Goal: Task Accomplishment & Management: Manage account settings

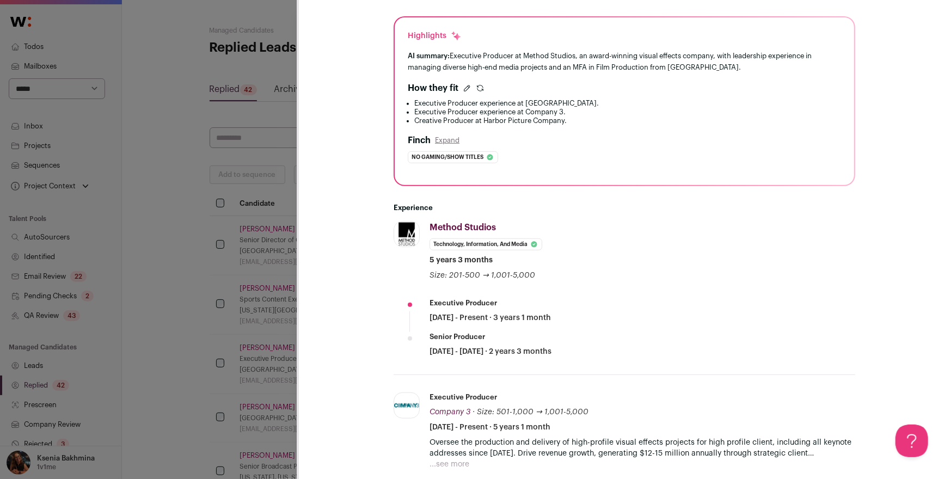
scroll to position [259, 0]
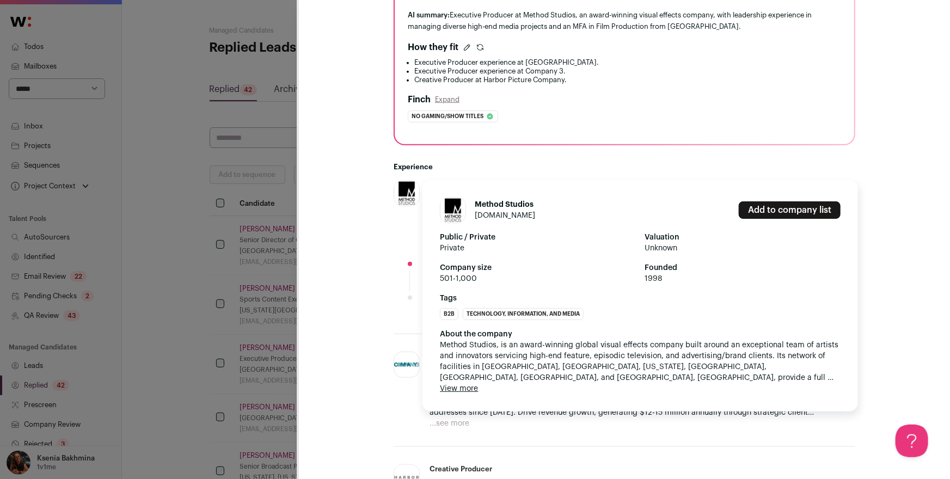
click at [467, 394] on div "Method Studios methodstudios.com Add to company list Public / Private Private V…" at bounding box center [641, 296] width 436 height 232
click at [461, 392] on button "View more" at bounding box center [459, 388] width 38 height 11
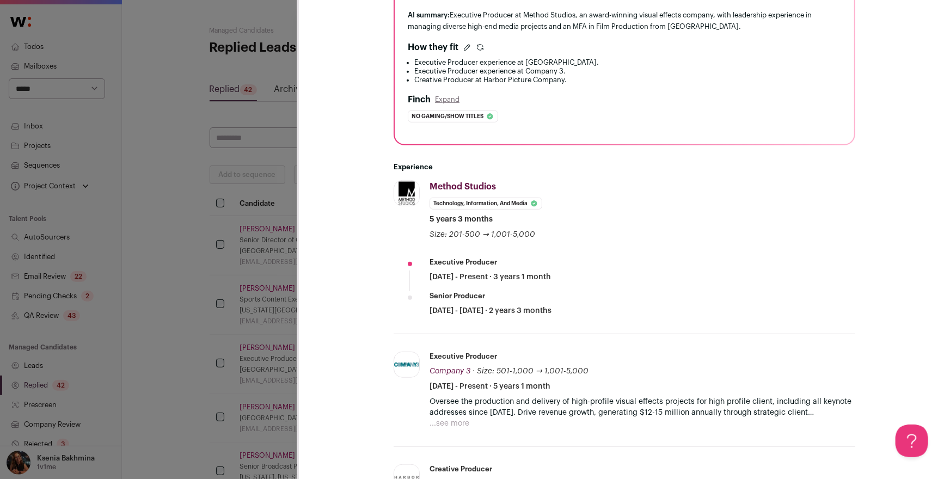
click at [395, 298] on li "Method Studios methodstudios.com Add to company list Public / Private Private V…" at bounding box center [625, 257] width 462 height 154
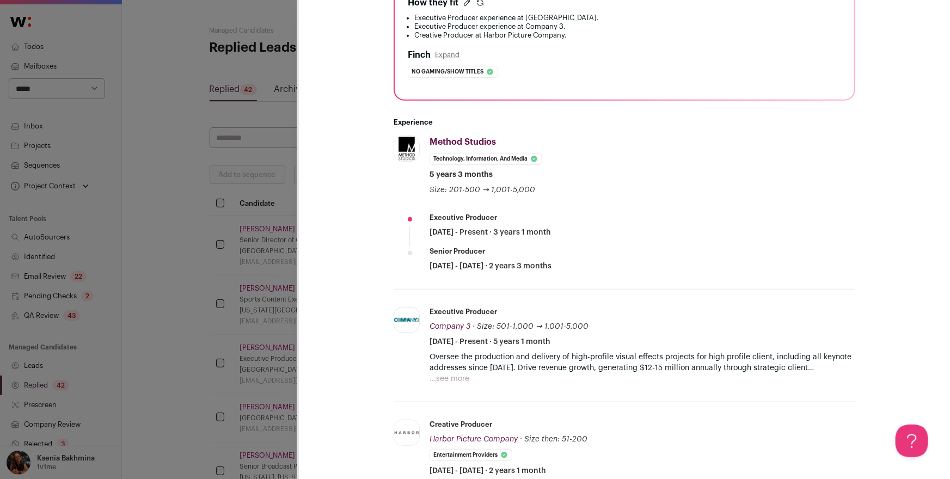
scroll to position [343, 0]
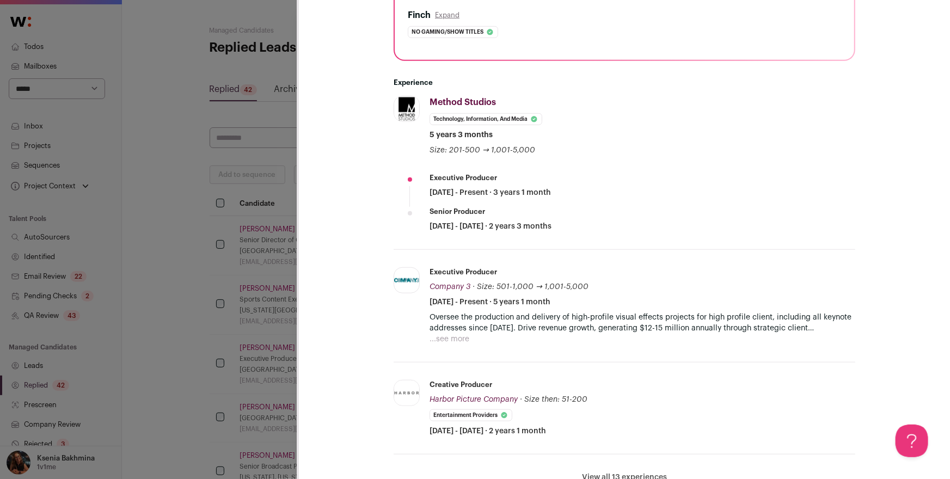
click at [442, 335] on button "...see more" at bounding box center [450, 339] width 40 height 11
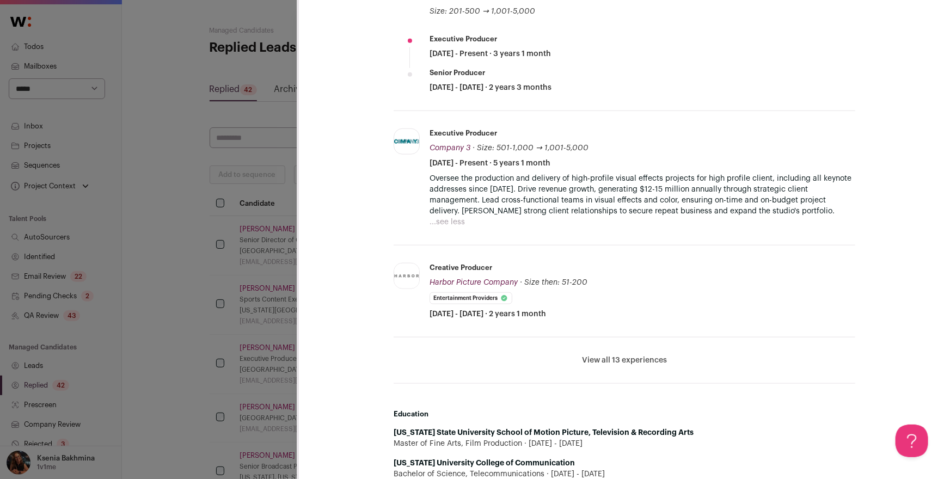
scroll to position [485, 0]
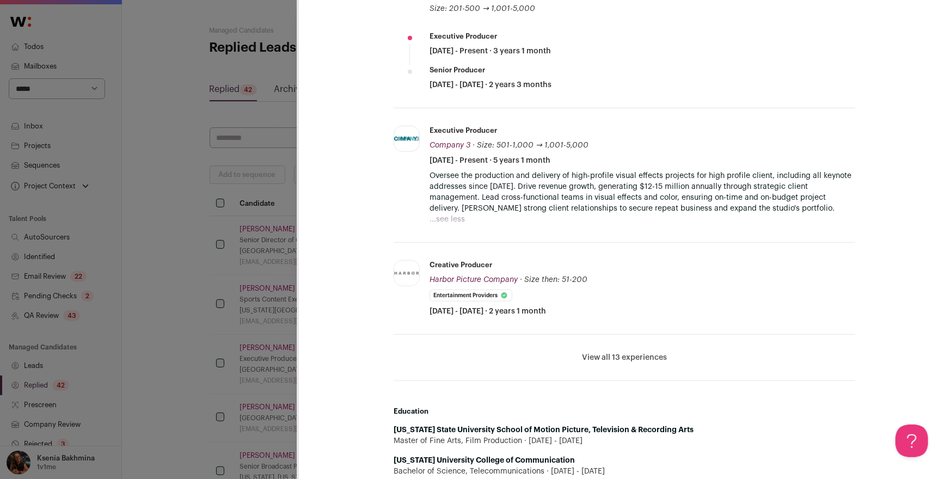
click at [602, 353] on button "View all 13 experiences" at bounding box center [624, 357] width 85 height 11
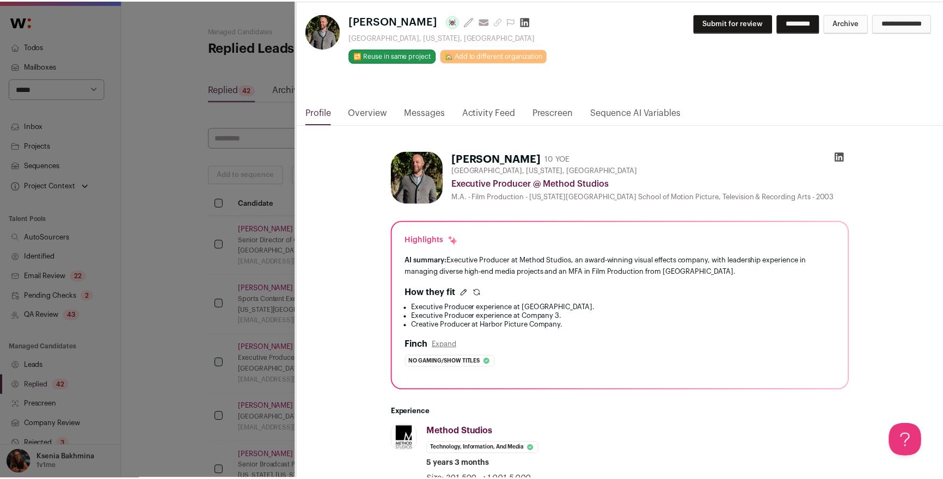
scroll to position [0, 0]
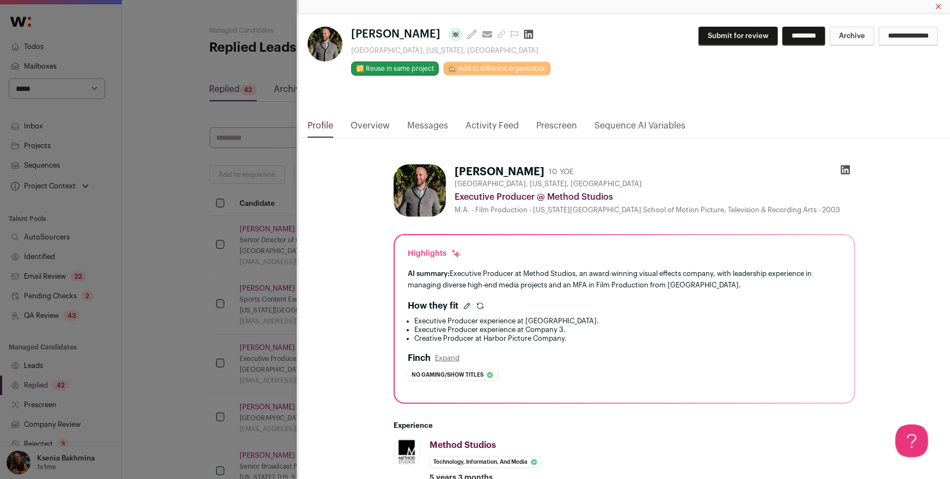
click at [429, 123] on link "Messages" at bounding box center [427, 128] width 41 height 19
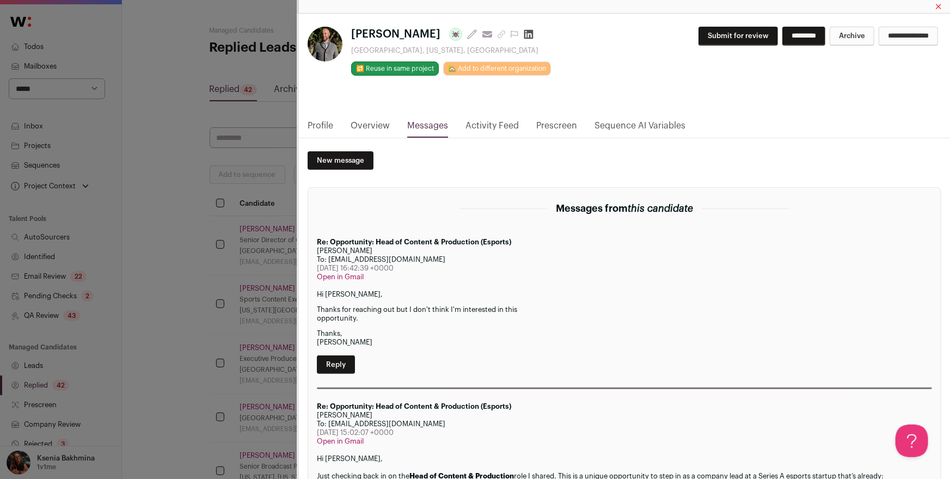
click at [221, 268] on div "**********" at bounding box center [475, 239] width 950 height 479
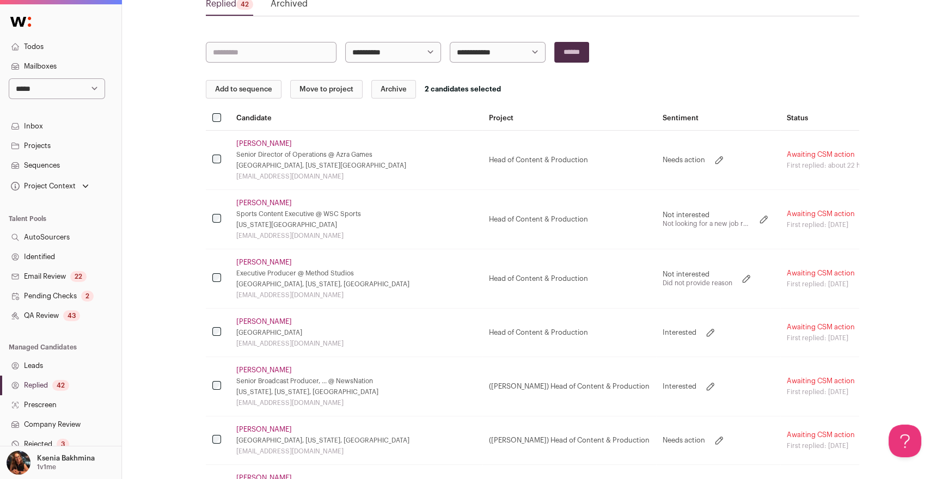
click at [39, 320] on link "QA Review 43" at bounding box center [60, 316] width 121 height 20
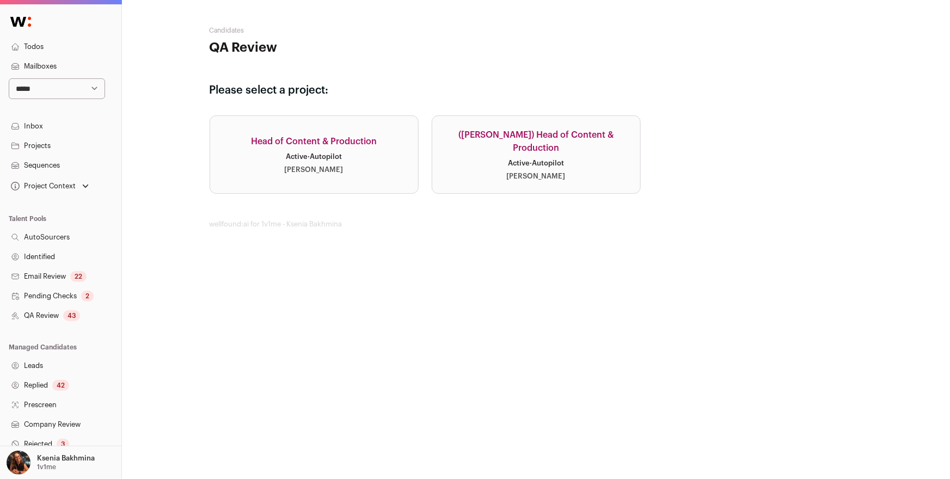
click at [319, 154] on div "Active · Autopilot" at bounding box center [314, 156] width 56 height 9
click at [482, 152] on link "(Drew) Head of Content & Production Active · Autopilot Drew Thompson" at bounding box center [536, 154] width 209 height 78
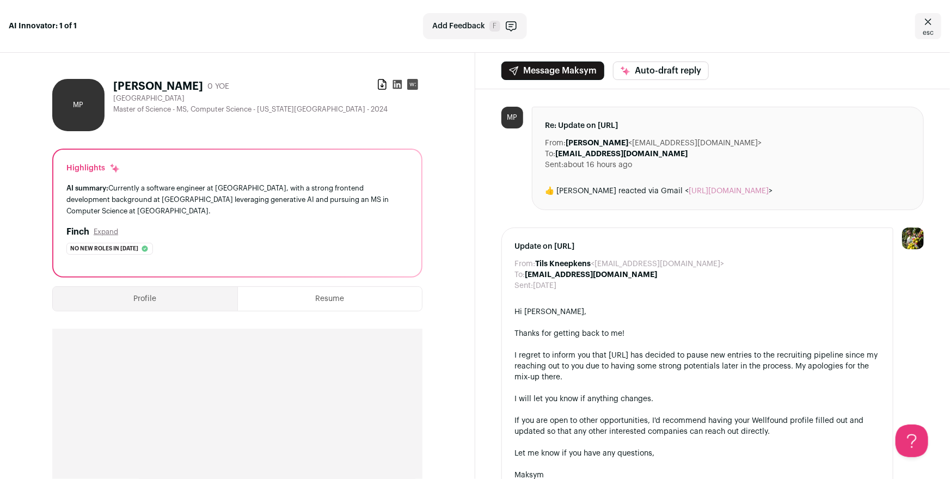
scroll to position [315, 0]
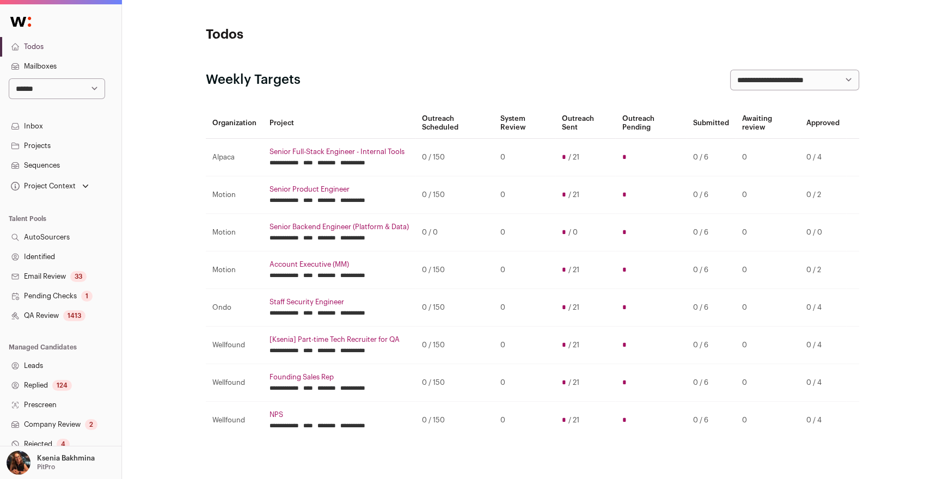
click at [49, 310] on link "QA Review 1413" at bounding box center [60, 316] width 121 height 20
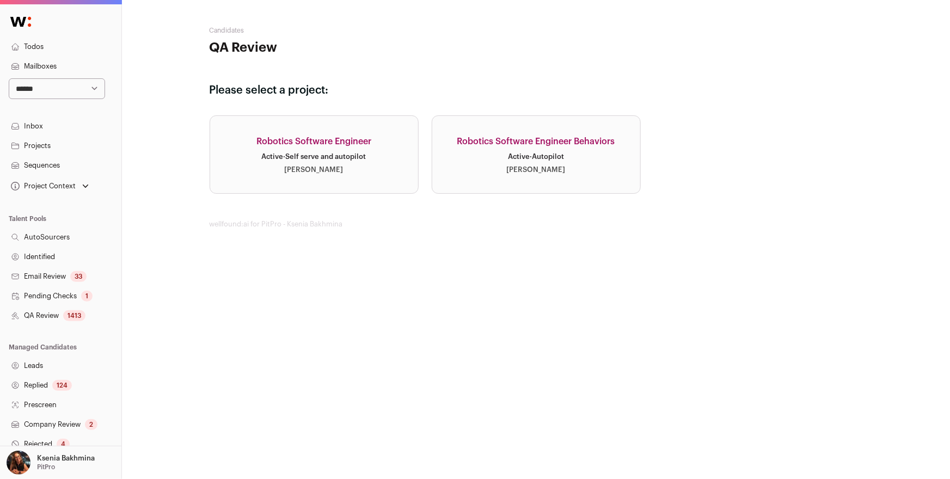
click at [38, 161] on link "Sequences" at bounding box center [60, 166] width 121 height 20
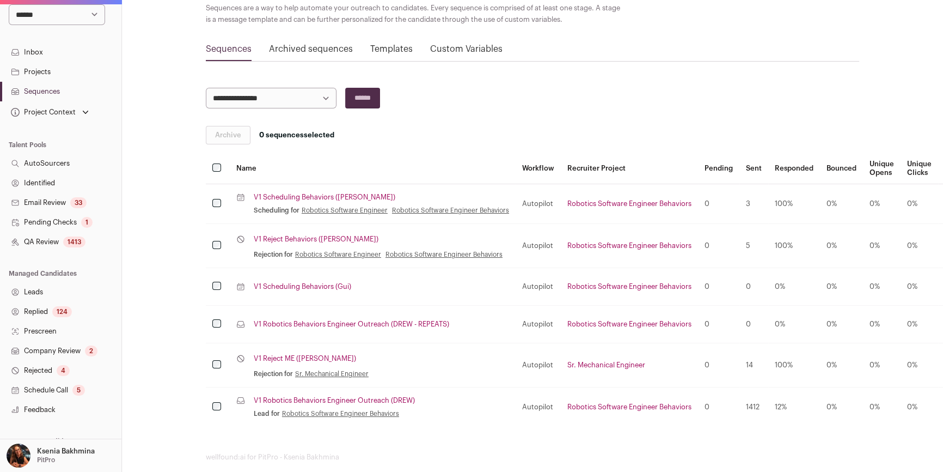
scroll to position [154, 0]
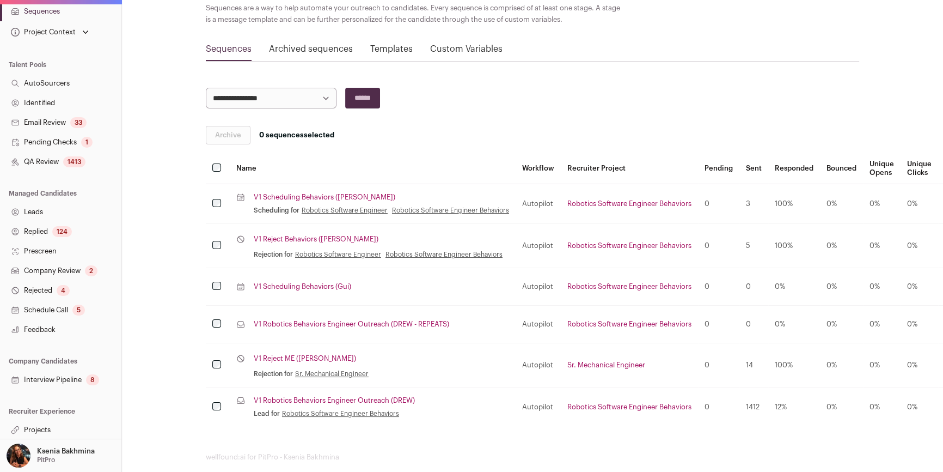
click at [42, 164] on link "QA Review 1413" at bounding box center [60, 162] width 121 height 20
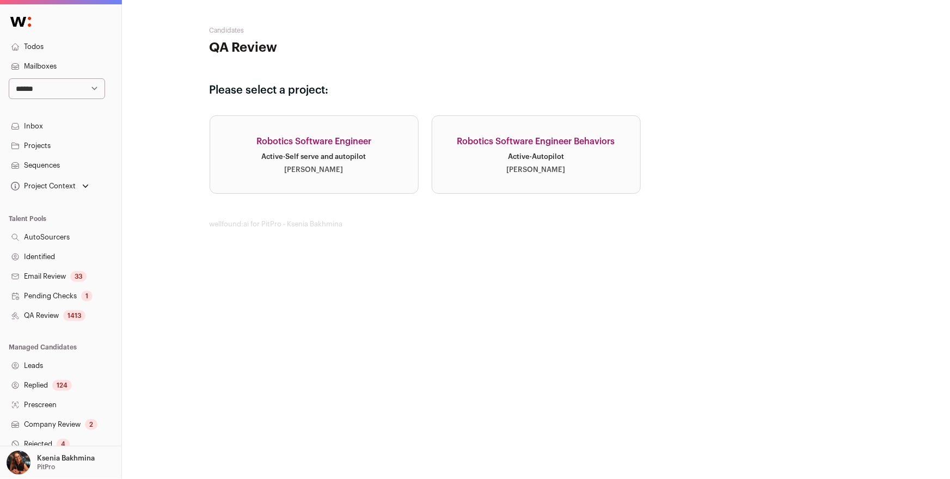
click at [318, 152] on link "Robotics Software Engineer Active · Self serve and autopilot [PERSON_NAME]" at bounding box center [314, 154] width 209 height 78
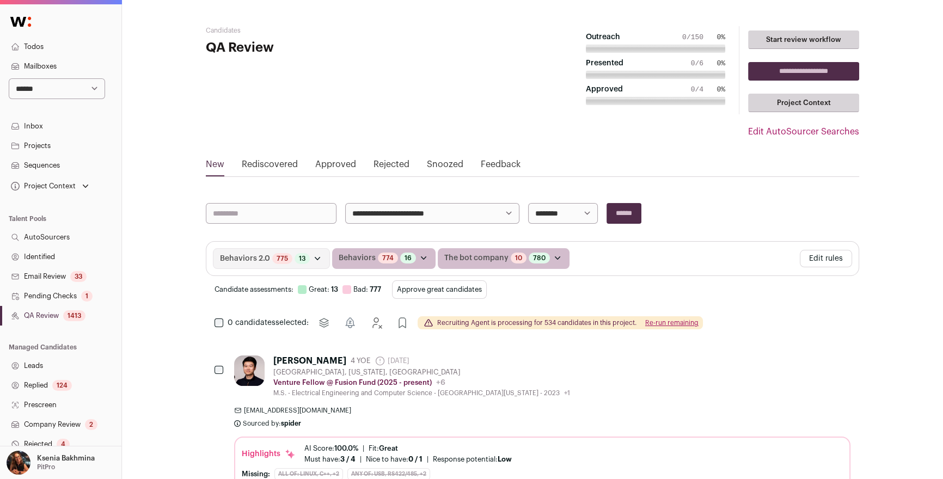
click at [272, 168] on link "Rediscovered" at bounding box center [270, 166] width 56 height 17
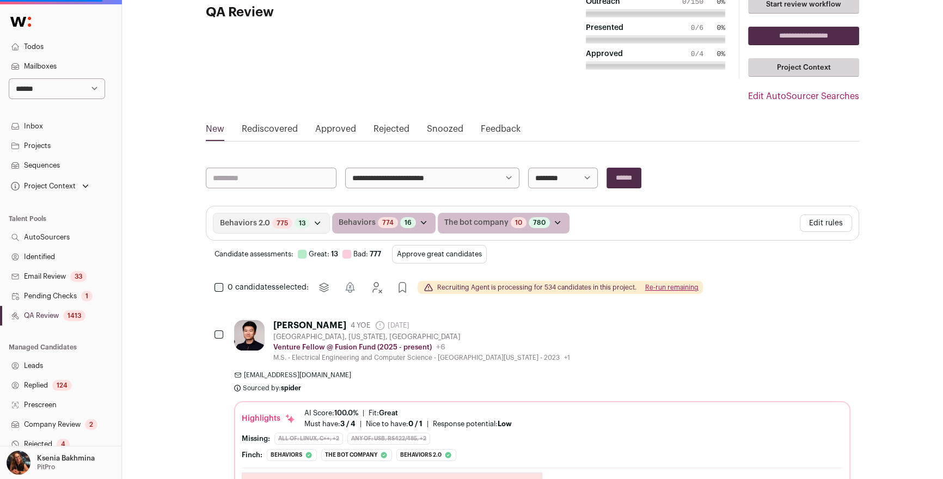
scroll to position [253, 0]
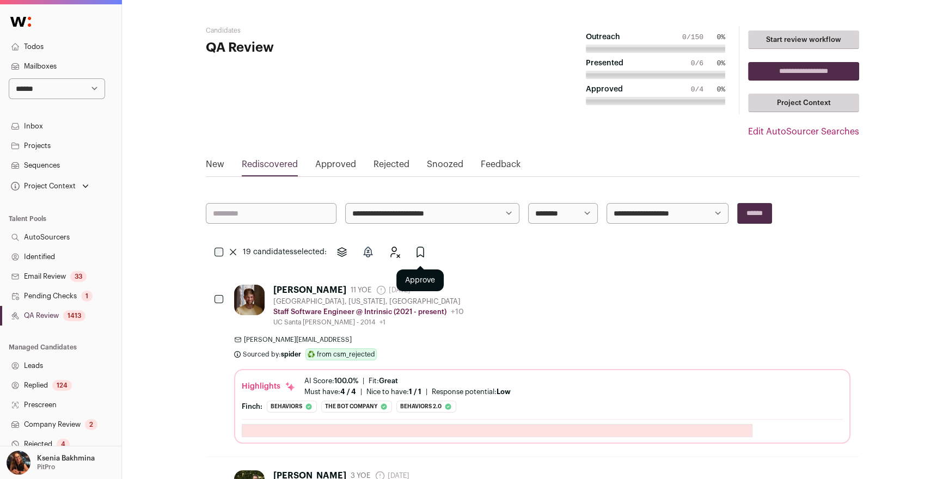
click at [416, 252] on icon "Approve" at bounding box center [420, 252] width 13 height 13
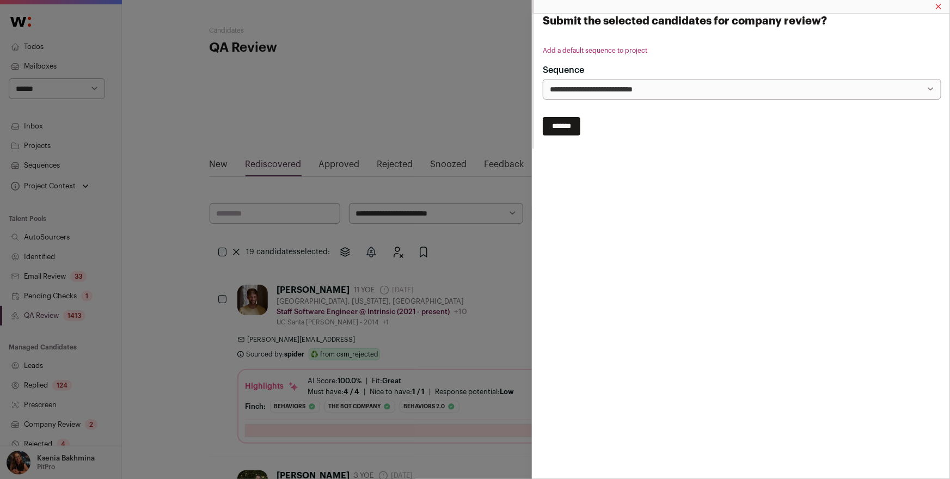
click at [558, 97] on select "**********" at bounding box center [742, 89] width 399 height 21
select select "*****"
click at [543, 79] on select "**********" at bounding box center [742, 89] width 399 height 21
click at [570, 126] on input "*******" at bounding box center [562, 126] width 38 height 19
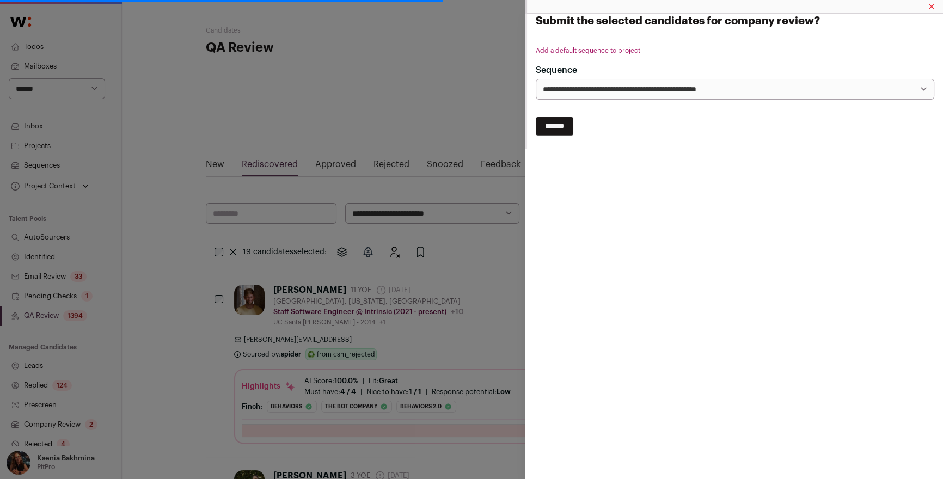
click at [296, 105] on div "**********" at bounding box center [471, 239] width 943 height 479
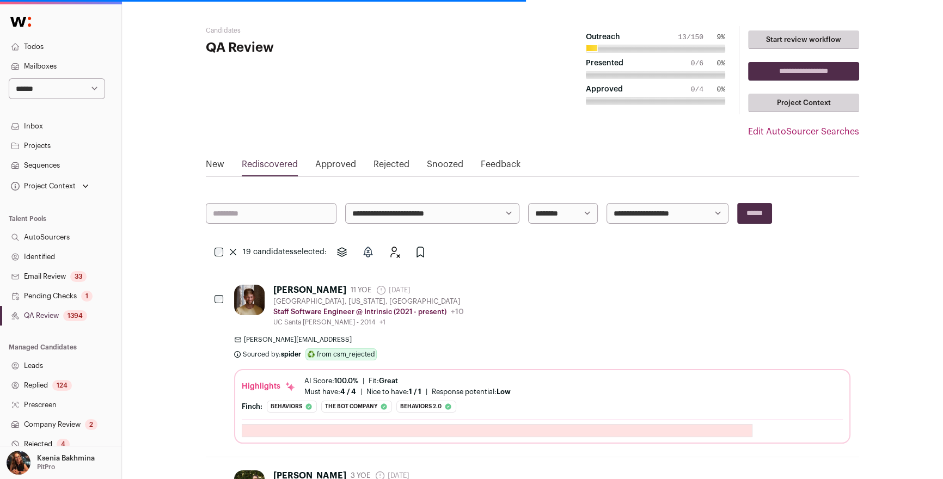
click at [53, 313] on link "QA Review 1394" at bounding box center [60, 316] width 121 height 20
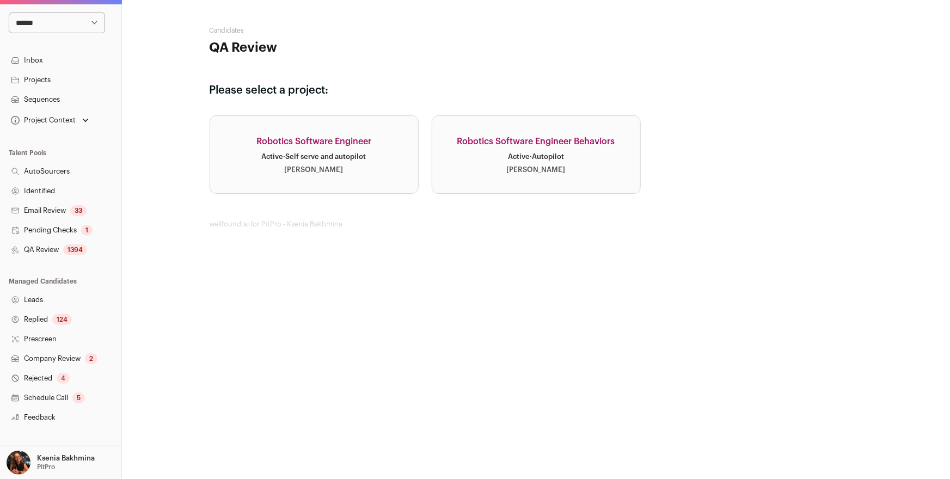
scroll to position [147, 0]
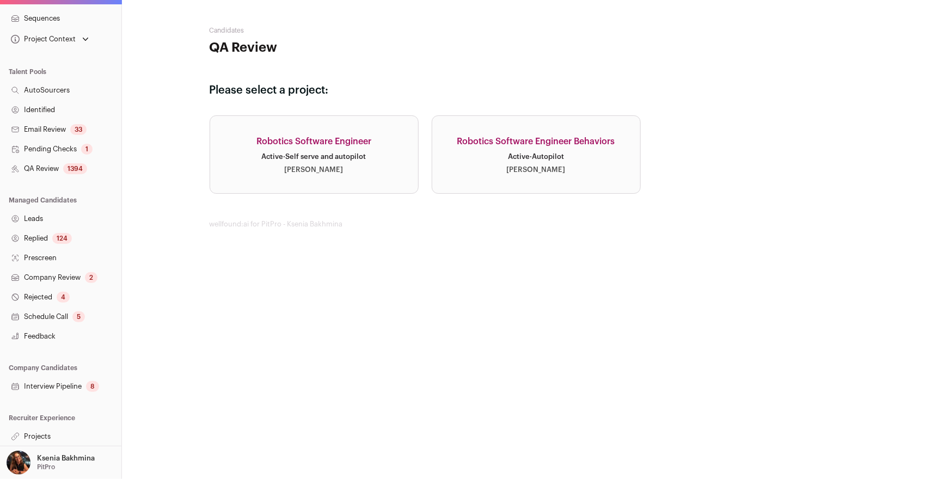
click at [48, 294] on link "Rejected 4" at bounding box center [60, 298] width 121 height 20
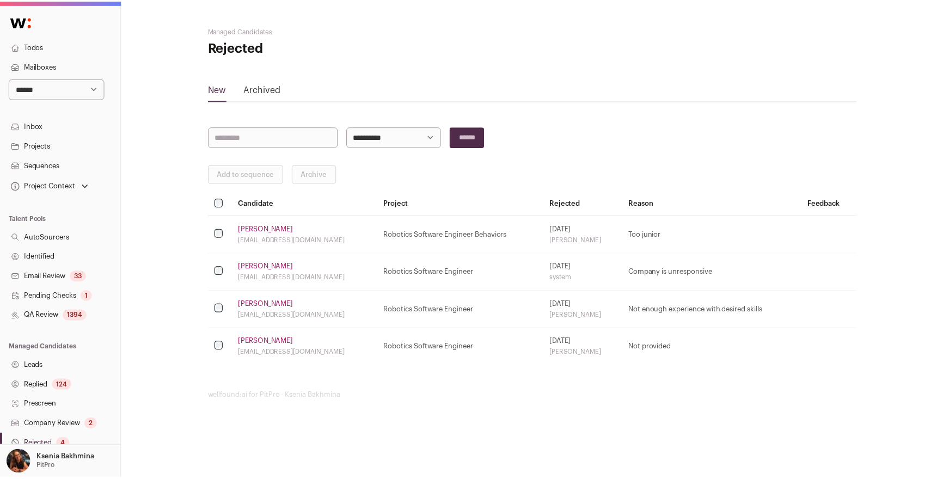
scroll to position [147, 0]
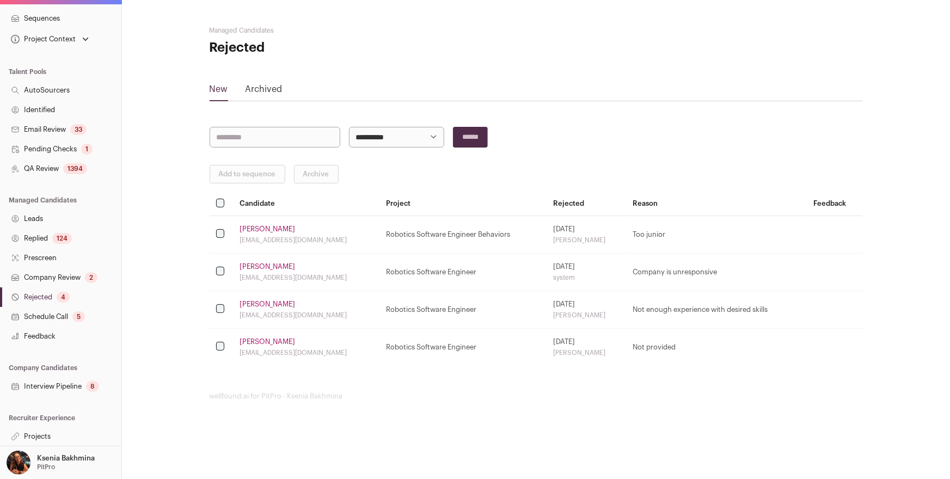
click at [42, 241] on link "Replied 124" at bounding box center [60, 239] width 121 height 20
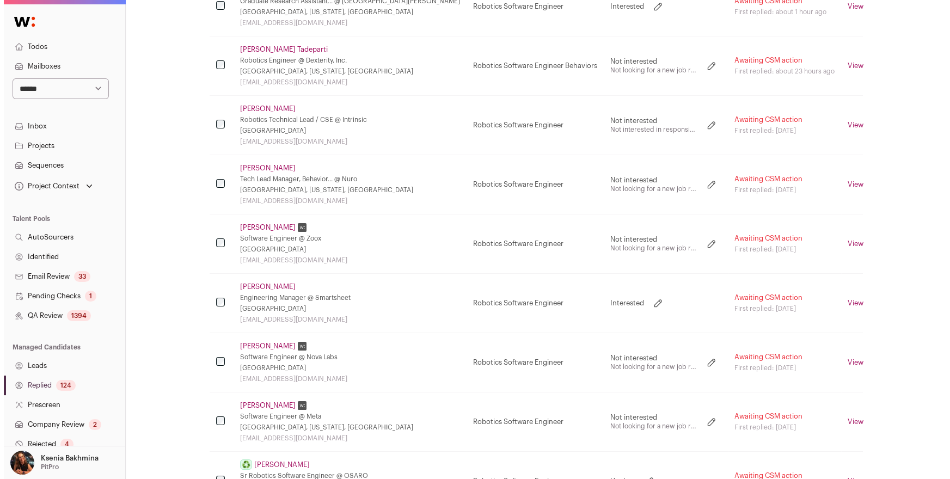
scroll to position [249, 0]
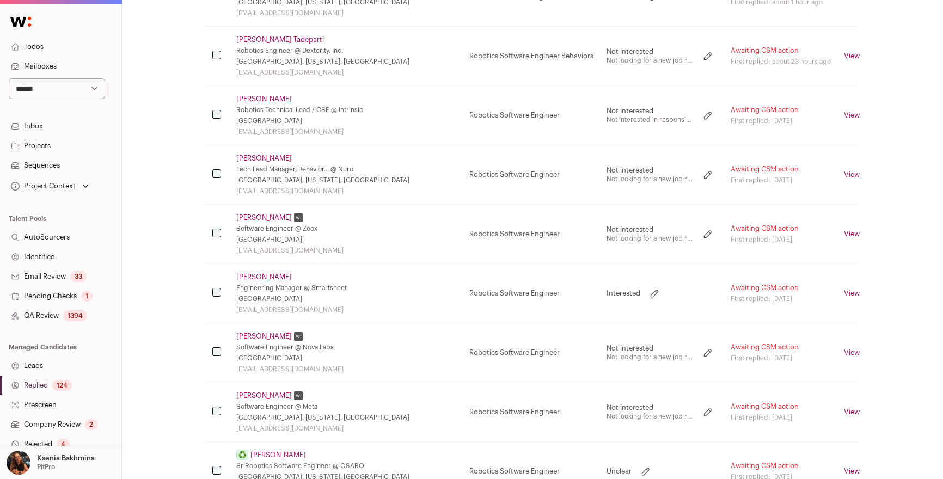
click at [247, 279] on link "Shuo Diao" at bounding box center [264, 277] width 56 height 9
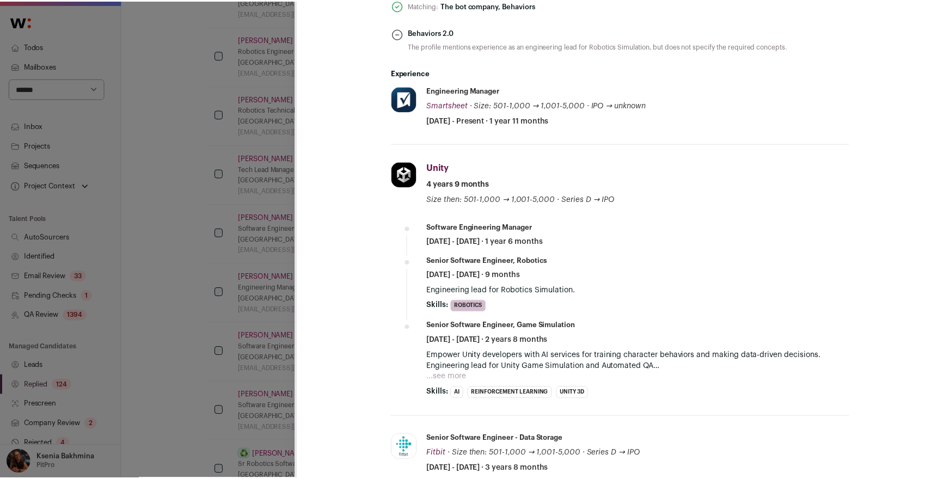
scroll to position [514, 0]
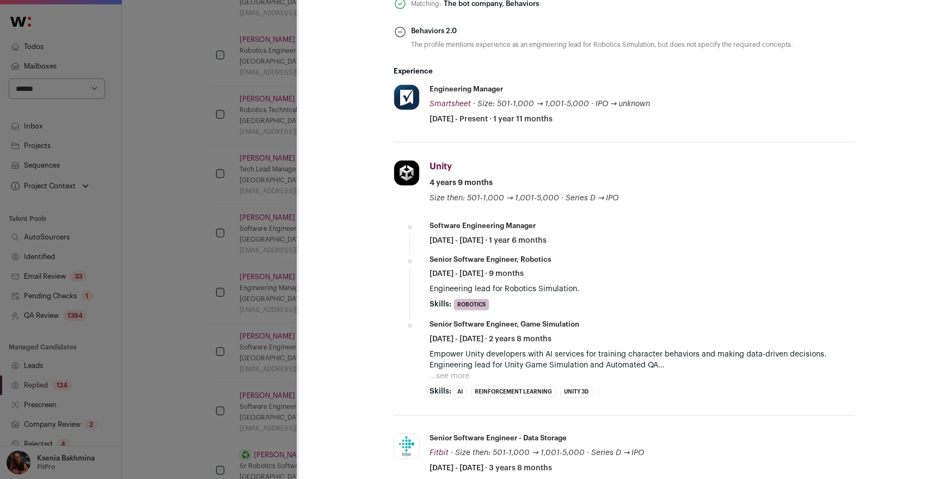
click at [218, 228] on div "**********" at bounding box center [475, 239] width 950 height 479
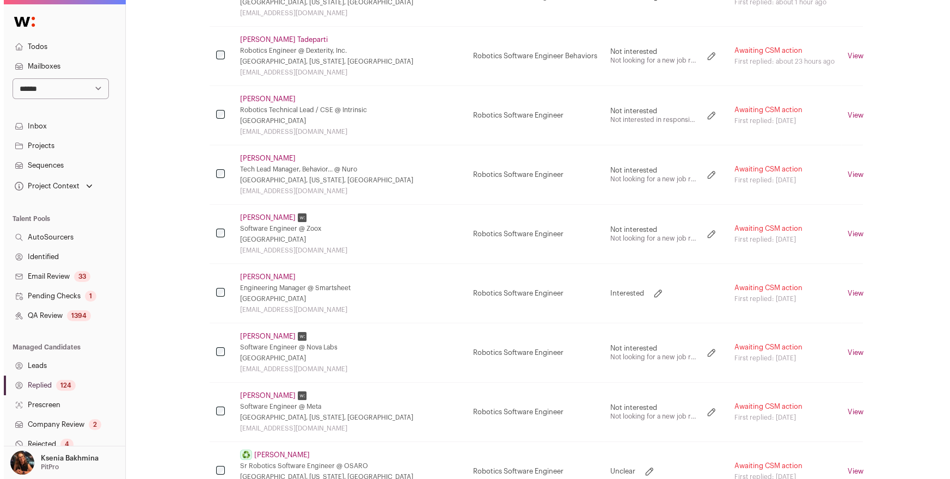
scroll to position [0, 0]
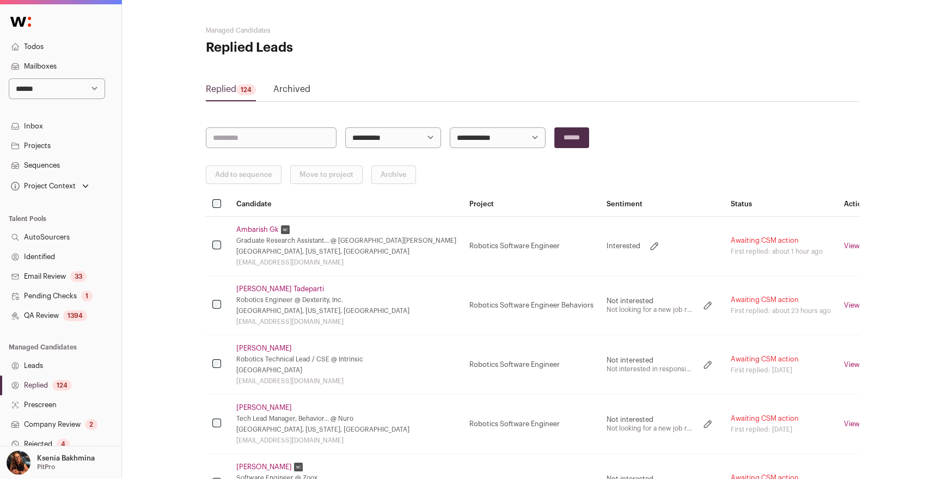
click at [263, 227] on link "Ambarish Gk" at bounding box center [257, 229] width 42 height 9
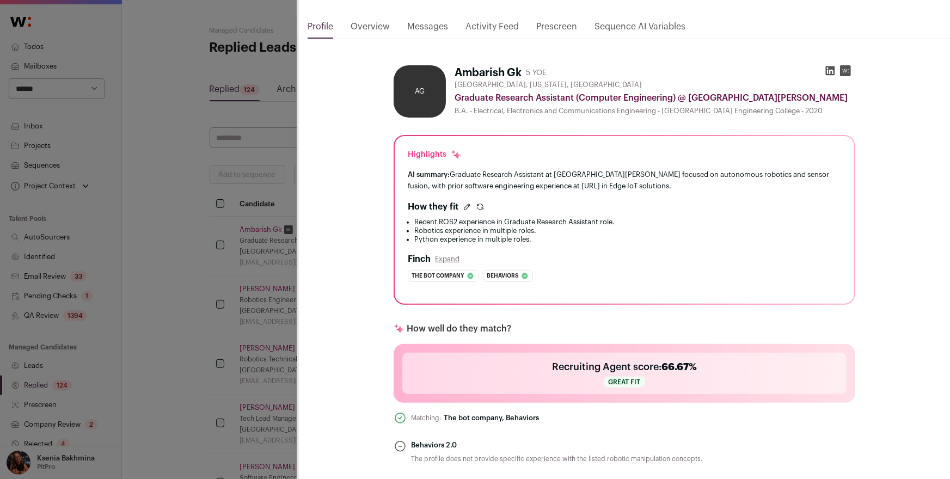
scroll to position [93, 0]
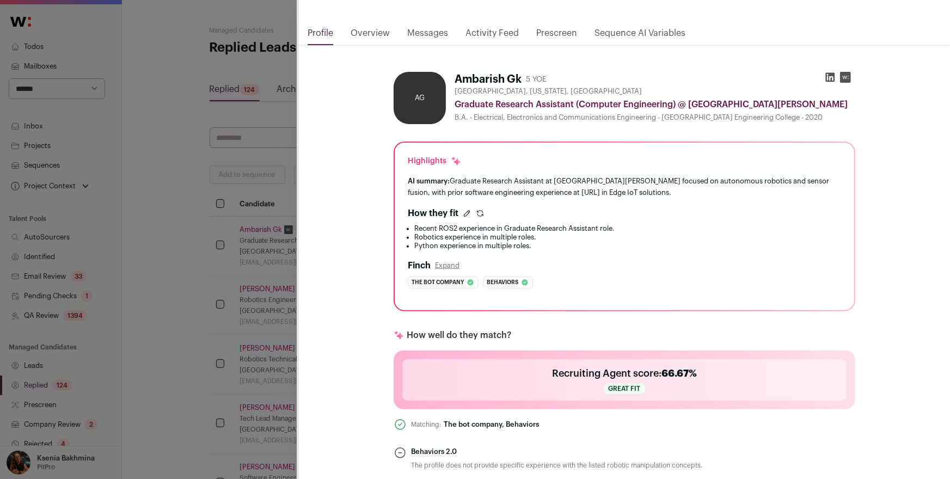
click at [825, 78] on icon "Close modal via background" at bounding box center [830, 77] width 11 height 11
click at [425, 37] on link "Messages" at bounding box center [427, 36] width 41 height 19
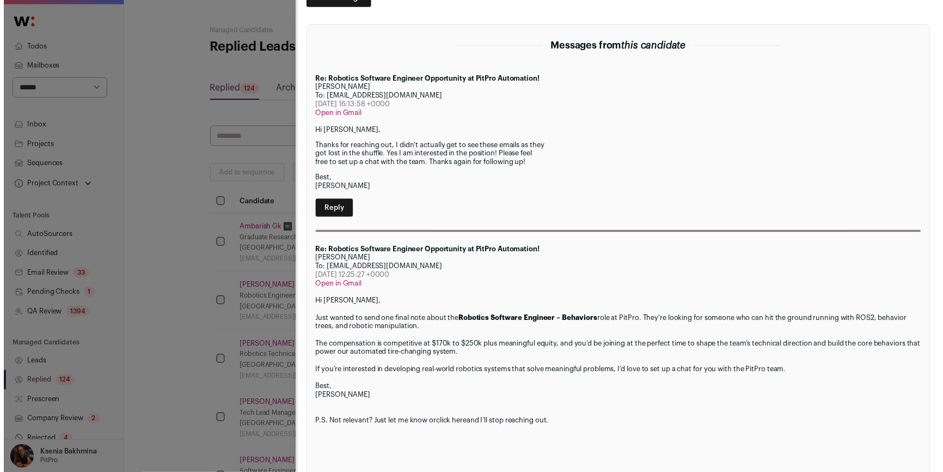
scroll to position [0, 0]
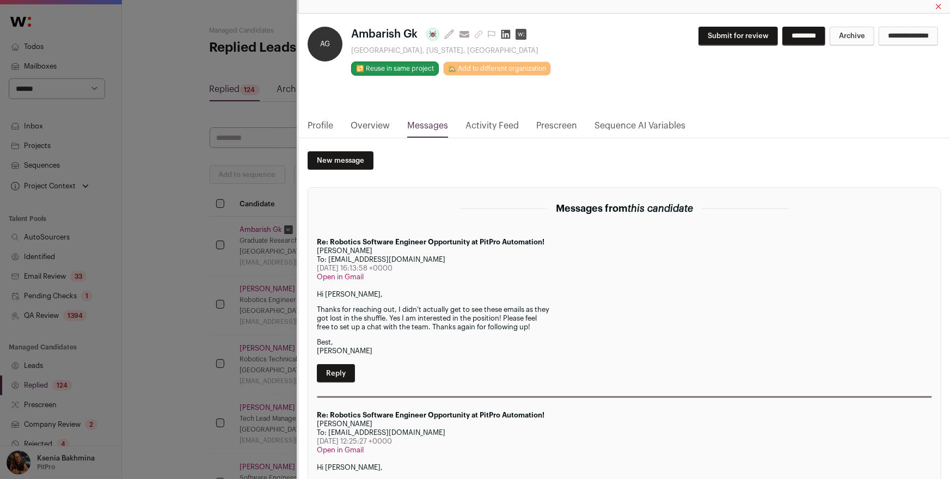
click at [326, 126] on link "Profile" at bounding box center [321, 128] width 26 height 19
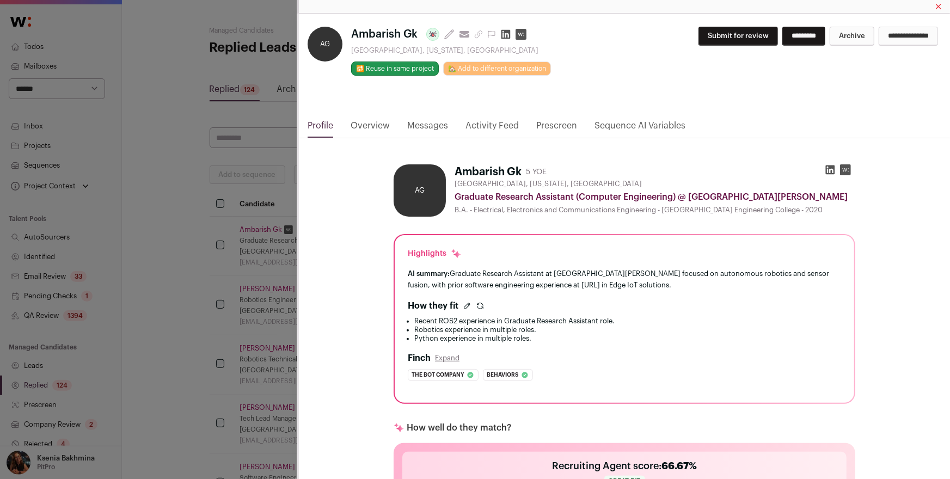
click at [142, 212] on div "AG Ambarish Gk Last update: 1 month ago View most recent conversation in Front …" at bounding box center [475, 239] width 950 height 479
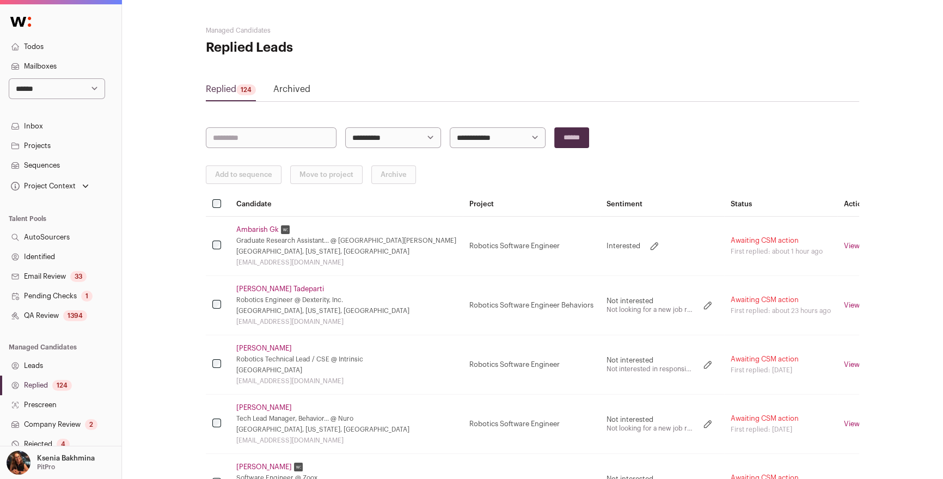
click at [35, 164] on link "Sequences" at bounding box center [60, 166] width 121 height 20
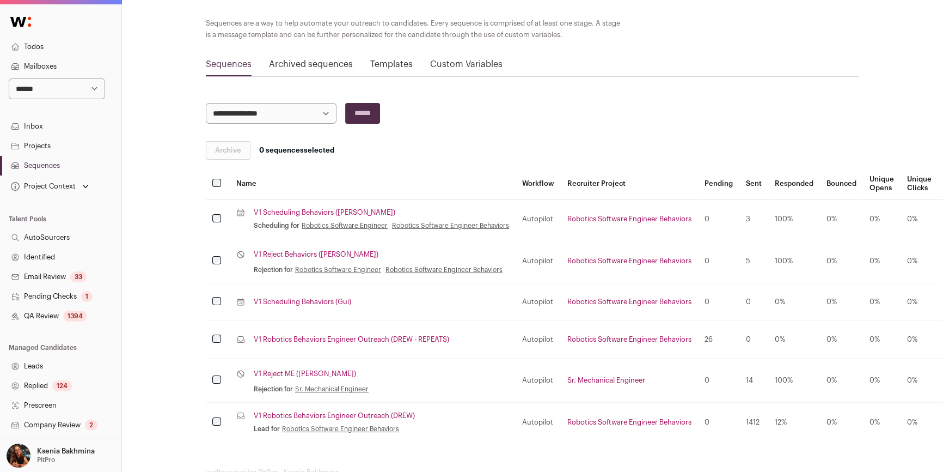
scroll to position [95, 0]
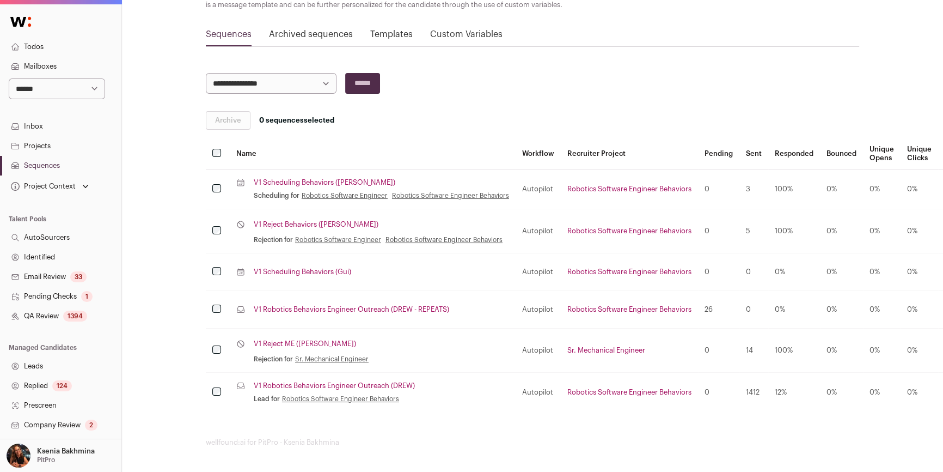
click at [371, 303] on td "Lead sequence V1 Robotics Behaviors Engineer Outreach (DREW - REPEATS)" at bounding box center [373, 310] width 286 height 38
click at [371, 305] on link "V1 Robotics Behaviors Engineer Outreach (DREW - REPEATS)" at bounding box center [352, 309] width 196 height 9
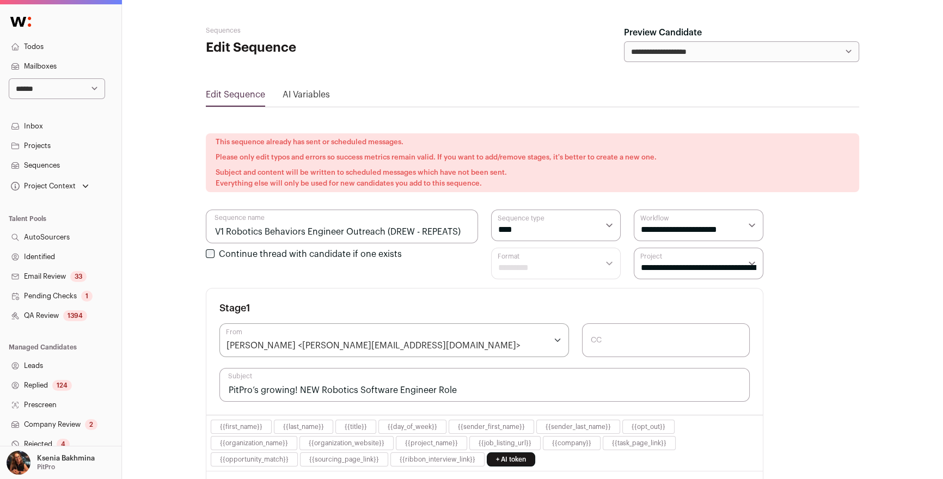
scroll to position [323, 0]
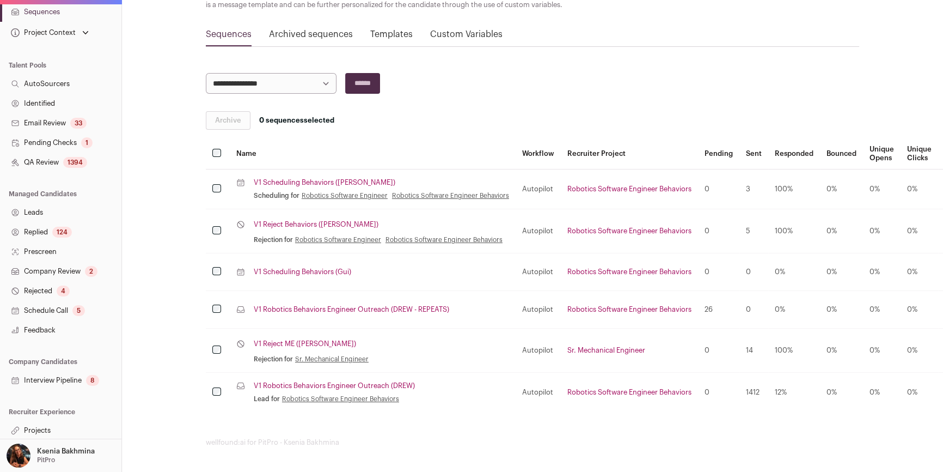
scroll to position [154, 0]
click at [53, 427] on link "Projects" at bounding box center [60, 430] width 121 height 20
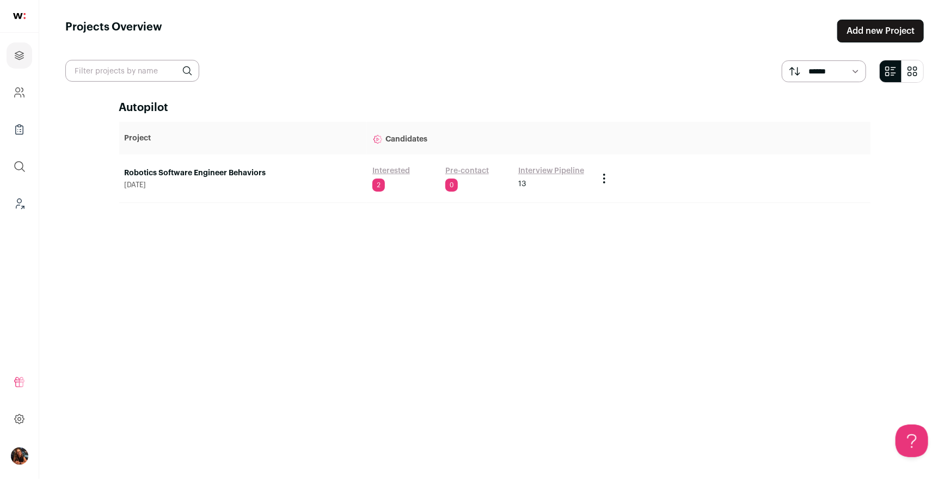
click at [186, 174] on link "Robotics Software Engineer Behaviors" at bounding box center [243, 173] width 237 height 11
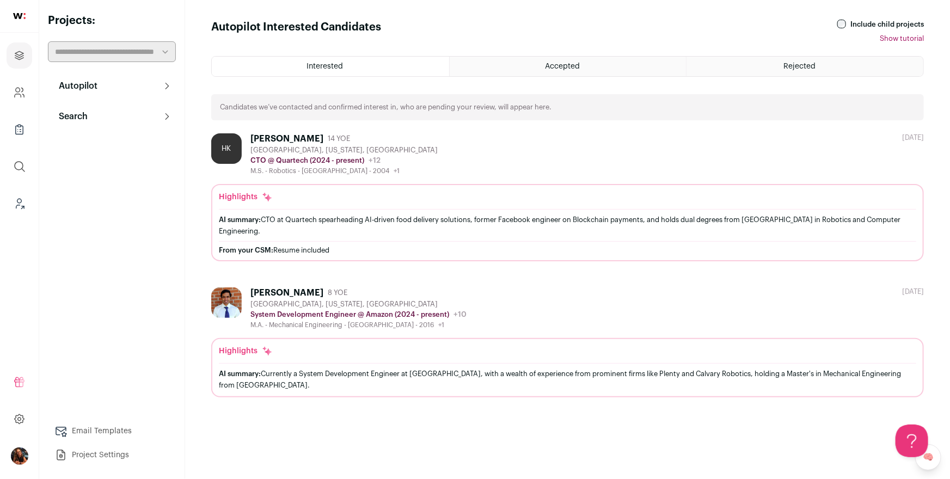
click at [86, 115] on p "Search" at bounding box center [69, 116] width 35 height 13
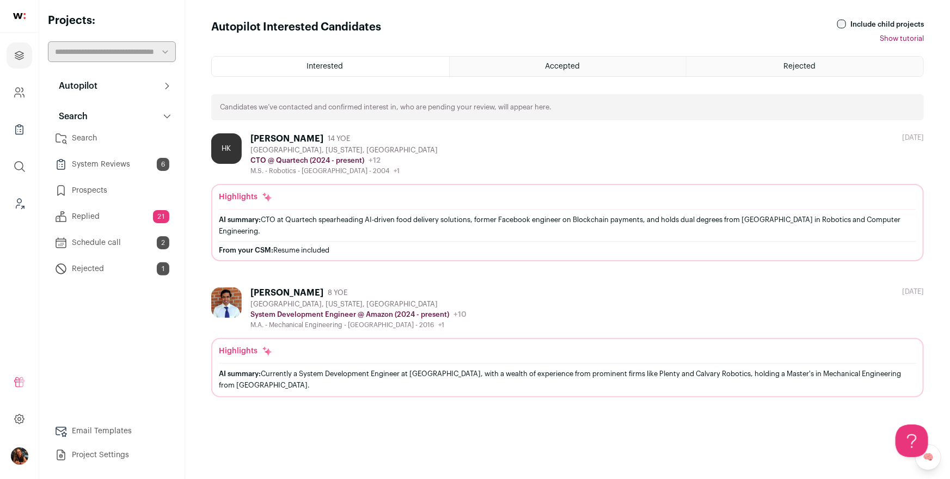
click at [88, 140] on link "Search" at bounding box center [112, 138] width 128 height 22
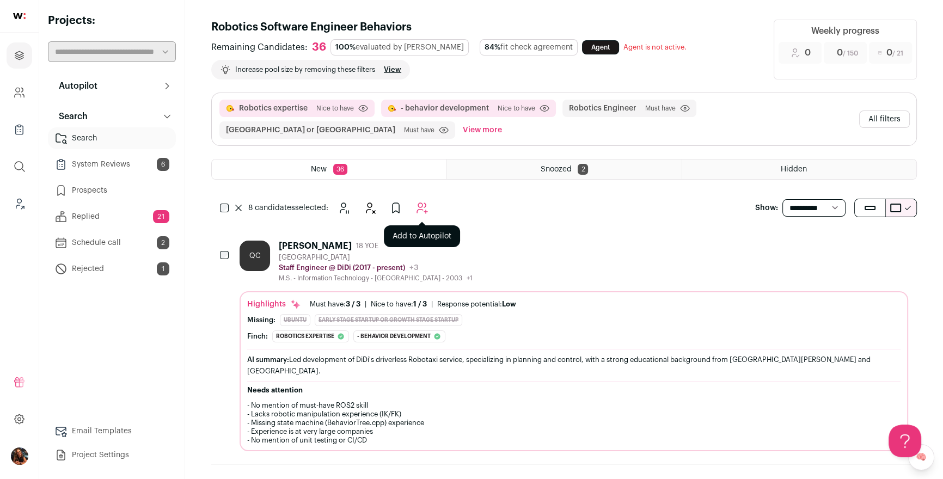
click at [419, 213] on icon "Add to Autopilot" at bounding box center [422, 208] width 13 height 13
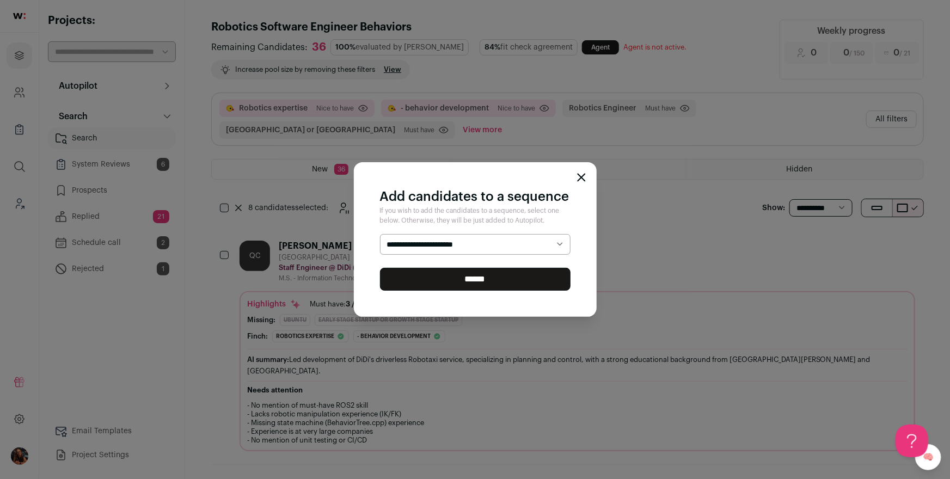
select select "*****"
click at [380, 234] on select "**********" at bounding box center [475, 244] width 191 height 21
click at [478, 276] on input "******" at bounding box center [475, 279] width 191 height 23
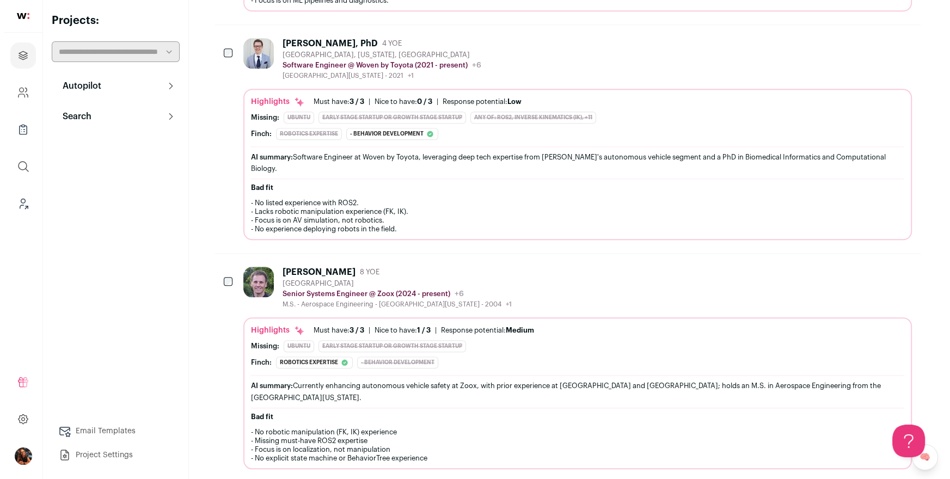
scroll to position [1334, 0]
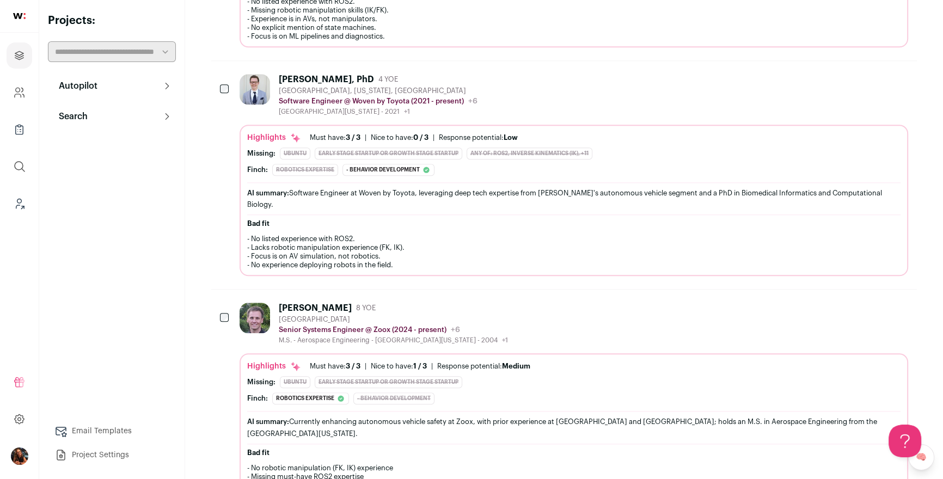
click at [296, 74] on div "Alex Deakyne, PhD" at bounding box center [326, 79] width 95 height 11
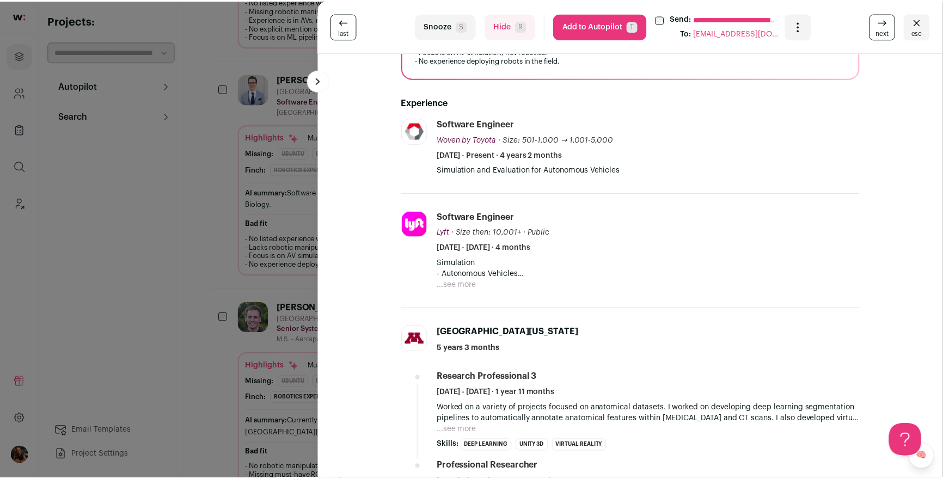
scroll to position [390, 0]
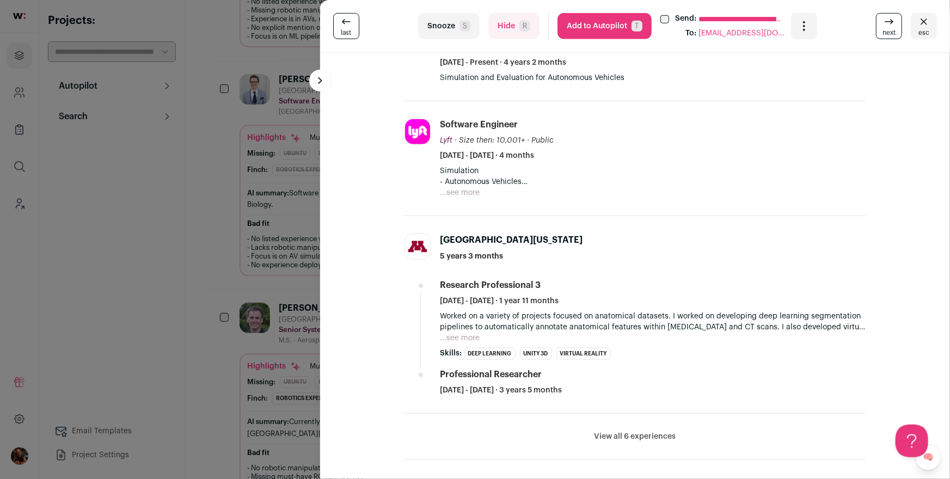
click at [450, 337] on button "...see more" at bounding box center [461, 338] width 40 height 11
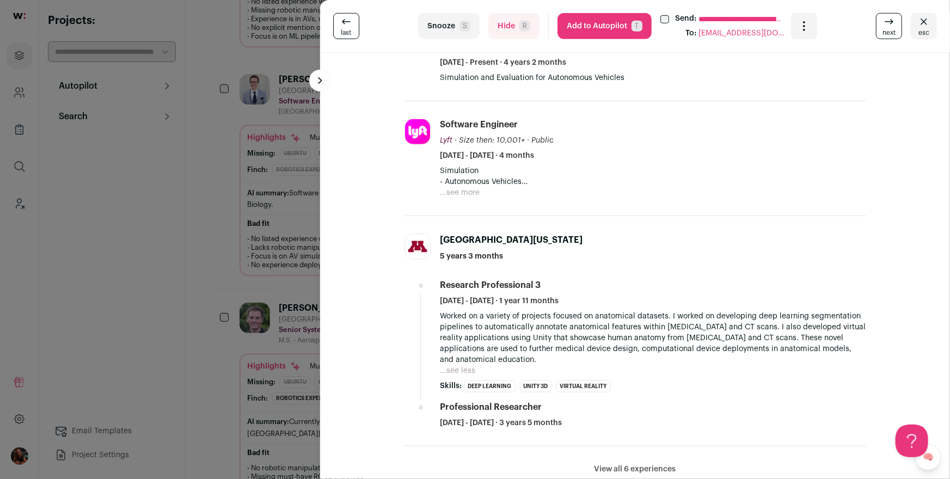
click at [254, 300] on div "**********" at bounding box center [475, 239] width 950 height 479
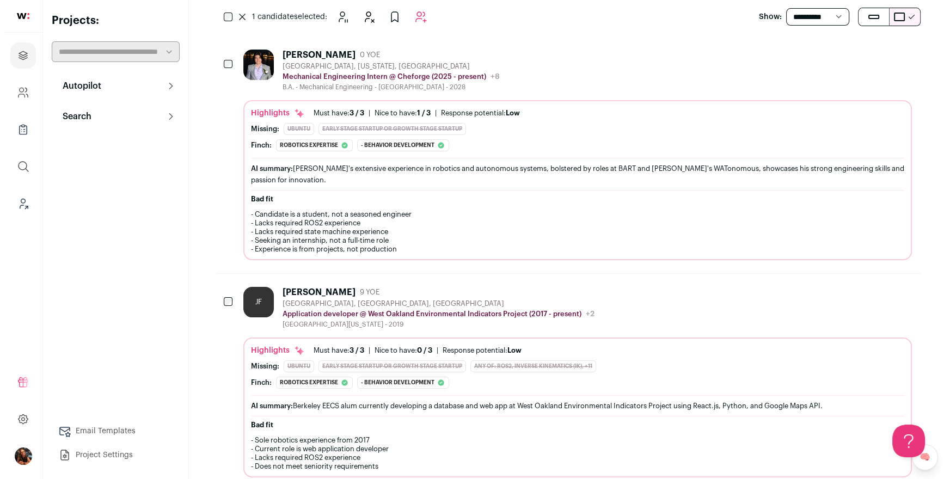
scroll to position [0, 0]
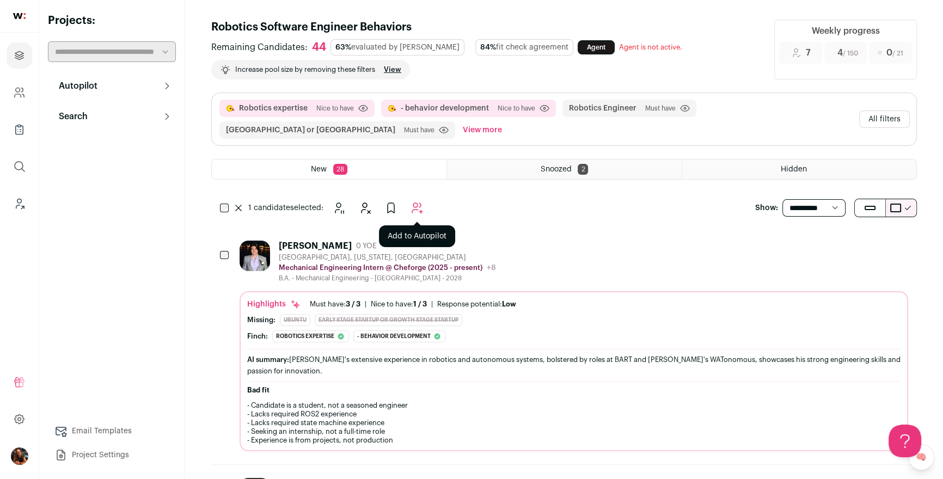
click at [413, 206] on icon "Add to Autopilot" at bounding box center [417, 208] width 10 height 10
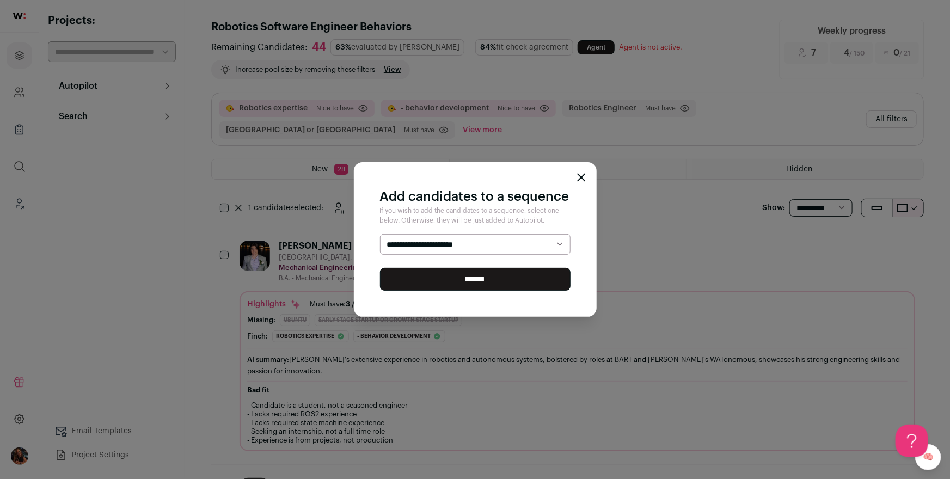
select select "*****"
click at [380, 234] on select "**********" at bounding box center [475, 244] width 191 height 21
click at [462, 279] on input "******" at bounding box center [475, 279] width 191 height 23
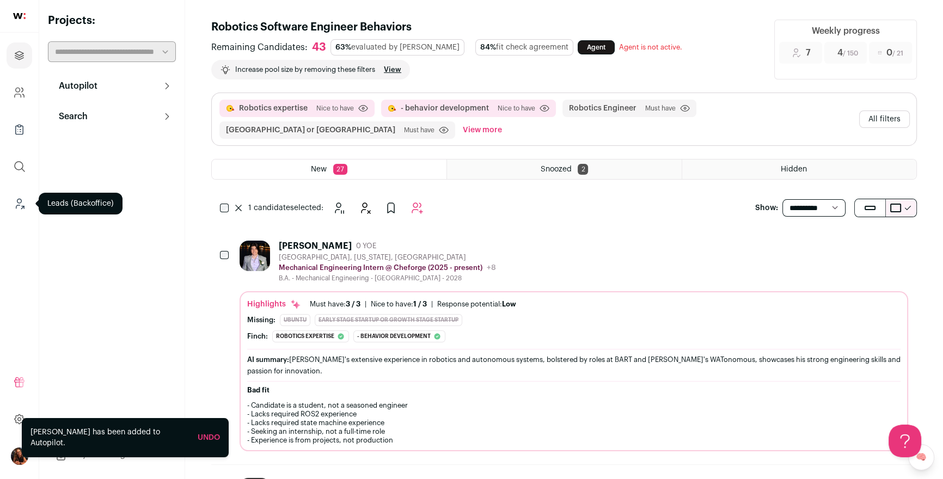
click at [20, 206] on icon "Leads (Backoffice)" at bounding box center [19, 203] width 13 height 13
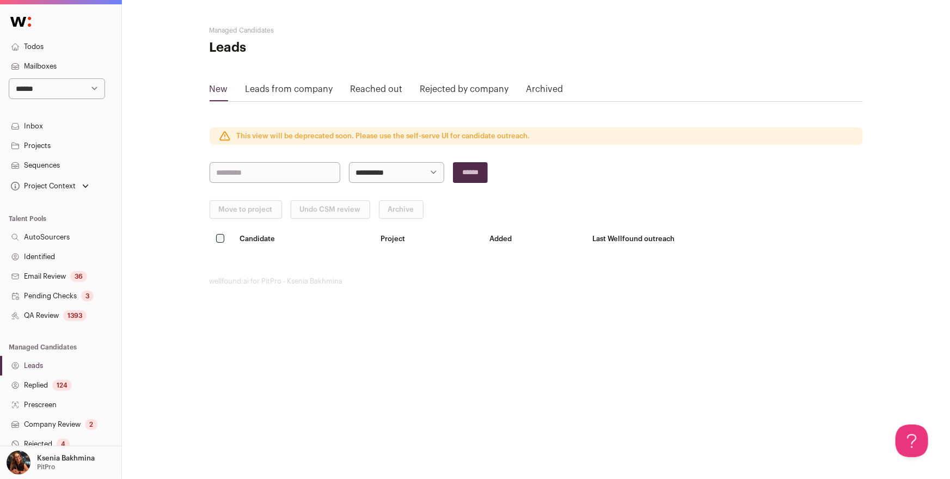
click at [42, 309] on link "QA Review 1393" at bounding box center [60, 316] width 121 height 20
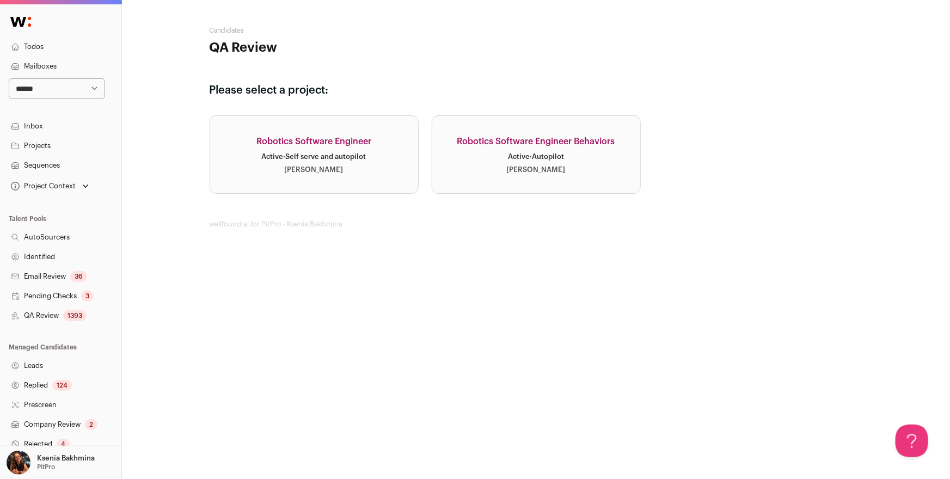
click at [339, 139] on div "Robotics Software Engineer" at bounding box center [314, 141] width 115 height 13
click at [521, 154] on div "Active · Autopilot" at bounding box center [536, 156] width 56 height 9
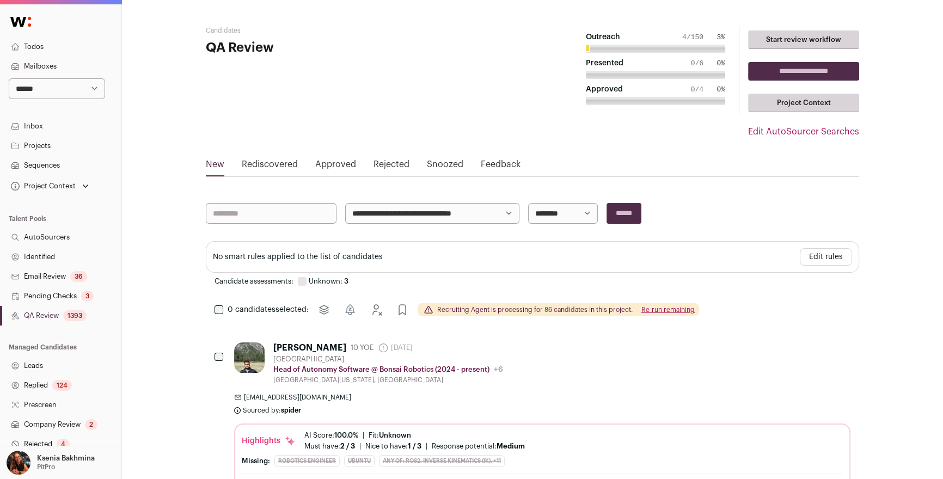
scroll to position [147, 0]
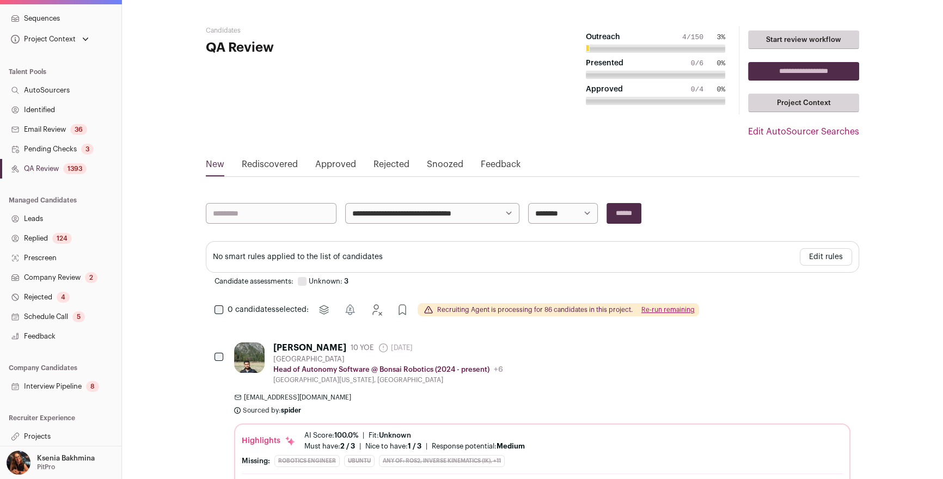
click at [44, 234] on link "Replied 124" at bounding box center [60, 239] width 121 height 20
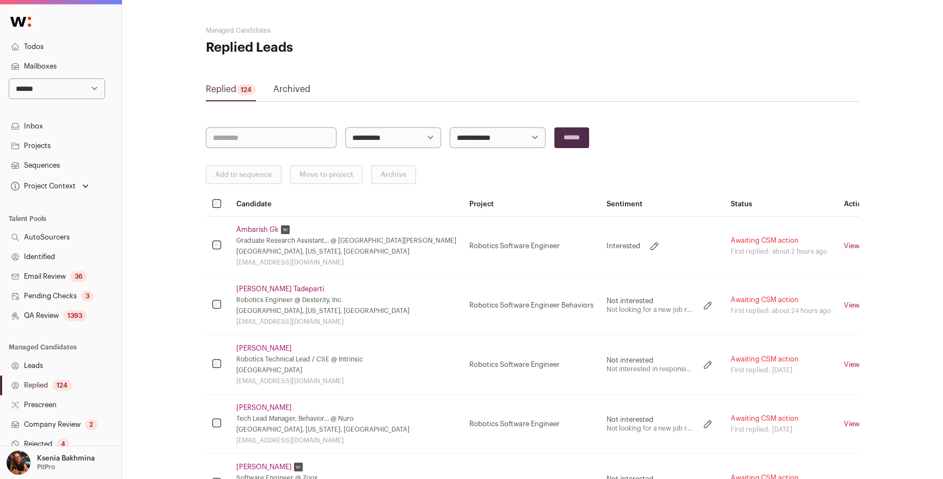
click at [50, 312] on link "QA Review 1393" at bounding box center [60, 316] width 121 height 20
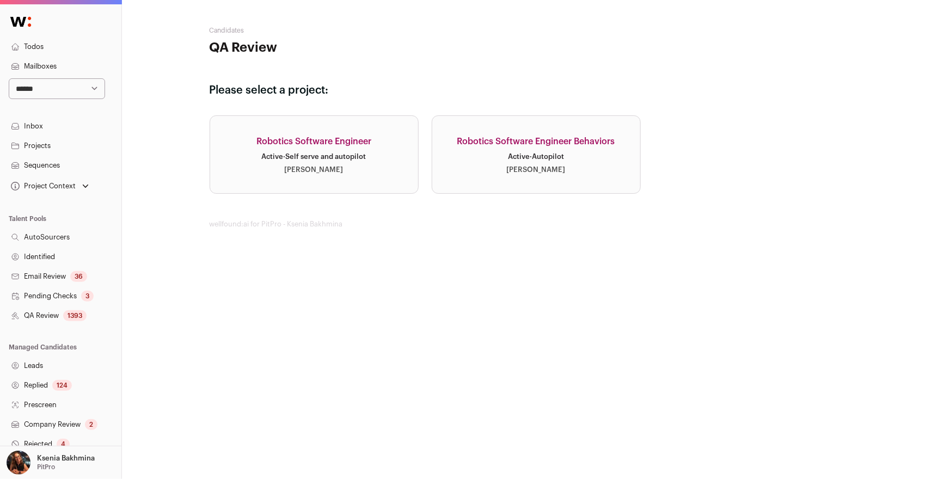
click at [340, 143] on div "Robotics Software Engineer" at bounding box center [314, 141] width 115 height 13
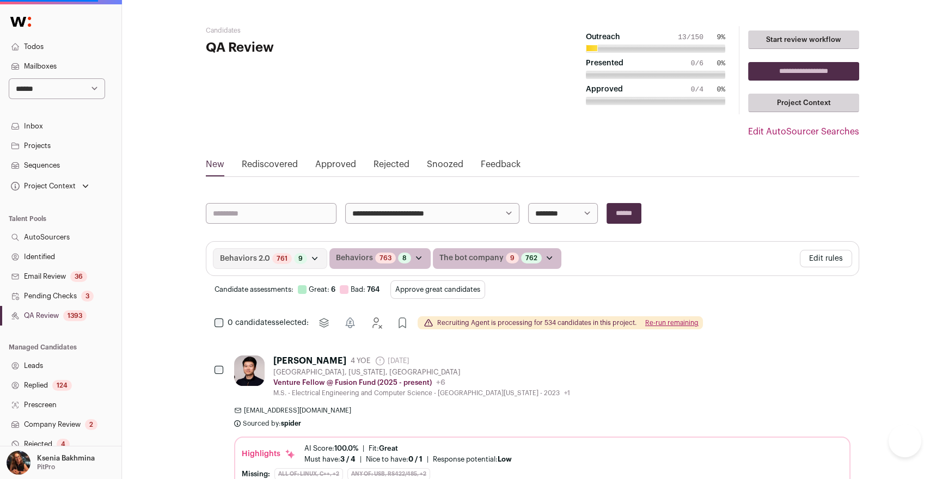
click at [273, 162] on link "Rediscovered" at bounding box center [270, 166] width 56 height 17
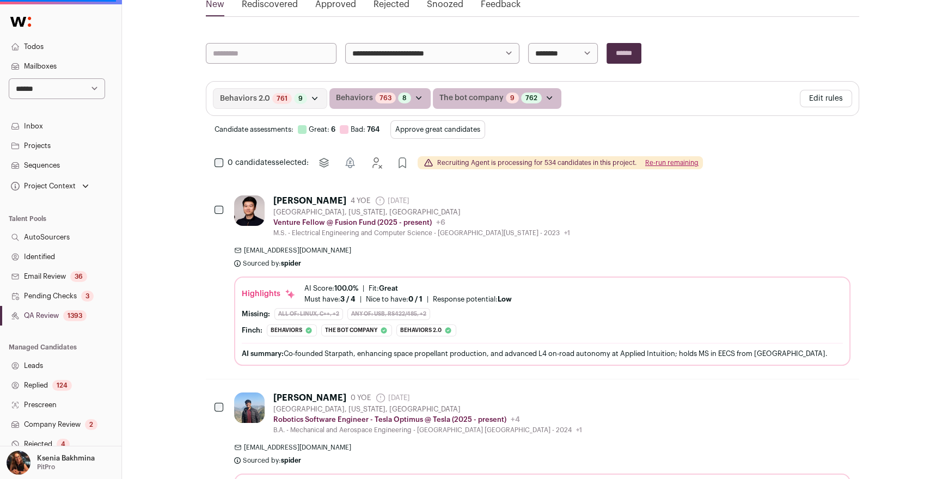
scroll to position [206, 0]
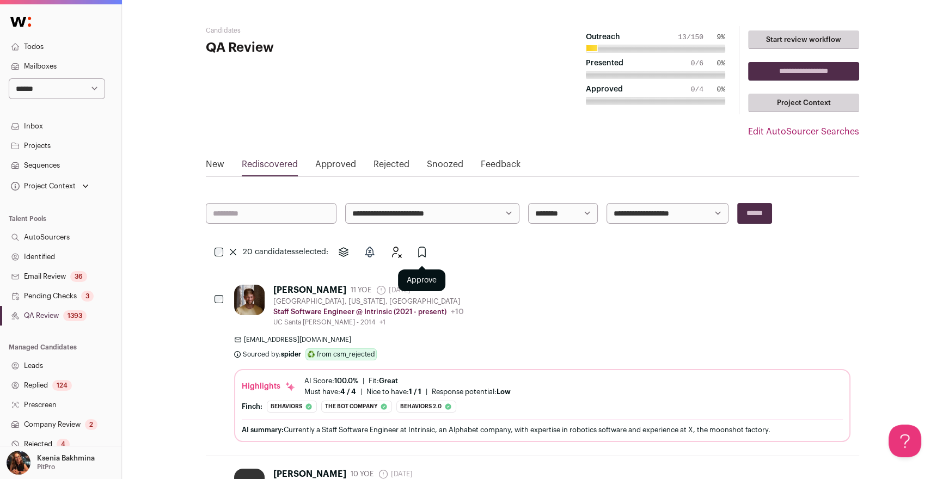
click at [422, 248] on icon "Approve" at bounding box center [422, 252] width 13 height 13
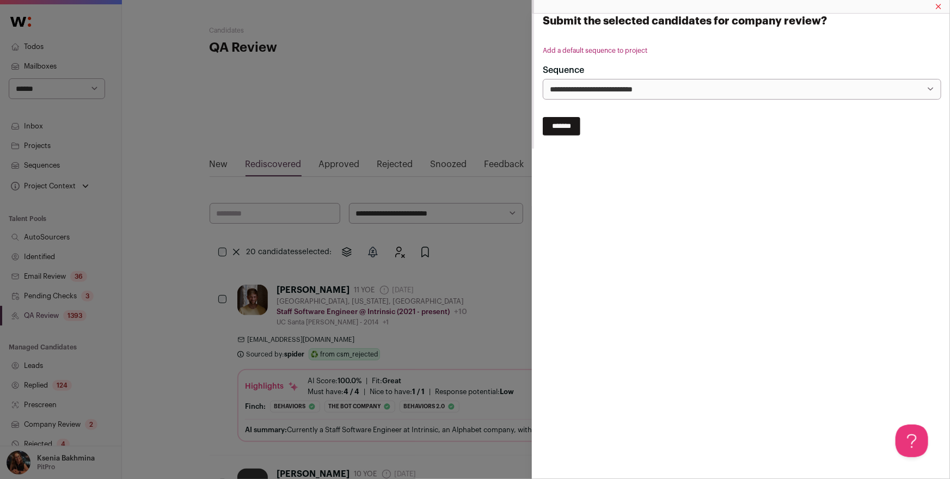
click at [562, 90] on select "**********" at bounding box center [742, 89] width 399 height 21
select select "*****"
click at [543, 79] on select "**********" at bounding box center [742, 89] width 399 height 21
click at [561, 124] on input "*******" at bounding box center [562, 126] width 38 height 19
click at [348, 94] on div "**********" at bounding box center [475, 239] width 950 height 479
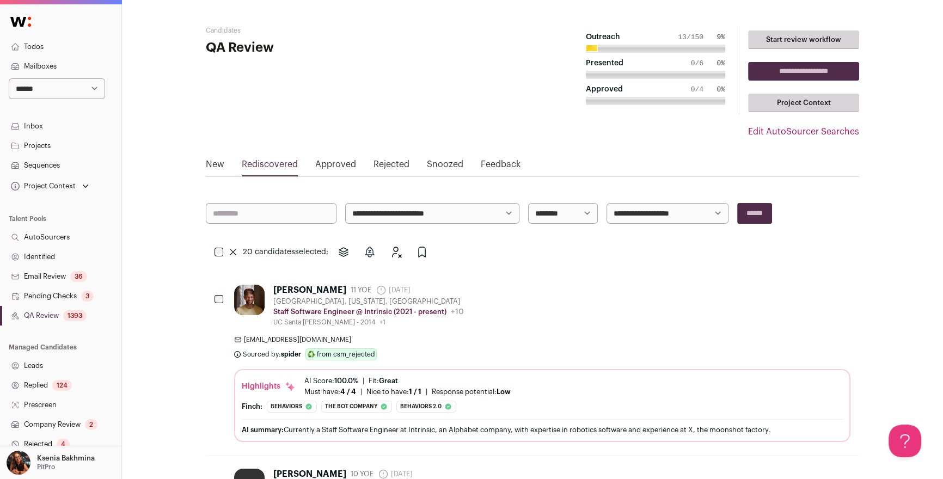
click at [52, 160] on link "Sequences" at bounding box center [60, 166] width 121 height 20
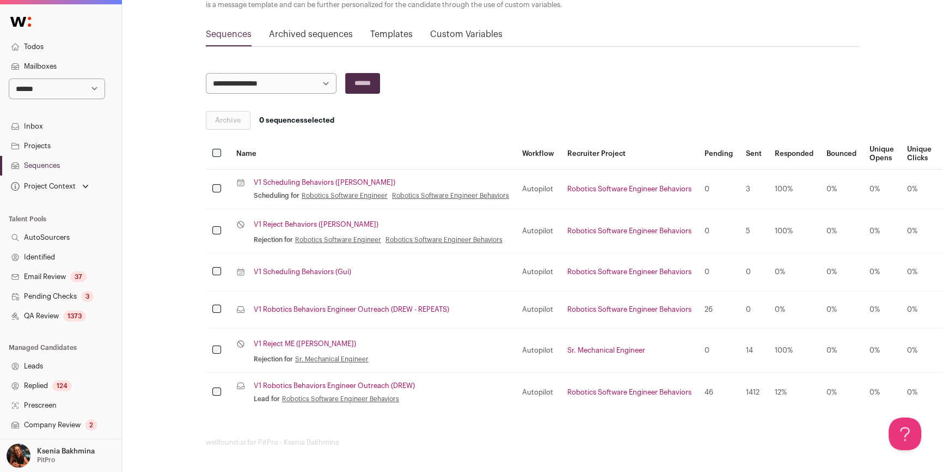
click at [48, 376] on link "Replied 124" at bounding box center [60, 386] width 121 height 20
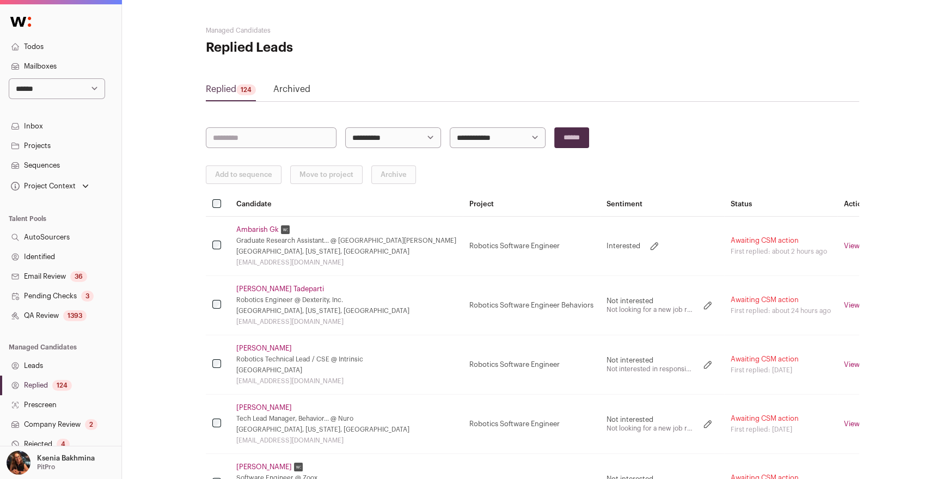
click at [45, 383] on link "Replied 124" at bounding box center [60, 386] width 121 height 20
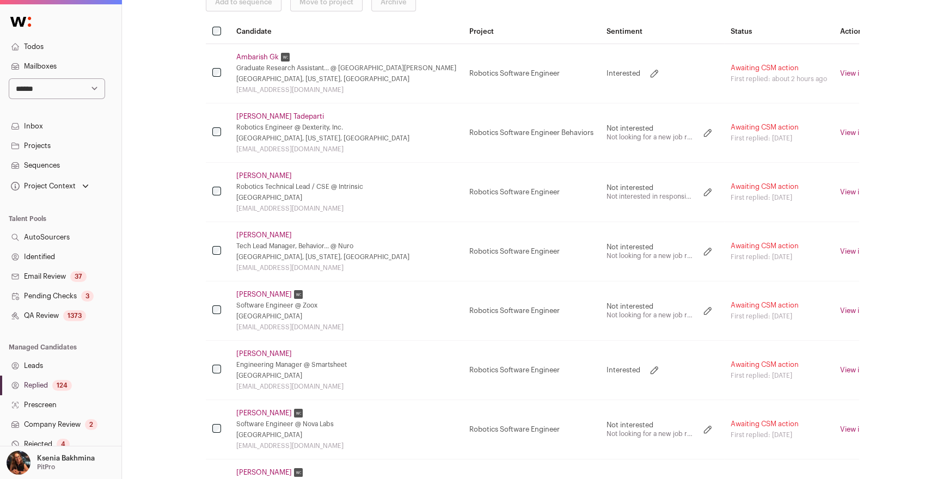
scroll to position [196, 0]
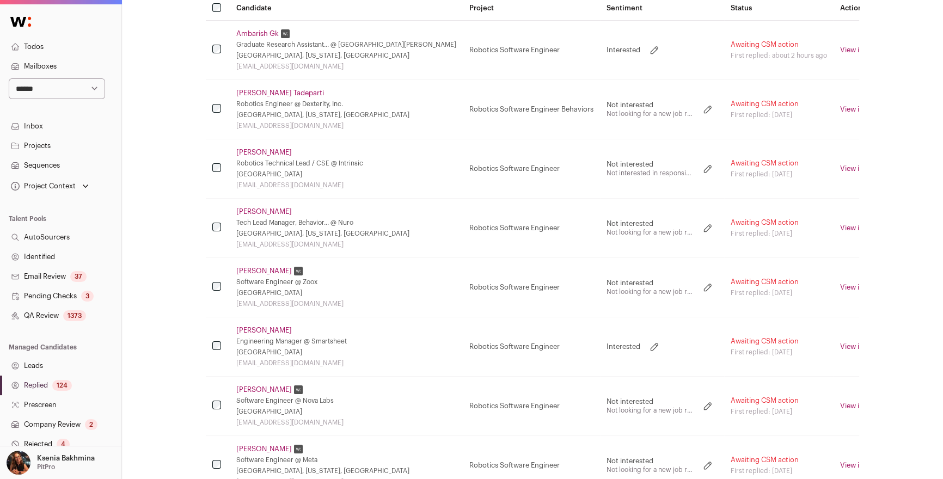
click at [266, 328] on link "Shuo Diao" at bounding box center [264, 330] width 56 height 9
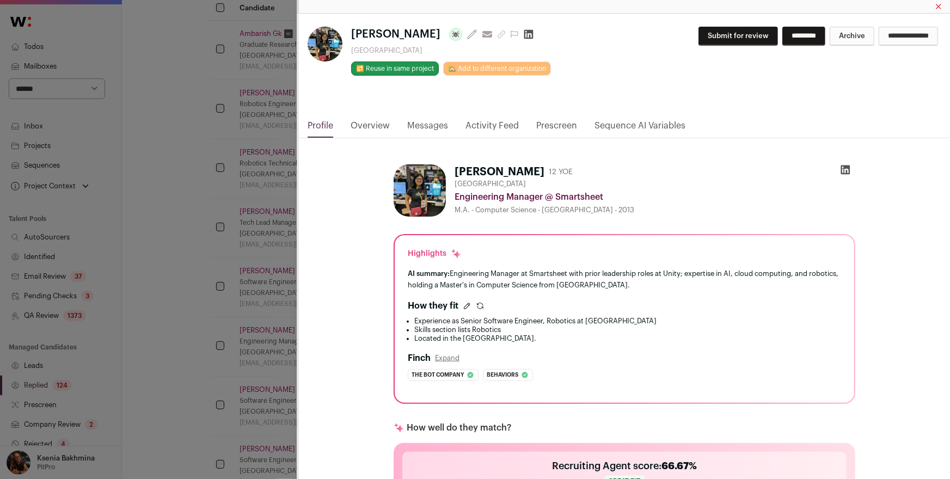
click at [174, 260] on div "**********" at bounding box center [475, 239] width 950 height 479
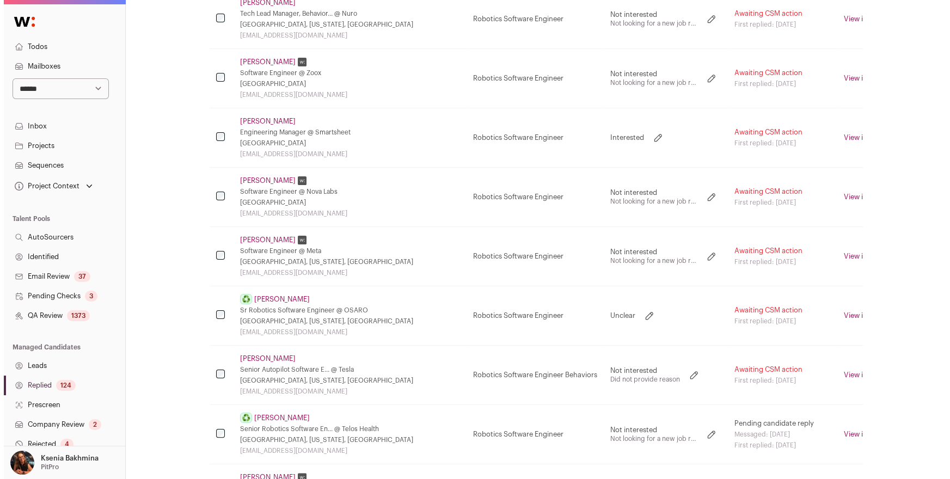
scroll to position [421, 0]
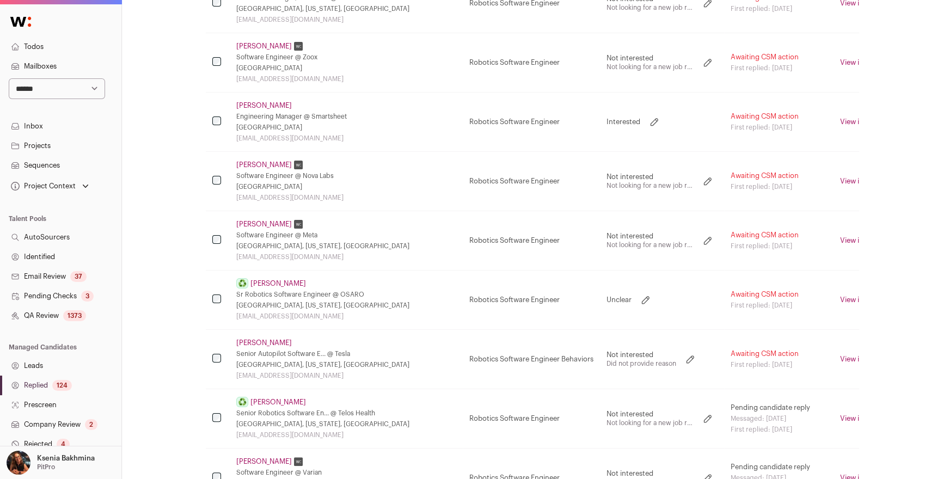
click at [274, 284] on link "Narendar Sriram" at bounding box center [279, 283] width 56 height 9
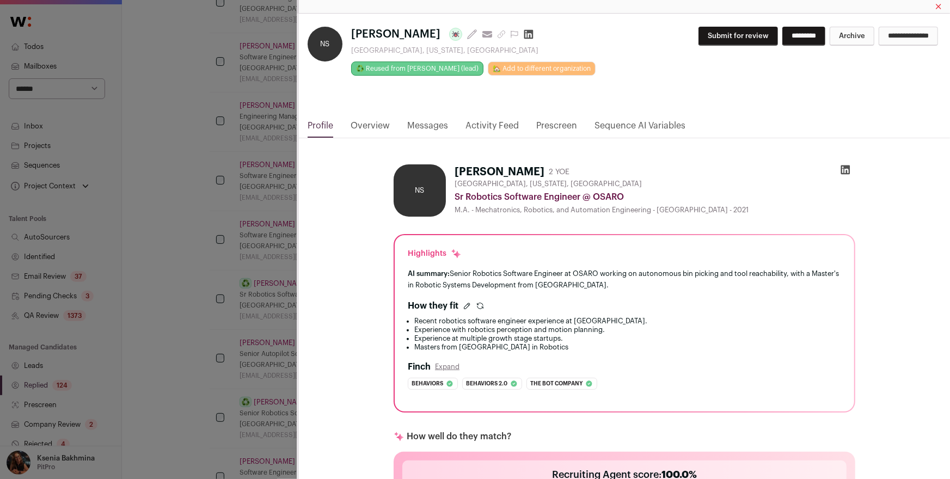
click at [421, 124] on link "Messages" at bounding box center [427, 128] width 41 height 19
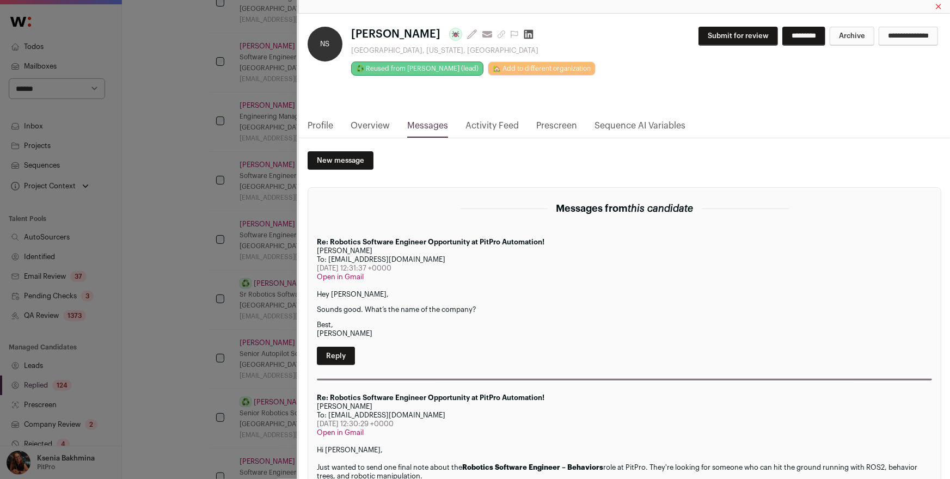
click at [487, 117] on div "**********" at bounding box center [624, 67] width 651 height 106
click at [487, 119] on link "Activity Feed" at bounding box center [492, 128] width 53 height 19
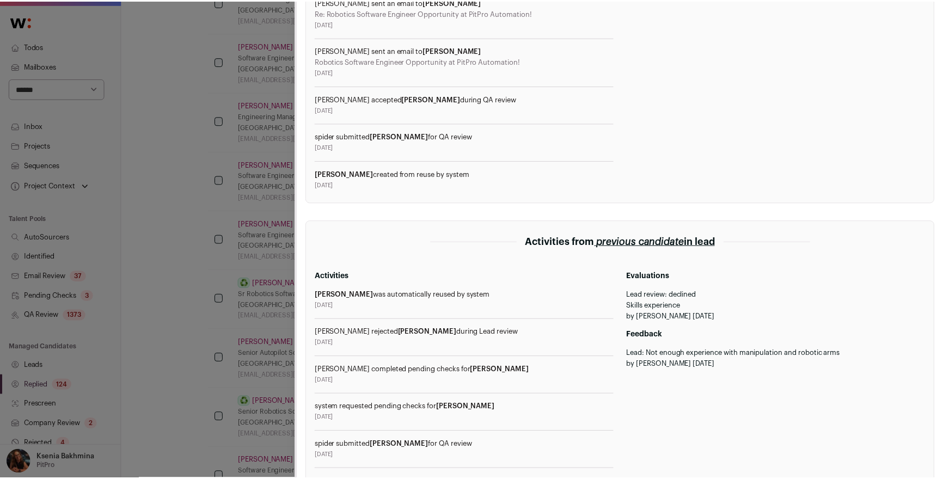
scroll to position [339, 0]
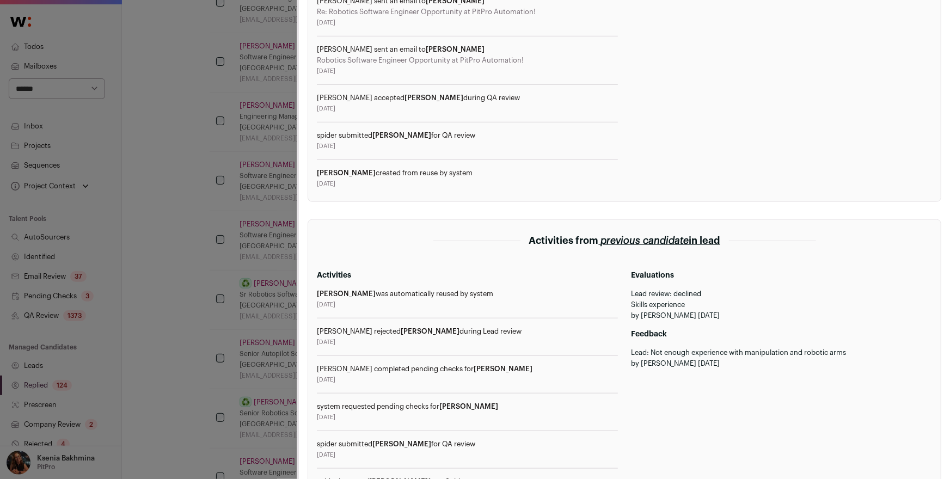
click at [237, 178] on div "NS Narendar Sriram Last update: 19 days ago View most recent conversation in Fr…" at bounding box center [475, 239] width 950 height 479
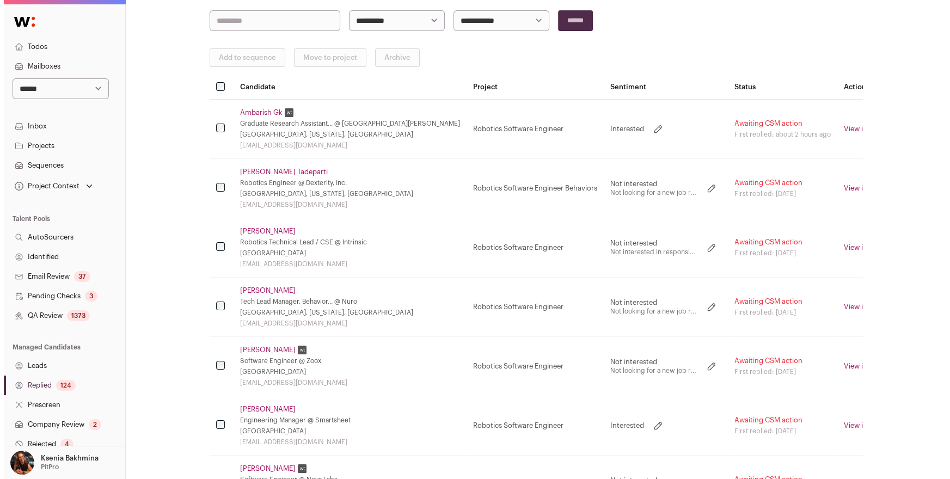
scroll to position [0, 0]
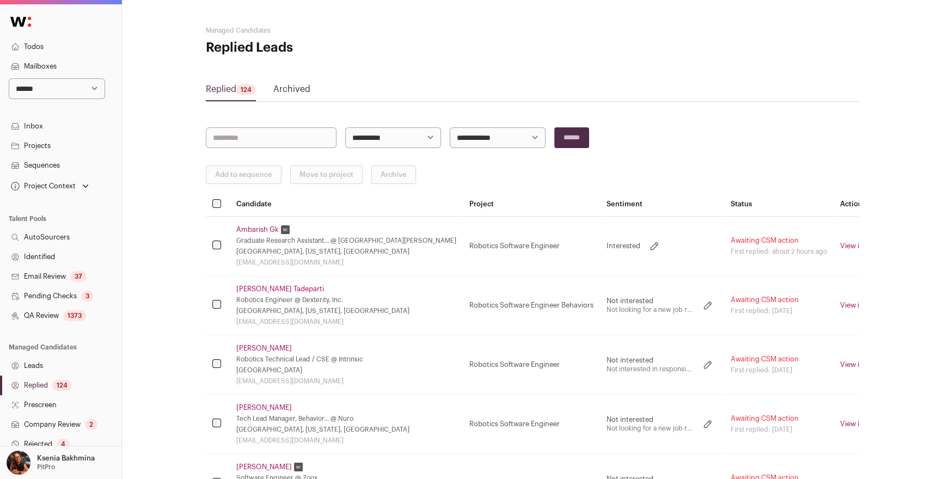
click at [246, 228] on link "Ambarish Gk" at bounding box center [257, 229] width 42 height 9
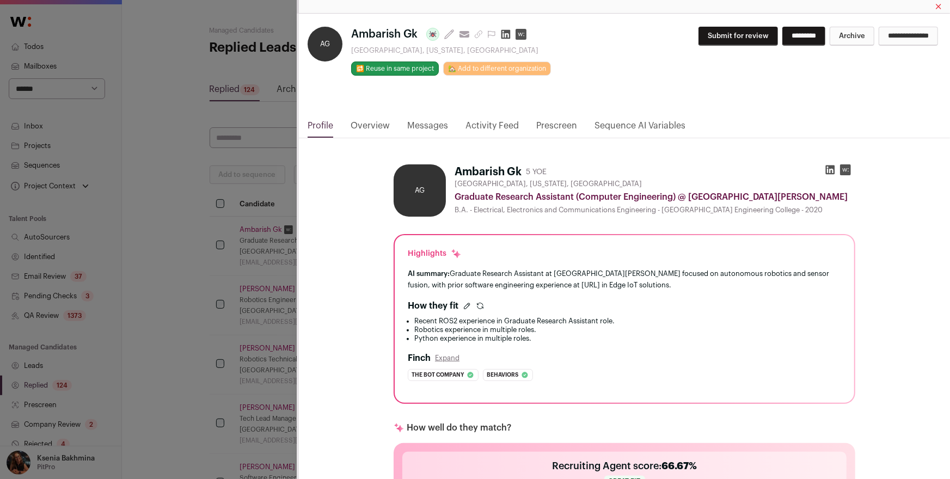
click at [364, 121] on link "Overview" at bounding box center [370, 128] width 39 height 19
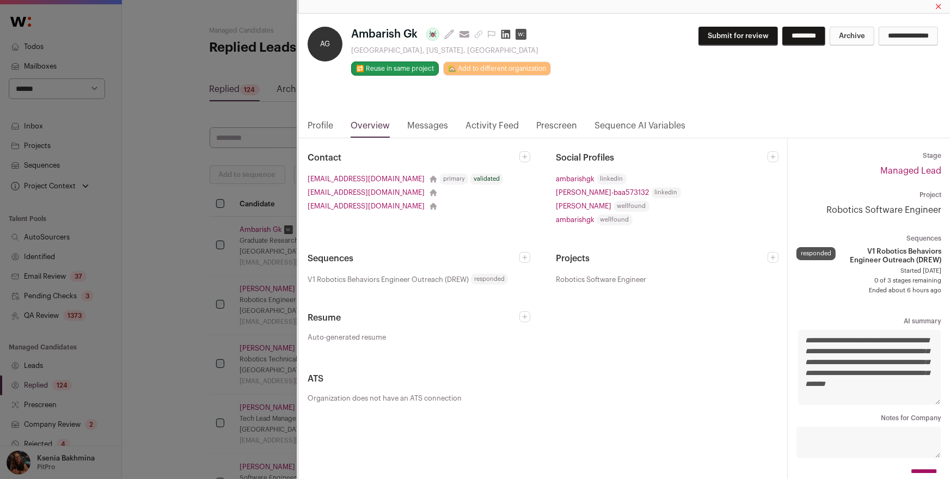
click at [323, 123] on link "Profile" at bounding box center [321, 128] width 26 height 19
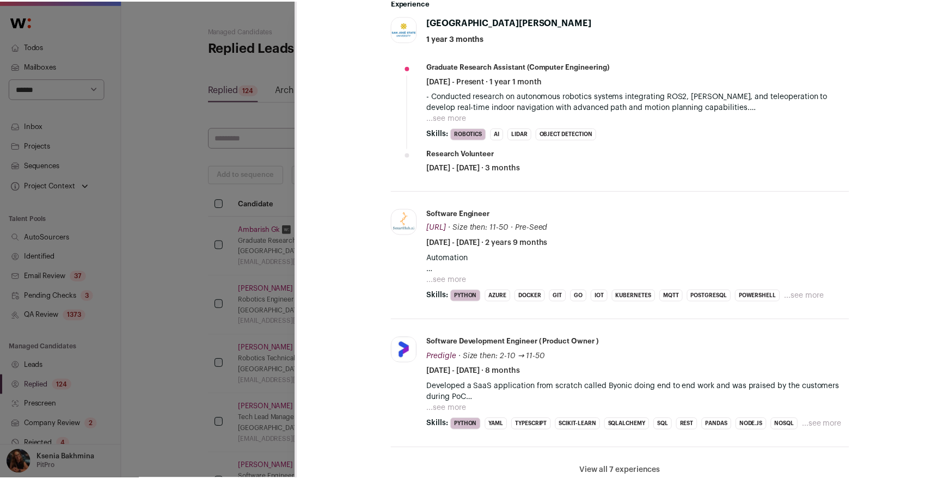
scroll to position [588, 0]
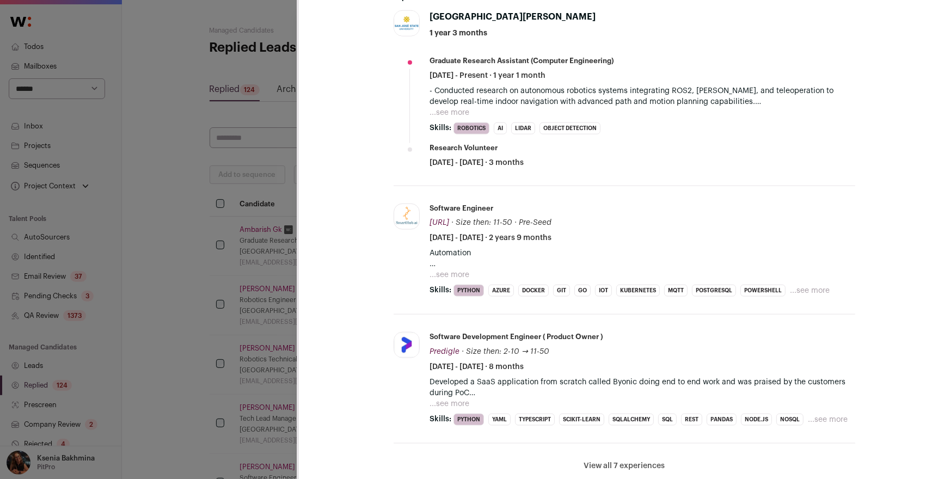
click at [69, 89] on div "AG Ambarish Gk Last update: 1 month ago View most recent conversation in Front …" at bounding box center [475, 239] width 950 height 479
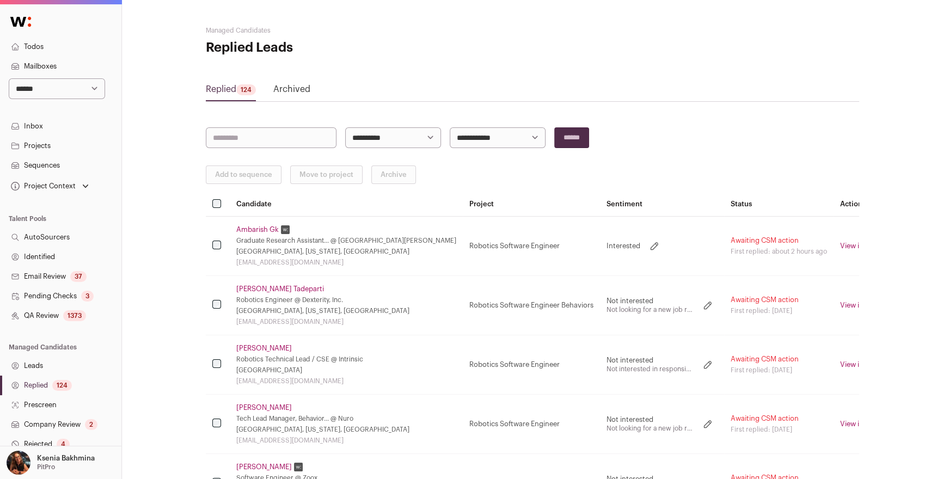
click at [66, 90] on select "**********" at bounding box center [57, 88] width 96 height 21
click at [30, 91] on select "**********" at bounding box center [57, 88] width 96 height 21
select select "*****"
click at [9, 78] on select "**********" at bounding box center [57, 88] width 96 height 21
click at [64, 91] on select "**********" at bounding box center [57, 88] width 96 height 21
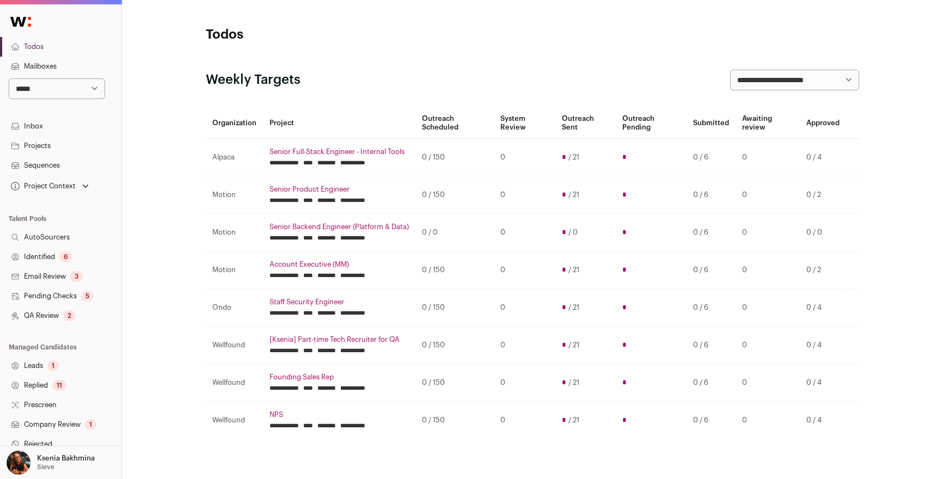
click at [38, 87] on select "**********" at bounding box center [57, 88] width 96 height 21
select select "*****"
click at [9, 78] on select "**********" at bounding box center [57, 88] width 96 height 21
click at [42, 358] on link "Leads 1" at bounding box center [60, 366] width 121 height 20
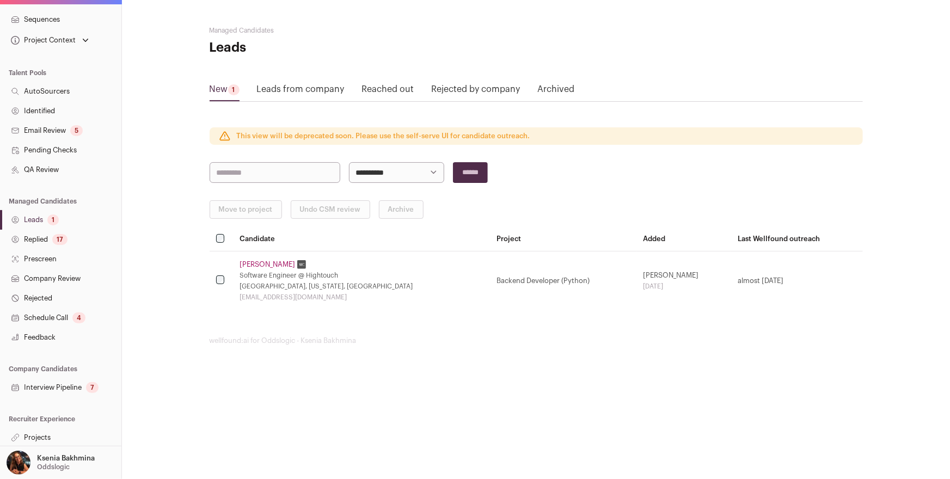
scroll to position [147, 0]
click at [255, 266] on link "Tim Vallancourt" at bounding box center [268, 264] width 56 height 9
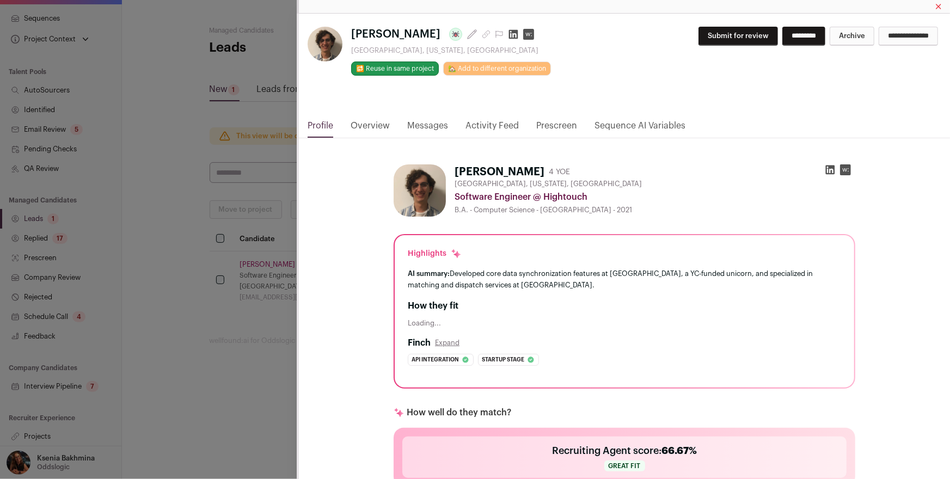
click at [413, 126] on link "Messages" at bounding box center [427, 128] width 41 height 19
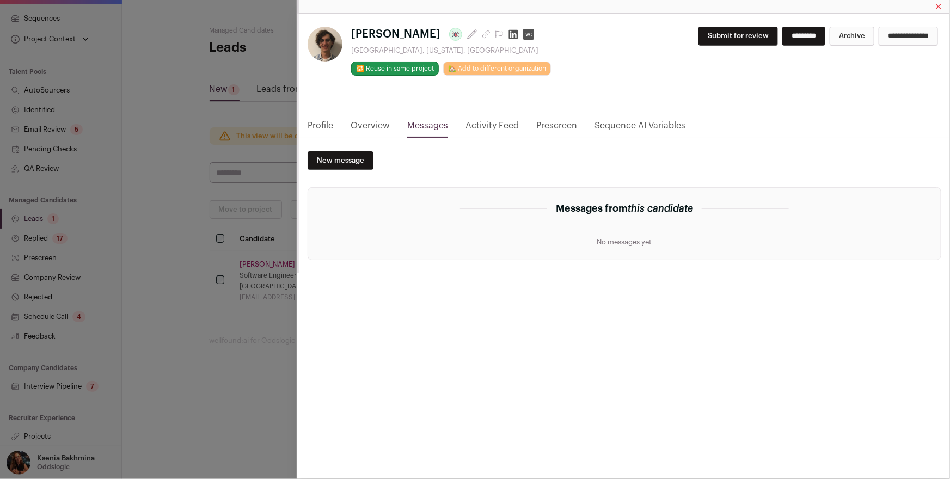
click at [99, 258] on div "**********" at bounding box center [475, 239] width 950 height 479
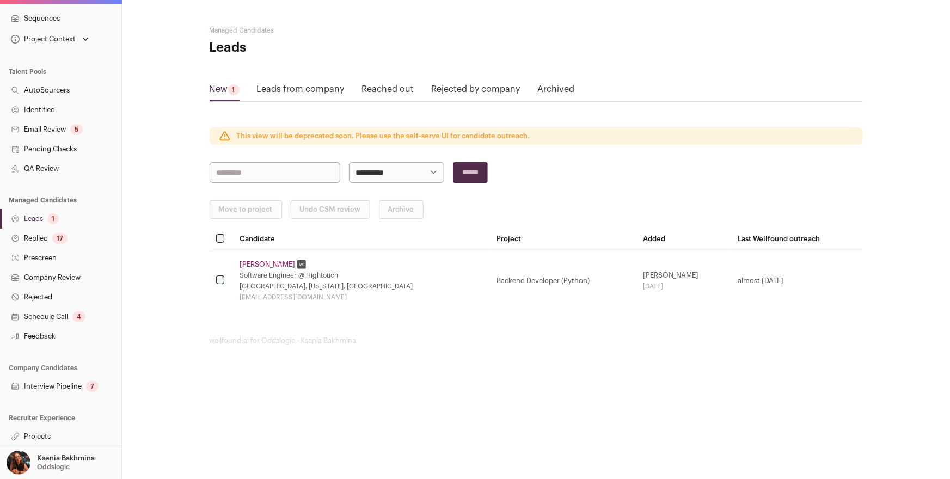
click at [39, 433] on link "Projects" at bounding box center [60, 437] width 121 height 20
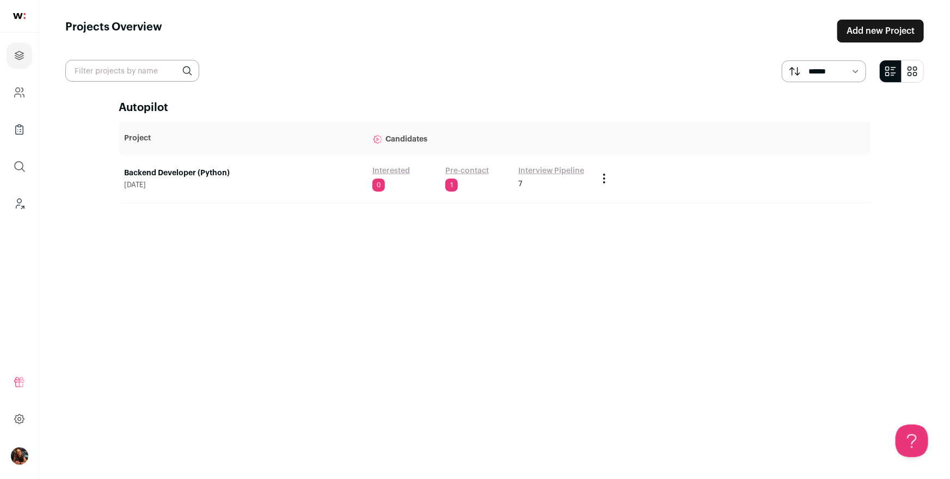
click at [443, 168] on div "Interested 0 Pre-contact 1 Interview Pipeline 7" at bounding box center [480, 179] width 215 height 26
click at [451, 170] on link "Pre-contact" at bounding box center [467, 171] width 44 height 11
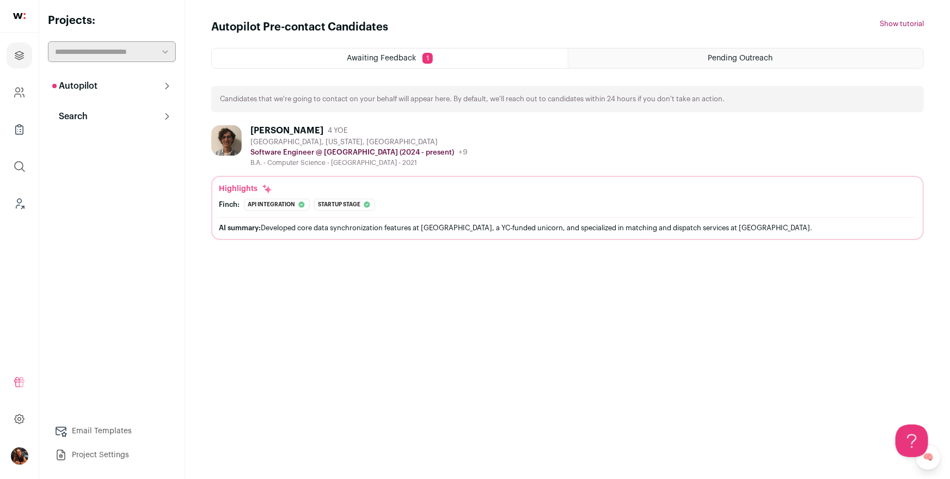
click at [141, 111] on button "Search" at bounding box center [112, 117] width 128 height 22
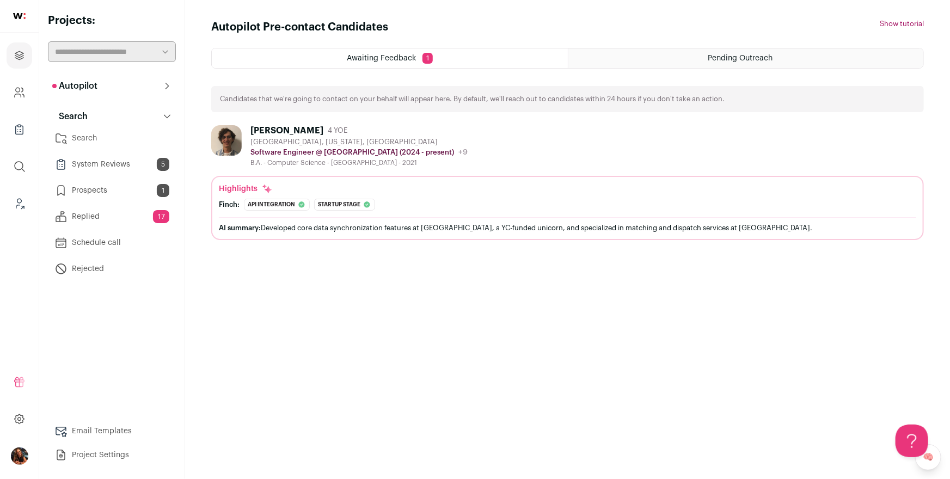
click at [109, 186] on link "Prospects 1" at bounding box center [112, 191] width 128 height 22
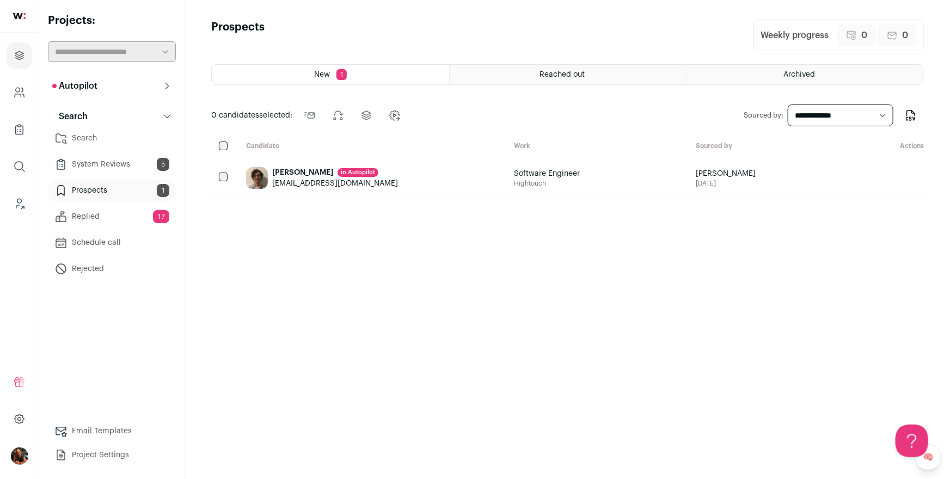
click at [290, 171] on div "Tim Vallancourt in Autopilot" at bounding box center [335, 172] width 126 height 11
click at [360, 117] on icon "Change candidates stage" at bounding box center [365, 115] width 13 height 13
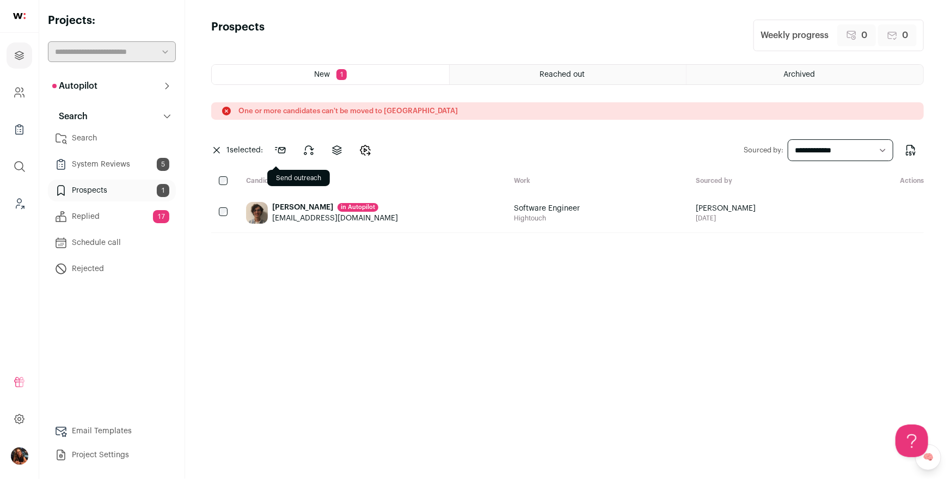
click at [279, 151] on icon at bounding box center [281, 150] width 10 height 5
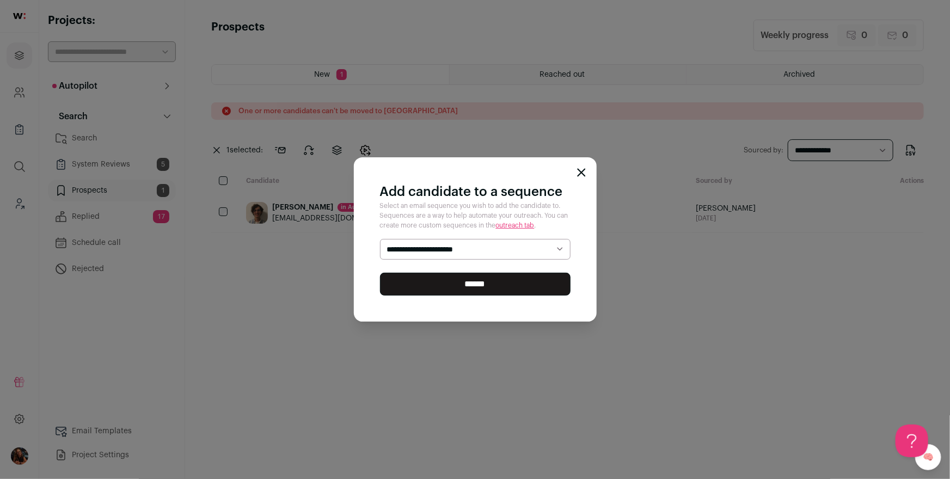
click at [418, 244] on html "Projects Company and ATS Settings Company Lists (Experimental) Global Search Le…" at bounding box center [475, 239] width 950 height 479
click at [417, 250] on select "**********" at bounding box center [475, 249] width 191 height 21
select select "*****"
click at [380, 239] on select "**********" at bounding box center [475, 249] width 191 height 21
click at [446, 282] on input "******" at bounding box center [475, 284] width 191 height 23
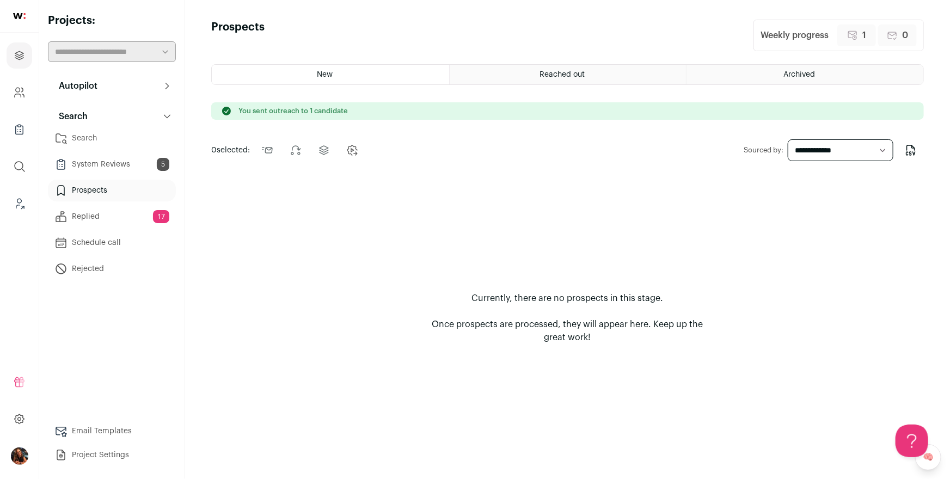
click at [100, 130] on link "Search" at bounding box center [112, 138] width 128 height 22
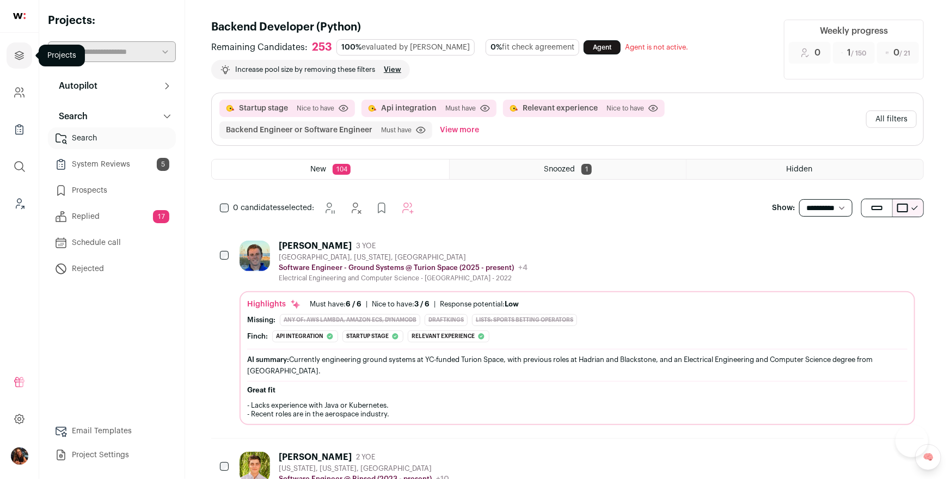
click at [20, 51] on icon "Projects" at bounding box center [19, 55] width 13 height 13
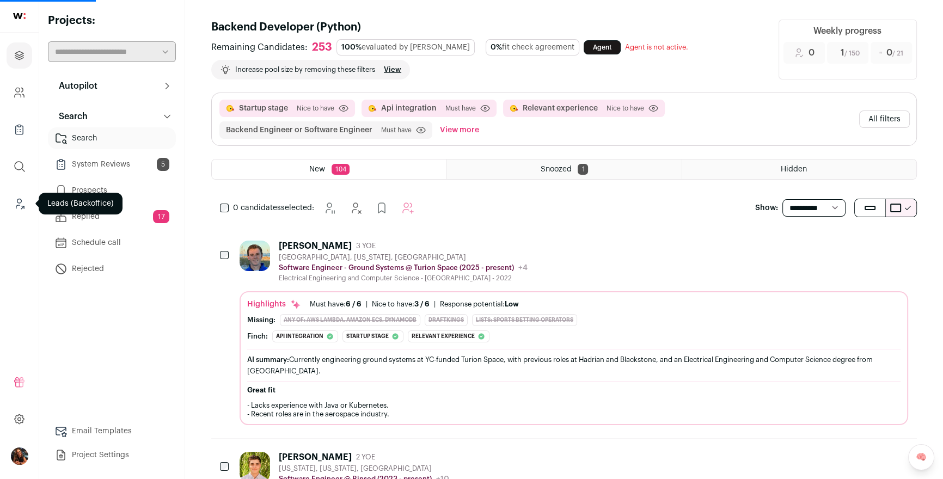
click at [20, 197] on icon "Leads (Backoffice)" at bounding box center [19, 203] width 13 height 13
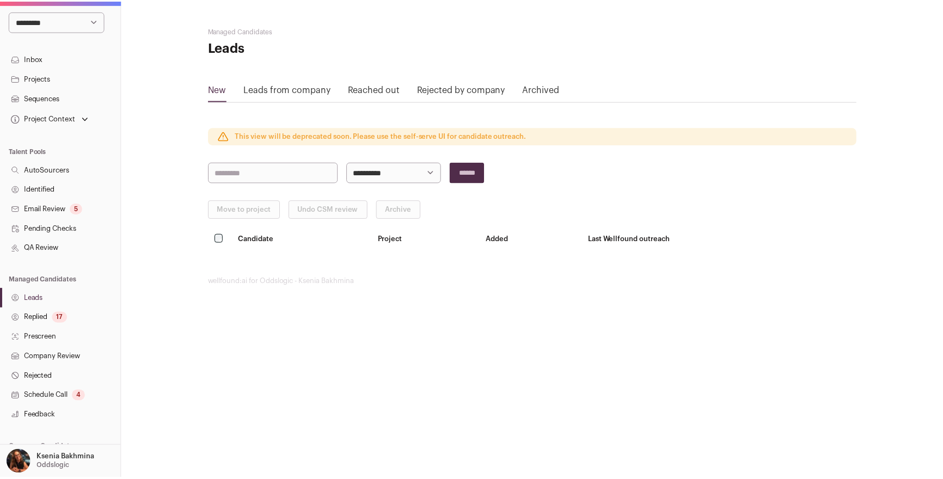
scroll to position [147, 0]
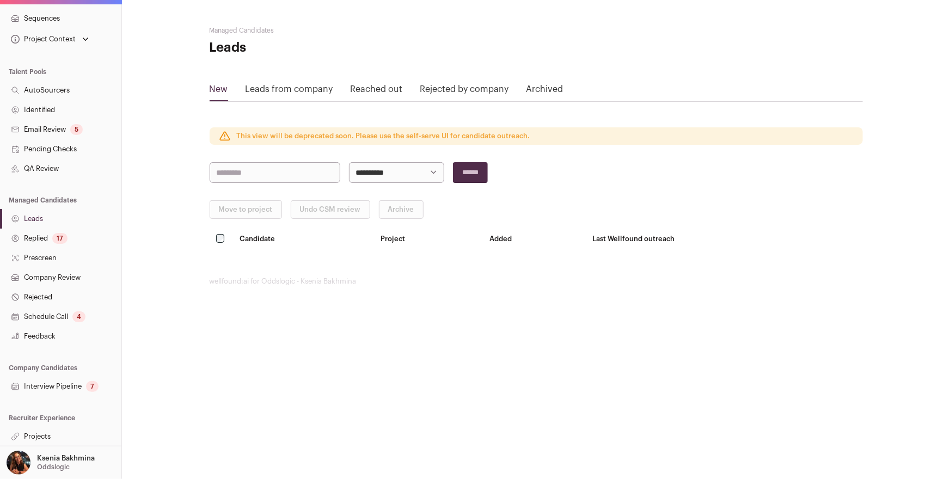
click at [41, 238] on link "Replied 17" at bounding box center [60, 239] width 121 height 20
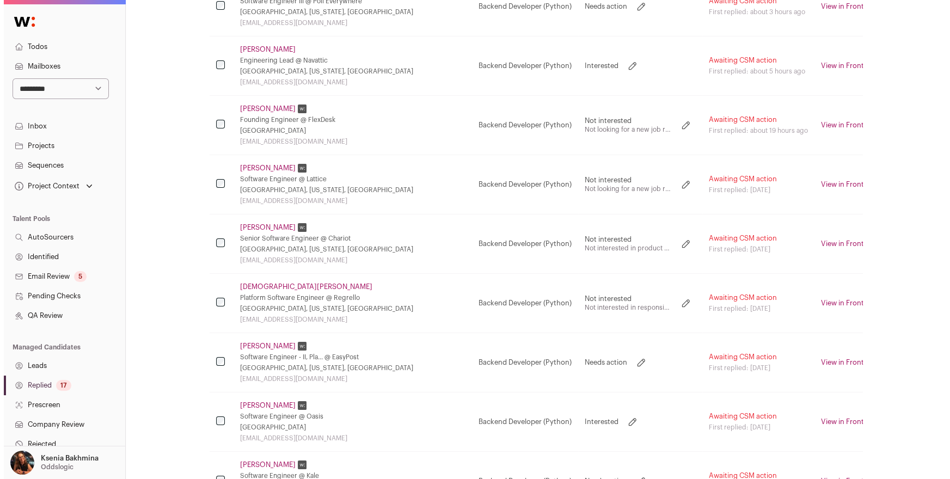
scroll to position [246, 0]
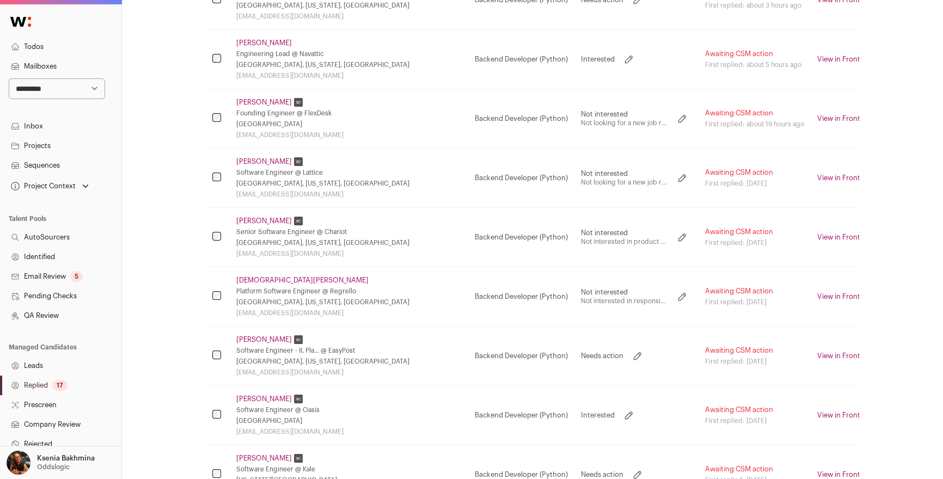
click at [263, 397] on link "[PERSON_NAME]" at bounding box center [264, 399] width 56 height 9
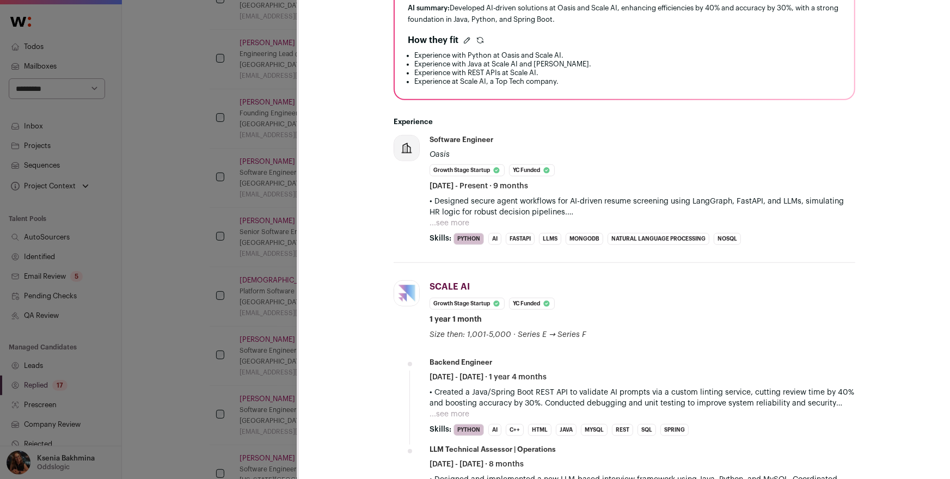
scroll to position [322, 0]
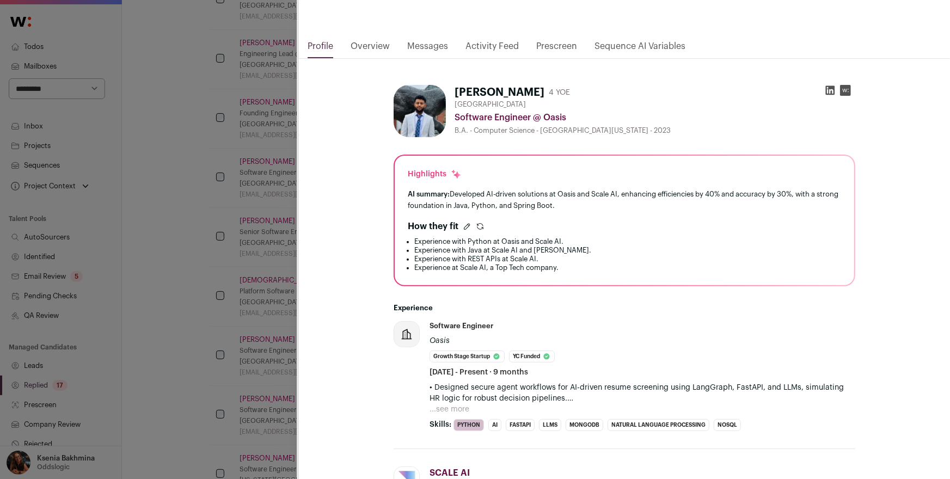
scroll to position [0, 0]
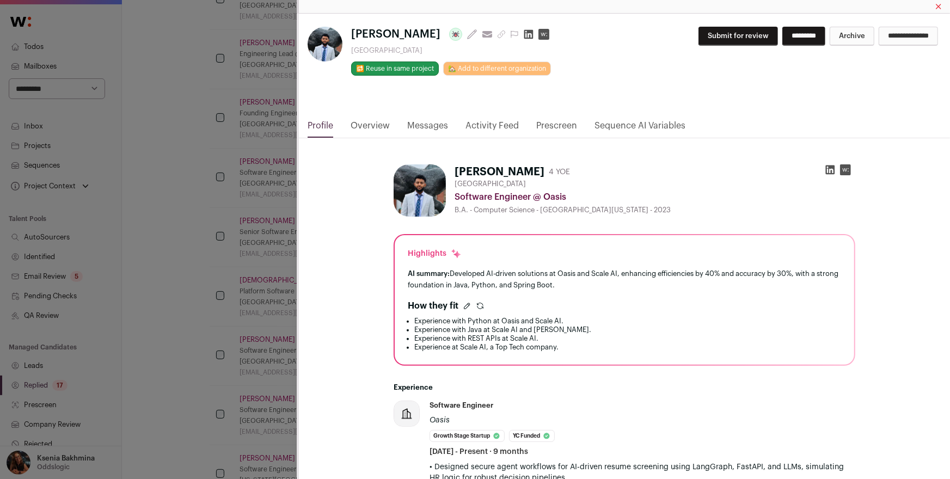
click at [831, 164] on icon "Close modal via background" at bounding box center [830, 169] width 11 height 11
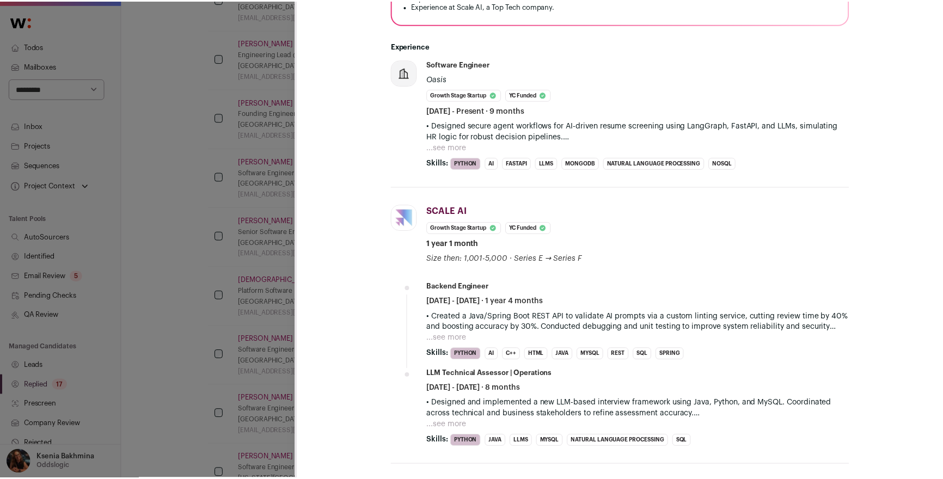
scroll to position [375, 0]
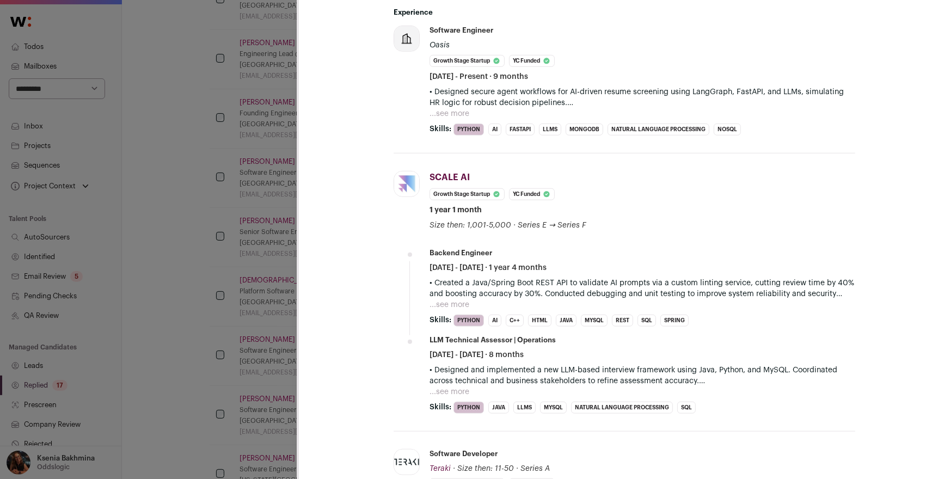
click at [233, 216] on div "Nathnael Seleba Last update: 10 days ago View most recent conversation in Front…" at bounding box center [475, 239] width 950 height 479
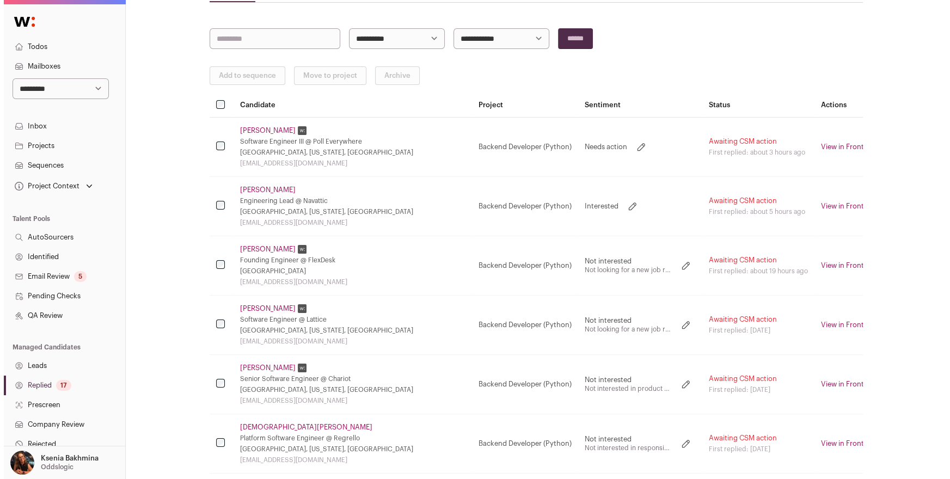
scroll to position [0, 0]
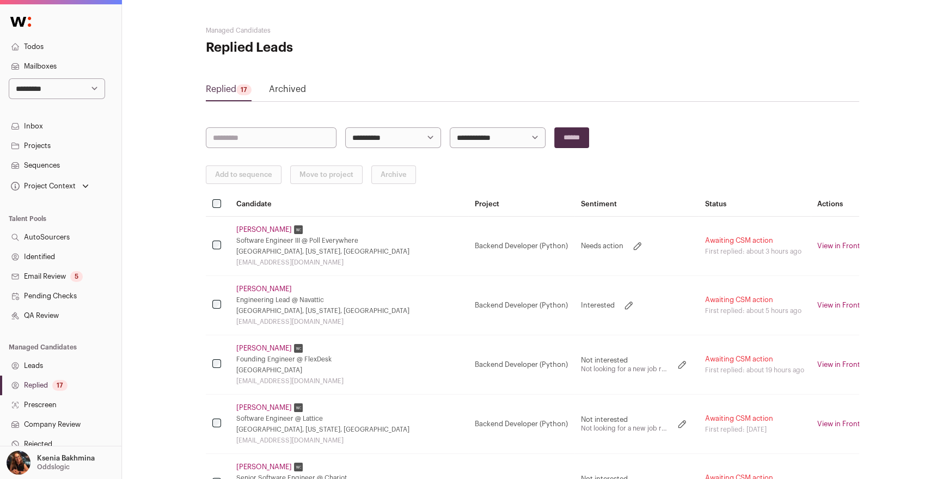
click at [266, 230] on link "[PERSON_NAME]" at bounding box center [264, 229] width 56 height 9
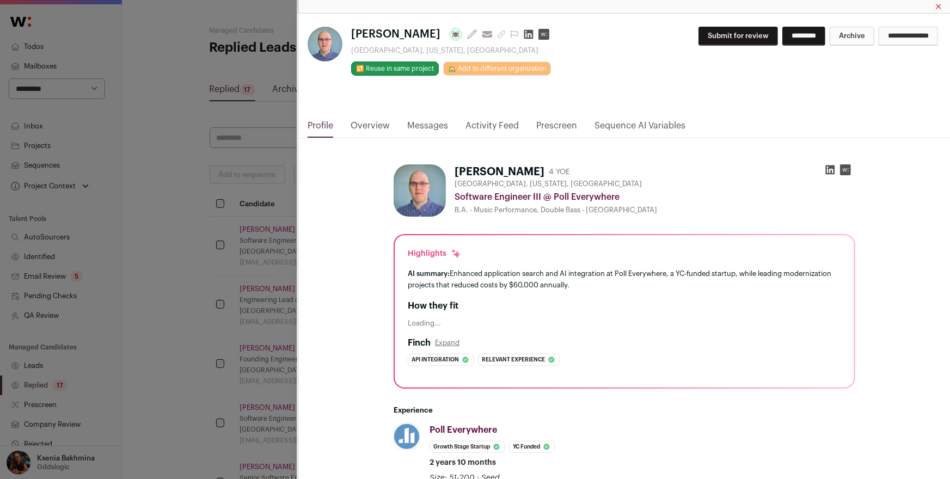
click at [419, 124] on link "Messages" at bounding box center [427, 128] width 41 height 19
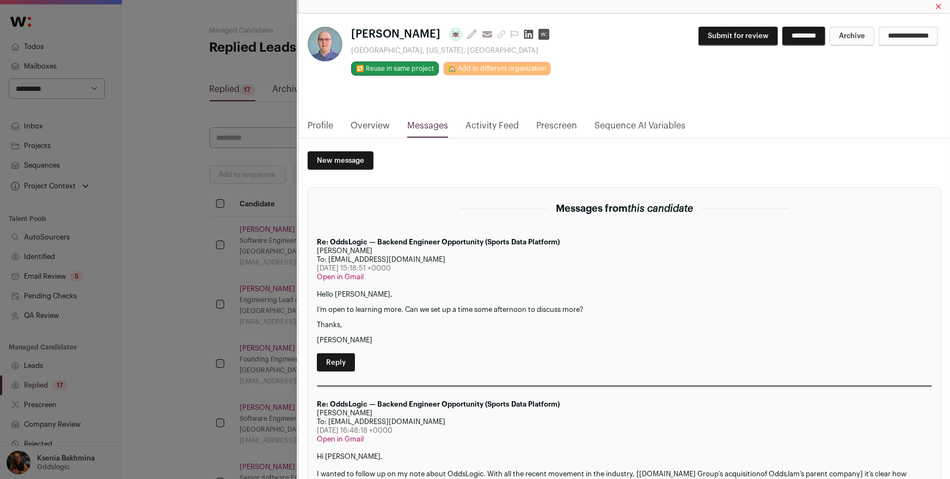
click at [317, 125] on link "Profile" at bounding box center [321, 128] width 26 height 19
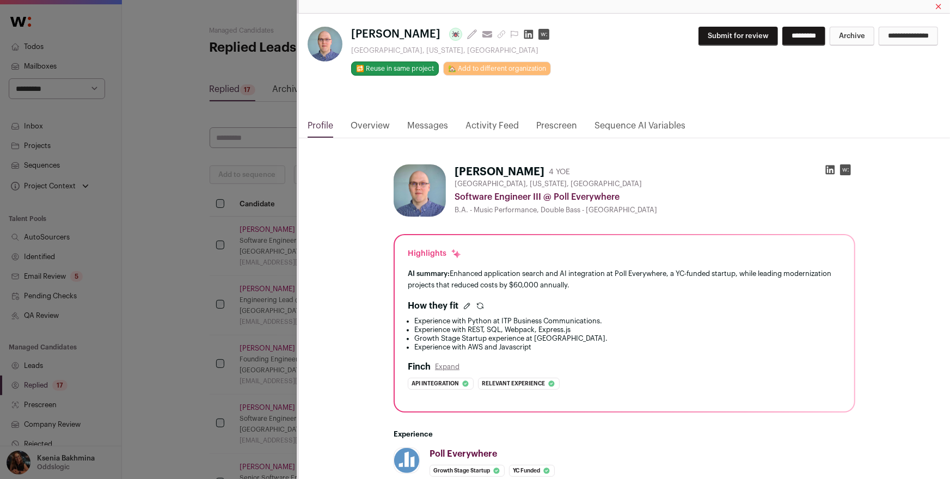
click at [329, 124] on link "Profile" at bounding box center [321, 128] width 26 height 19
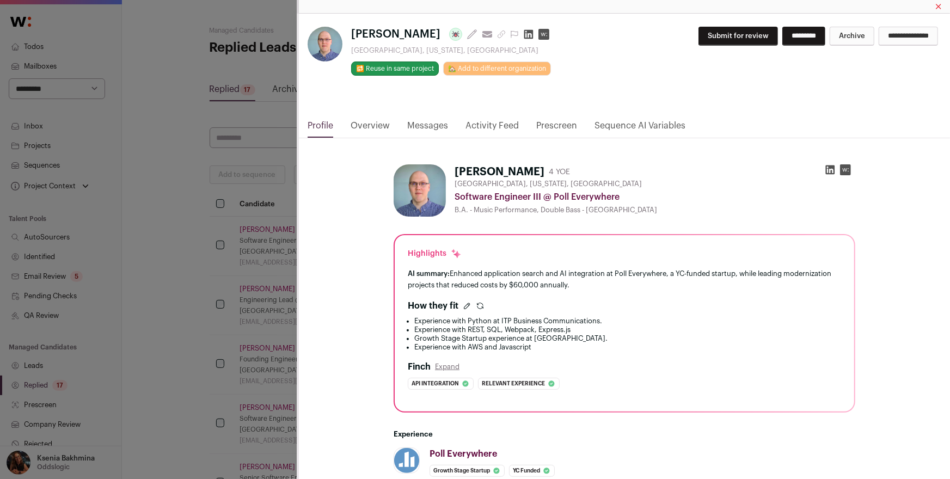
click at [699, 41] on button "Submit for review" at bounding box center [739, 36] width 80 height 19
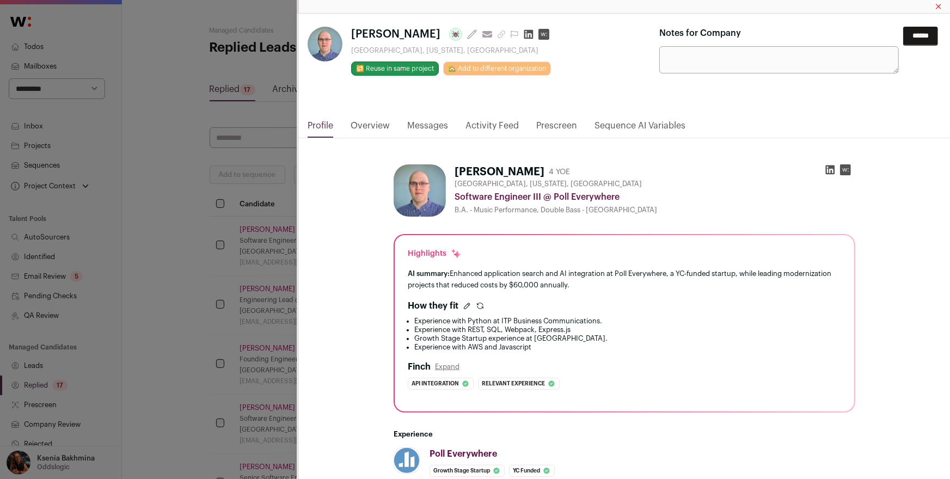
click at [904, 36] on input "******" at bounding box center [921, 36] width 35 height 19
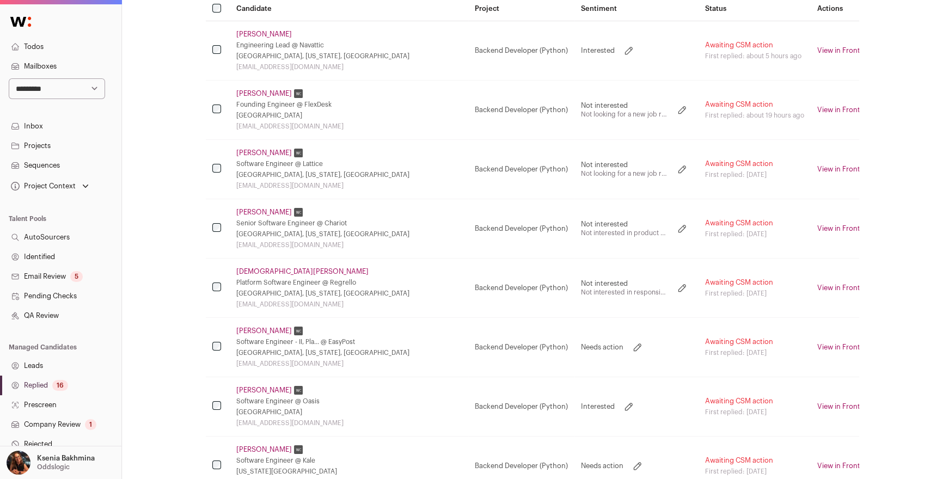
scroll to position [280, 0]
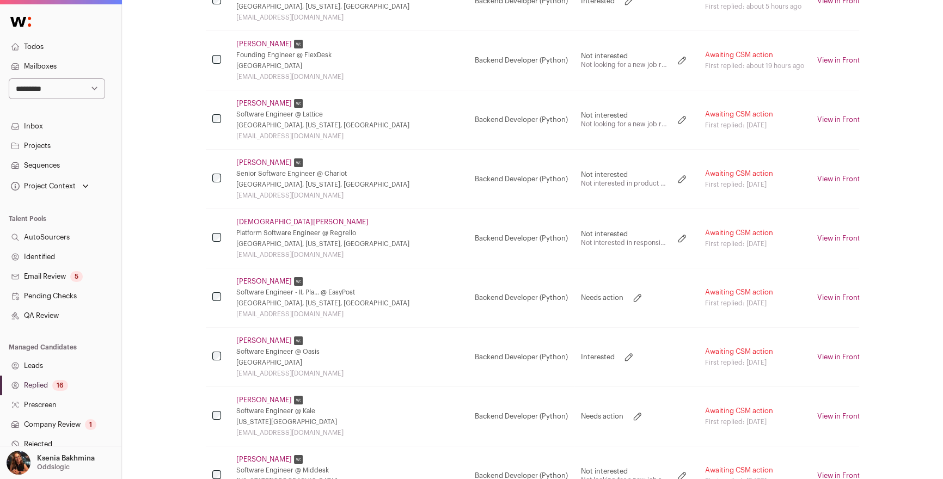
click at [261, 340] on link "[PERSON_NAME]" at bounding box center [264, 341] width 56 height 9
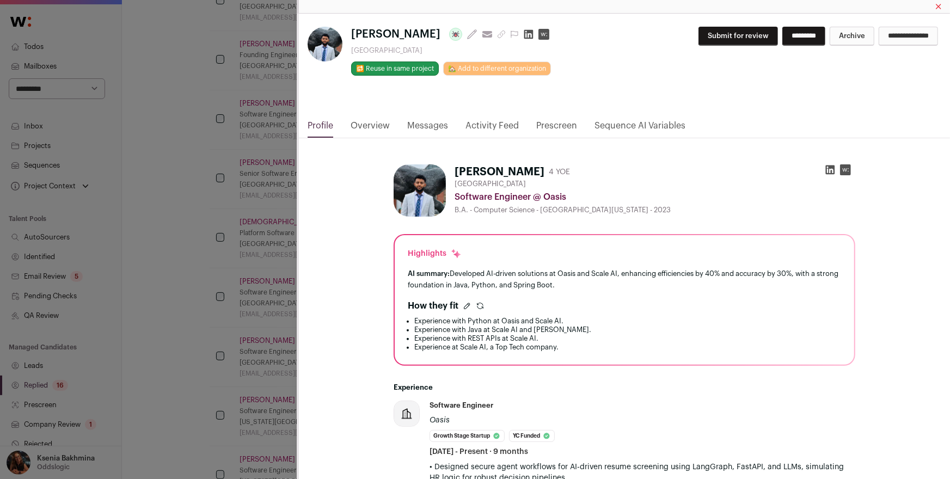
click at [430, 126] on link "Messages" at bounding box center [427, 128] width 41 height 19
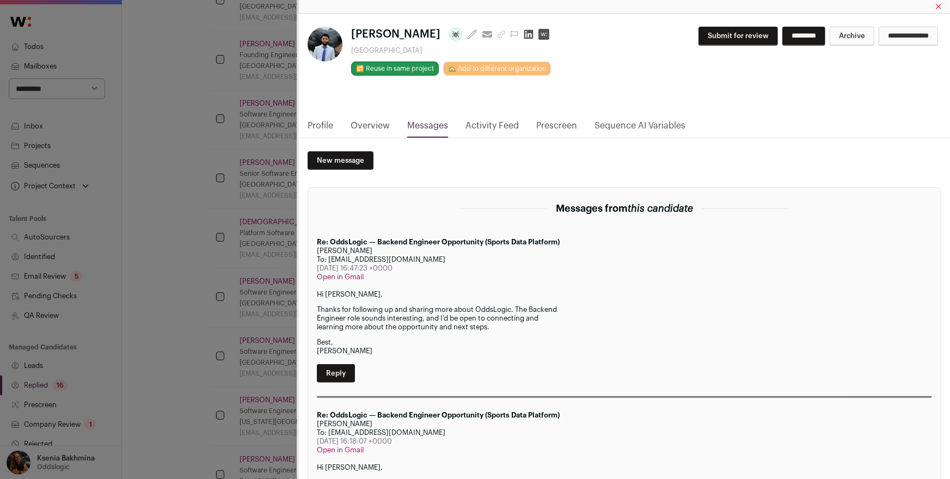
click at [714, 37] on button "Submit for review" at bounding box center [739, 36] width 80 height 19
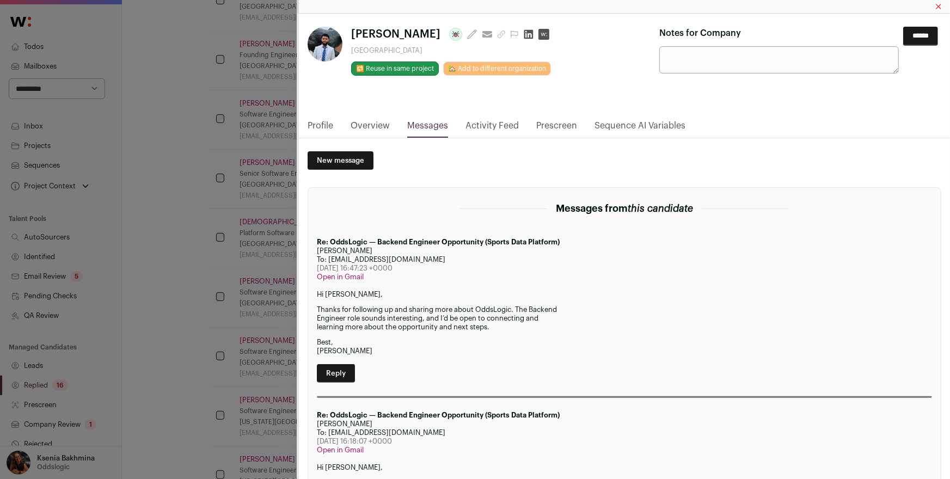
click at [907, 36] on input "******" at bounding box center [921, 36] width 35 height 19
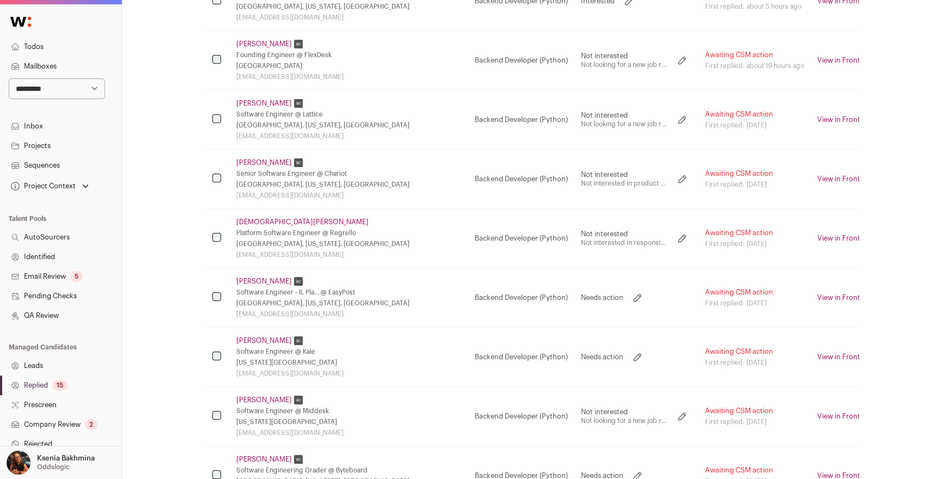
click at [252, 339] on link "[PERSON_NAME]" at bounding box center [264, 341] width 56 height 9
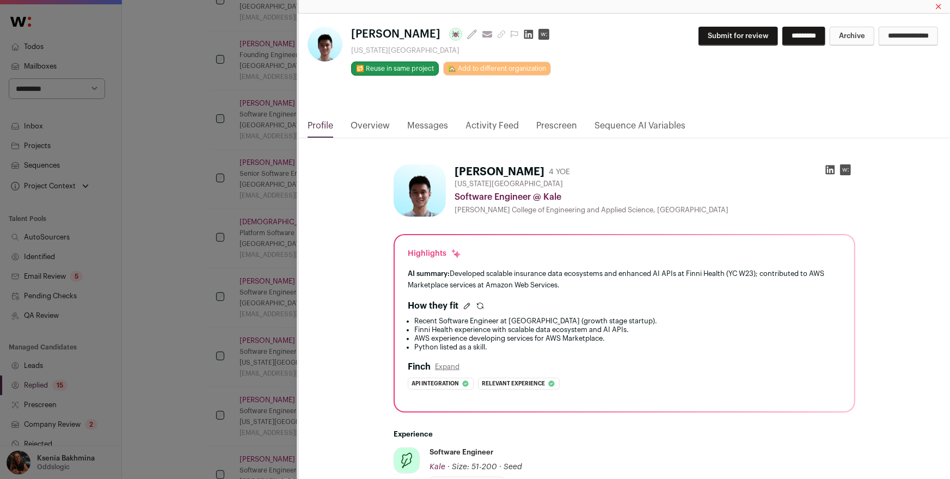
click at [423, 124] on link "Messages" at bounding box center [427, 128] width 41 height 19
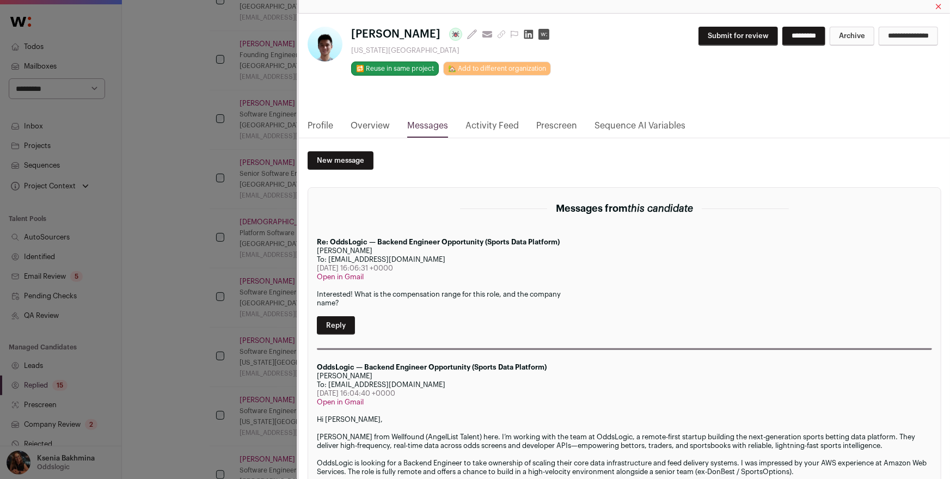
click at [205, 287] on div "Keon Kim Last update: 7 days ago View most recent conversation in Front New Yor…" at bounding box center [475, 239] width 950 height 479
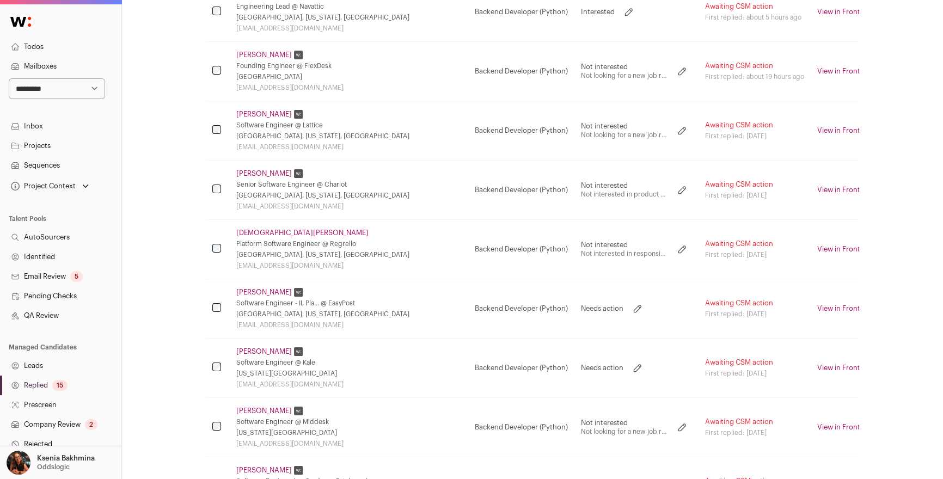
scroll to position [261, 0]
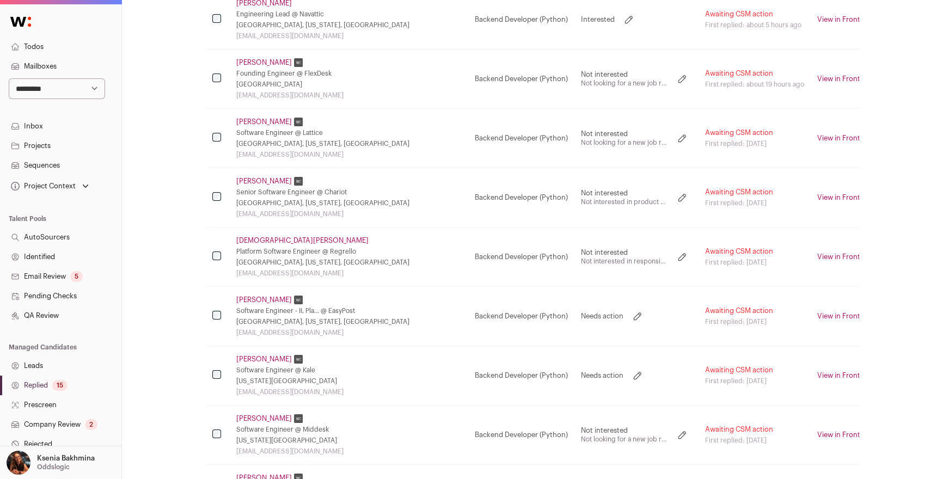
click at [253, 302] on link "[PERSON_NAME]" at bounding box center [264, 300] width 56 height 9
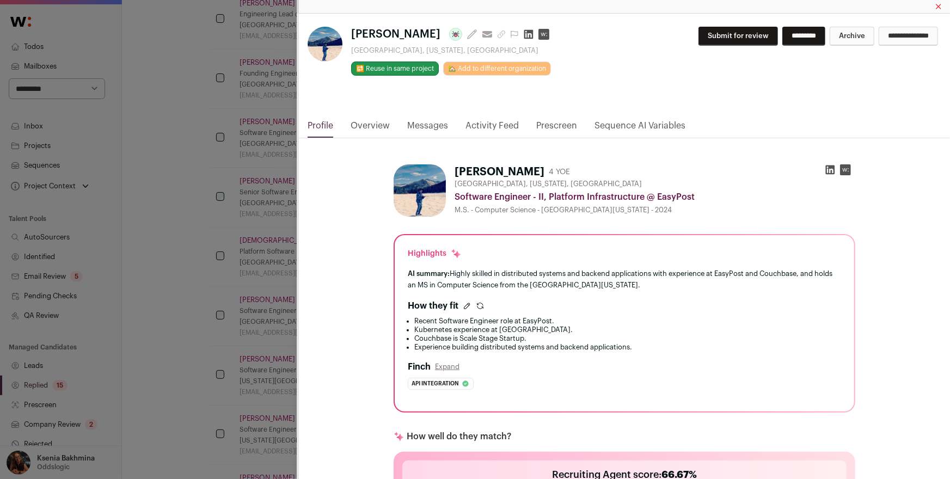
click at [423, 123] on link "Messages" at bounding box center [427, 128] width 41 height 19
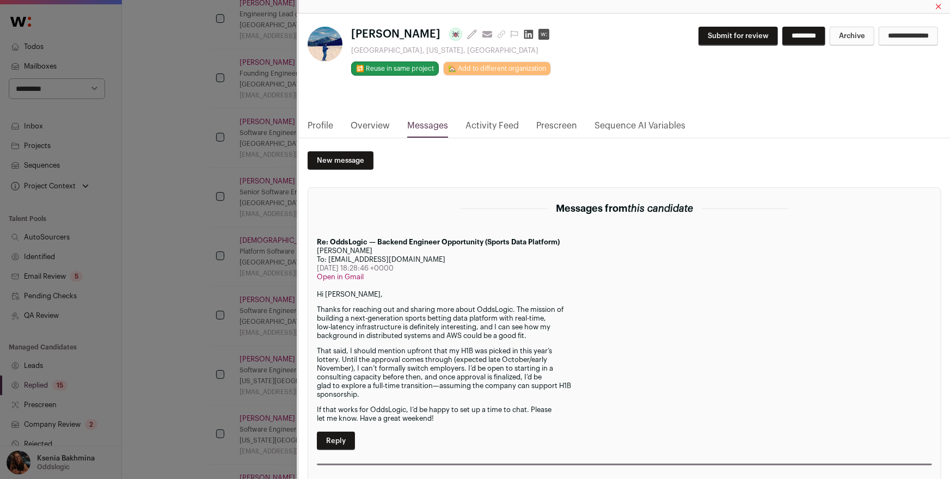
click at [322, 124] on link "Profile" at bounding box center [321, 128] width 26 height 19
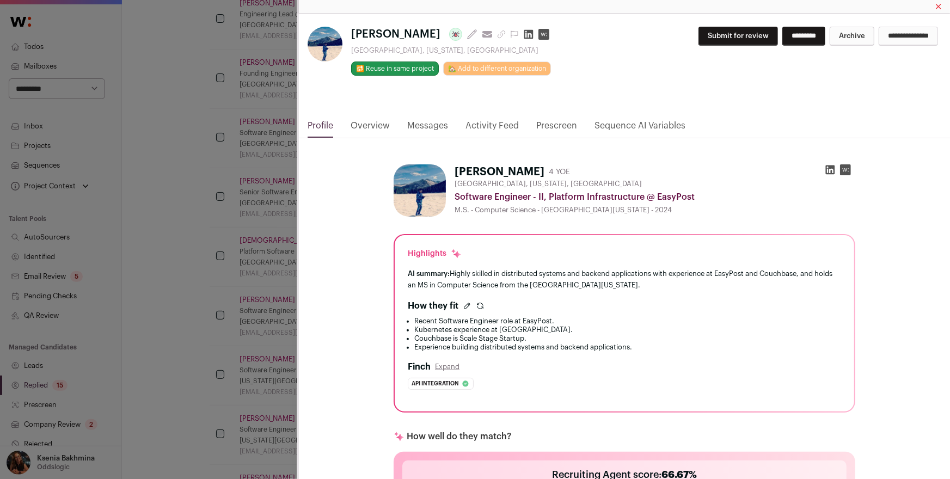
click at [178, 167] on div "Prateek Kumar Last update: 5 days ago View most recent conversation in Front Sa…" at bounding box center [475, 239] width 950 height 479
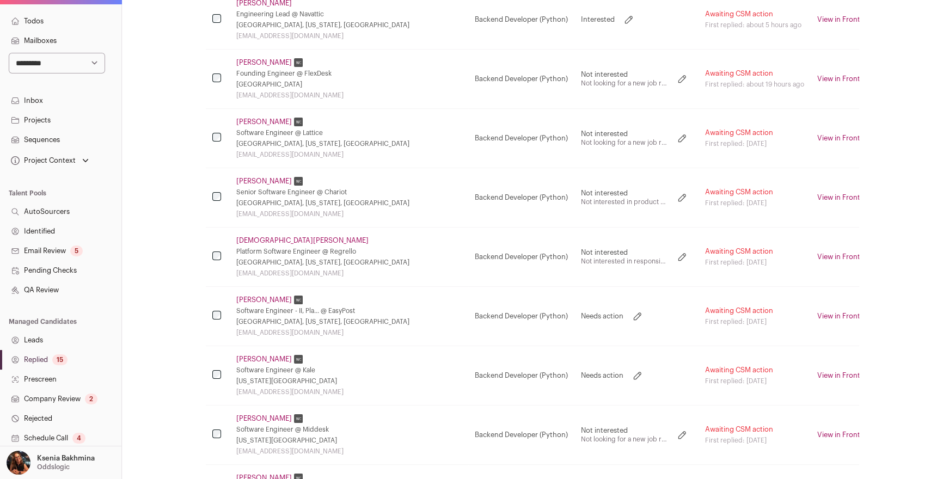
scroll to position [0, 0]
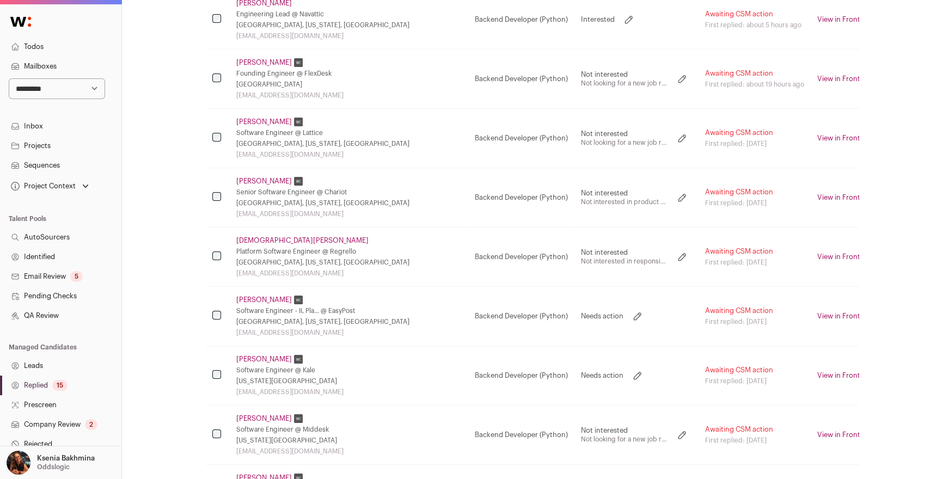
click at [74, 91] on select "**********" at bounding box center [57, 88] width 96 height 21
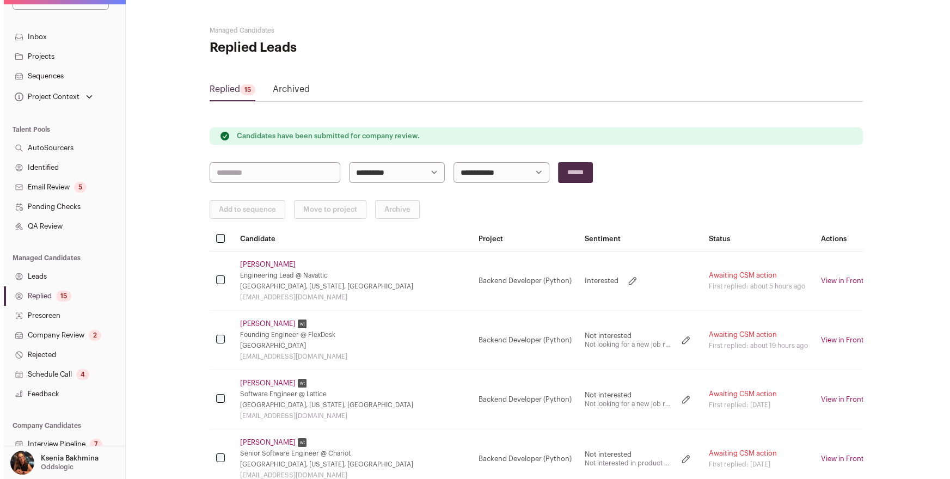
scroll to position [147, 0]
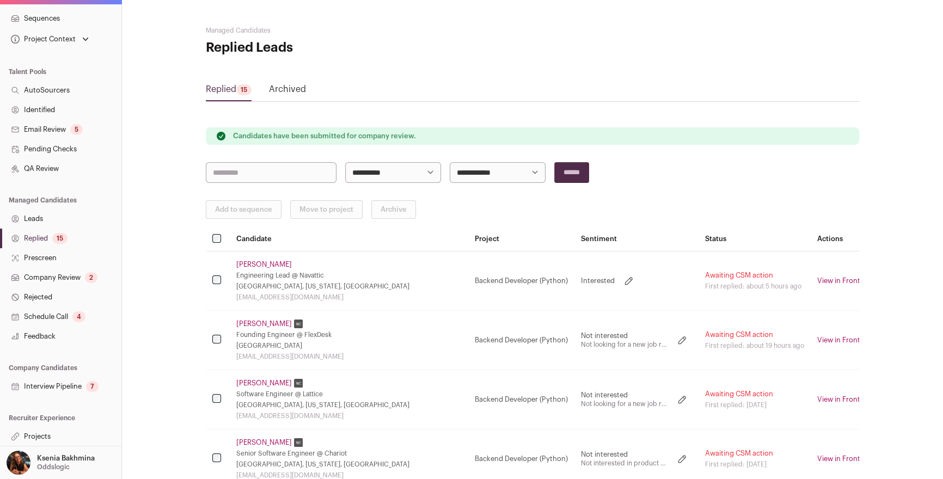
click at [50, 438] on link "Projects" at bounding box center [60, 437] width 121 height 20
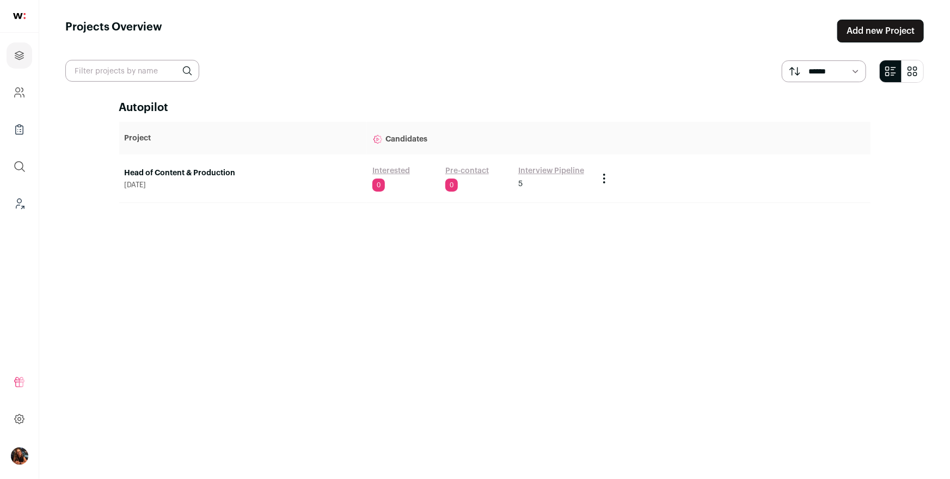
click at [177, 169] on link "Head of Content & Production" at bounding box center [243, 173] width 237 height 11
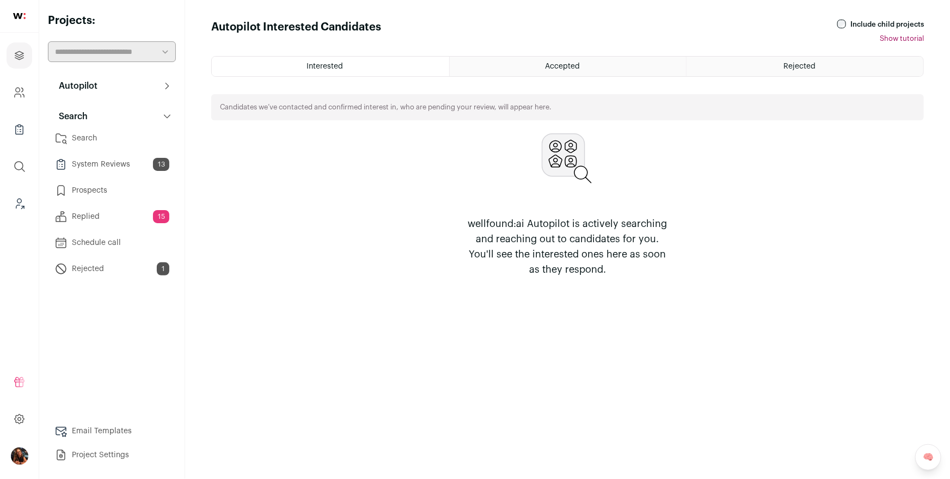
click at [63, 138] on icon at bounding box center [60, 138] width 13 height 13
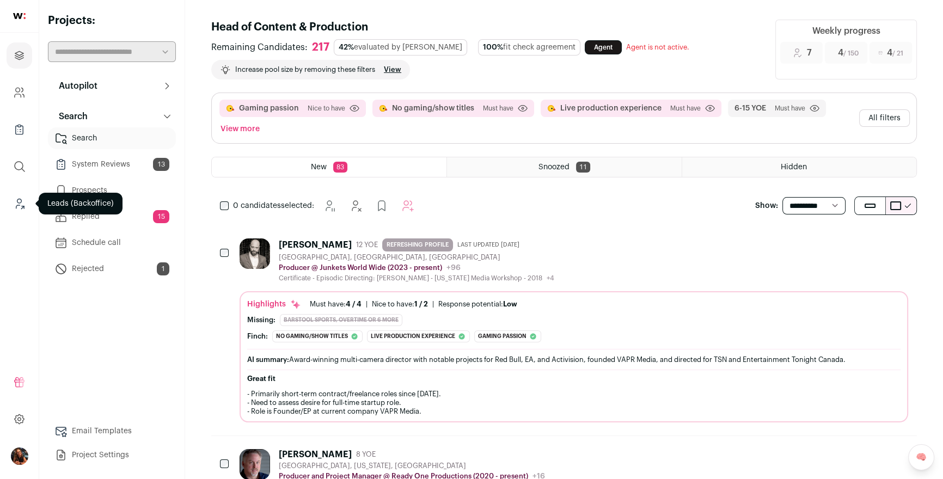
click at [15, 205] on icon "Leads (Backoffice)" at bounding box center [19, 203] width 13 height 13
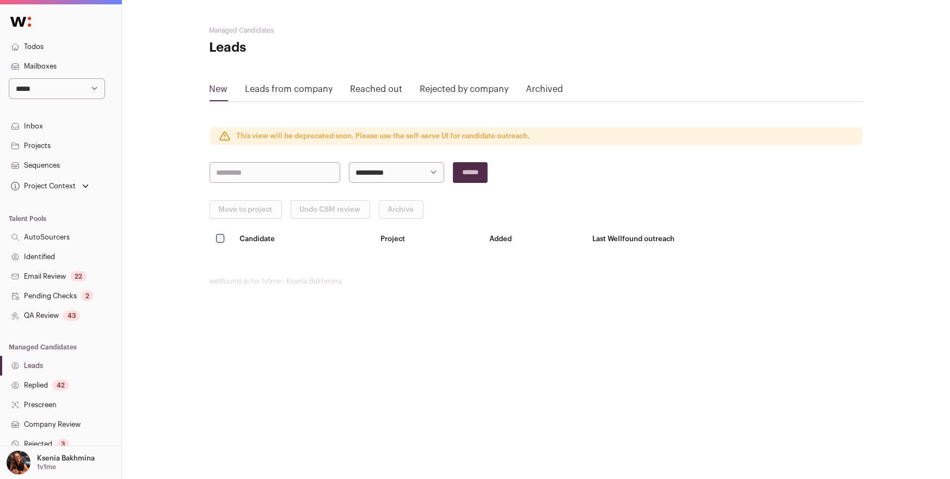
click at [40, 94] on select "**********" at bounding box center [57, 88] width 96 height 21
select select "*****"
click at [9, 78] on select "**********" at bounding box center [57, 88] width 96 height 21
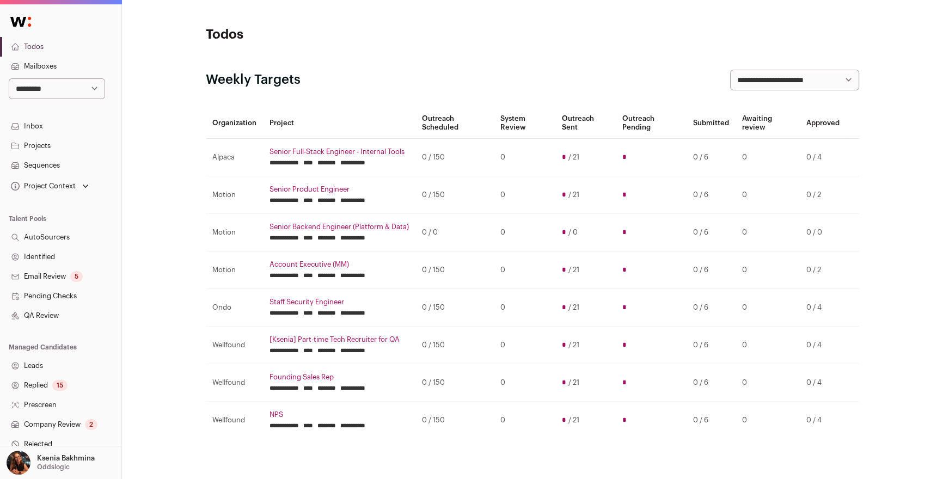
click at [52, 389] on link "Replied 15" at bounding box center [60, 386] width 121 height 20
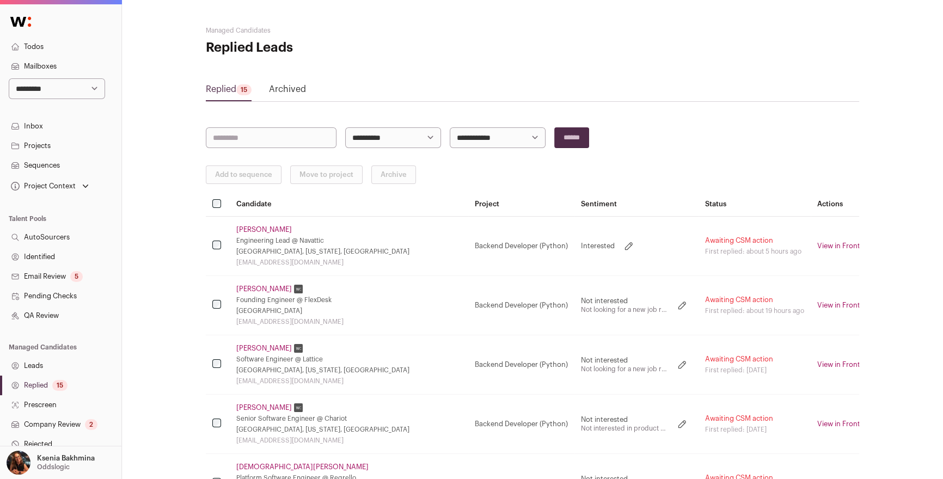
click at [253, 229] on link "[PERSON_NAME]" at bounding box center [264, 229] width 56 height 9
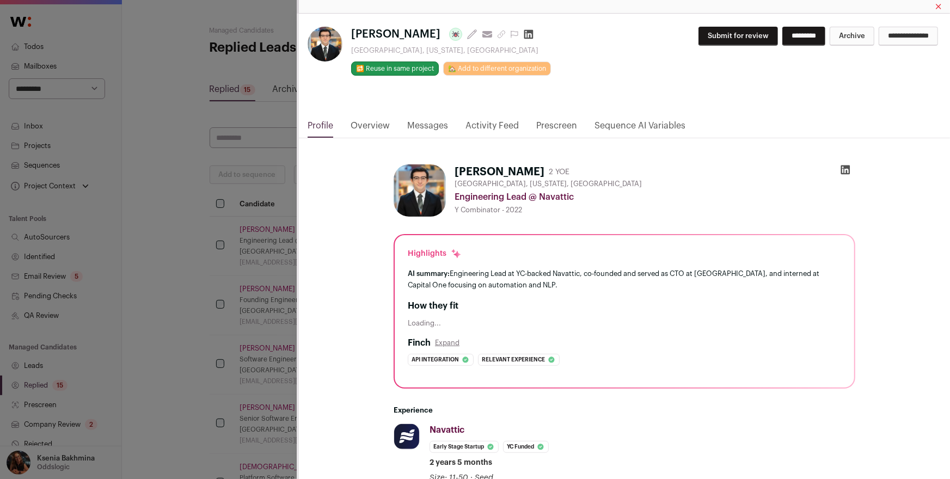
click at [443, 124] on link "Messages" at bounding box center [427, 128] width 41 height 19
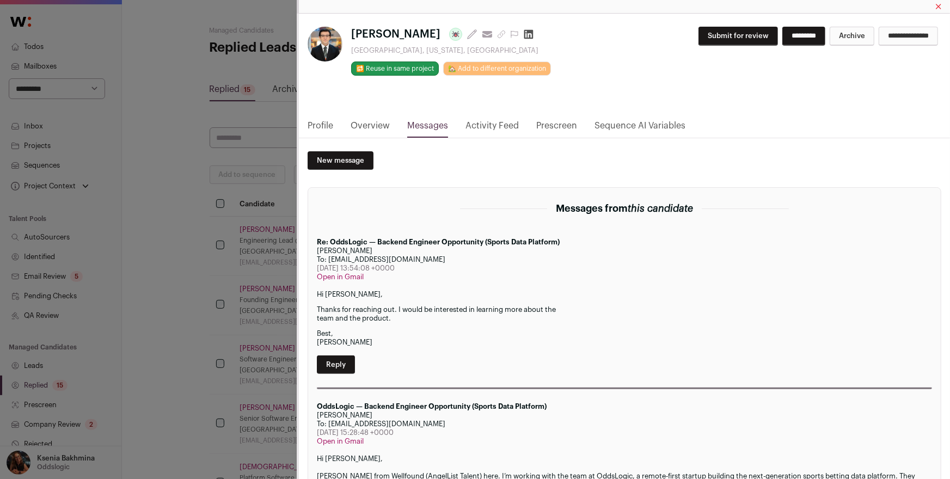
click at [315, 126] on link "Profile" at bounding box center [321, 128] width 26 height 19
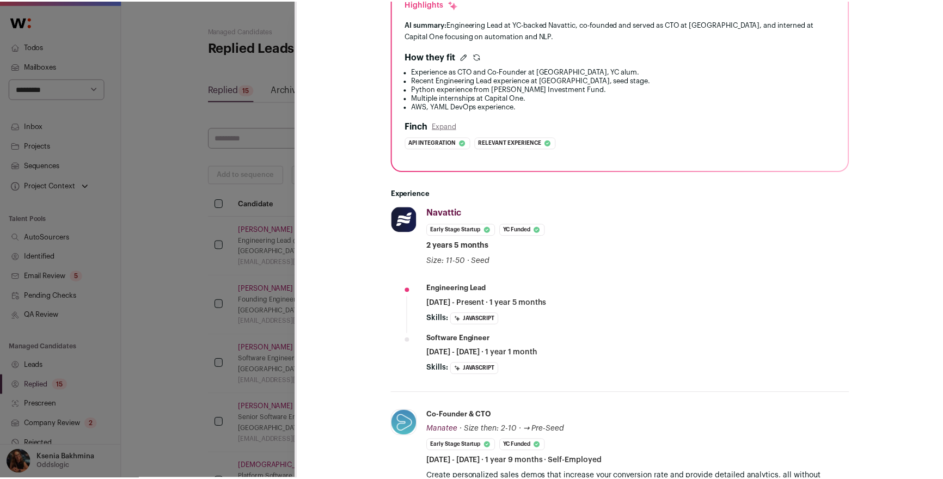
scroll to position [376, 0]
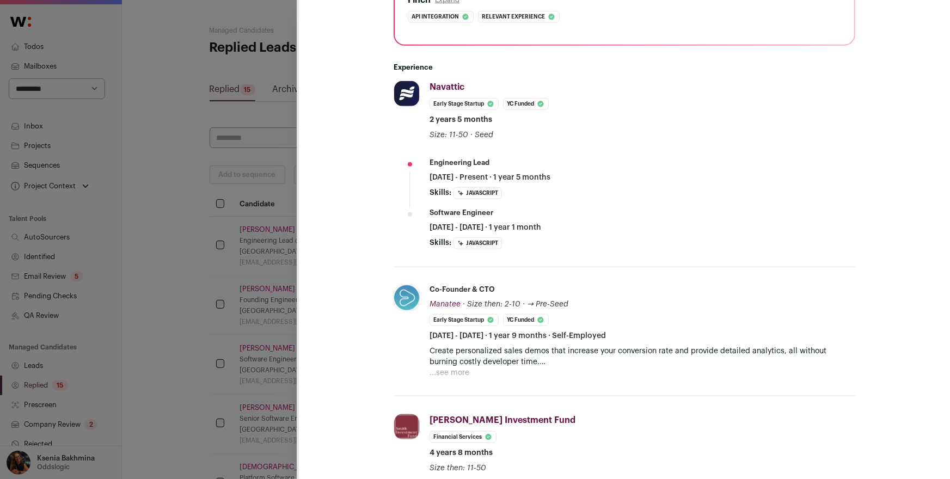
click at [259, 247] on div "**********" at bounding box center [475, 239] width 950 height 479
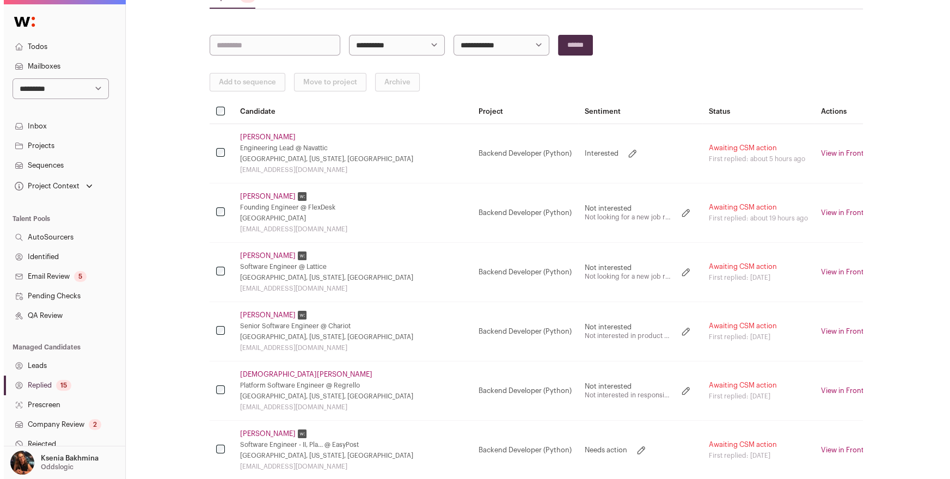
scroll to position [0, 0]
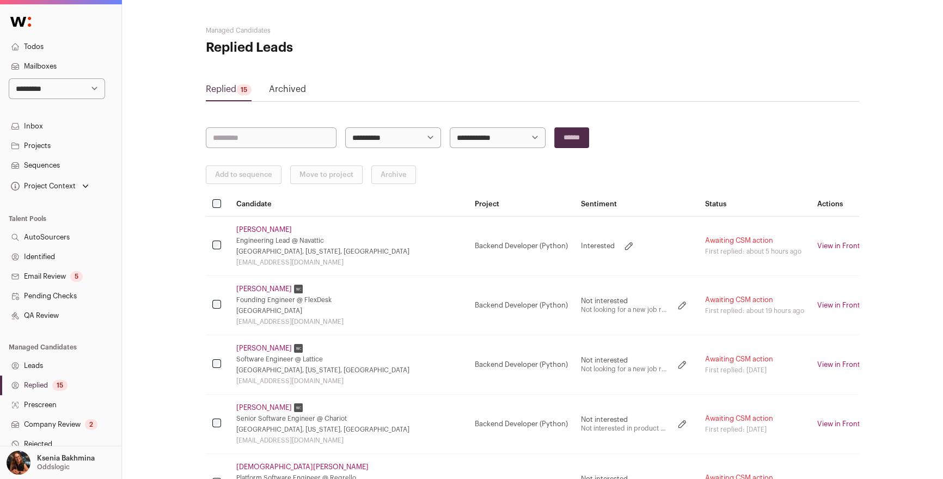
click at [269, 228] on link "[PERSON_NAME]" at bounding box center [264, 229] width 56 height 9
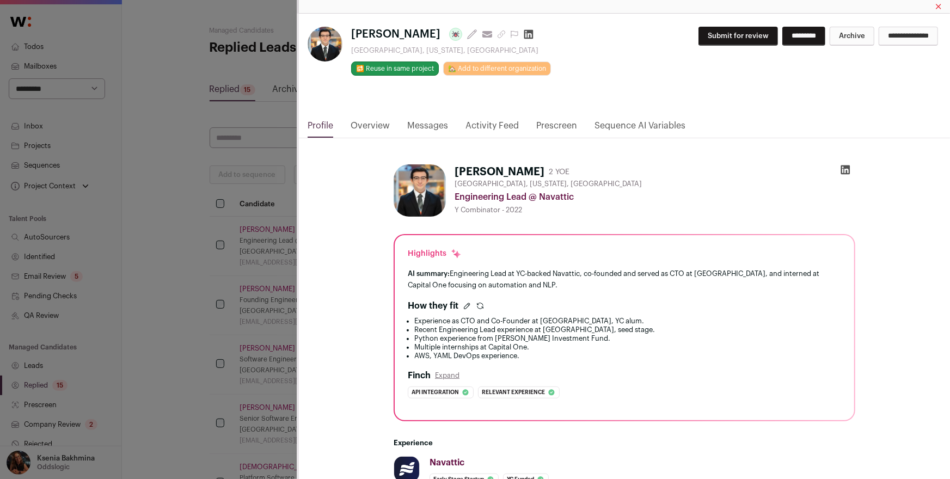
click at [172, 172] on div "**********" at bounding box center [475, 239] width 950 height 479
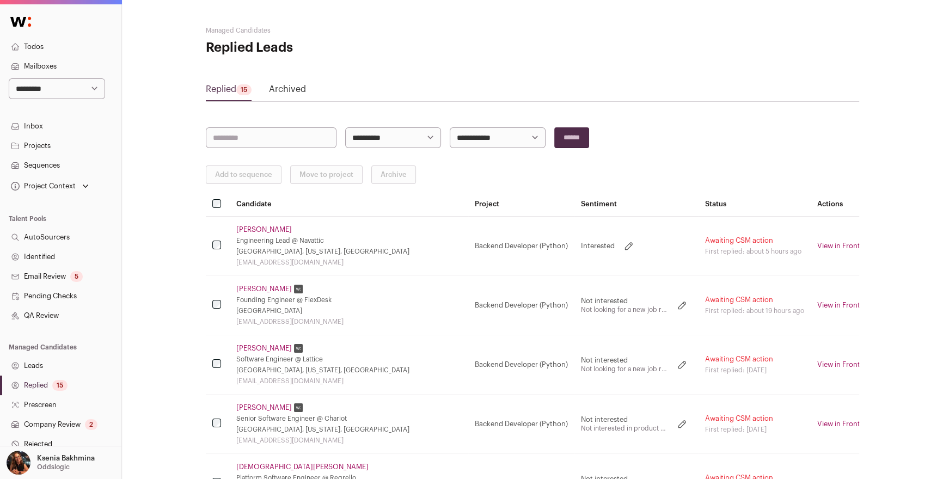
click at [65, 147] on link "Projects" at bounding box center [60, 146] width 121 height 20
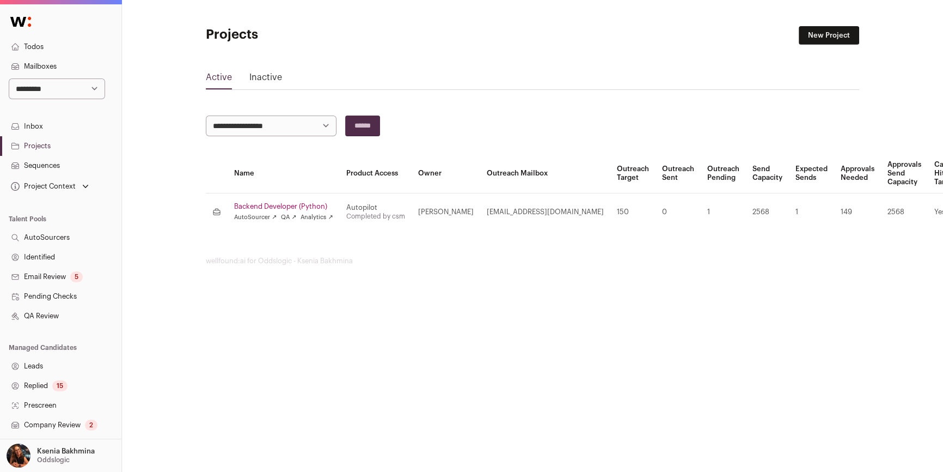
click at [36, 393] on link "Replied 15" at bounding box center [60, 386] width 121 height 20
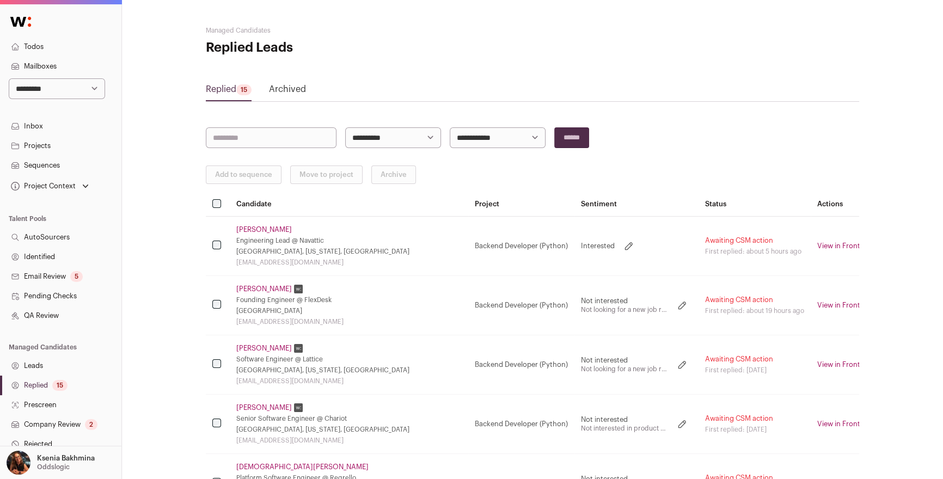
click at [246, 225] on link "[PERSON_NAME]" at bounding box center [264, 229] width 56 height 9
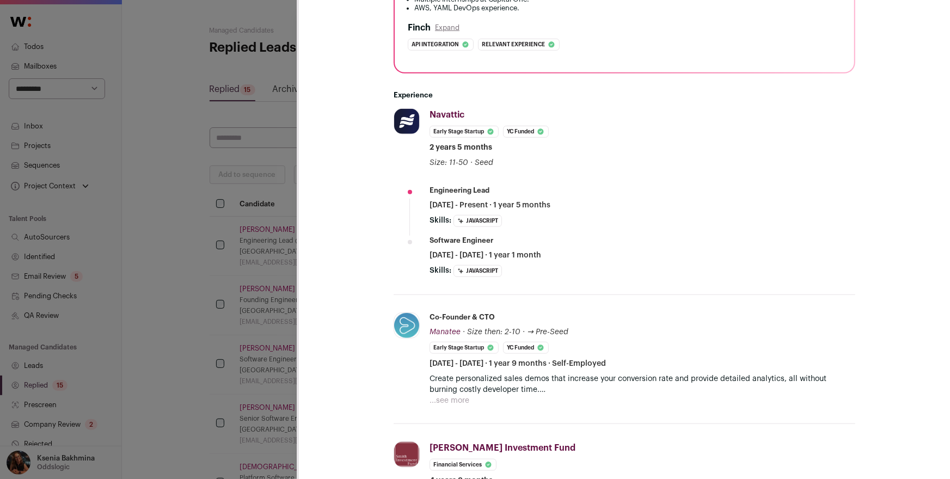
scroll to position [350, 0]
click at [457, 398] on button "...see more" at bounding box center [450, 399] width 40 height 11
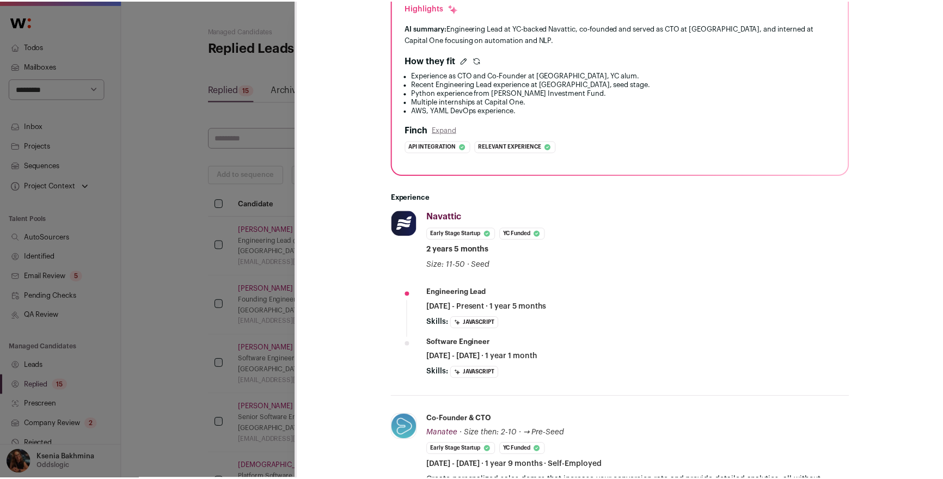
scroll to position [49, 0]
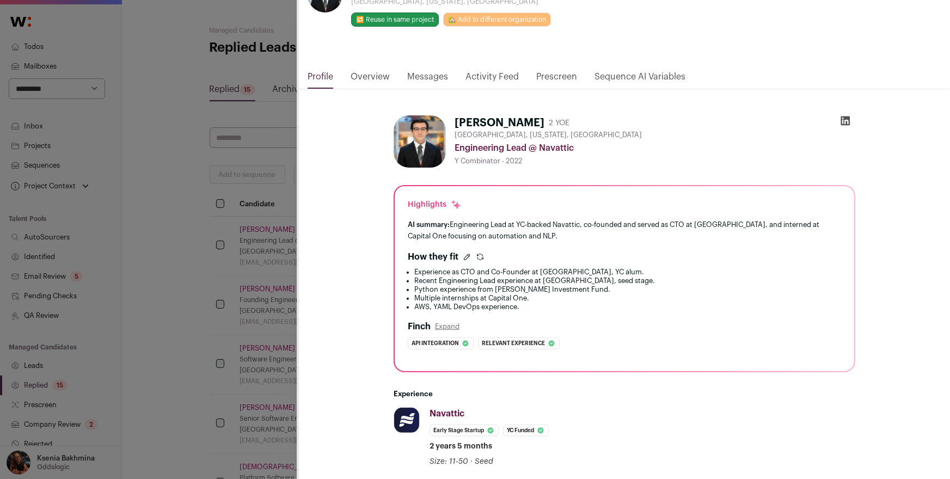
click at [841, 118] on icon "Close modal via background" at bounding box center [845, 121] width 9 height 9
click at [232, 145] on div "**********" at bounding box center [475, 239] width 950 height 479
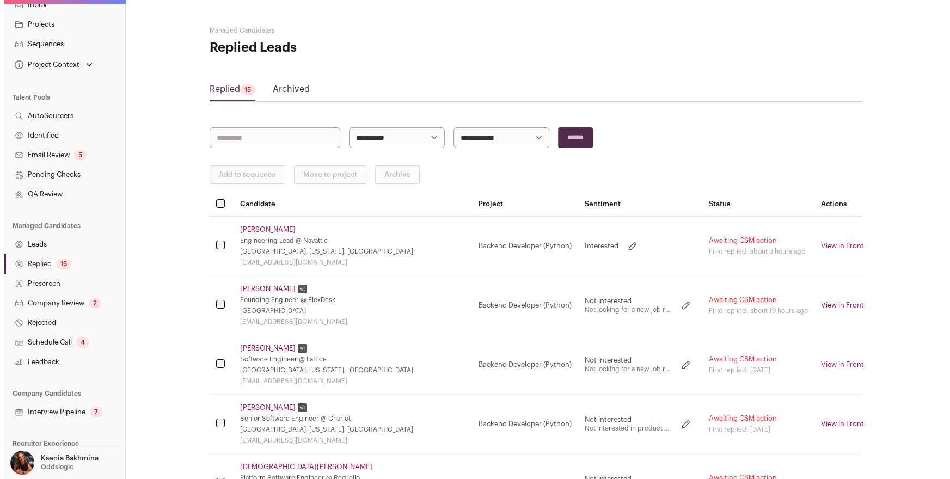
scroll to position [147, 0]
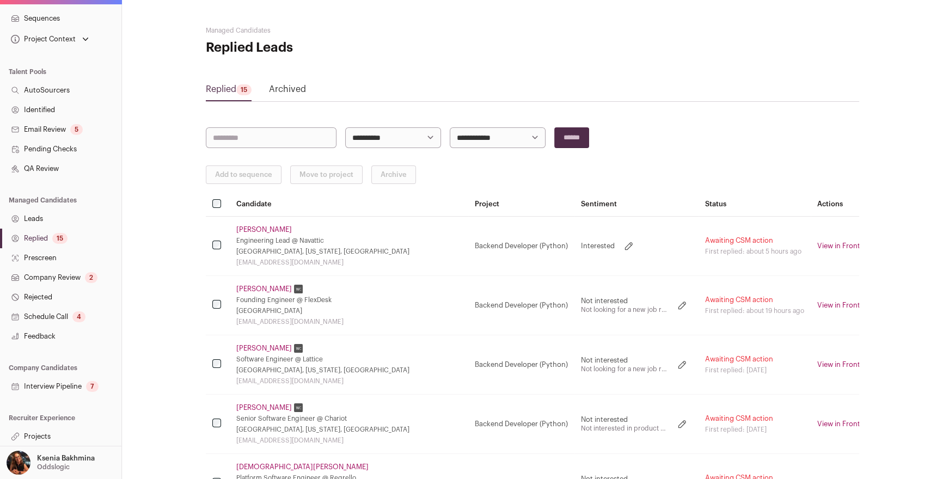
click at [54, 435] on link "Projects" at bounding box center [60, 437] width 121 height 20
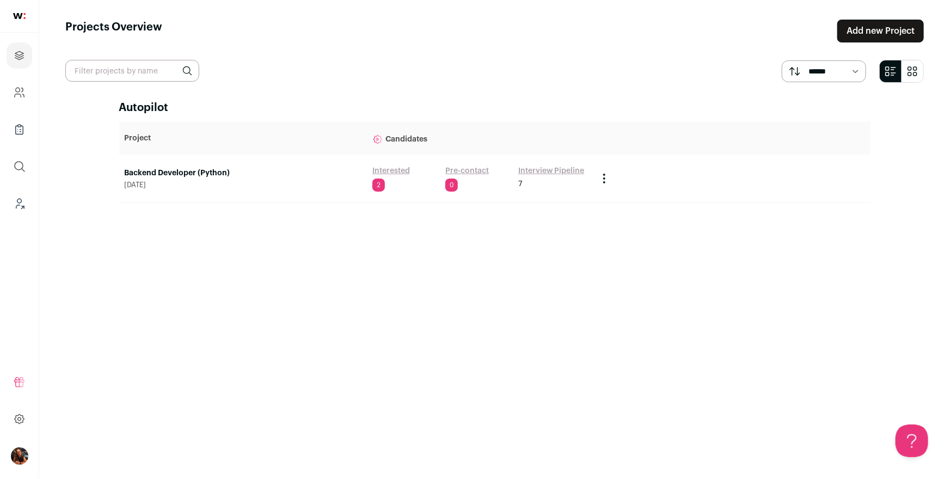
click at [167, 169] on link "Backend Developer (Python)" at bounding box center [243, 173] width 237 height 11
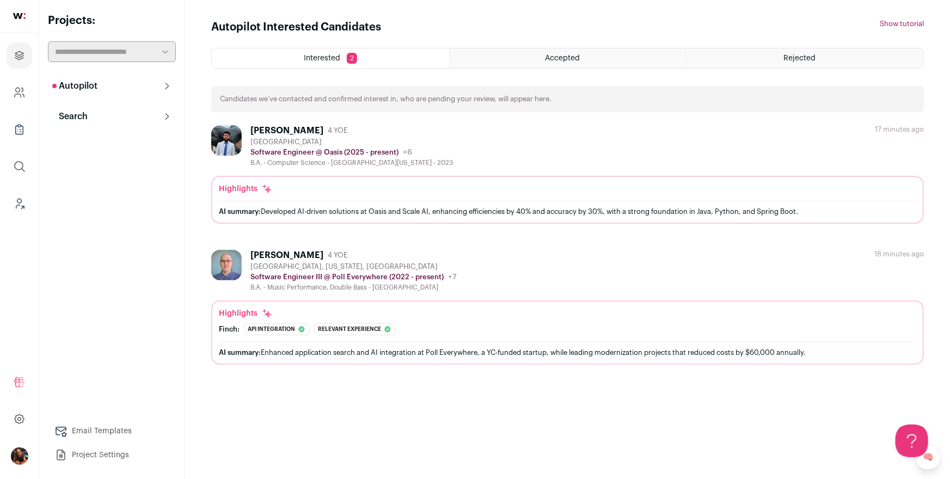
click at [113, 114] on button "Search" at bounding box center [112, 117] width 128 height 22
click at [99, 137] on link "Search" at bounding box center [112, 138] width 128 height 22
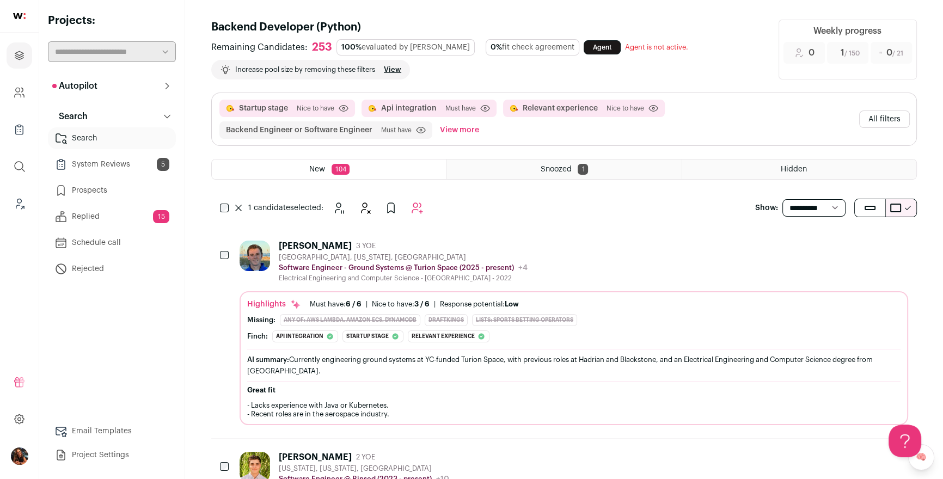
click at [460, 128] on button "View more" at bounding box center [460, 129] width 44 height 17
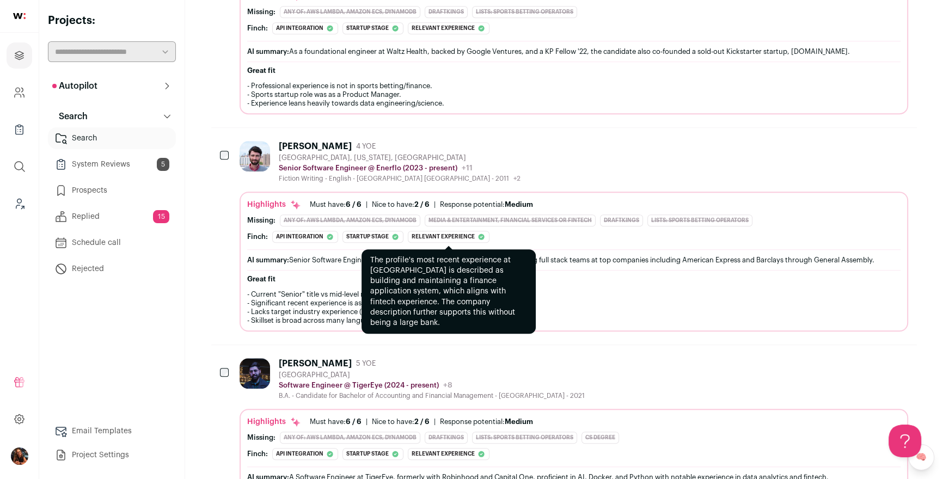
scroll to position [1210, 0]
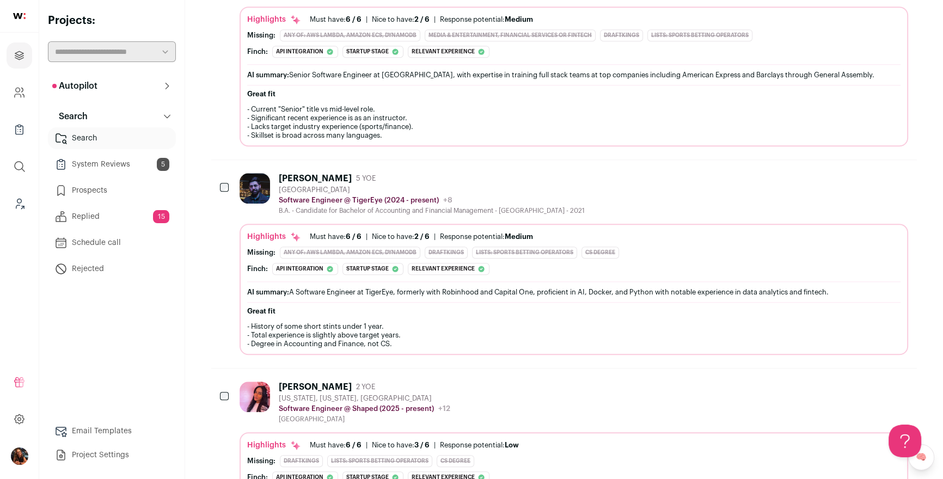
click at [231, 184] on div "[PERSON_NAME] 5 YOE [GEOGRAPHIC_DATA] Software Engineer @ [GEOGRAPHIC_DATA] (20…" at bounding box center [564, 264] width 706 height 208
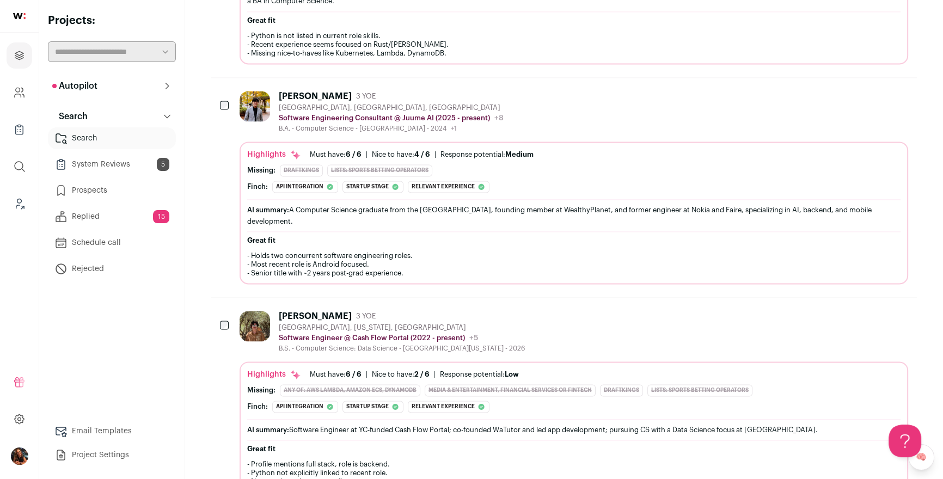
scroll to position [1971, 0]
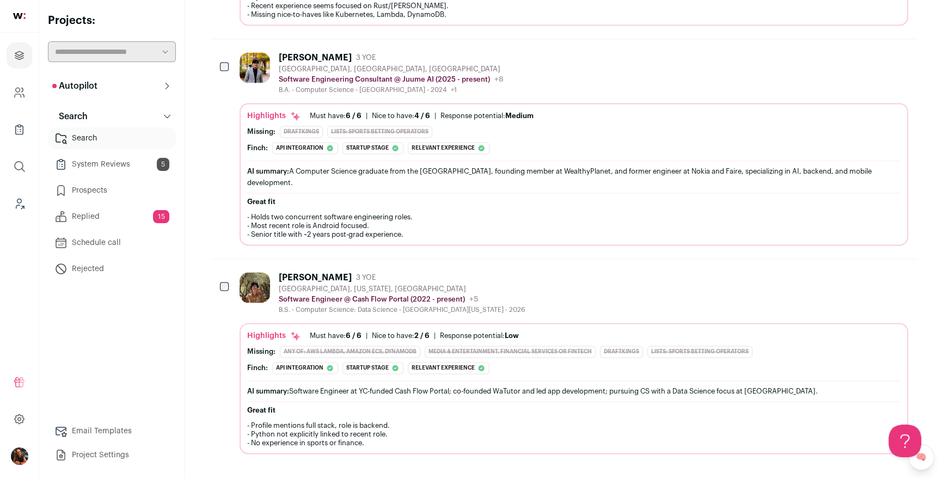
click at [230, 275] on div at bounding box center [225, 287] width 11 height 30
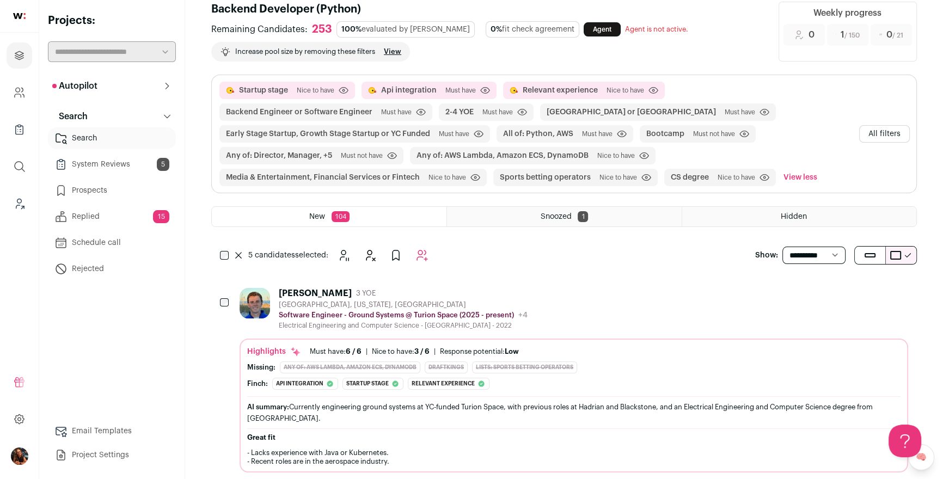
scroll to position [0, 0]
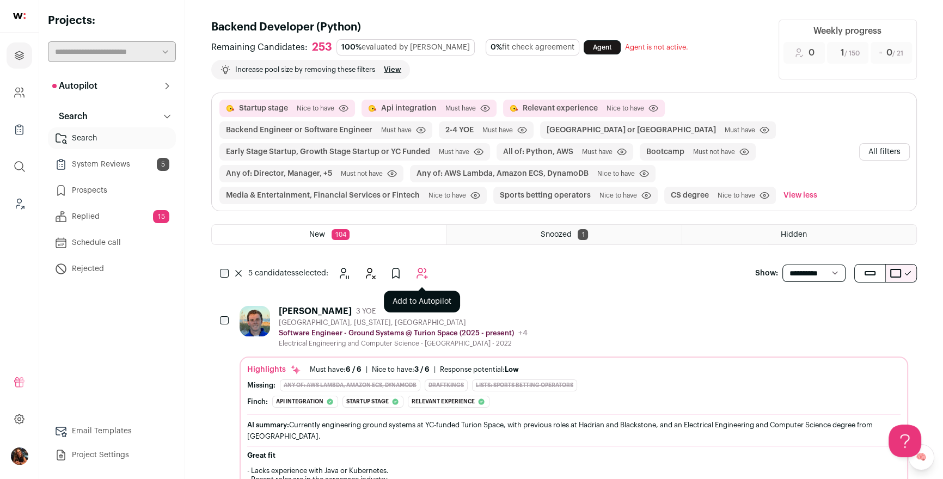
click at [422, 270] on icon "Add to Autopilot" at bounding box center [422, 273] width 13 height 13
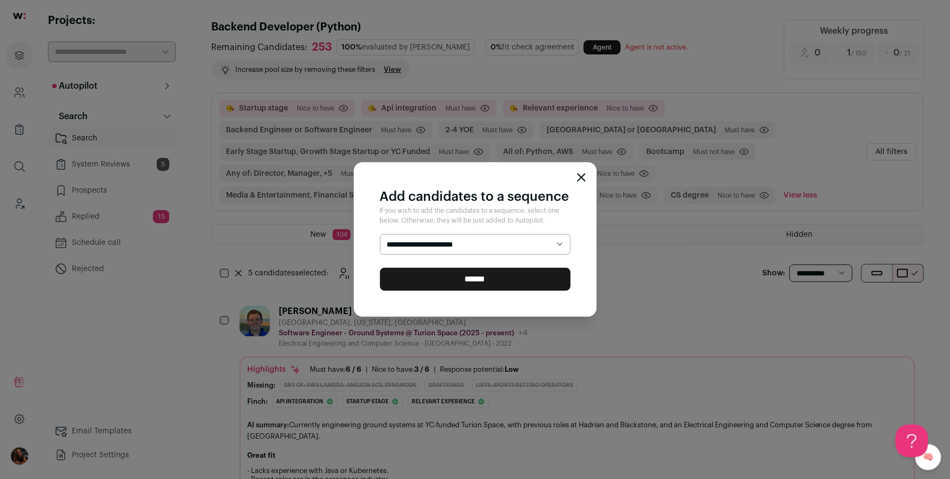
select select "*****"
click at [380, 234] on select "**********" at bounding box center [475, 244] width 191 height 21
click at [477, 276] on input "******" at bounding box center [475, 279] width 191 height 23
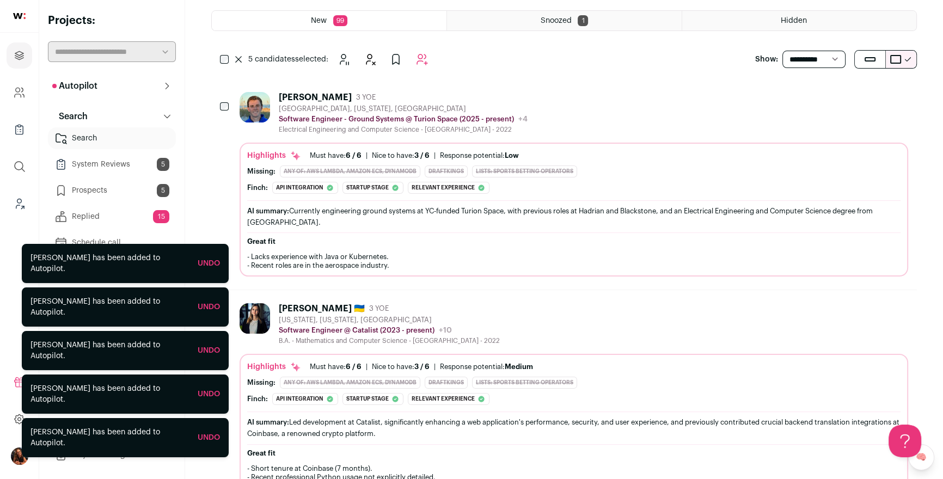
scroll to position [215, 0]
click at [812, 58] on select "**********" at bounding box center [814, 58] width 63 height 17
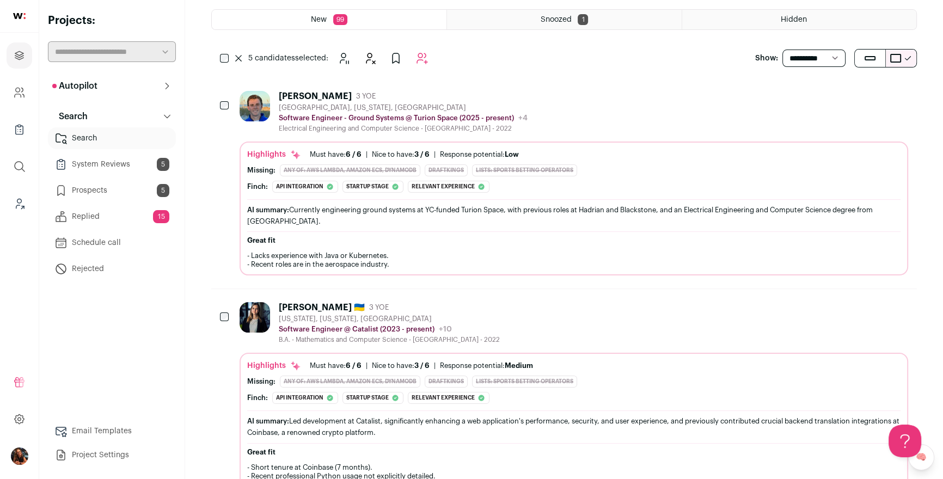
select select "**"
click at [783, 50] on select "**********" at bounding box center [814, 58] width 63 height 17
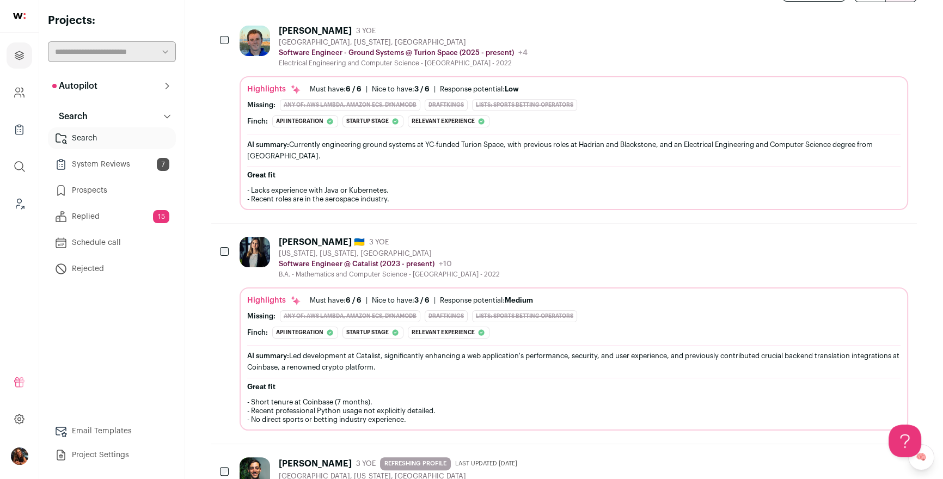
scroll to position [0, 0]
click at [94, 140] on link "Search" at bounding box center [112, 138] width 128 height 22
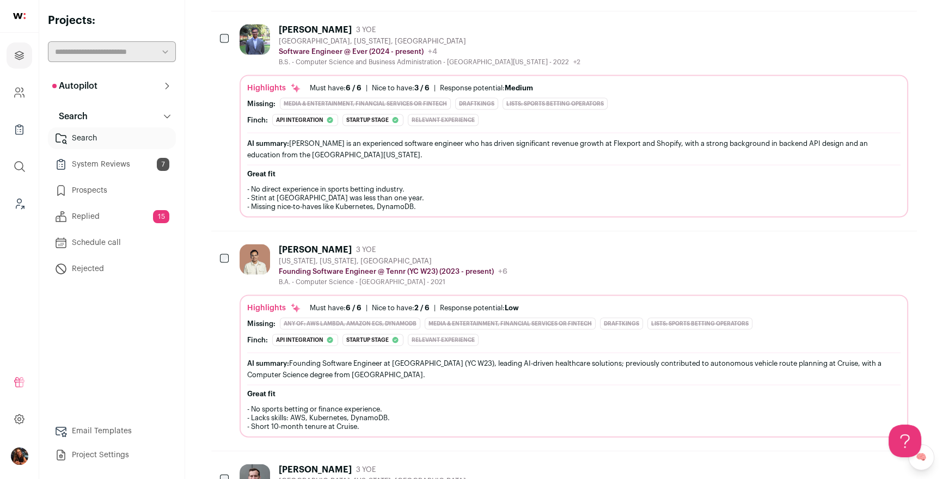
scroll to position [2925, 0]
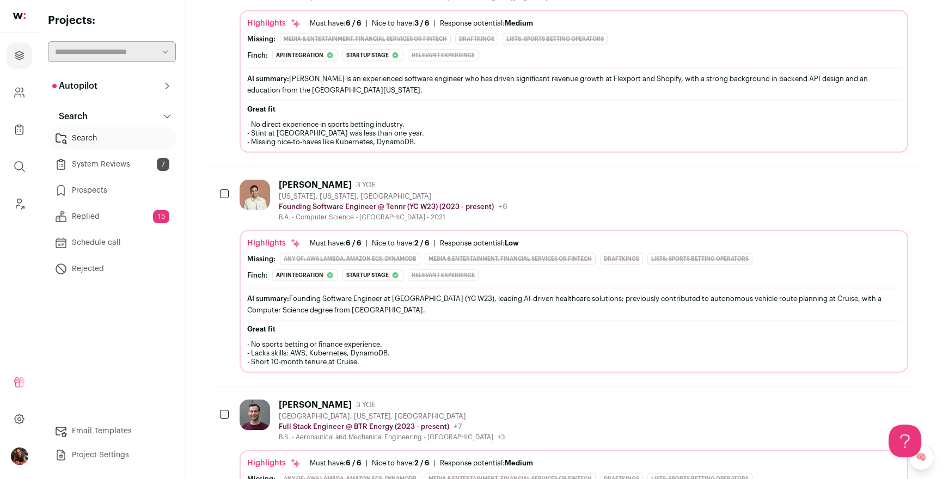
click at [217, 186] on div "Daniel Guillen 3 YOE New York, New York, United States Founding Software Engine…" at bounding box center [564, 276] width 706 height 219
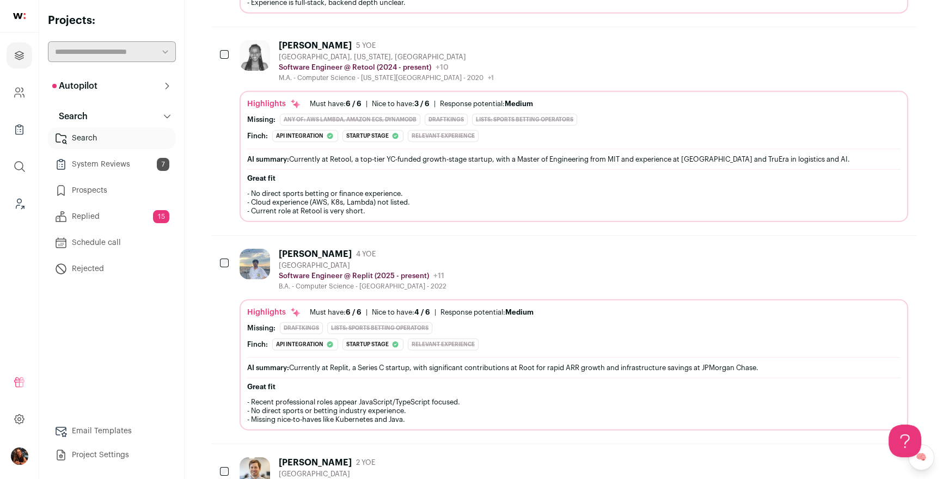
scroll to position [3890, 0]
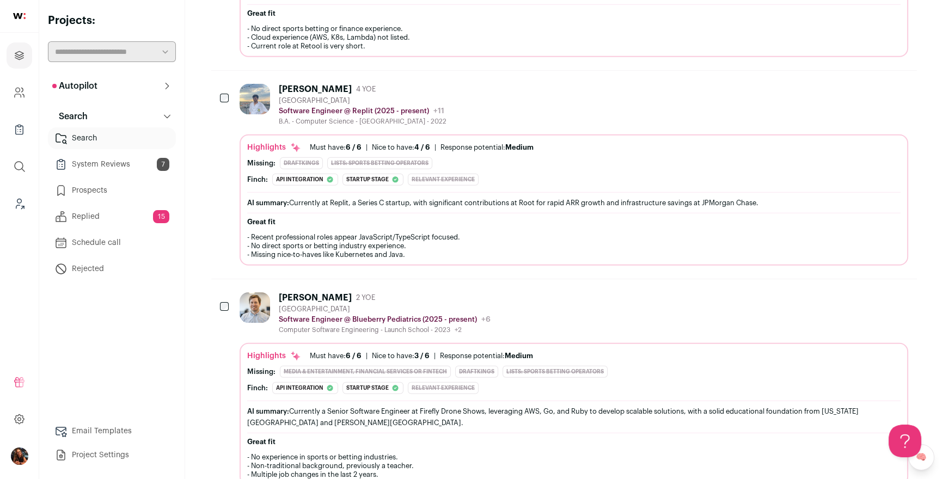
click at [223, 84] on div at bounding box center [225, 99] width 11 height 30
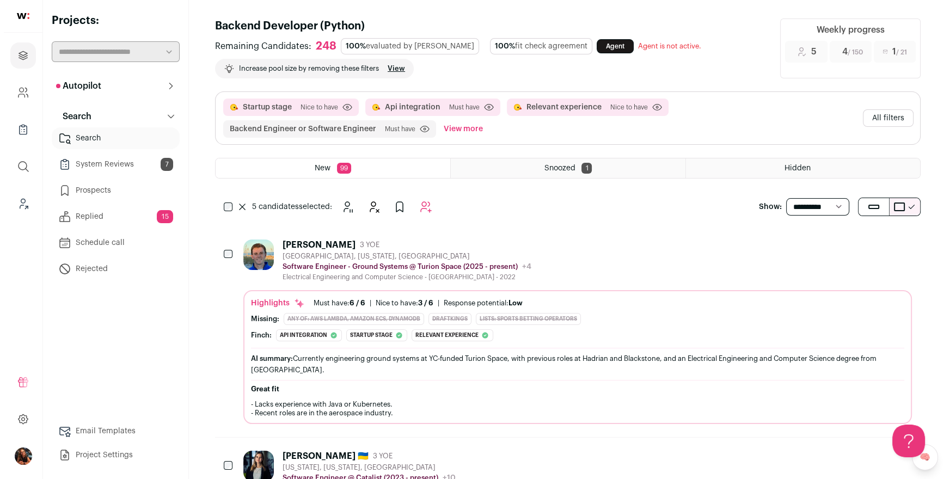
scroll to position [0, 0]
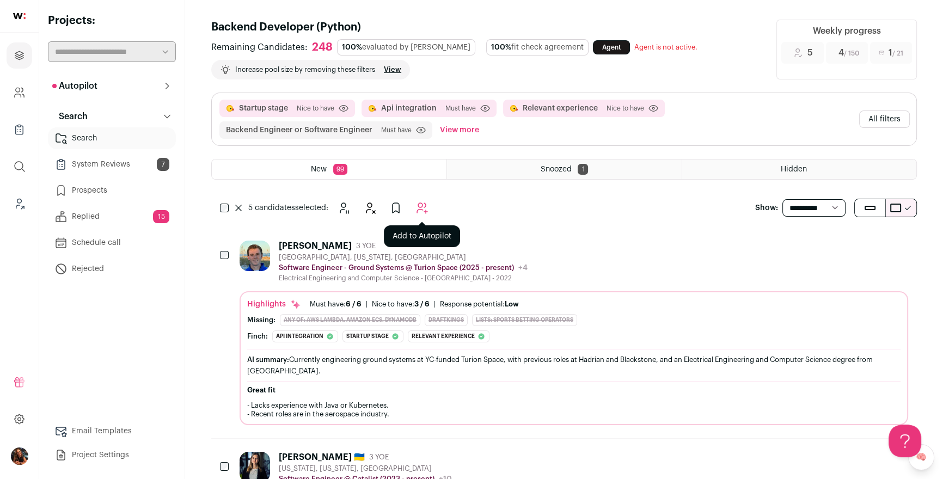
click at [426, 210] on icon "Add to Autopilot" at bounding box center [422, 208] width 13 height 13
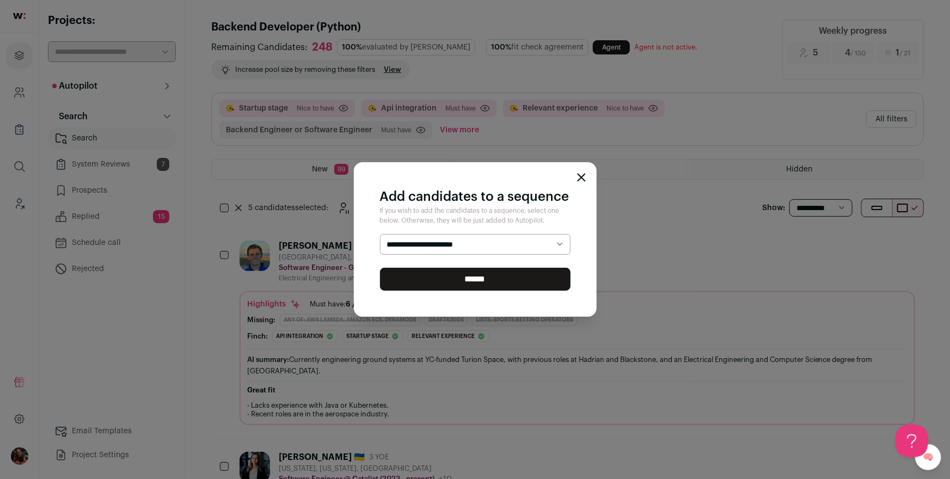
select select "*****"
click at [380, 234] on select "**********" at bounding box center [475, 244] width 191 height 21
click at [481, 276] on input "******" at bounding box center [475, 279] width 191 height 23
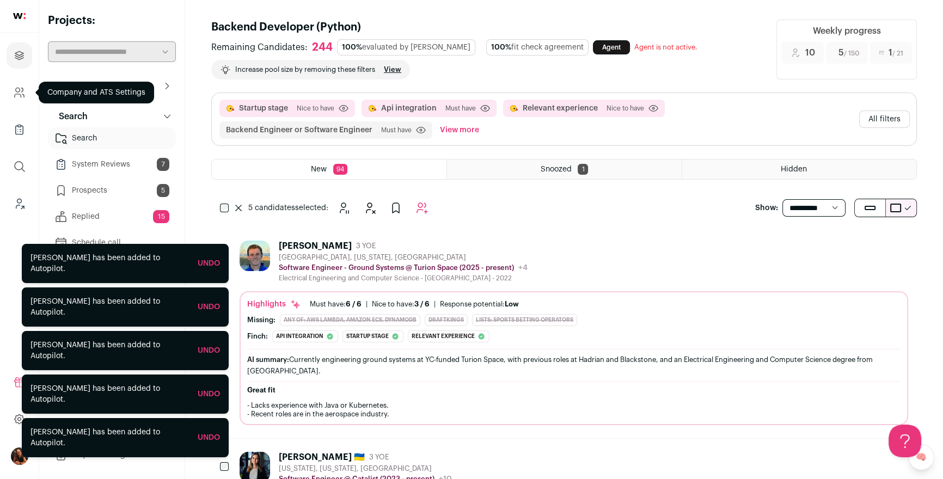
click at [18, 92] on icon "Company and ATS Settings" at bounding box center [19, 92] width 13 height 13
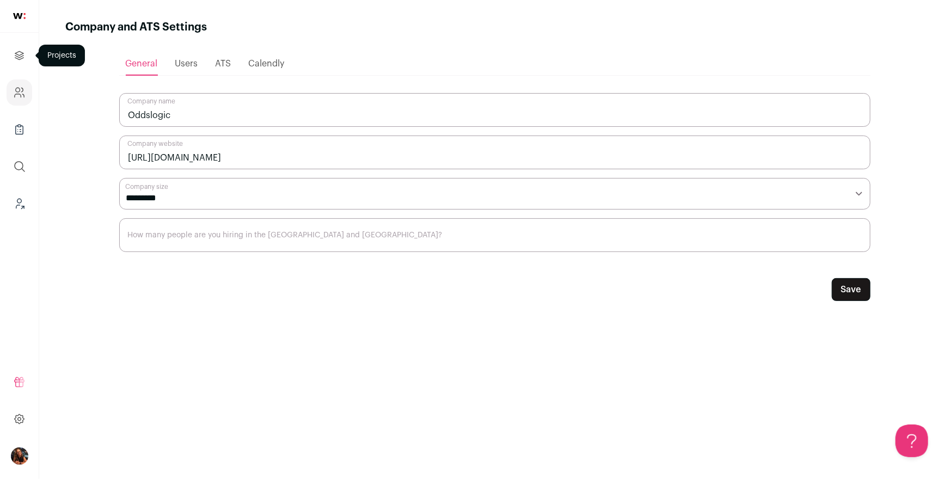
click at [17, 59] on icon "Projects" at bounding box center [19, 55] width 13 height 13
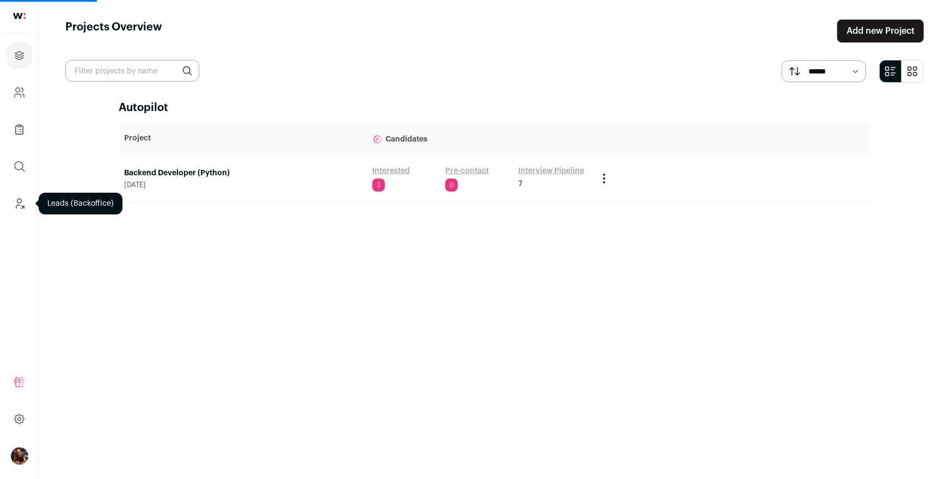
click at [17, 211] on link "Leads (Backoffice)" at bounding box center [20, 204] width 26 height 26
click at [136, 173] on link "Backend Developer (Python)" at bounding box center [243, 173] width 237 height 11
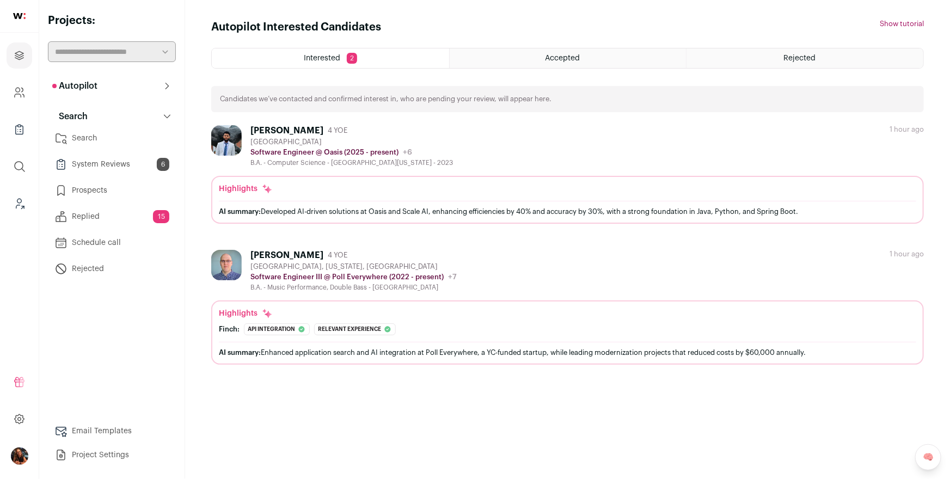
click at [95, 139] on link "Search" at bounding box center [112, 138] width 128 height 22
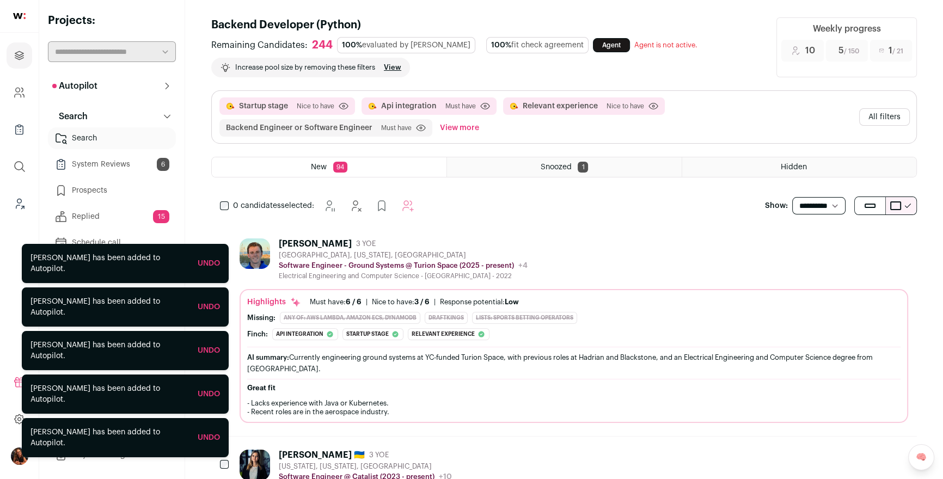
scroll to position [181, 0]
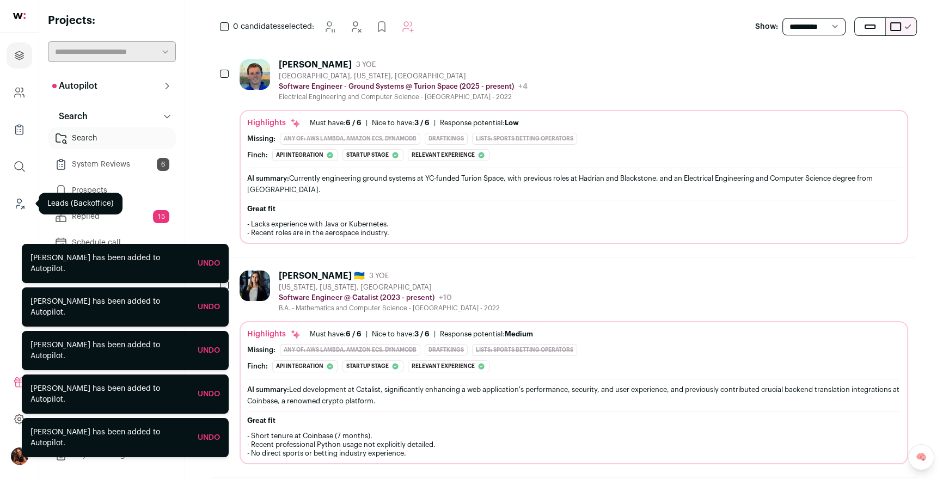
click at [17, 204] on icon "Leads (Backoffice)" at bounding box center [19, 203] width 13 height 13
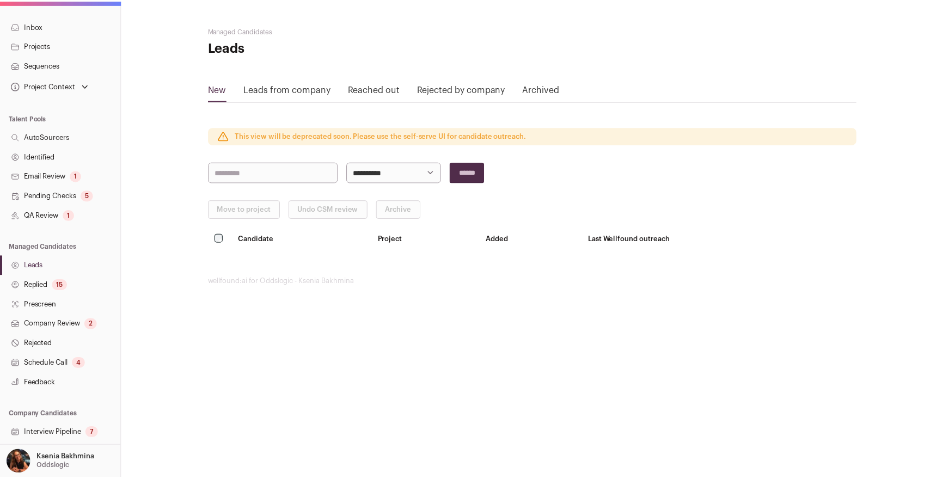
scroll to position [147, 0]
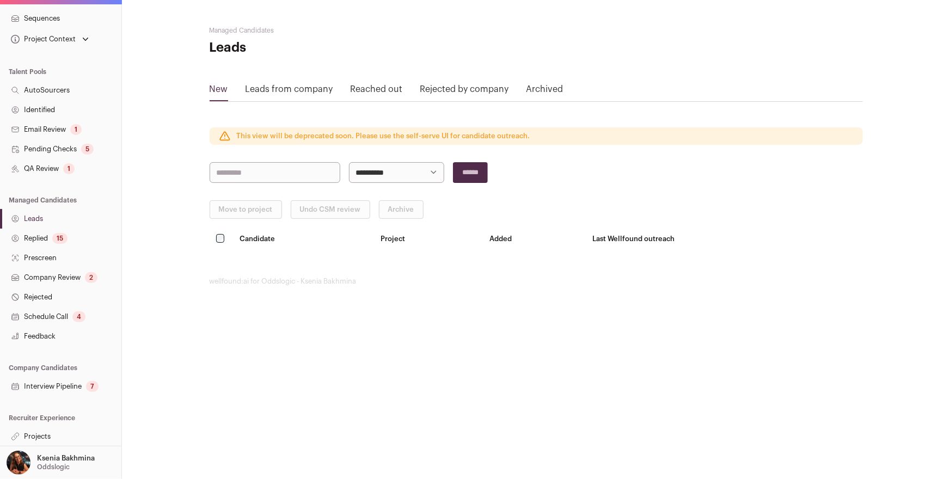
click at [44, 437] on link "Projects" at bounding box center [60, 437] width 121 height 20
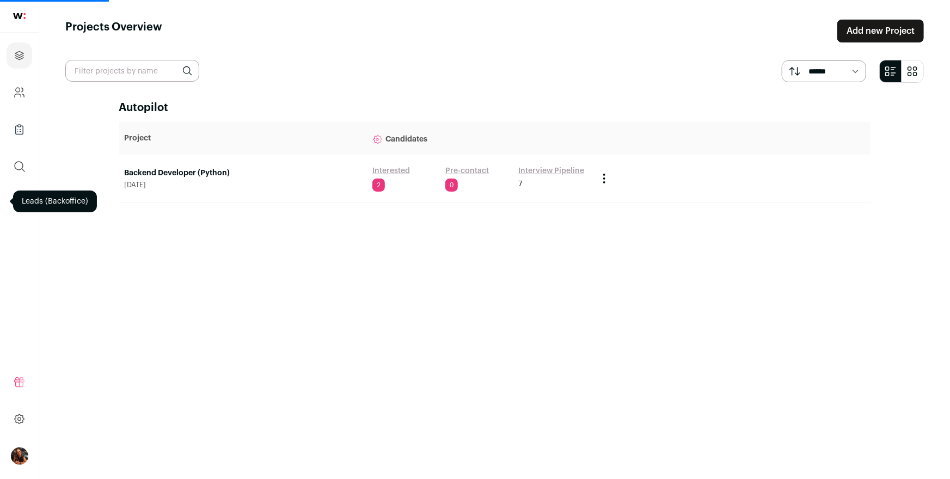
click at [216, 175] on link "Backend Developer (Python)" at bounding box center [243, 173] width 237 height 11
click at [161, 168] on link "Backend Developer (Python)" at bounding box center [243, 173] width 237 height 11
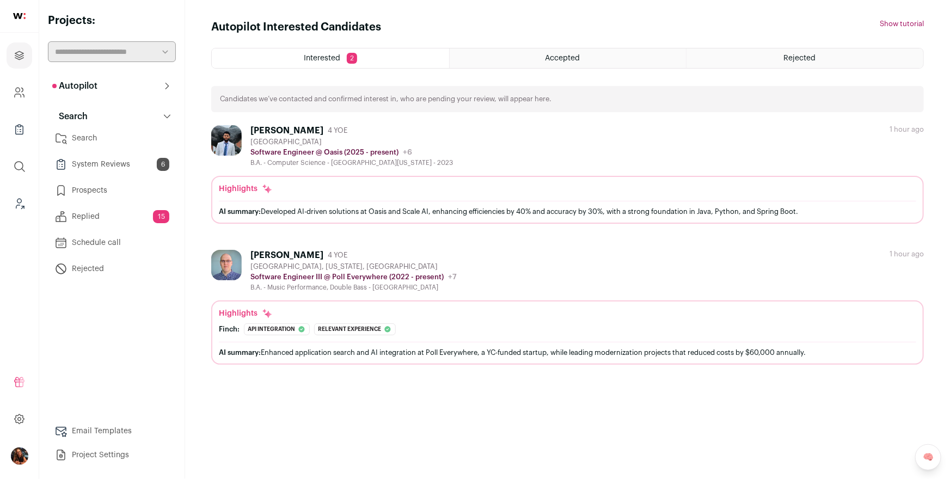
click at [114, 143] on link "Search" at bounding box center [112, 138] width 128 height 22
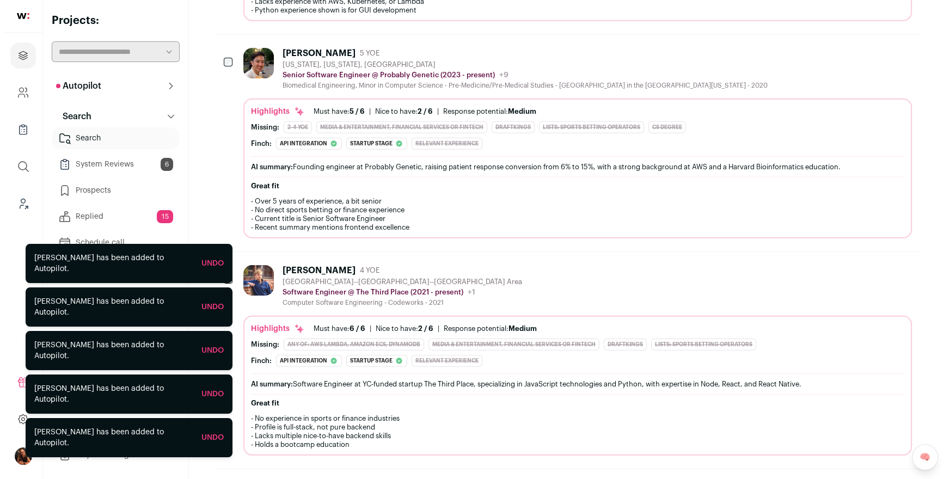
scroll to position [4161, 0]
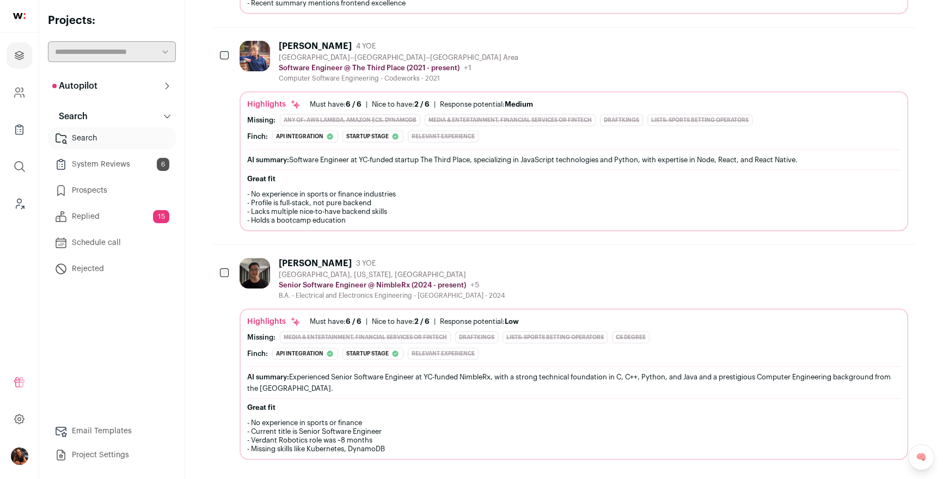
click at [288, 258] on div "Tianhao Wang" at bounding box center [315, 263] width 73 height 11
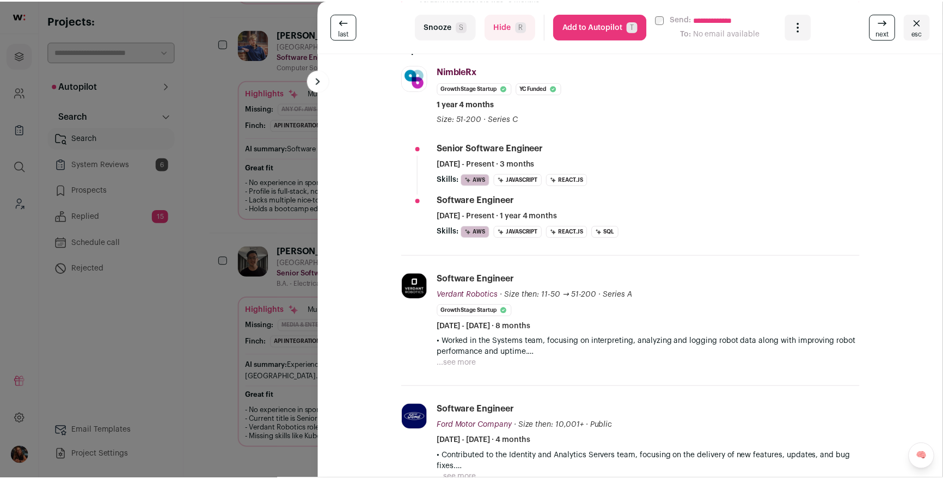
scroll to position [425, 0]
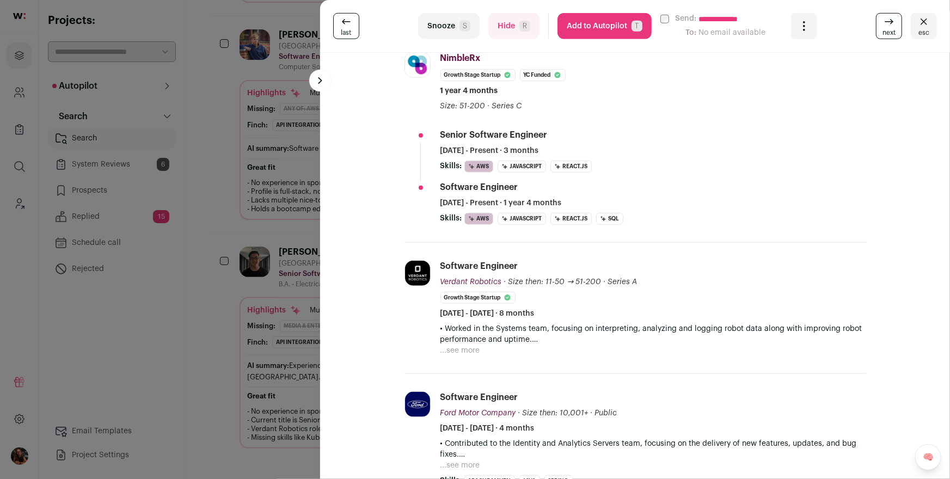
click at [206, 288] on div "**********" at bounding box center [475, 239] width 950 height 479
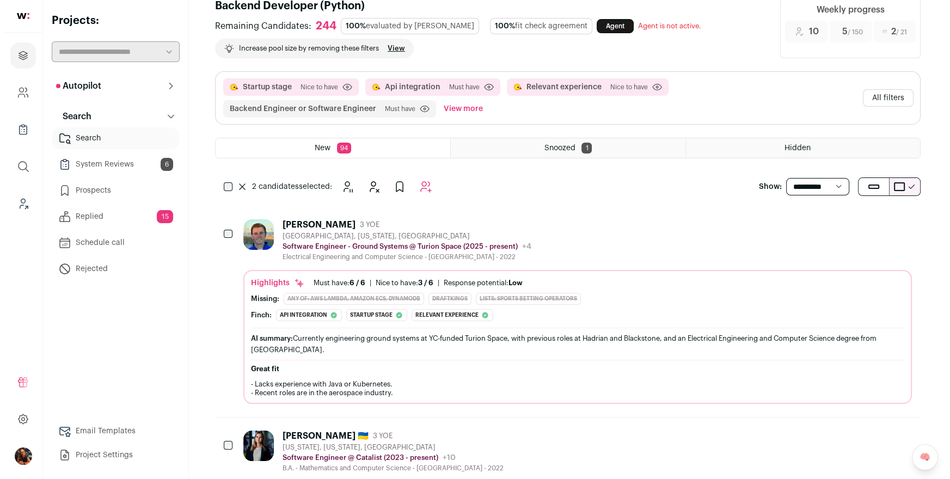
scroll to position [0, 0]
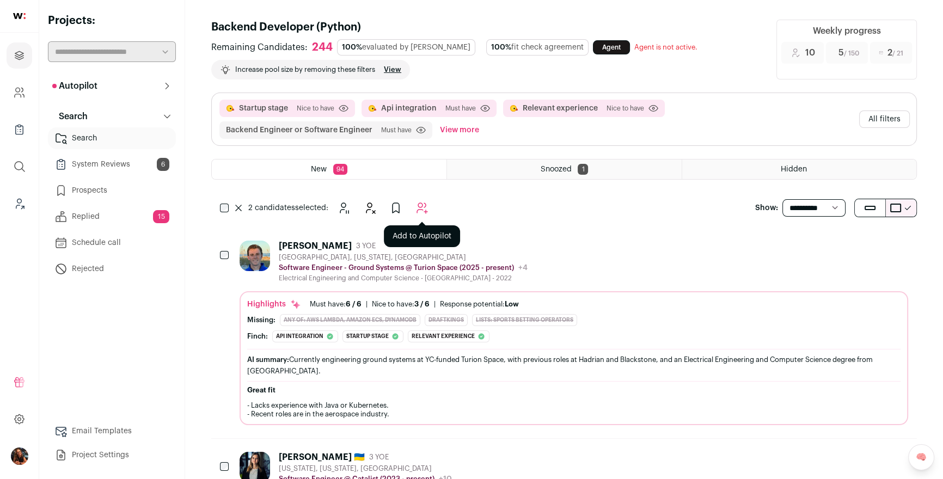
click at [419, 202] on icon "Add to Autopilot" at bounding box center [422, 208] width 13 height 13
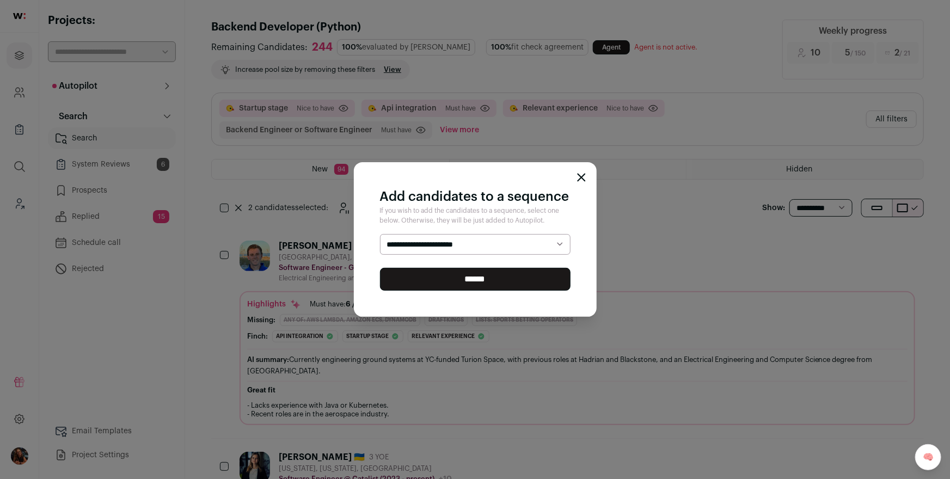
select select "*****"
click at [380, 234] on select "**********" at bounding box center [475, 244] width 191 height 21
click at [481, 280] on input "******" at bounding box center [475, 279] width 191 height 23
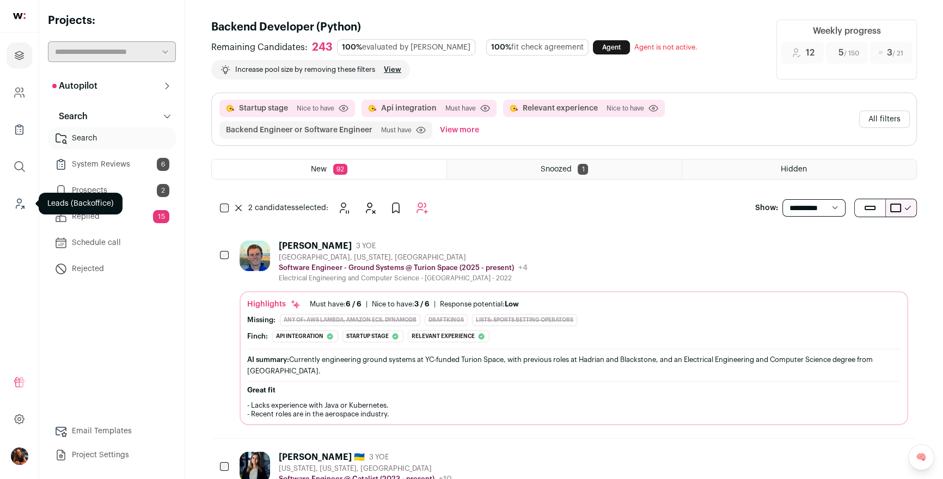
click at [14, 203] on icon "Leads (Backoffice)" at bounding box center [19, 203] width 13 height 13
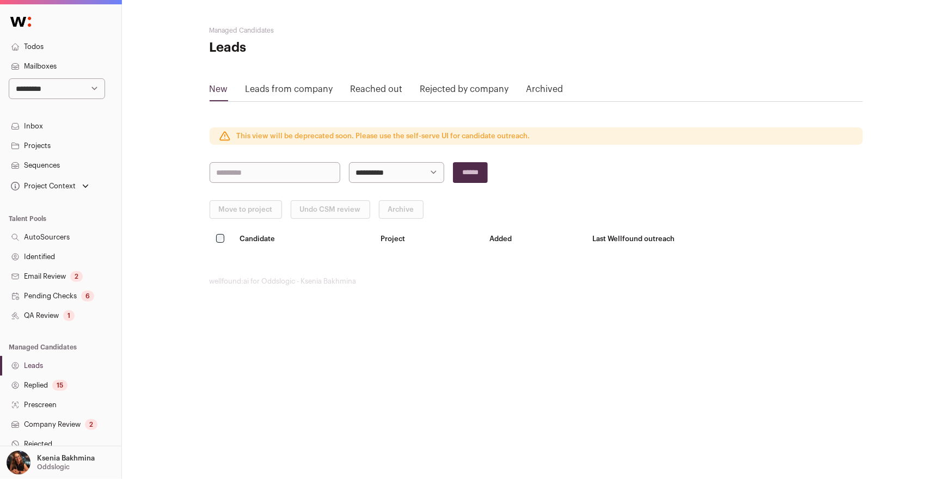
click at [36, 81] on select "**********" at bounding box center [57, 88] width 96 height 21
select select "*****"
click at [9, 78] on select "**********" at bounding box center [57, 88] width 96 height 21
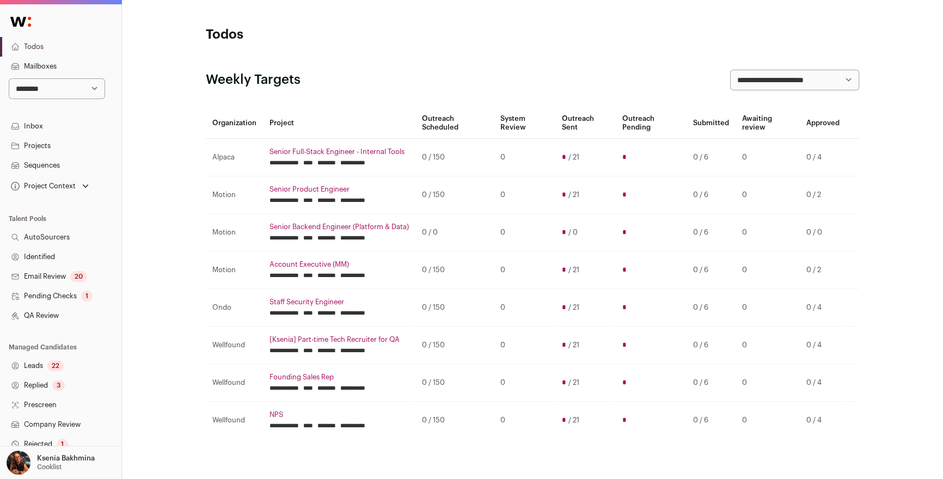
click at [51, 82] on select "**********" at bounding box center [57, 88] width 96 height 21
select select "***"
click at [9, 78] on select "**********" at bounding box center [57, 88] width 96 height 21
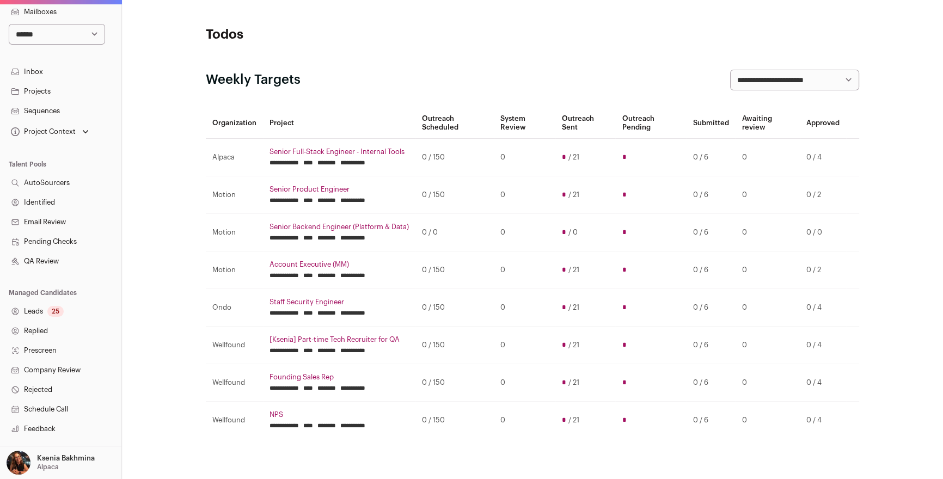
scroll to position [147, 0]
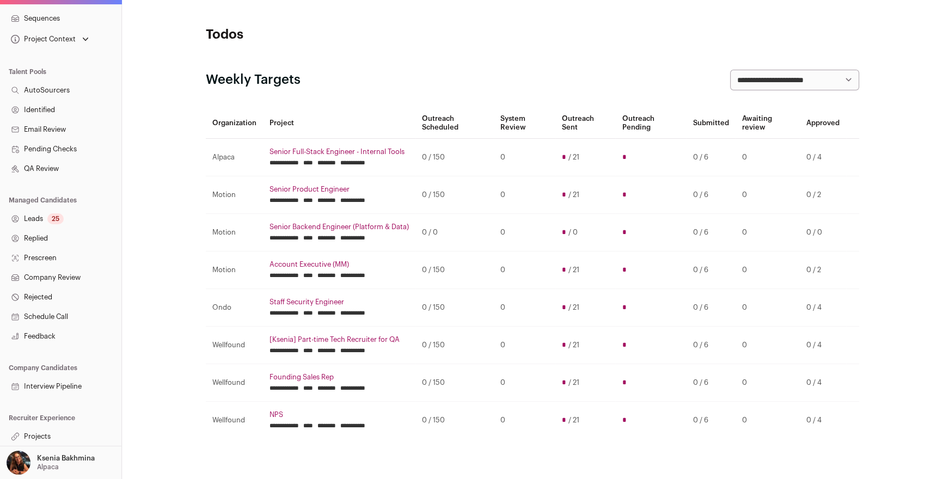
click at [41, 218] on link "Leads 25" at bounding box center [60, 219] width 121 height 20
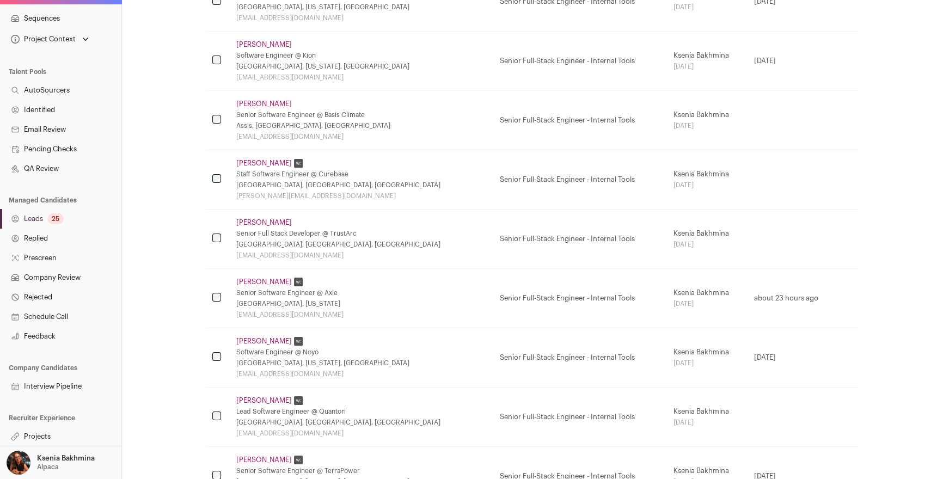
scroll to position [460, 0]
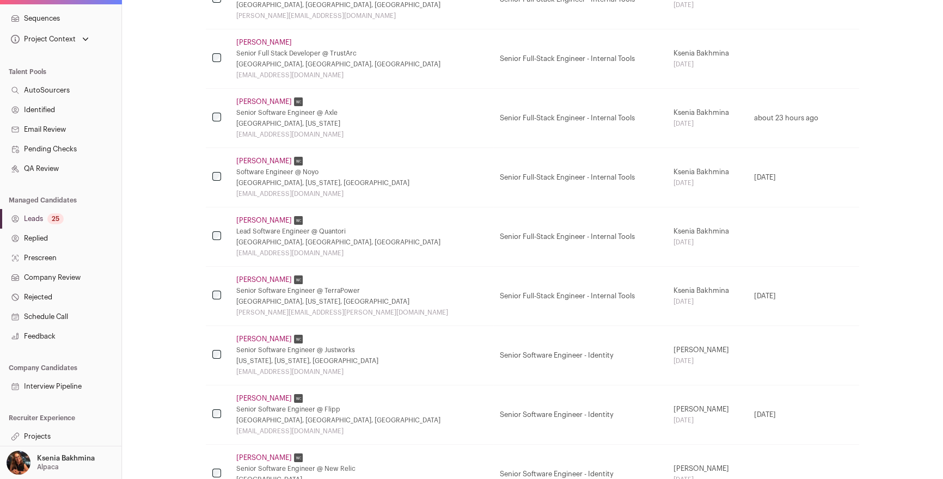
click at [48, 432] on link "Projects" at bounding box center [60, 437] width 121 height 20
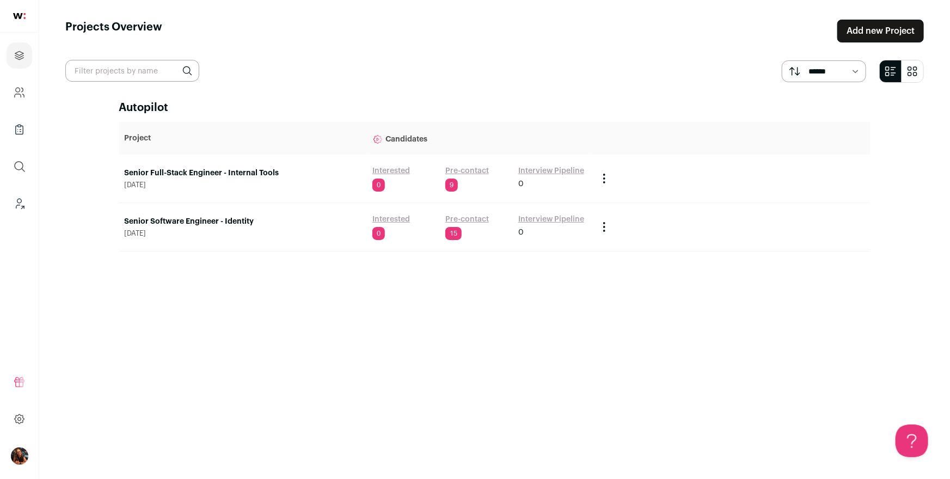
click at [215, 167] on td "Senior Full-Stack Engineer - Internal Tools September 2, 2025" at bounding box center [243, 179] width 248 height 48
click at [208, 172] on link "Senior Full-Stack Engineer - Internal Tools" at bounding box center [243, 173] width 237 height 11
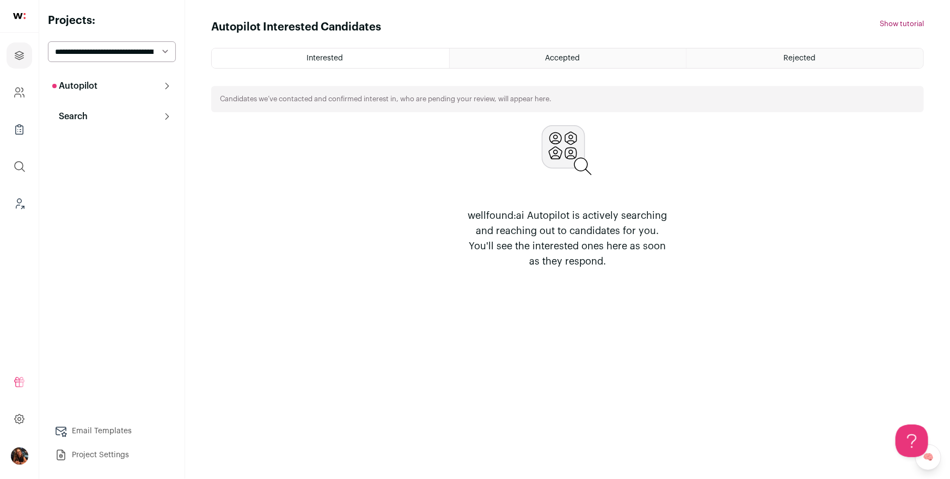
click at [109, 113] on button "Search" at bounding box center [112, 117] width 128 height 22
click at [94, 135] on link "Search" at bounding box center [112, 138] width 128 height 22
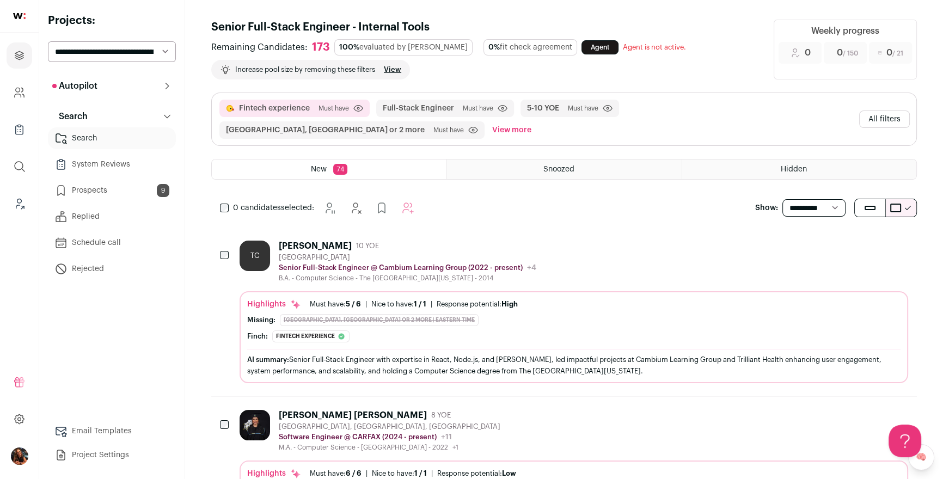
click at [878, 120] on button "All filters" at bounding box center [884, 119] width 51 height 17
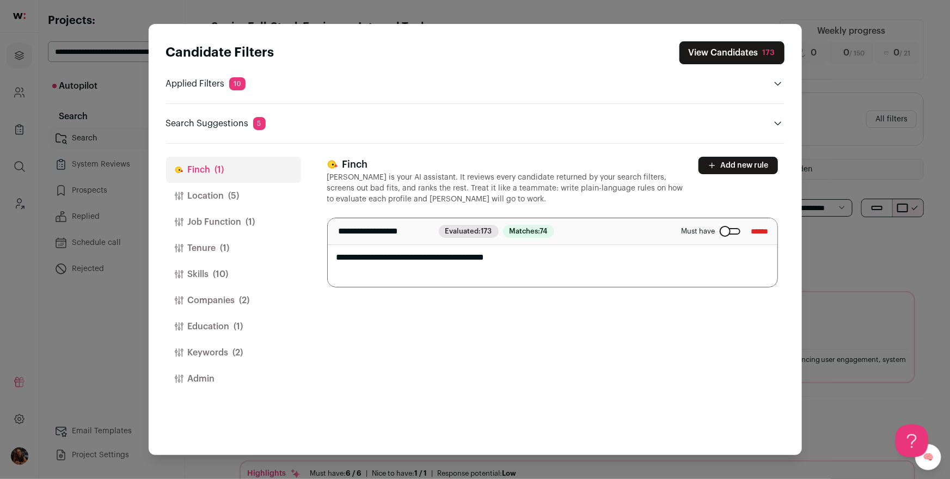
click at [242, 198] on button "Location (5)" at bounding box center [233, 196] width 135 height 26
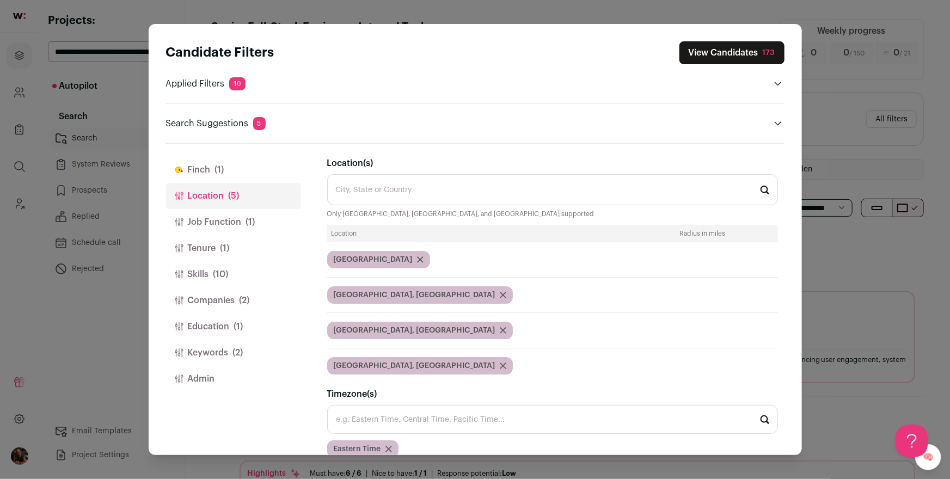
click at [417, 257] on icon "Close modal via background" at bounding box center [420, 260] width 7 height 7
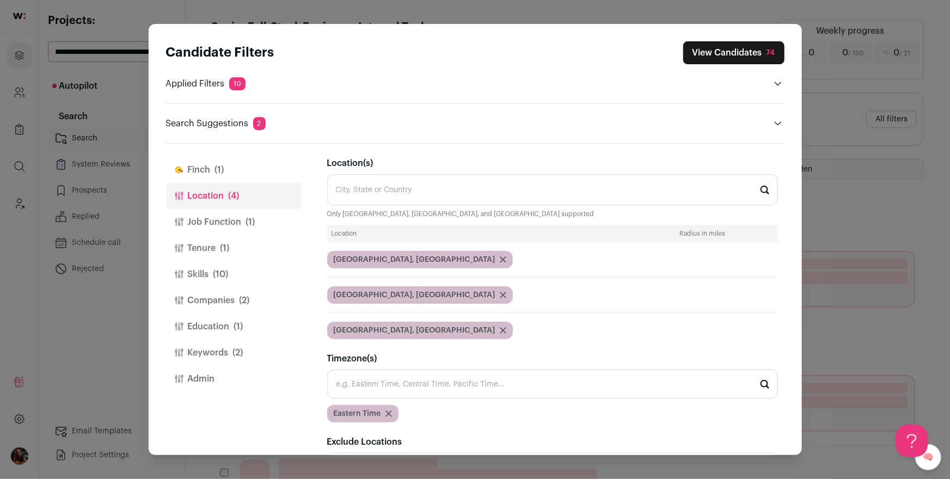
click at [738, 55] on button "View Candidates 74" at bounding box center [733, 52] width 101 height 23
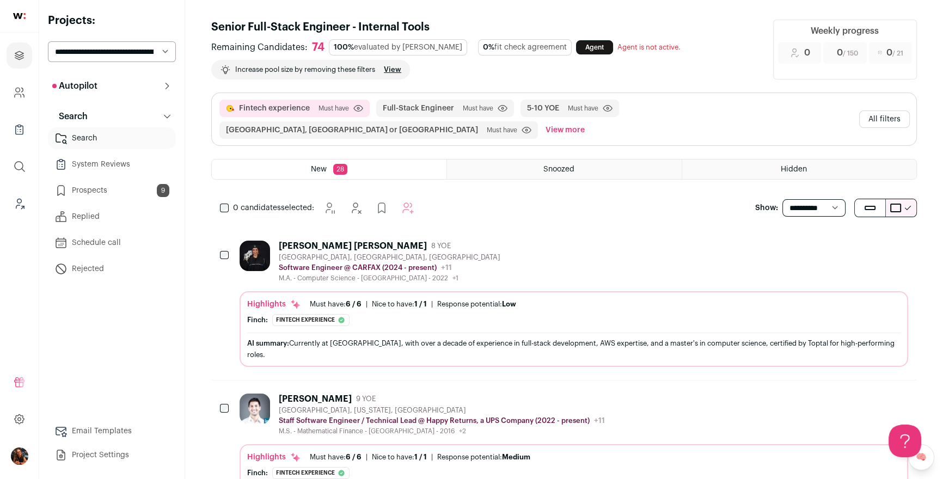
click at [887, 119] on button "All filters" at bounding box center [884, 119] width 51 height 17
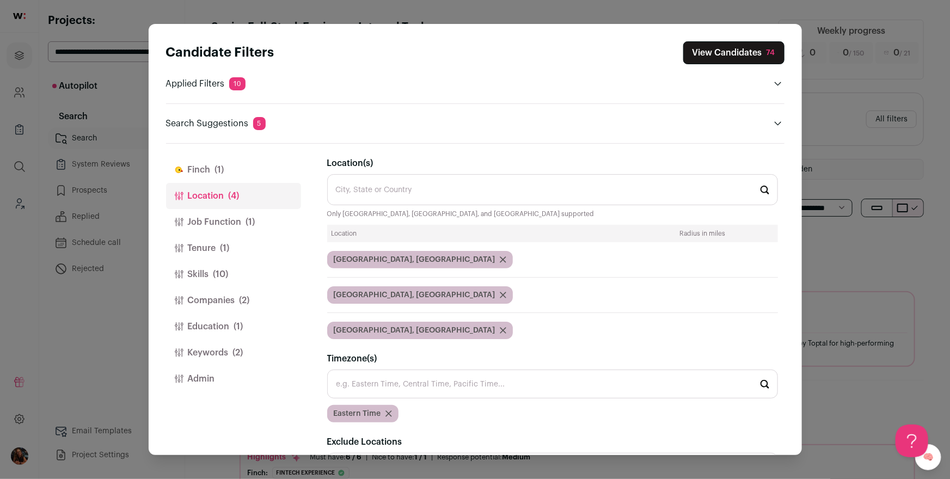
click at [238, 225] on button "Job Function (1)" at bounding box center [233, 222] width 135 height 26
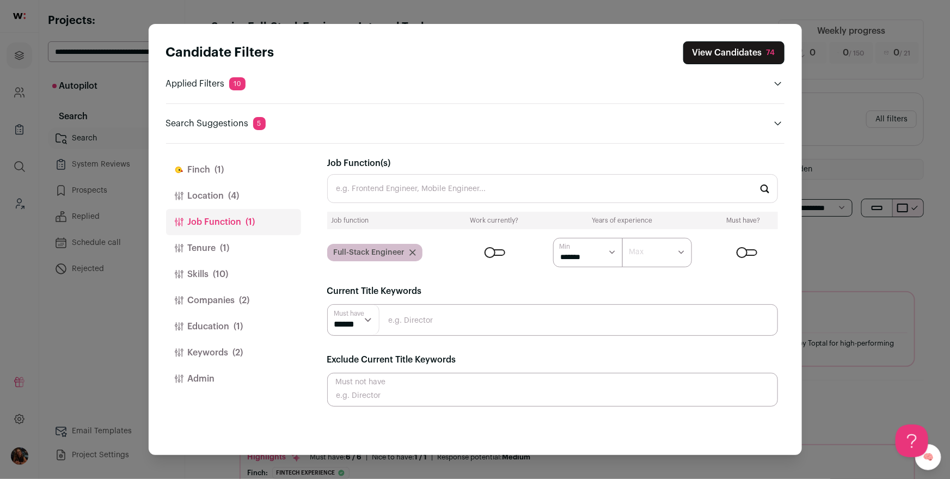
click at [227, 249] on span "(1)" at bounding box center [225, 248] width 9 height 13
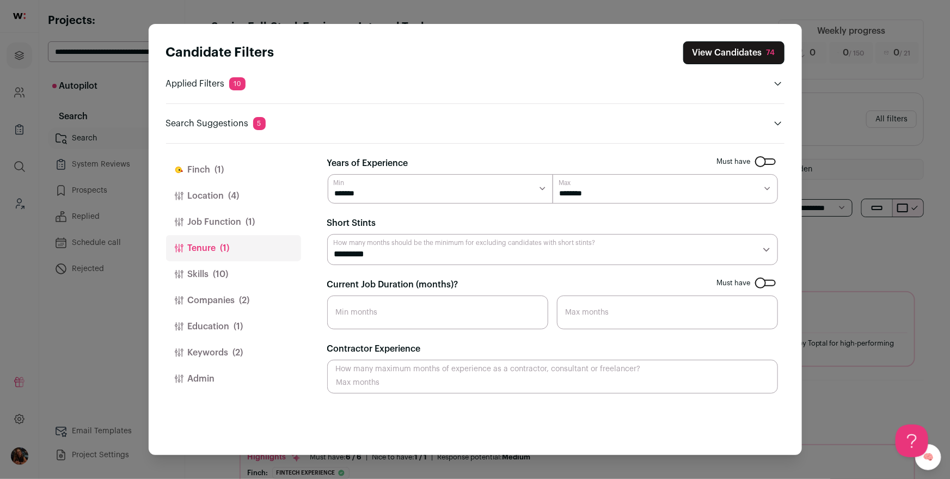
click at [216, 164] on span "(1)" at bounding box center [219, 169] width 9 height 13
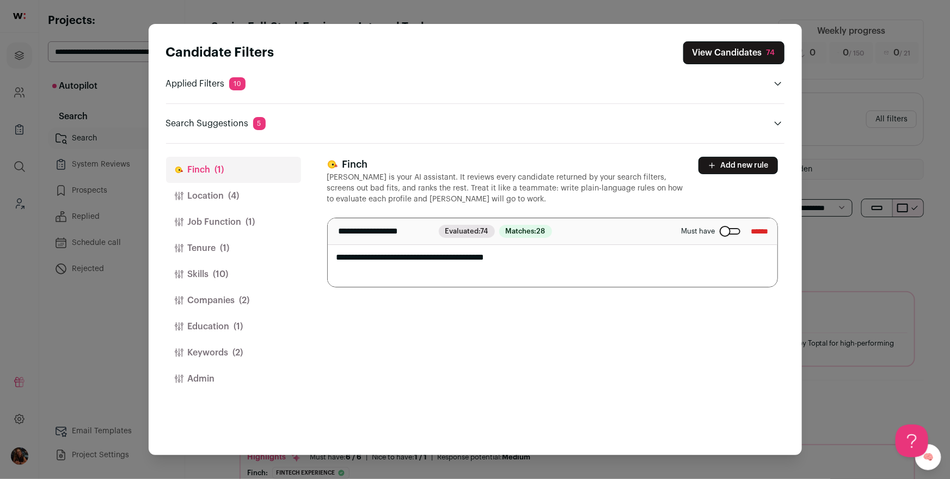
click at [755, 162] on button "Add new rule" at bounding box center [739, 165] width 80 height 17
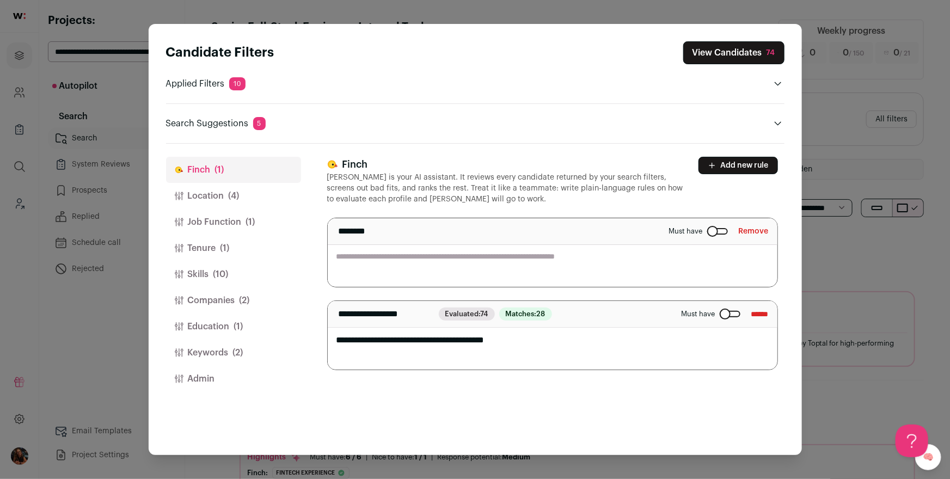
click at [451, 261] on textarea "Close modal via background" at bounding box center [553, 252] width 450 height 69
type textarea "**********"
click at [715, 53] on button "View Candidates 74" at bounding box center [733, 52] width 101 height 23
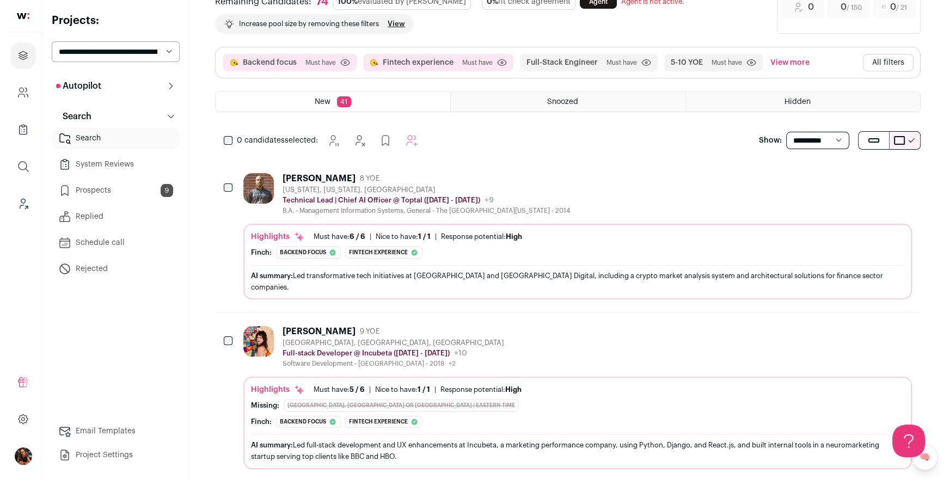
scroll to position [213, 0]
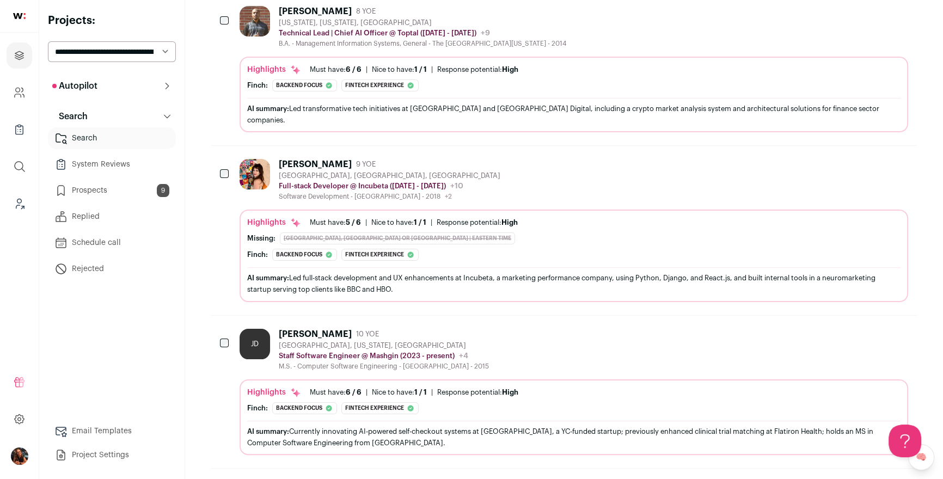
click at [307, 159] on div "Ágnes Kassai" at bounding box center [315, 164] width 73 height 11
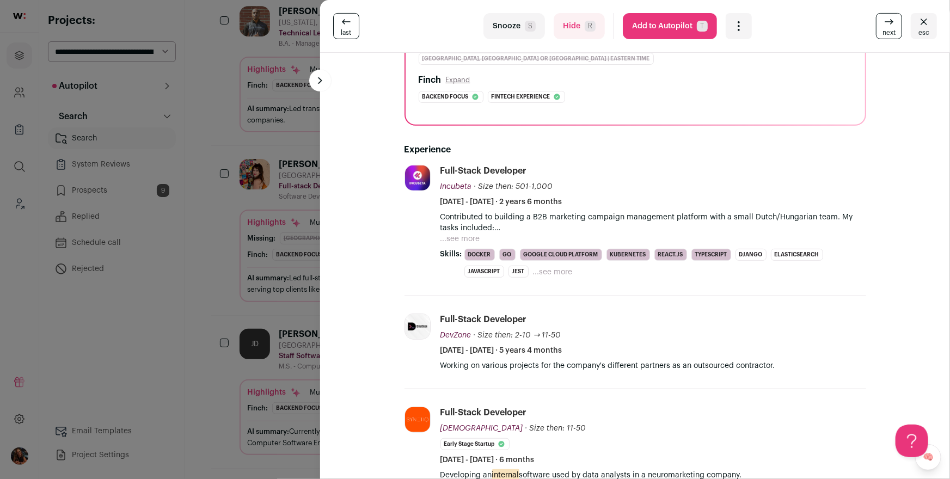
scroll to position [169, 0]
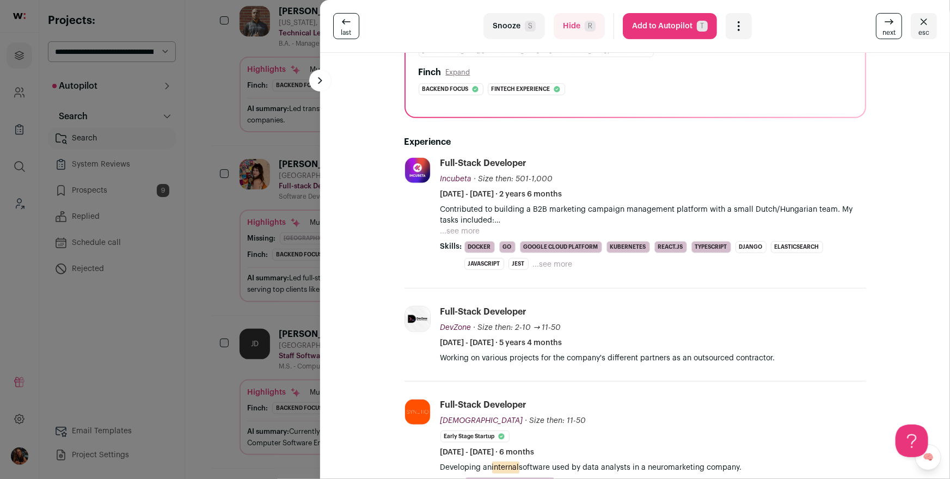
click at [468, 226] on button "...see more" at bounding box center [461, 231] width 40 height 11
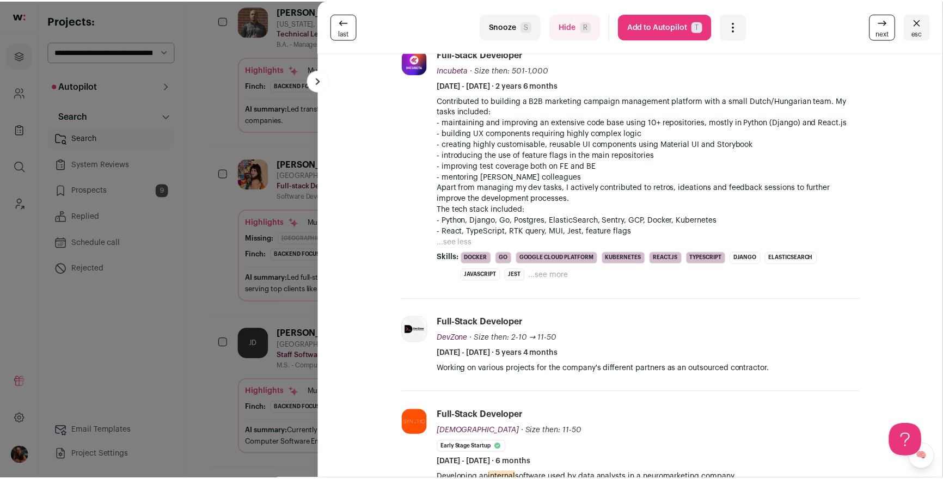
scroll to position [371, 0]
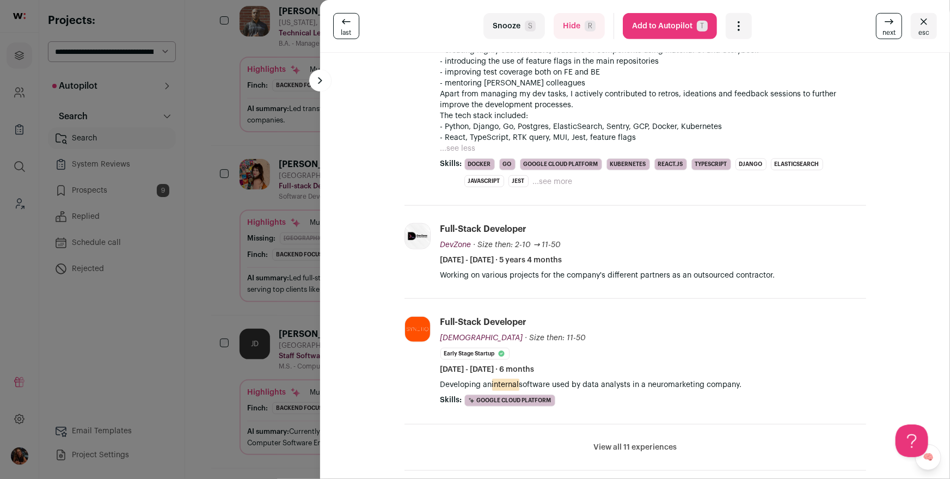
click at [264, 196] on div "last Snooze S Hide R Add to Autopilot T More actions Report a Problem Report th…" at bounding box center [475, 239] width 950 height 479
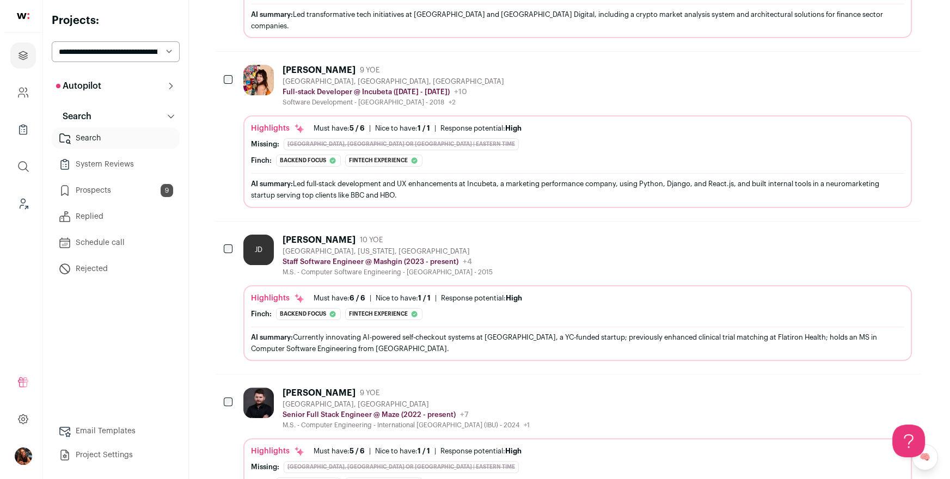
scroll to position [398, 0]
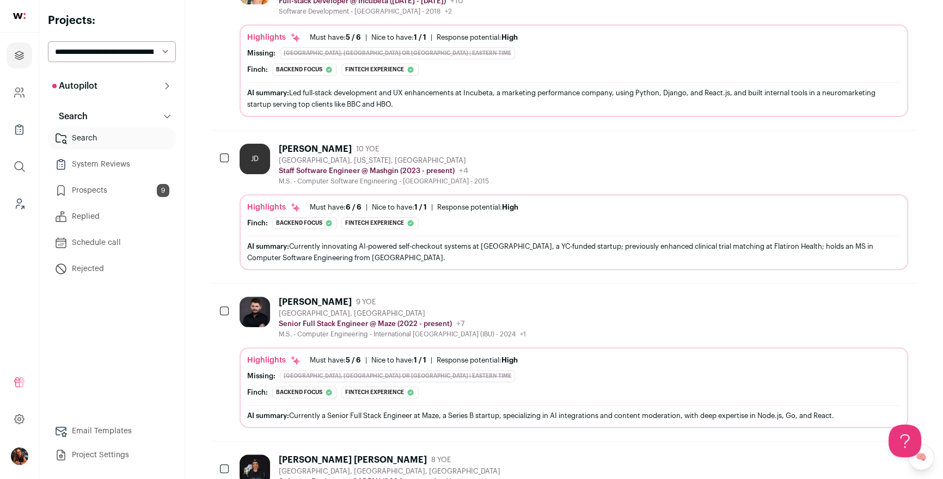
click at [245, 144] on div "JD" at bounding box center [255, 159] width 30 height 30
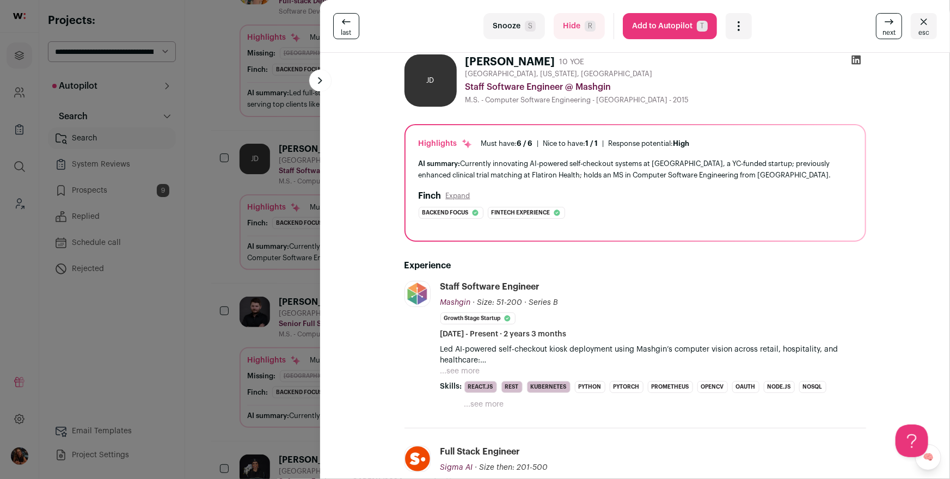
scroll to position [13, 0]
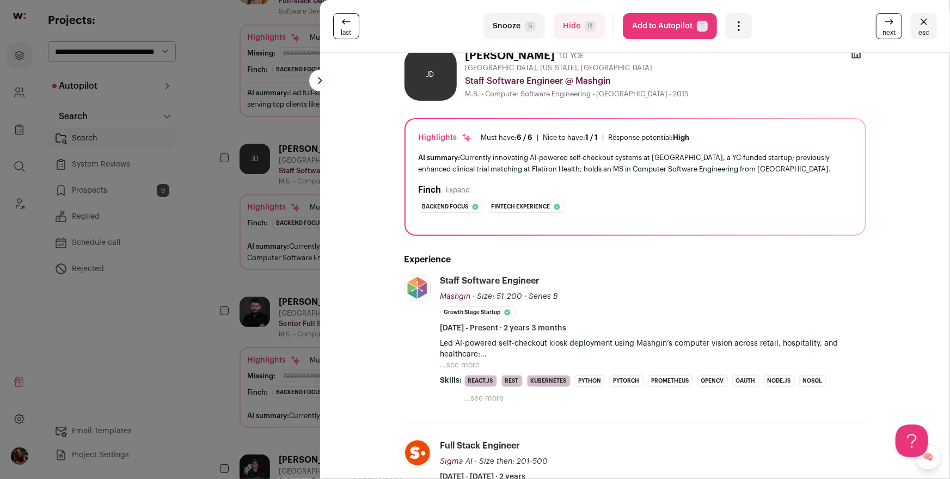
click at [469, 356] on p "Led AI-powered self-checkout kiosk deployment using Mashgin’s computer vision a…" at bounding box center [654, 349] width 426 height 22
click at [469, 360] on button "...see more" at bounding box center [461, 365] width 40 height 11
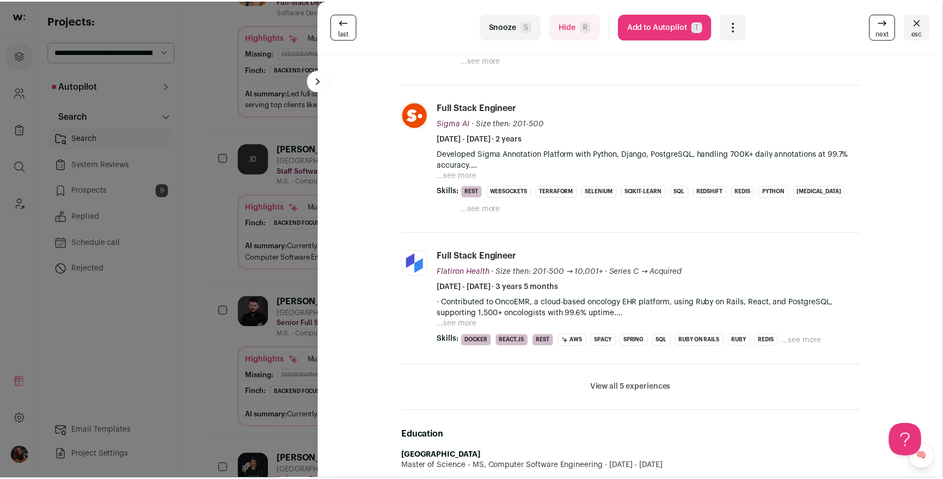
scroll to position [630, 0]
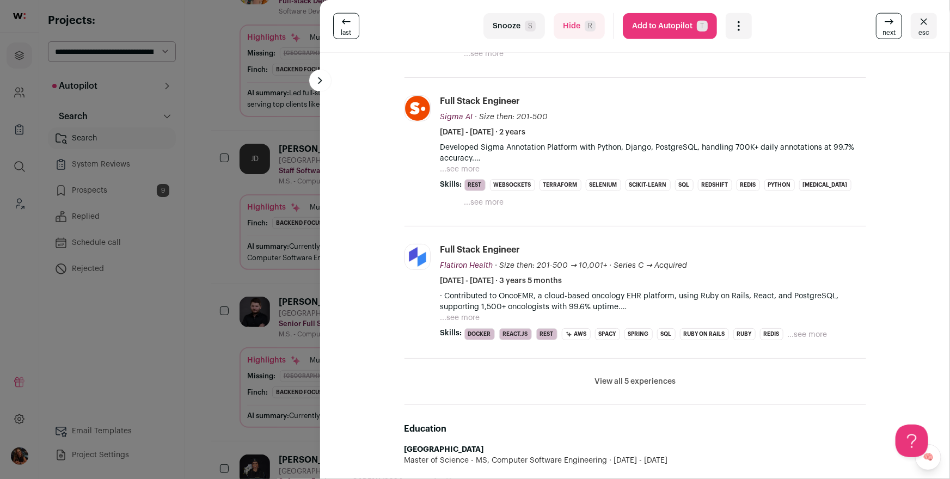
click at [224, 250] on div "last Snooze S Hide R Add to Autopilot T More actions Report a Problem Report th…" at bounding box center [475, 239] width 950 height 479
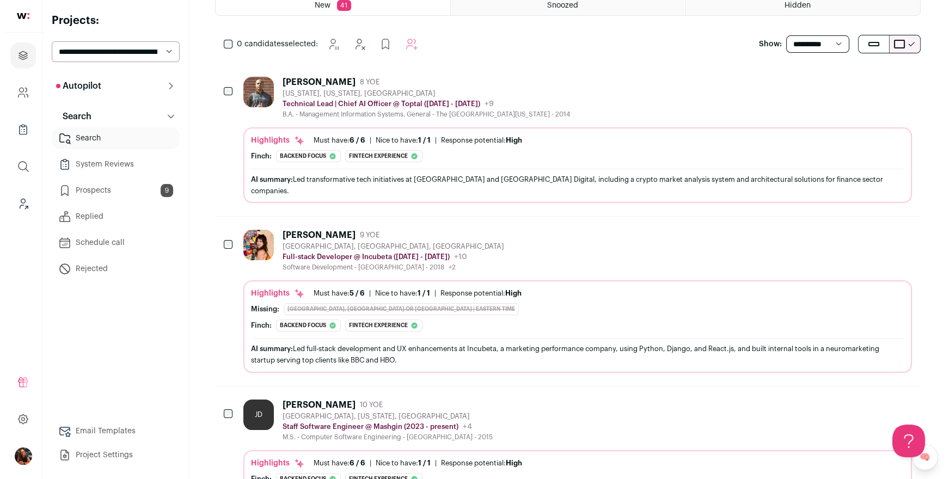
scroll to position [0, 0]
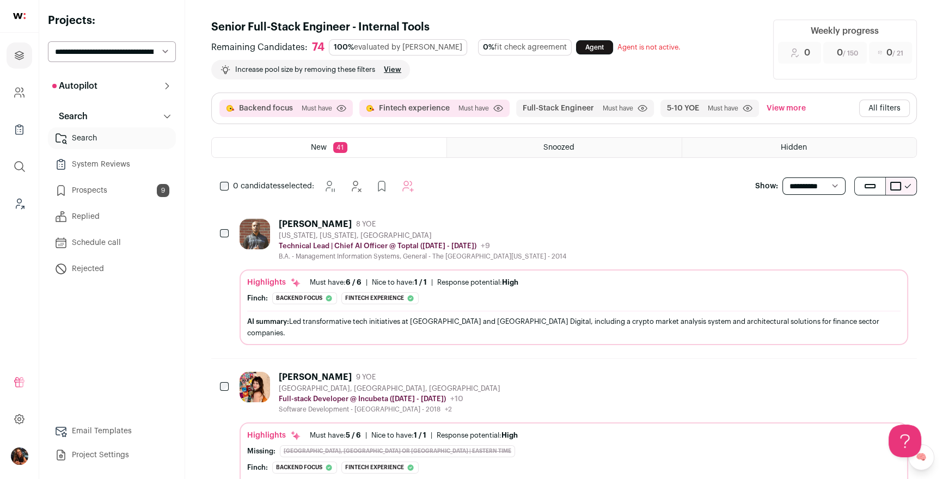
click at [877, 108] on button "All filters" at bounding box center [884, 108] width 51 height 17
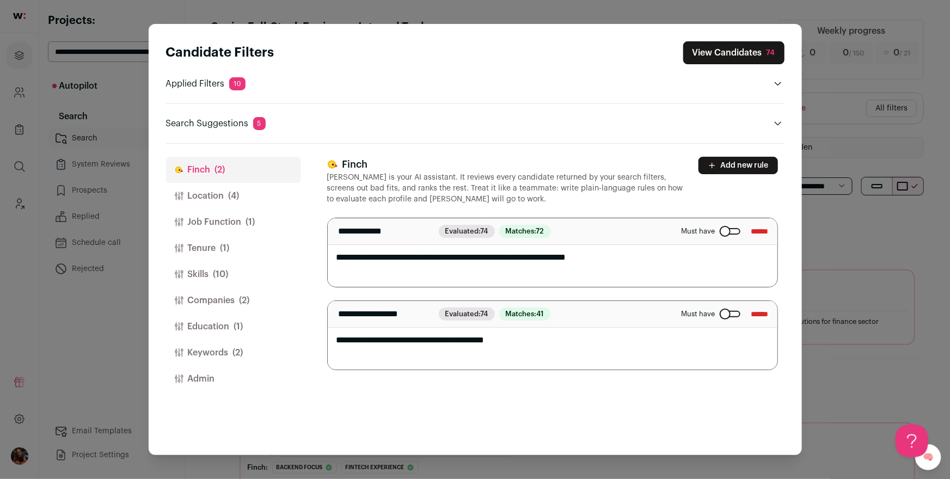
click at [737, 158] on button "Add new rule" at bounding box center [739, 165] width 80 height 17
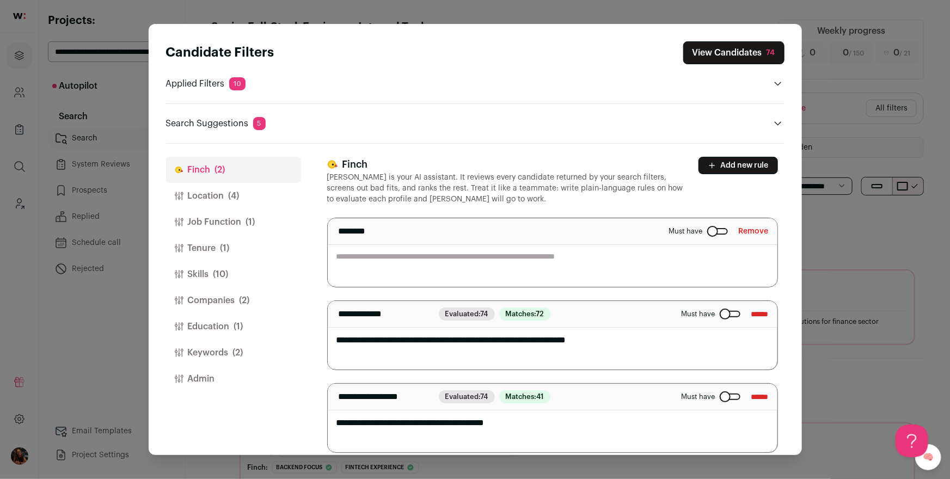
click at [443, 260] on textarea "Close modal via background" at bounding box center [553, 252] width 450 height 69
type textarea "**********"
click at [710, 52] on button "View Candidates 74" at bounding box center [733, 52] width 101 height 23
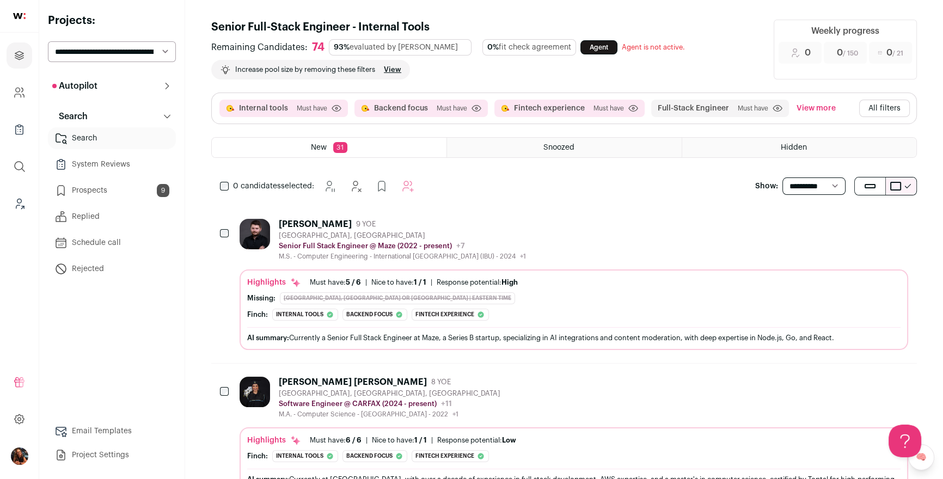
click at [306, 222] on div "Amel Muminovic" at bounding box center [315, 224] width 73 height 11
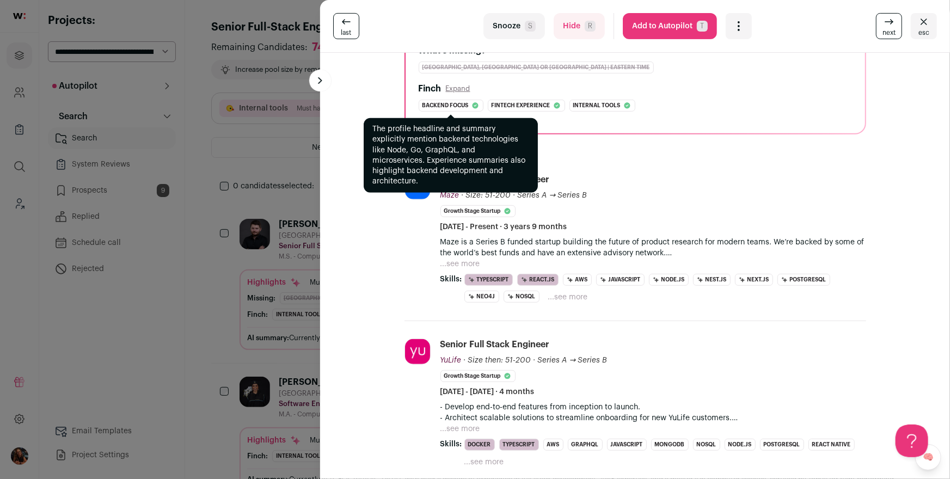
scroll to position [245, 0]
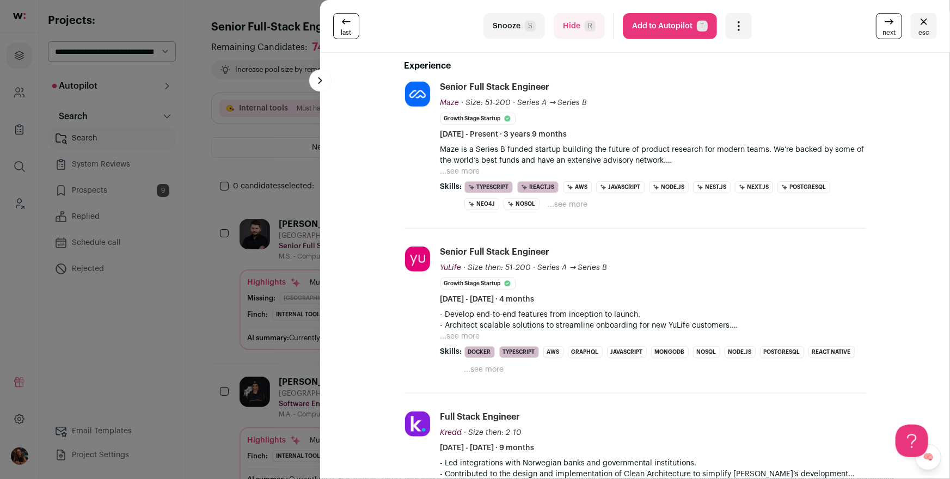
click at [459, 166] on button "...see more" at bounding box center [461, 171] width 40 height 11
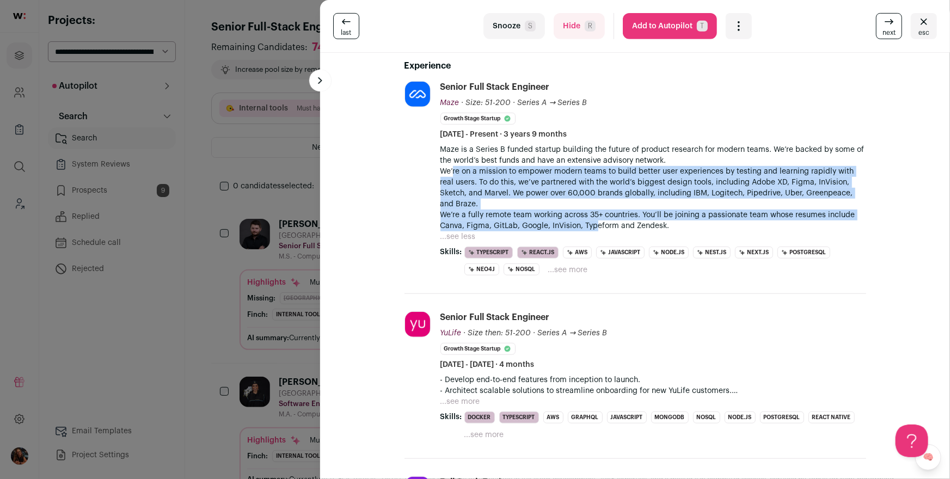
drag, startPoint x: 492, startPoint y: 173, endPoint x: 594, endPoint y: 216, distance: 110.3
click at [594, 216] on p "Maze is a Series B funded startup building the future of product research for m…" at bounding box center [654, 187] width 426 height 87
click at [593, 216] on p "Maze is a Series B funded startup building the future of product research for m…" at bounding box center [654, 187] width 426 height 87
drag, startPoint x: 589, startPoint y: 219, endPoint x: 499, endPoint y: 167, distance: 104.4
click at [500, 167] on p "Maze is a Series B funded startup building the future of product research for m…" at bounding box center [654, 187] width 426 height 87
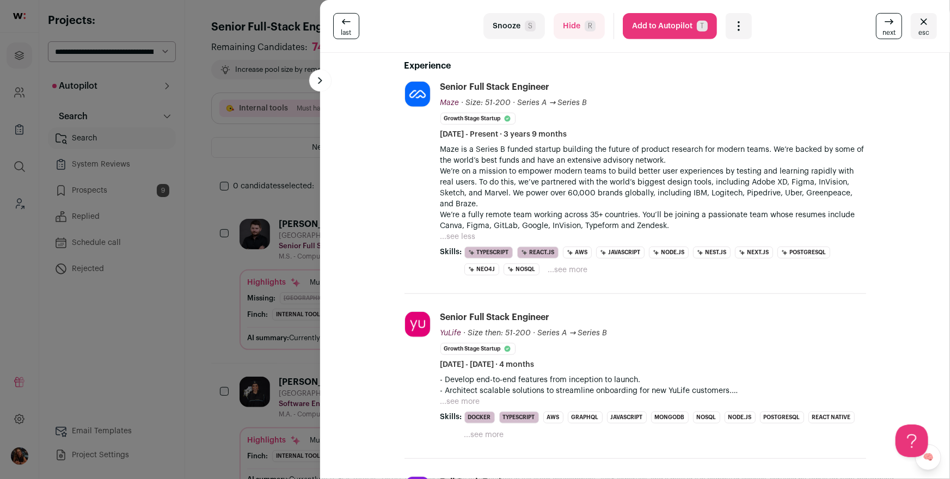
click at [498, 166] on p "Maze is a Series B funded startup building the future of product research for m…" at bounding box center [654, 187] width 426 height 87
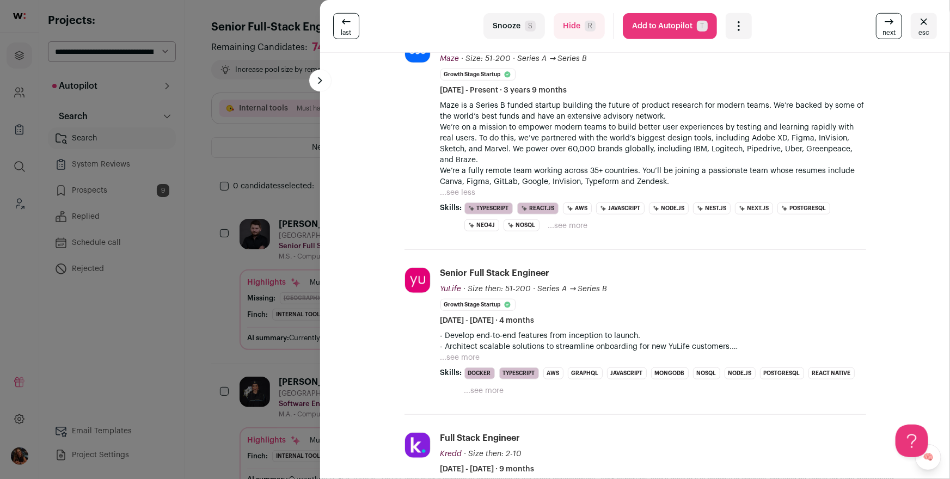
scroll to position [431, 0]
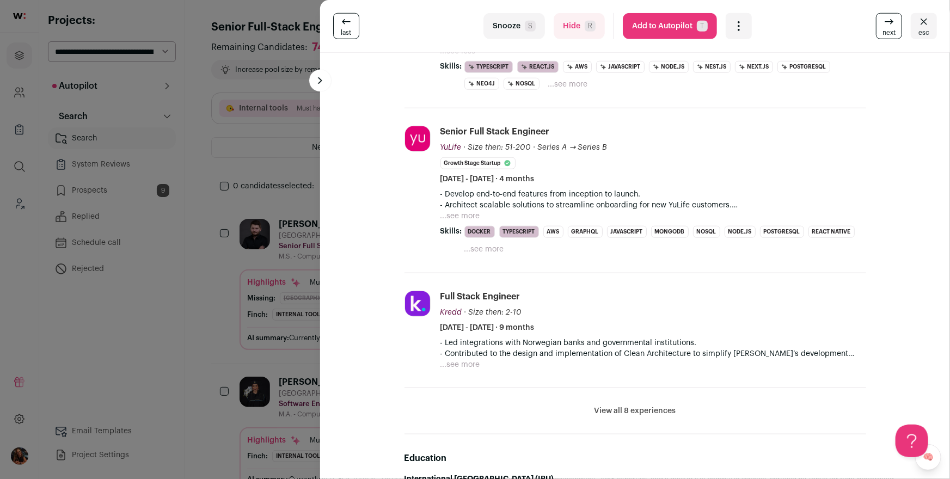
click at [462, 211] on button "...see more" at bounding box center [461, 216] width 40 height 11
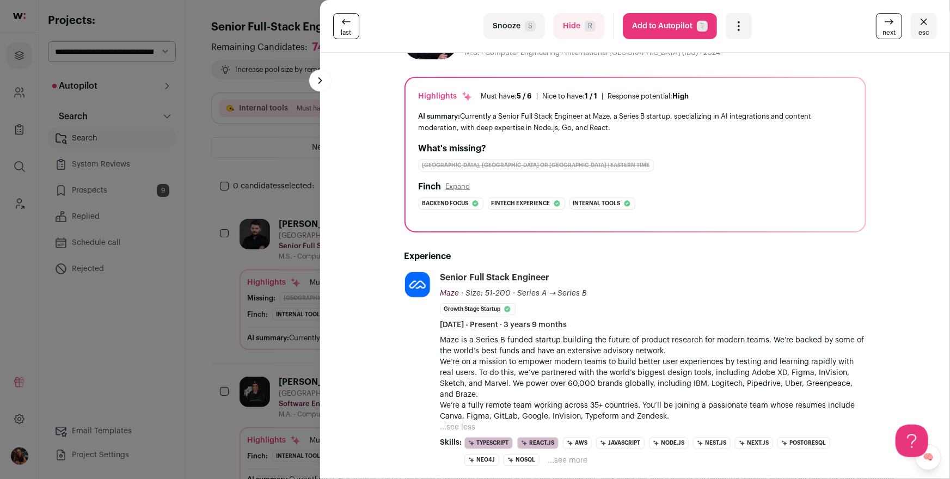
scroll to position [0, 0]
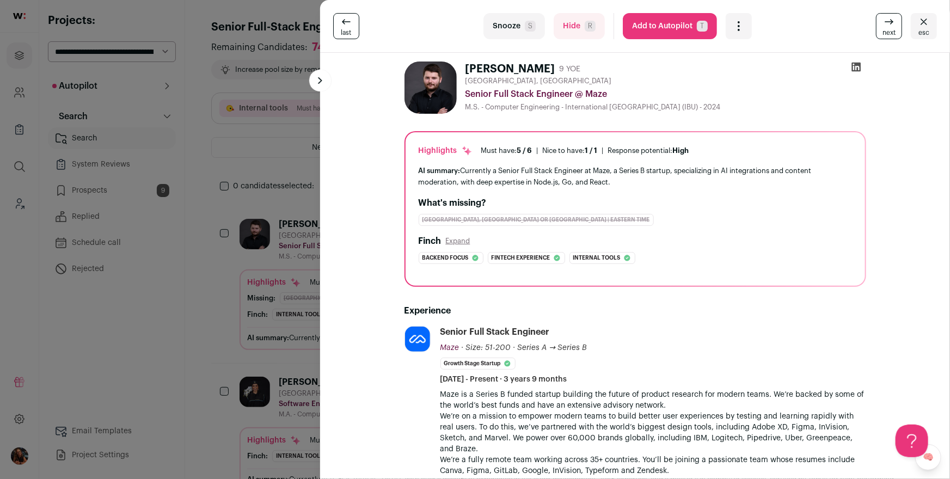
click at [301, 172] on div "last Snooze S Hide R Add to Autopilot T More actions Report a Problem Report th…" at bounding box center [475, 239] width 950 height 479
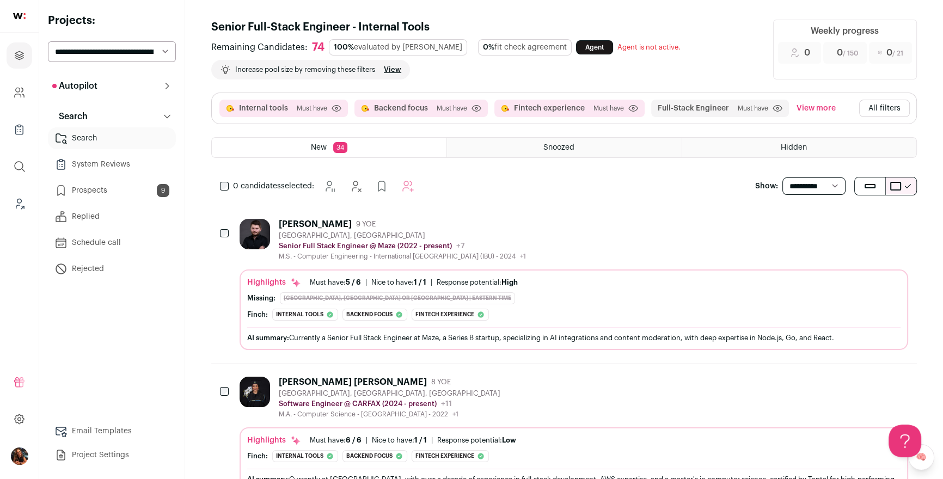
click at [868, 113] on button "All filters" at bounding box center [884, 108] width 51 height 17
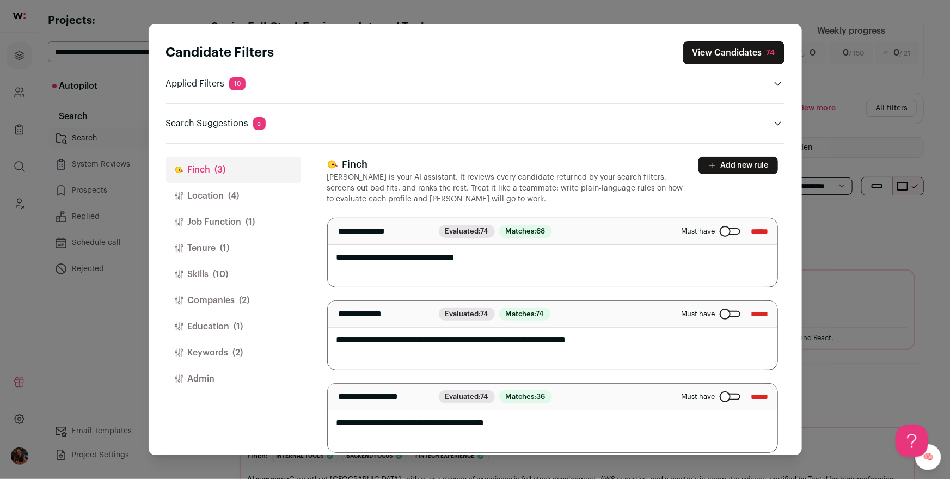
click at [208, 192] on button "Location (4)" at bounding box center [233, 196] width 135 height 26
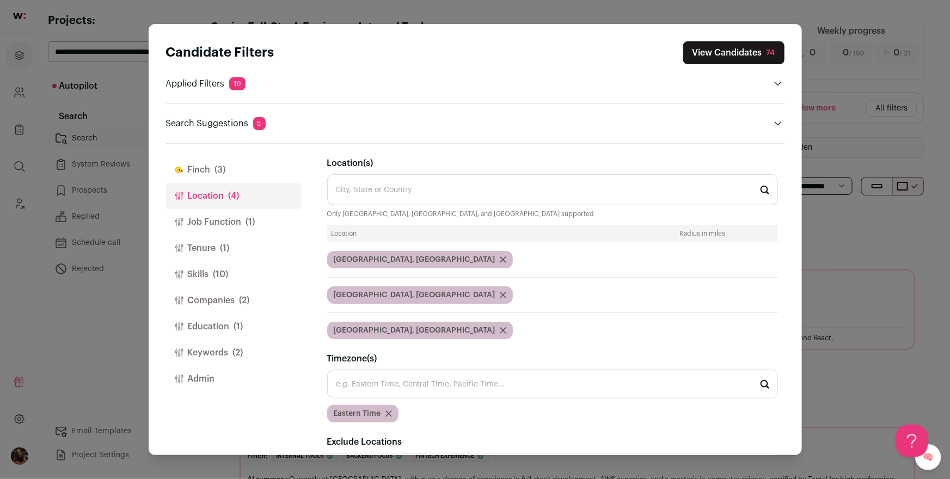
scroll to position [74, 0]
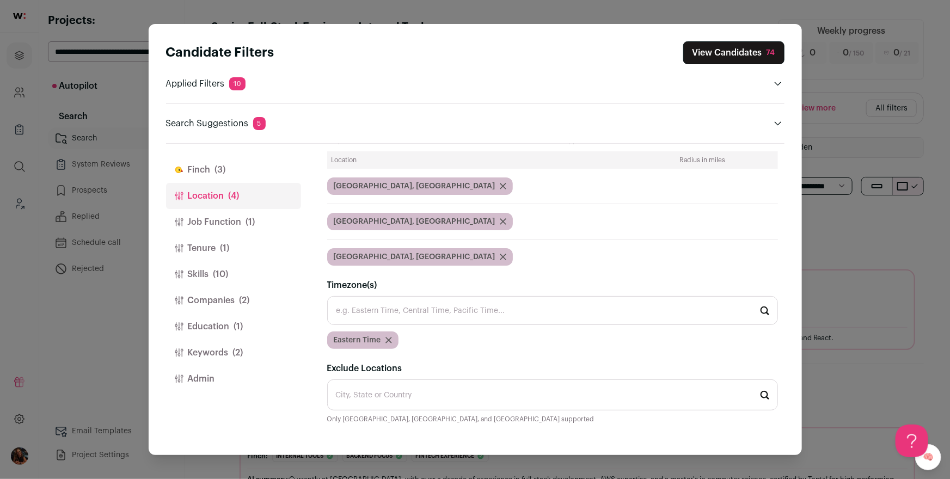
click at [390, 339] on icon "Close modal via background" at bounding box center [389, 340] width 7 height 7
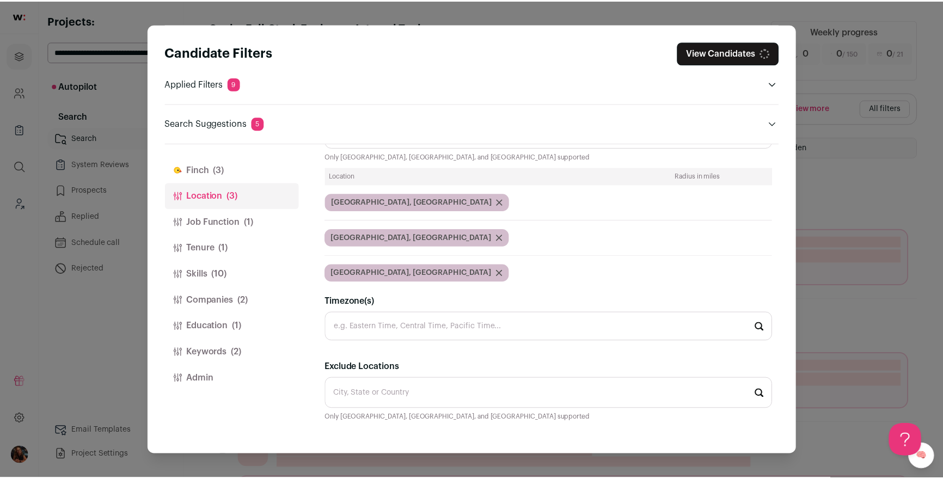
scroll to position [56, 0]
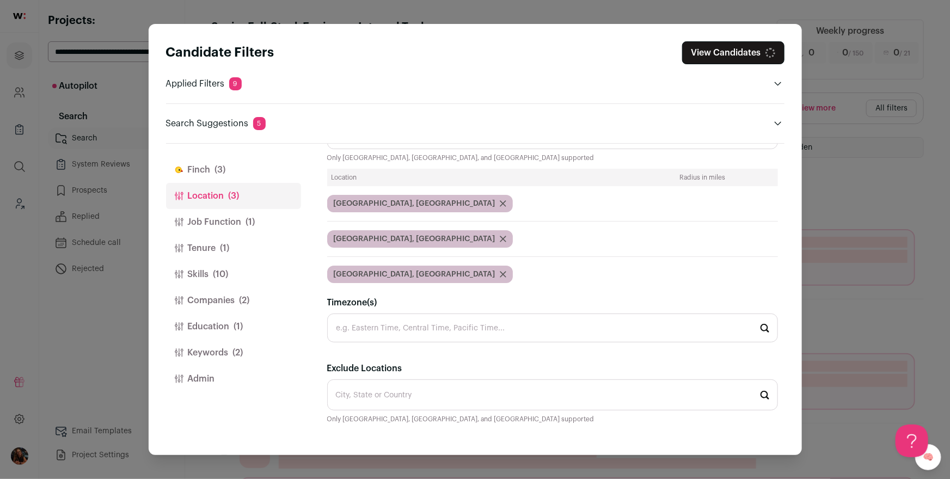
click at [390, 339] on input "Timezone(s)" at bounding box center [552, 328] width 451 height 29
click at [729, 55] on button "View Candidates 33" at bounding box center [733, 52] width 102 height 23
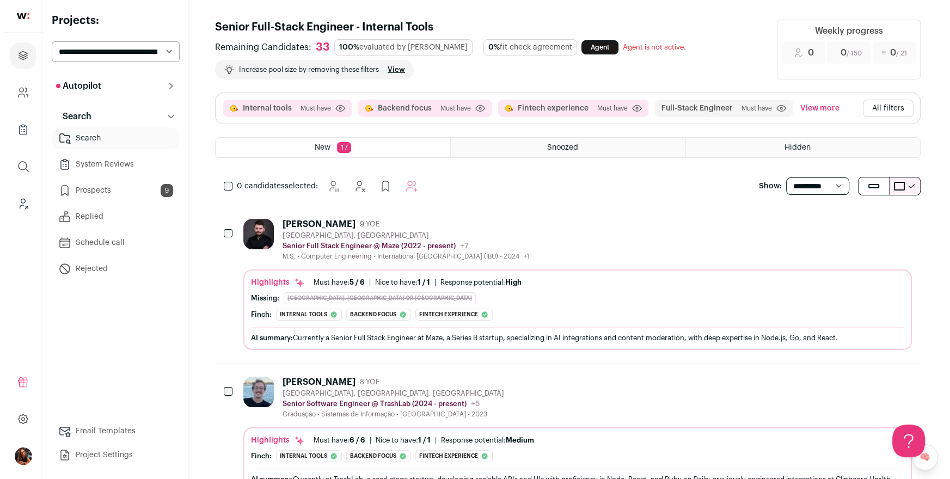
scroll to position [196, 0]
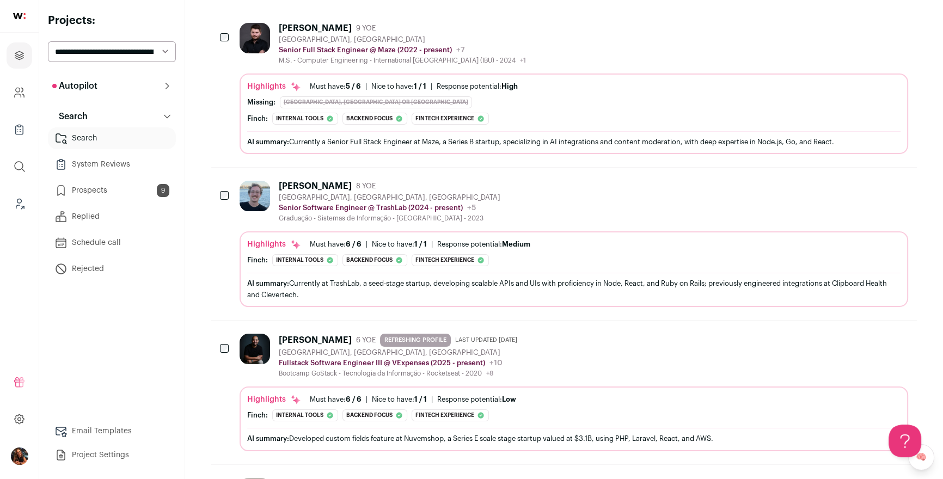
click at [330, 181] on div "Guilherme Vieira" at bounding box center [315, 186] width 73 height 11
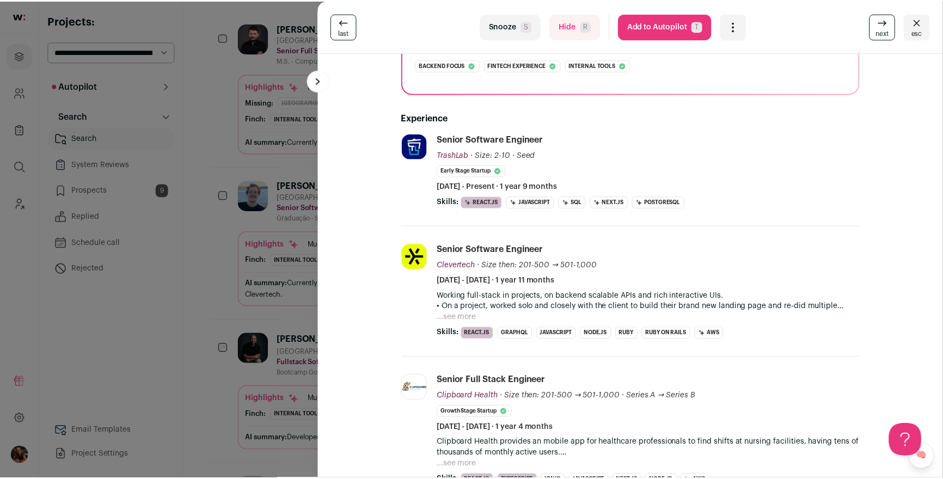
scroll to position [157, 0]
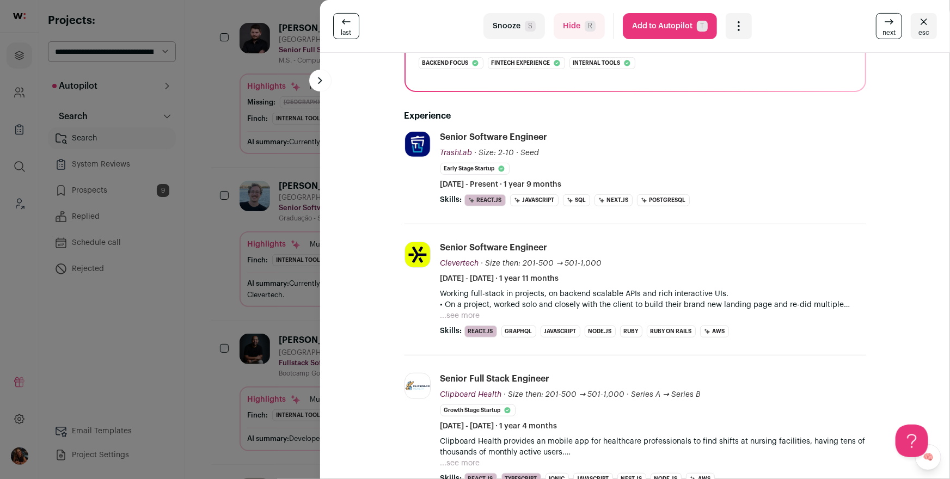
click at [461, 314] on button "...see more" at bounding box center [461, 315] width 40 height 11
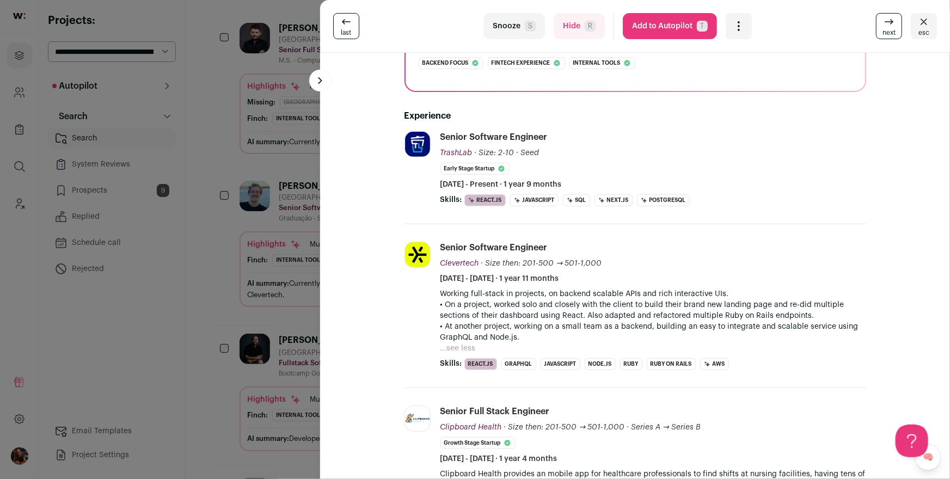
click at [234, 273] on div "last Snooze S Hide R Add to Autopilot T More actions Report a Problem Report th…" at bounding box center [475, 239] width 950 height 479
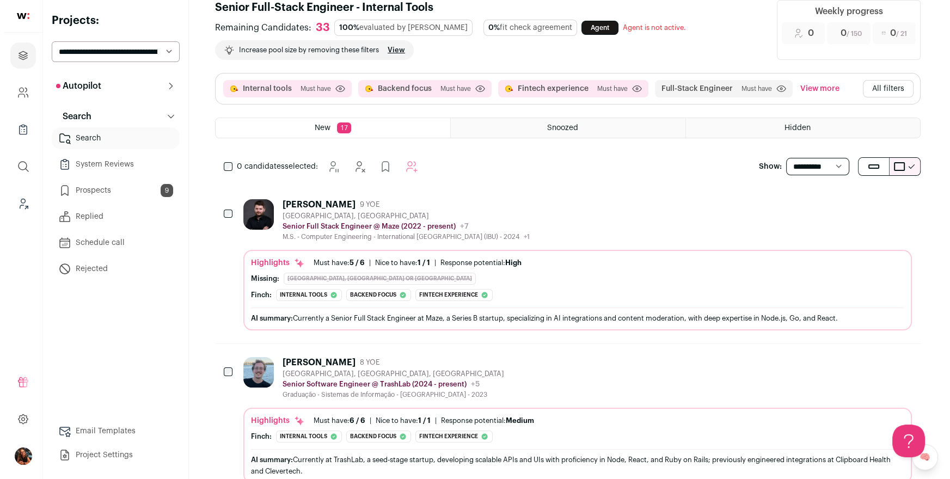
scroll to position [0, 0]
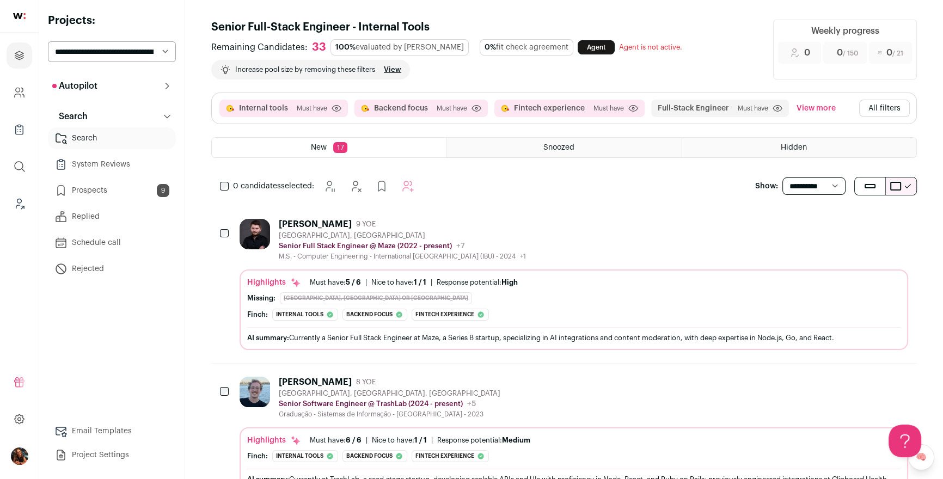
click at [877, 108] on button "All filters" at bounding box center [884, 108] width 51 height 17
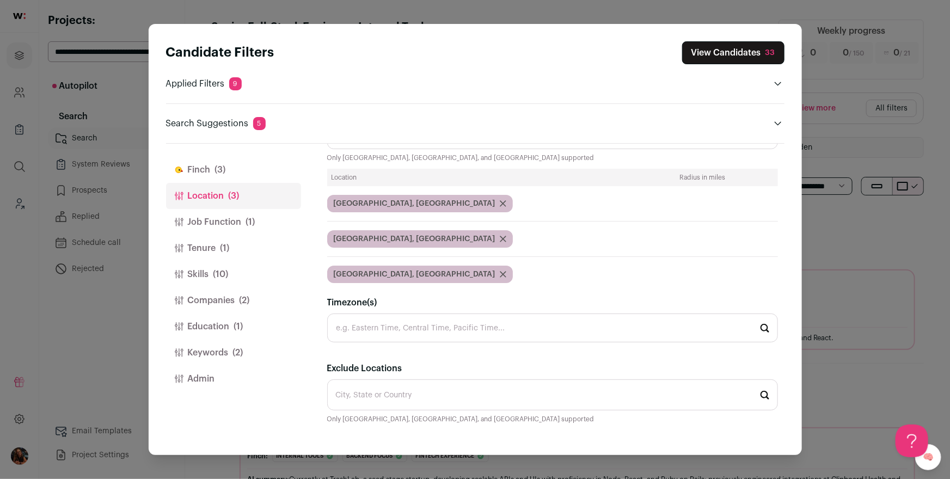
click at [417, 147] on input "Location(s)" at bounding box center [552, 133] width 451 height 31
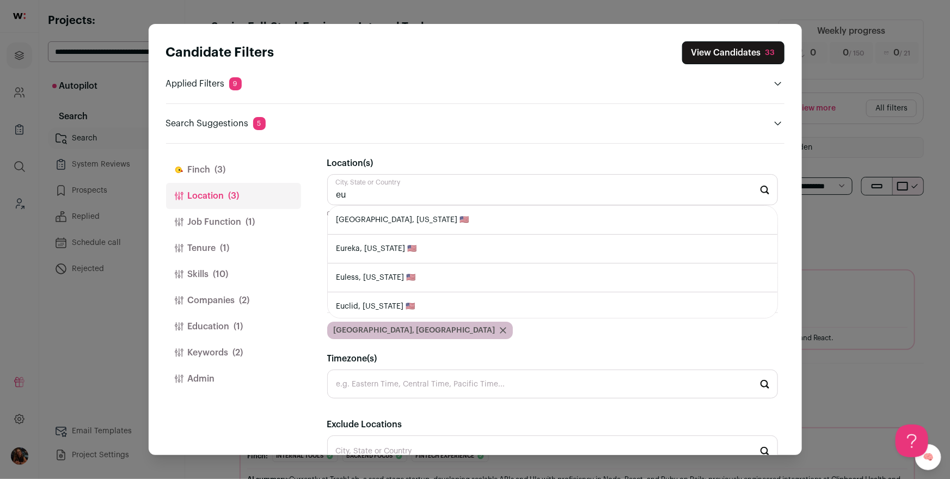
type input "e"
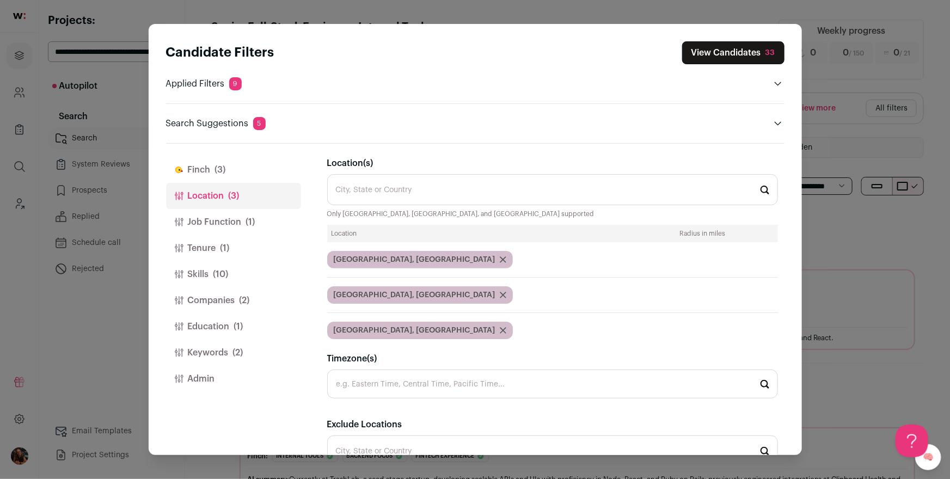
click at [438, 136] on header "Candidate Filters View Candidates 33 Applied Filters 9 Internal tools, Backend …" at bounding box center [475, 84] width 619 height 120
click at [720, 57] on button "View Candidates 33" at bounding box center [733, 52] width 102 height 23
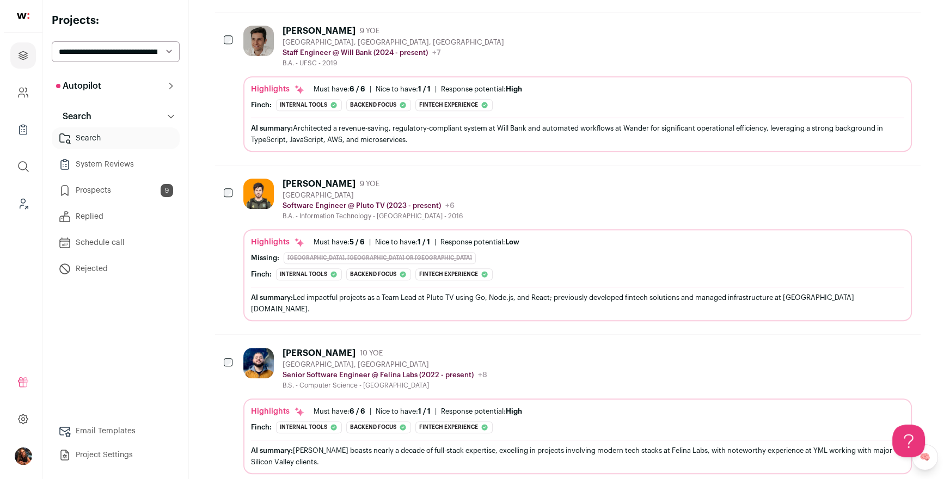
scroll to position [662, 0]
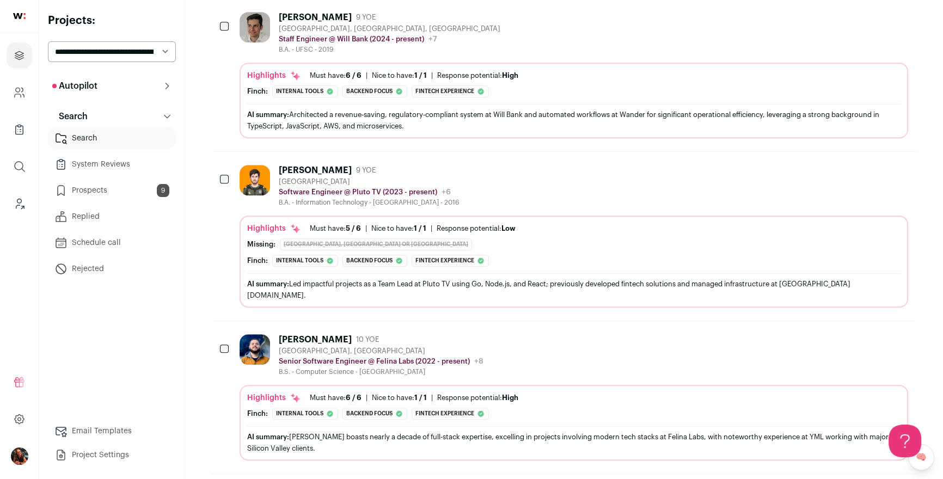
click at [335, 165] on div "Thiago Martins" at bounding box center [315, 170] width 73 height 11
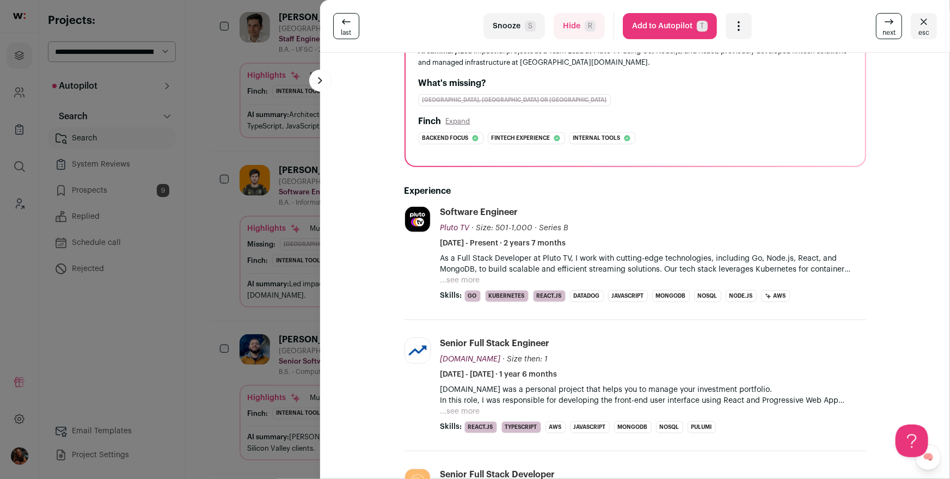
scroll to position [139, 0]
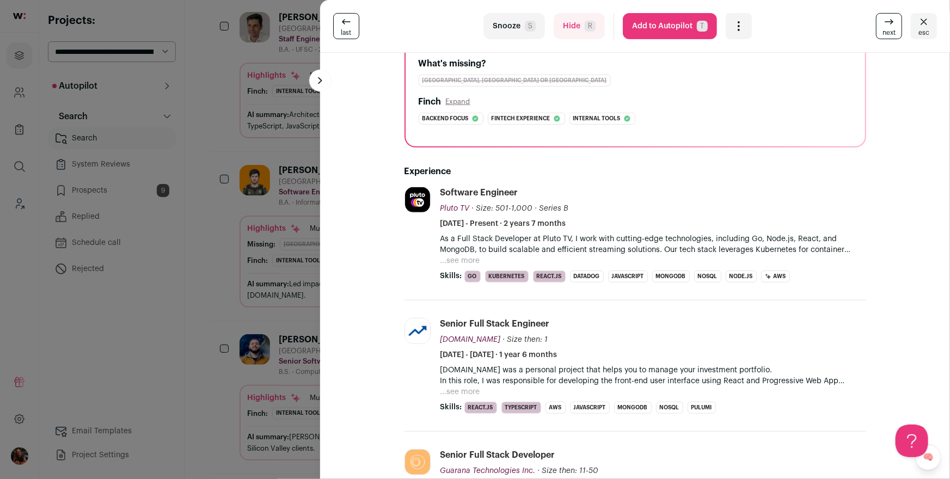
click at [441, 256] on button "...see more" at bounding box center [461, 260] width 40 height 11
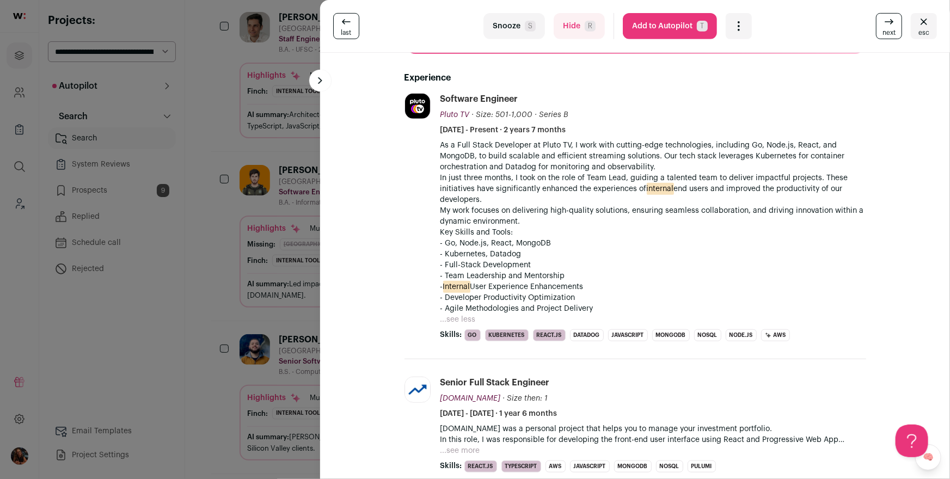
scroll to position [233, 0]
click at [666, 28] on button "Add to Autopilot T" at bounding box center [670, 26] width 94 height 26
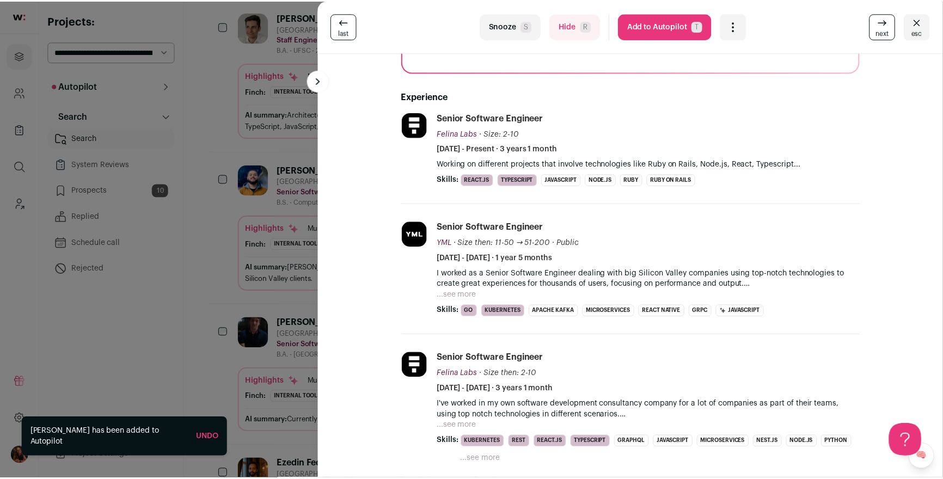
scroll to position [179, 0]
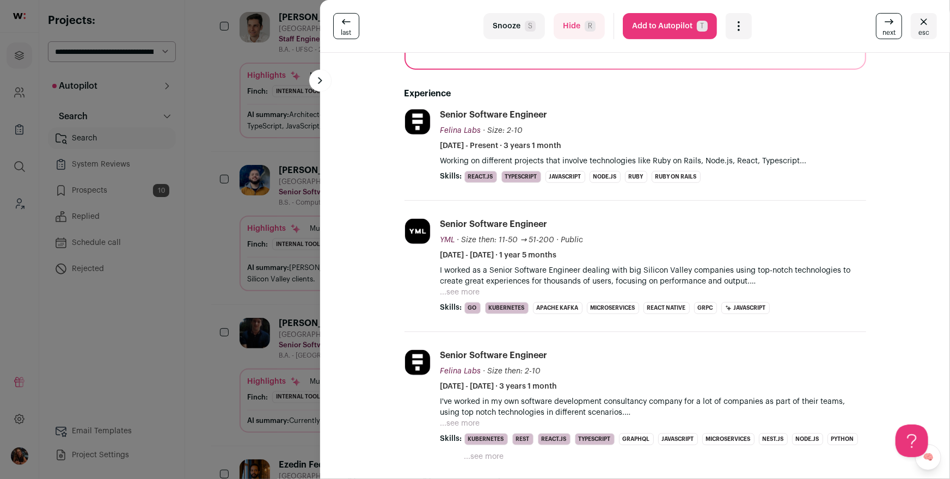
click at [272, 305] on div "last Snooze S Hide R Add to Autopilot T More actions Report a Problem Report th…" at bounding box center [475, 239] width 950 height 479
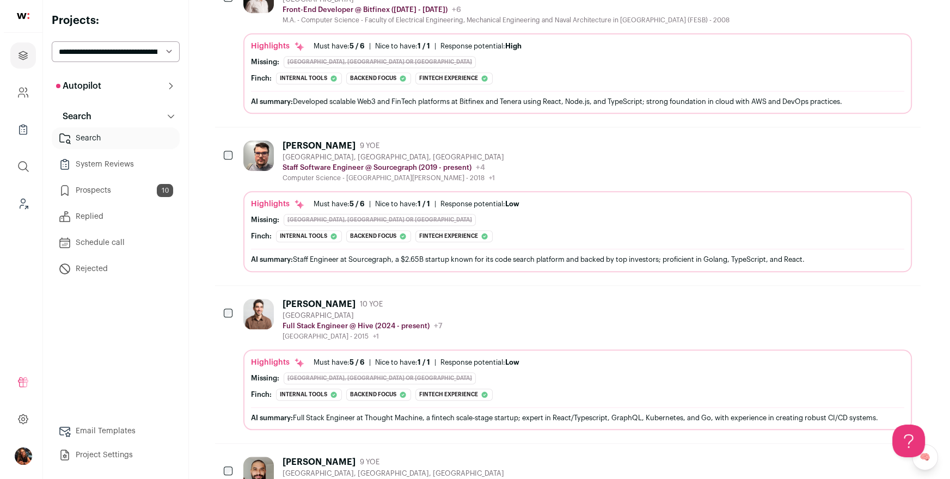
scroll to position [1387, 0]
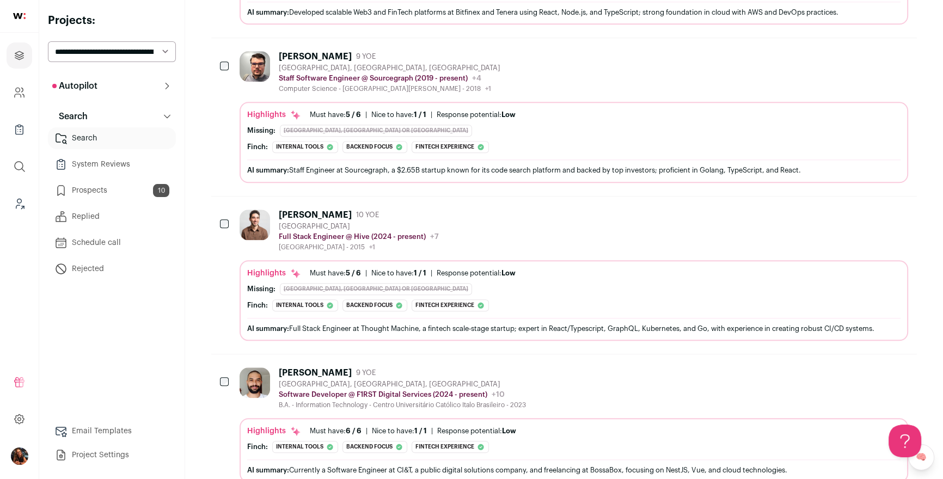
click at [309, 210] on div "Francesco Rossetto" at bounding box center [315, 215] width 73 height 11
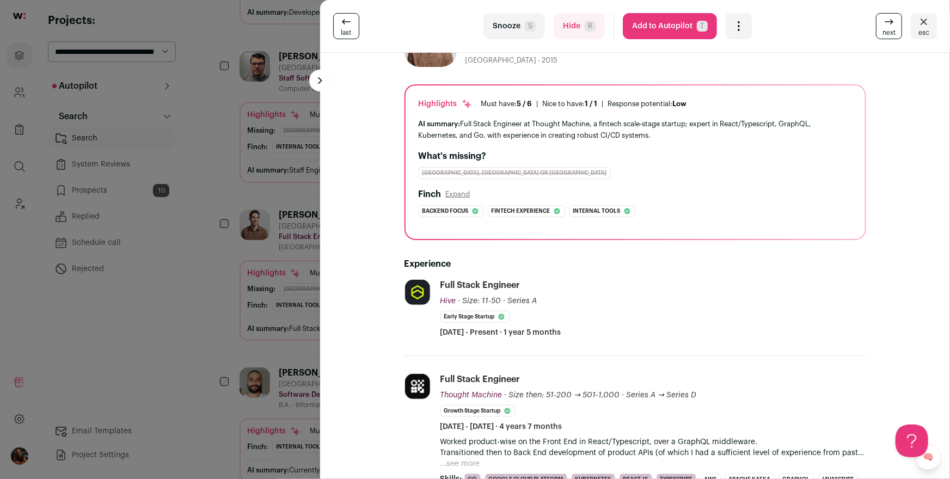
scroll to position [174, 0]
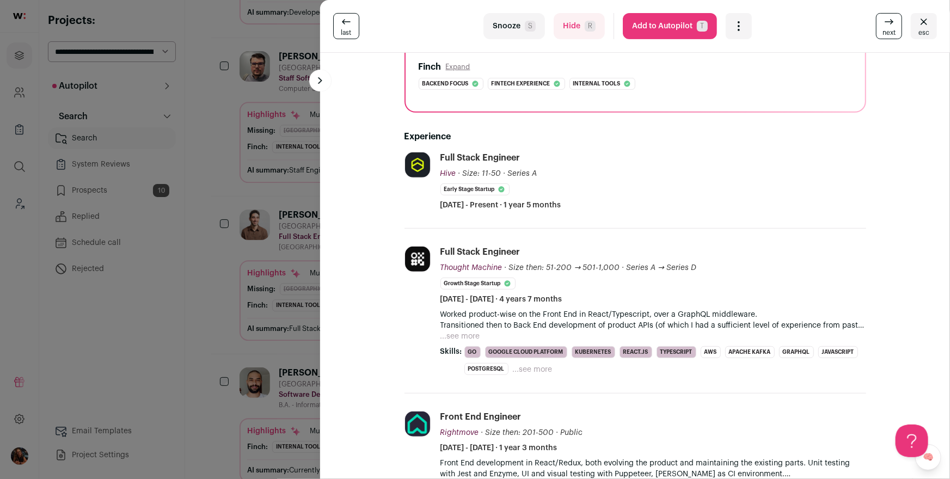
click at [444, 326] on p "Worked product-wise on the Front End in React/Typescript, over a GraphQL middle…" at bounding box center [654, 320] width 426 height 22
click at [445, 331] on button "...see more" at bounding box center [461, 336] width 40 height 11
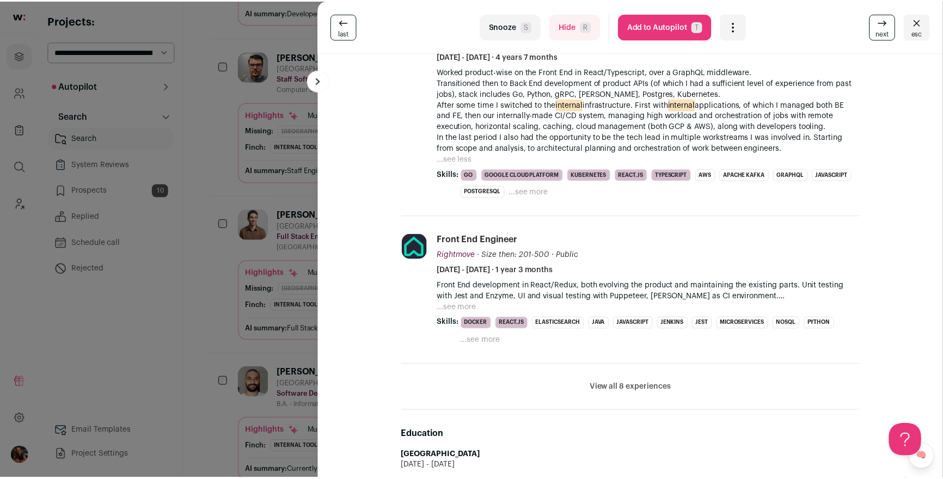
scroll to position [418, 0]
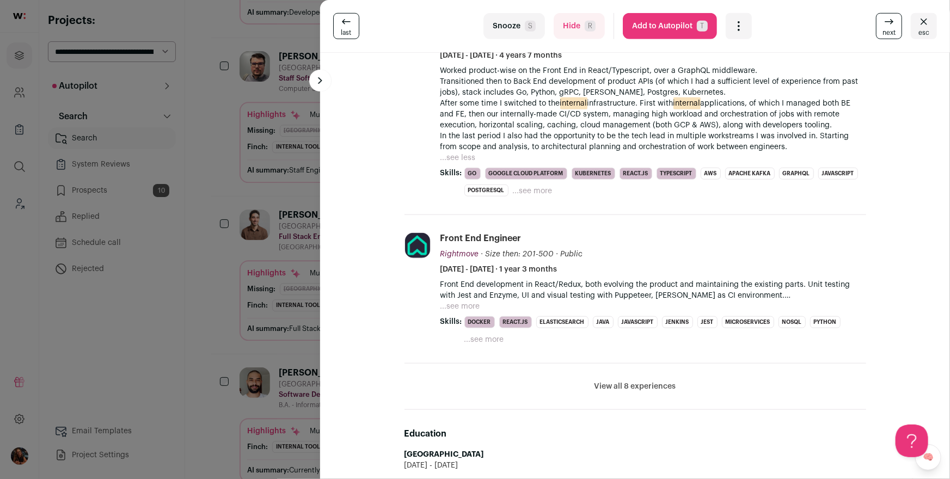
click at [285, 257] on div "last Snooze S Hide R Add to Autopilot T More actions Report a Problem Report th…" at bounding box center [475, 239] width 950 height 479
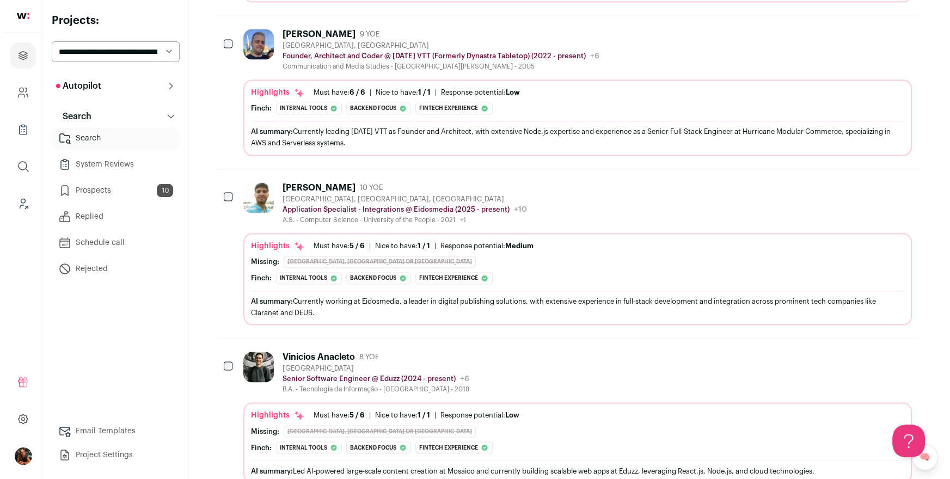
scroll to position [2189, 0]
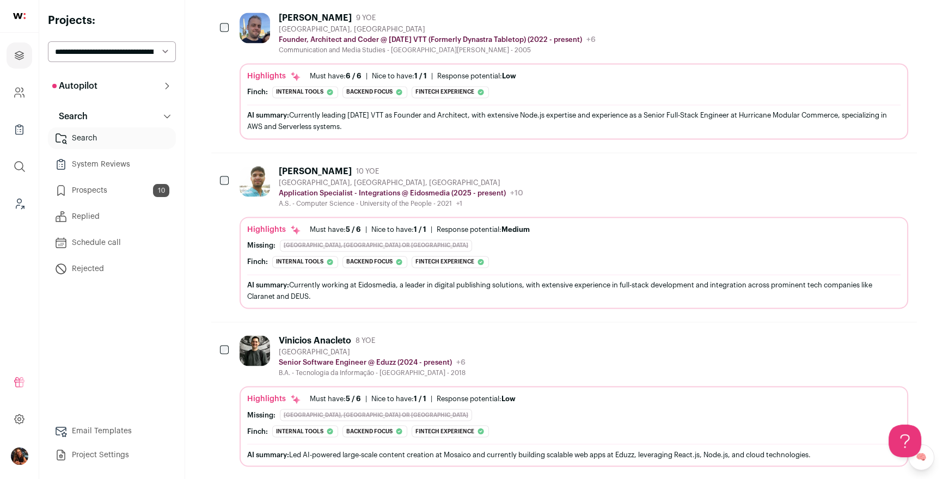
click at [325, 335] on div "Vinicios Anacleto" at bounding box center [315, 340] width 72 height 11
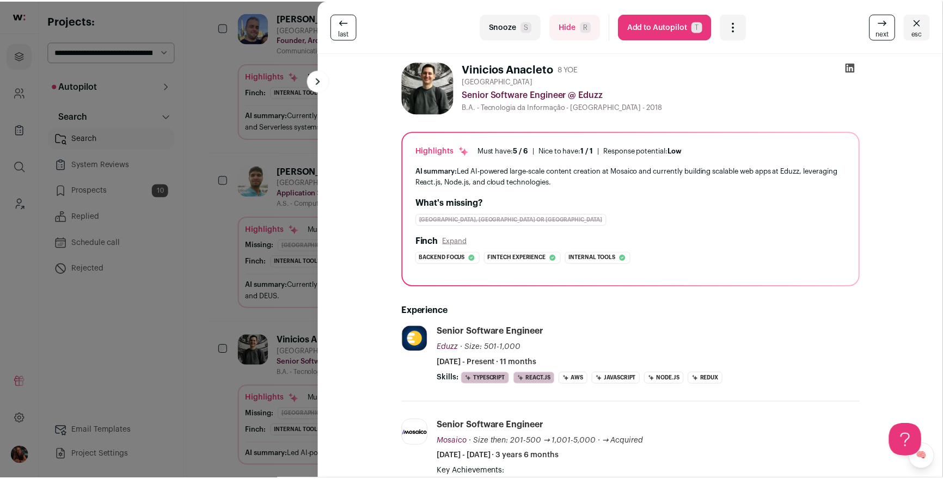
scroll to position [93, 0]
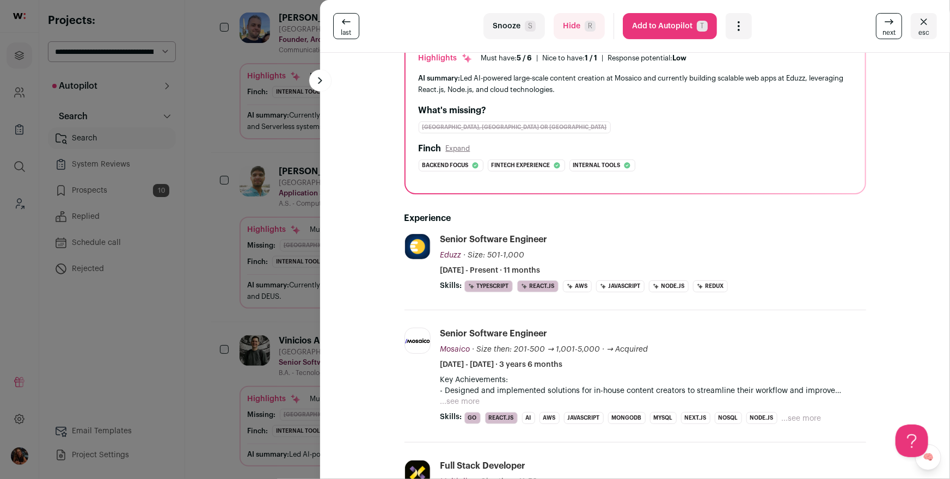
click at [302, 227] on div "last Snooze S Hide R Add to Autopilot T More actions Report a Problem Report th…" at bounding box center [475, 239] width 950 height 479
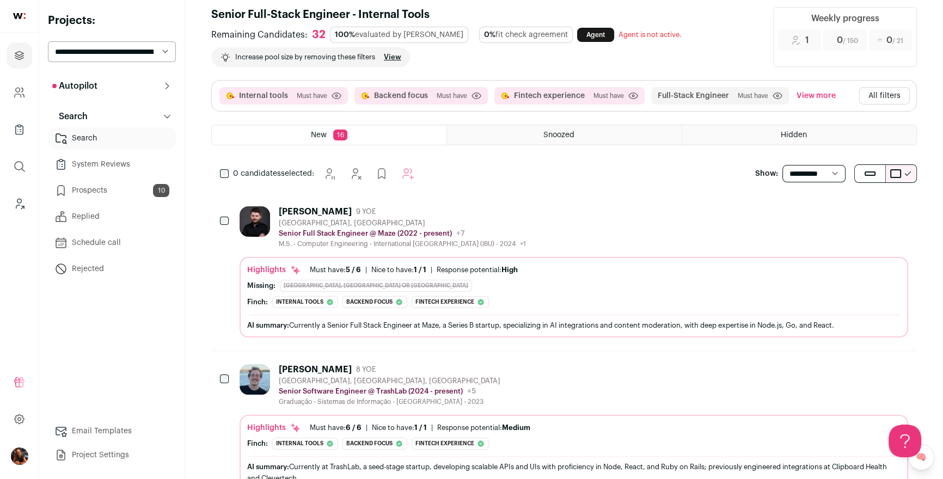
scroll to position [0, 0]
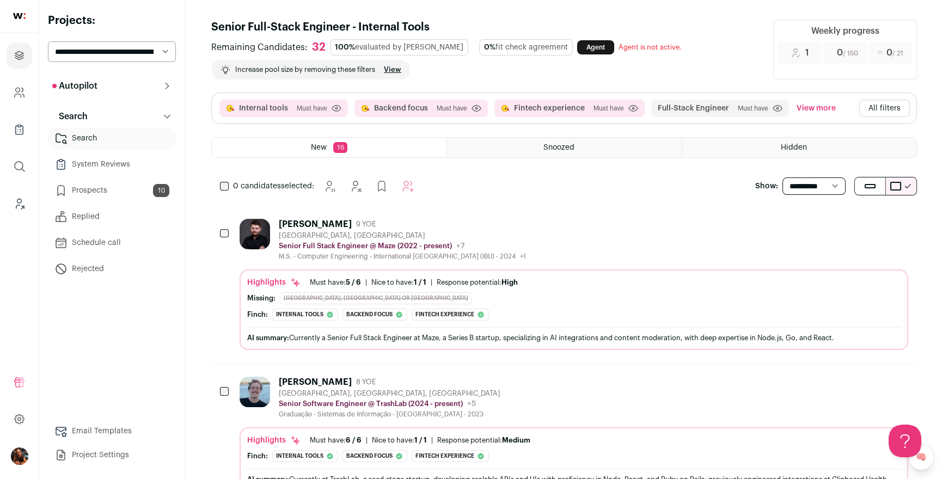
click at [891, 109] on button "All filters" at bounding box center [884, 108] width 51 height 17
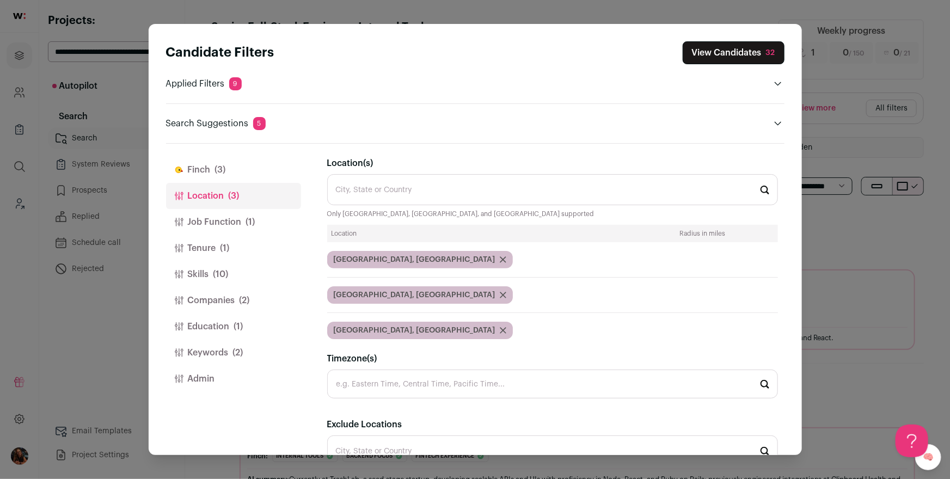
click at [417, 197] on input "Location(s)" at bounding box center [552, 189] width 451 height 31
type input "f"
type input "e"
click at [230, 222] on button "Job Function (1)" at bounding box center [233, 222] width 135 height 26
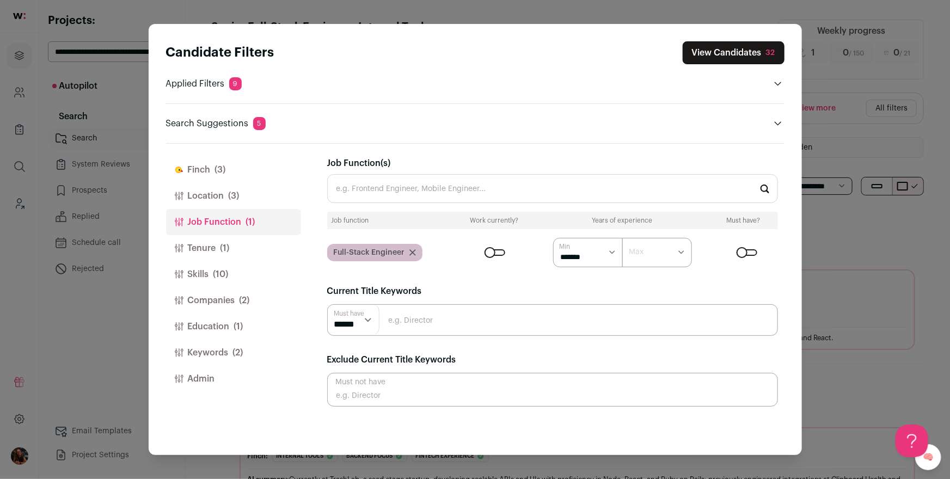
click at [230, 246] on span "(1)" at bounding box center [225, 248] width 9 height 13
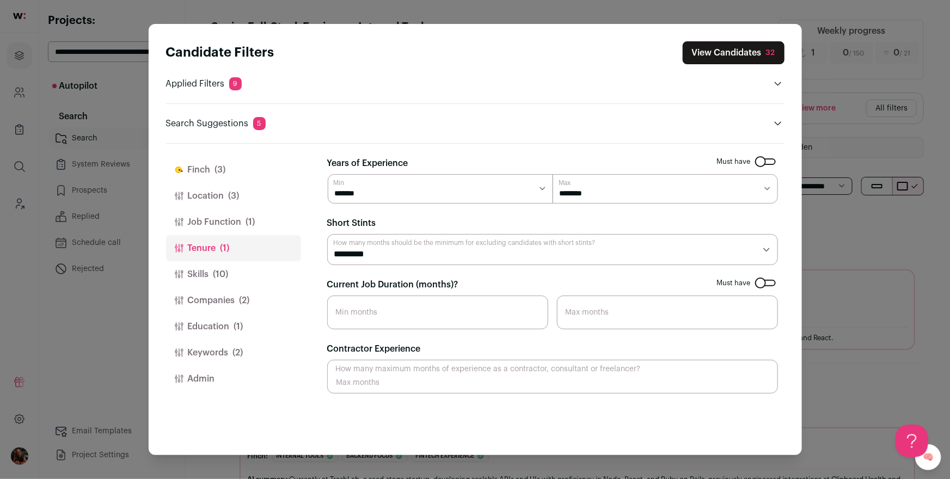
click at [232, 218] on button "Job Function (1)" at bounding box center [233, 222] width 135 height 26
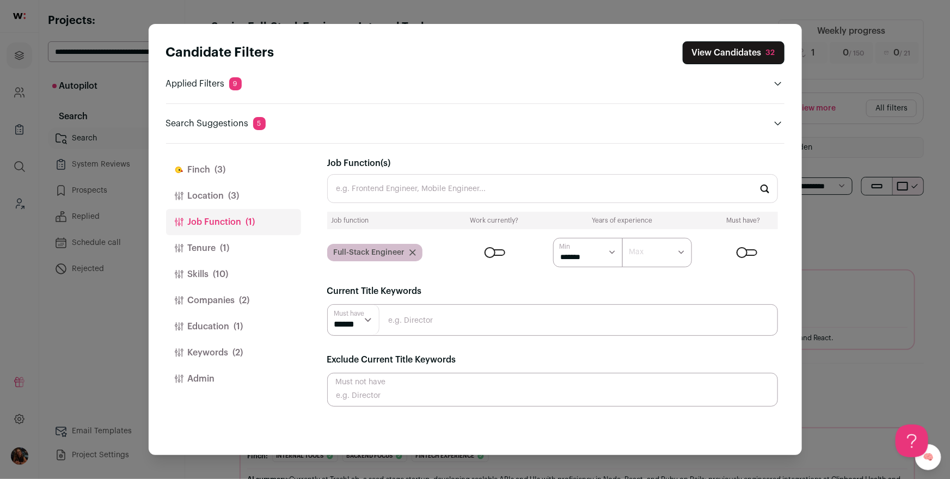
click at [221, 271] on span "(10)" at bounding box center [220, 274] width 15 height 13
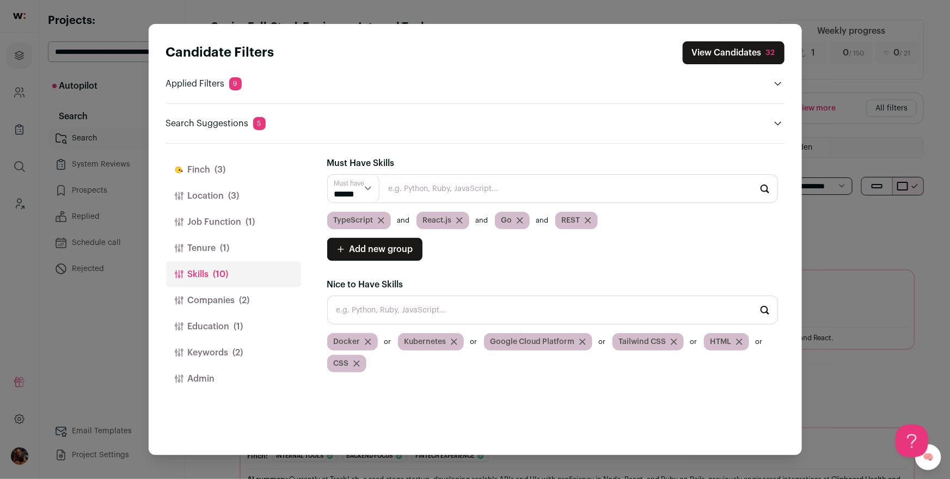
click at [832, 159] on div "Candidate Filters View Candidates 32 Applied Filters 9 Internal tools, Backend …" at bounding box center [475, 239] width 950 height 479
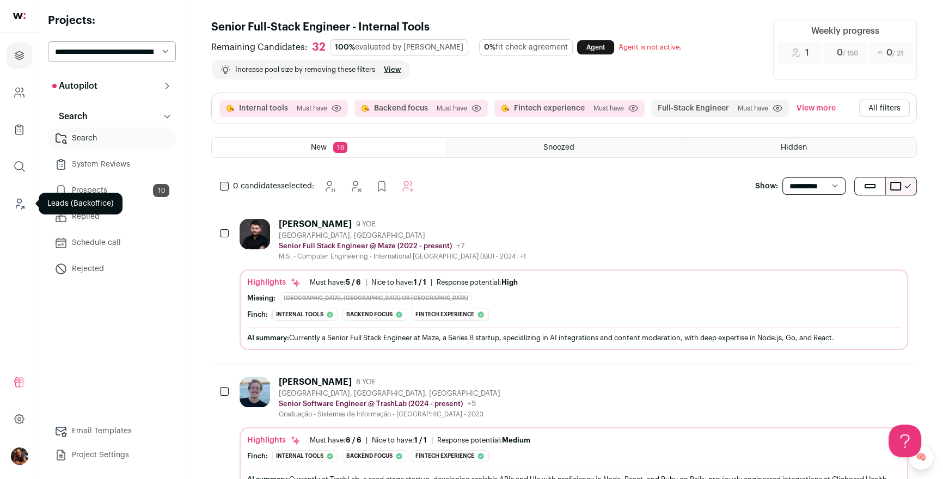
click at [19, 200] on icon "Leads (Backoffice)" at bounding box center [19, 203] width 13 height 13
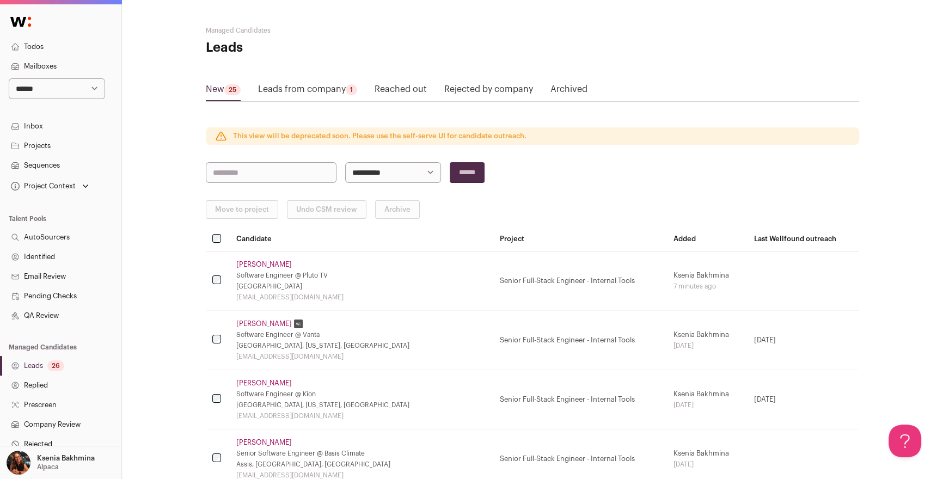
click at [46, 88] on select "**********" at bounding box center [57, 88] width 96 height 21
select select "****"
click at [9, 78] on select "**********" at bounding box center [57, 88] width 96 height 21
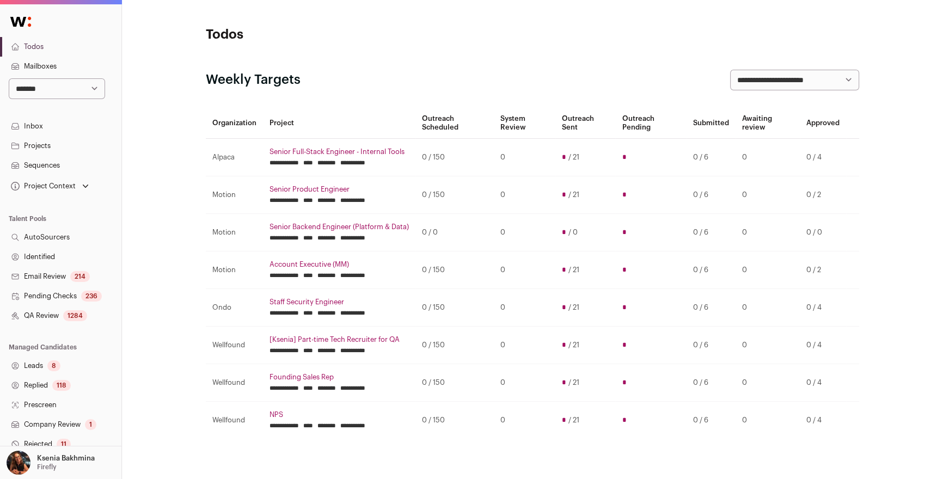
click at [40, 390] on link "Replied 118" at bounding box center [60, 386] width 121 height 20
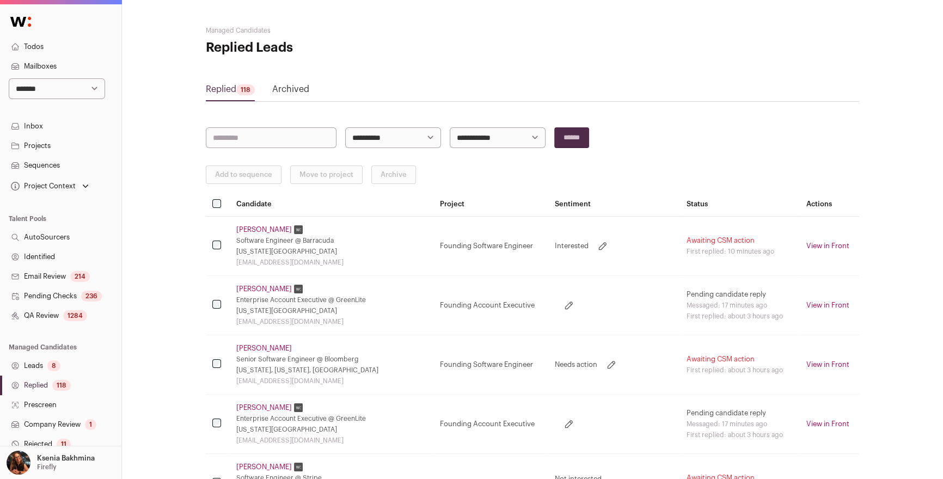
click at [257, 231] on link "[PERSON_NAME]" at bounding box center [264, 229] width 56 height 9
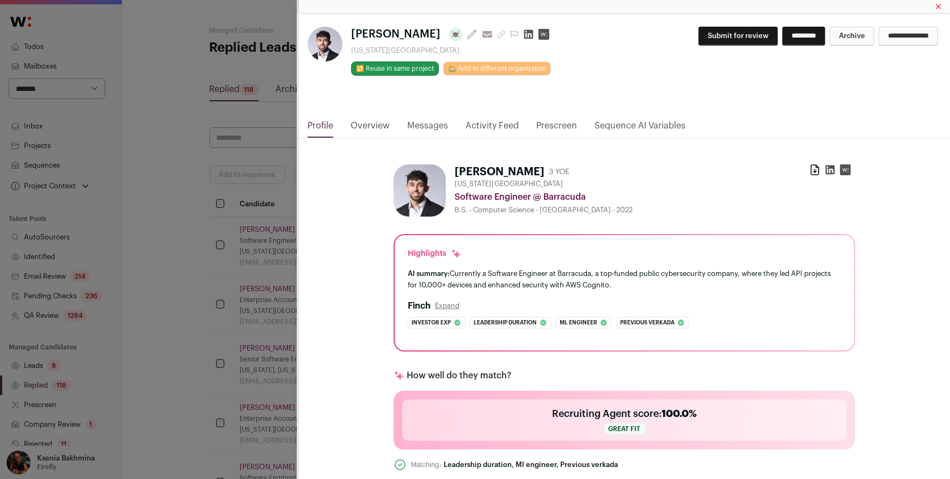
click at [436, 126] on link "Messages" at bounding box center [427, 128] width 41 height 19
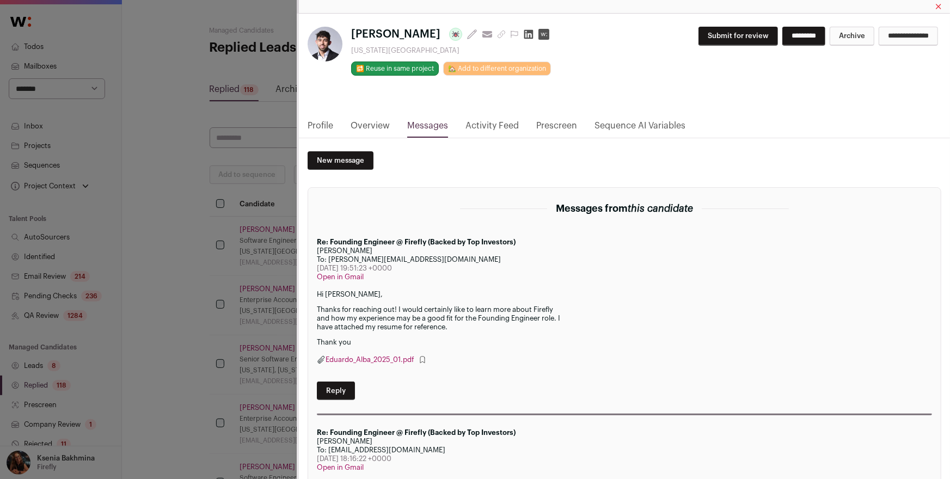
click at [328, 130] on link "Profile" at bounding box center [321, 128] width 26 height 19
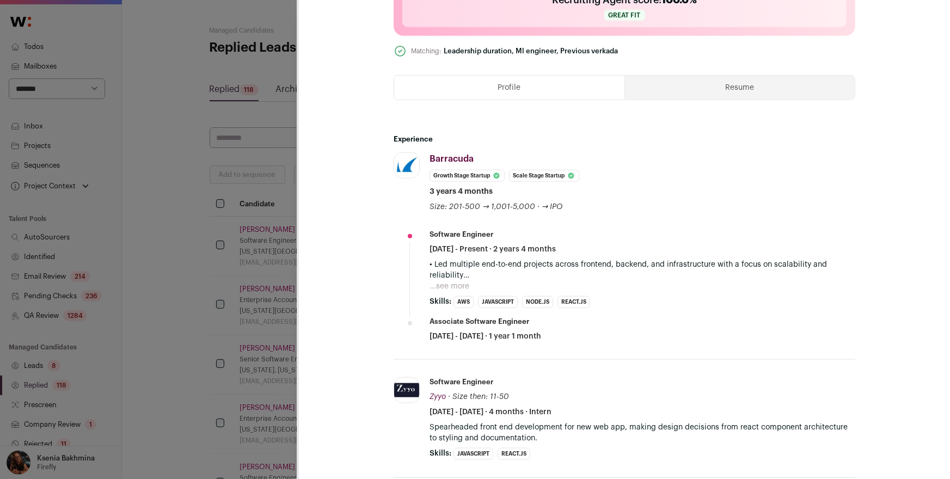
scroll to position [510, 0]
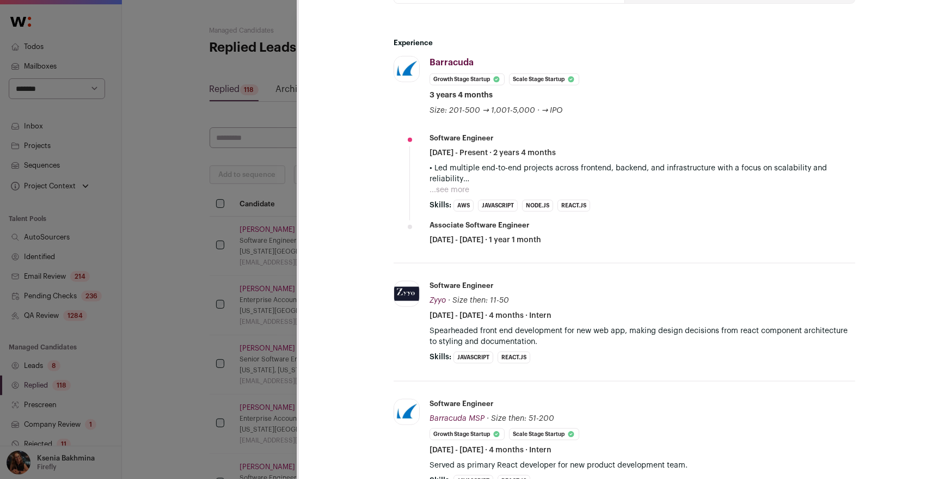
click at [448, 182] on p "• Led multiple end-to-end projects across frontend, backend, and infrastructure…" at bounding box center [643, 174] width 426 height 22
click at [448, 186] on button "...see more" at bounding box center [450, 190] width 40 height 11
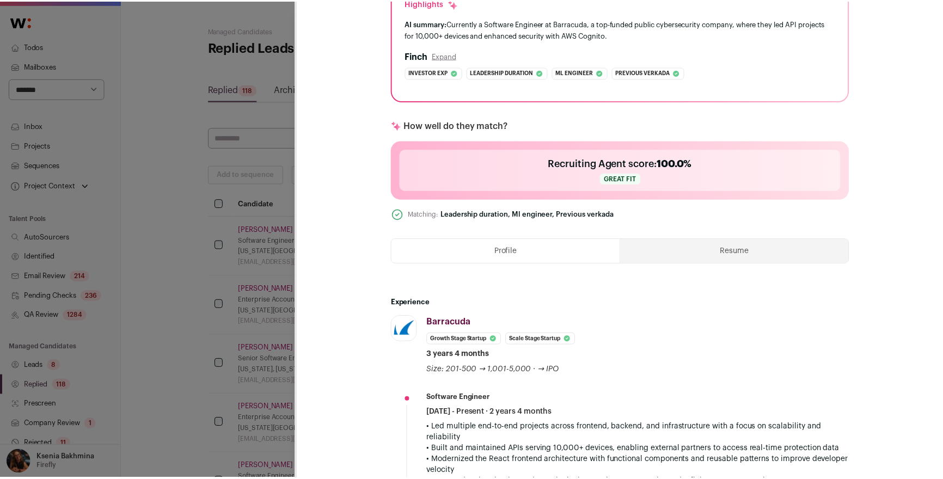
scroll to position [0, 0]
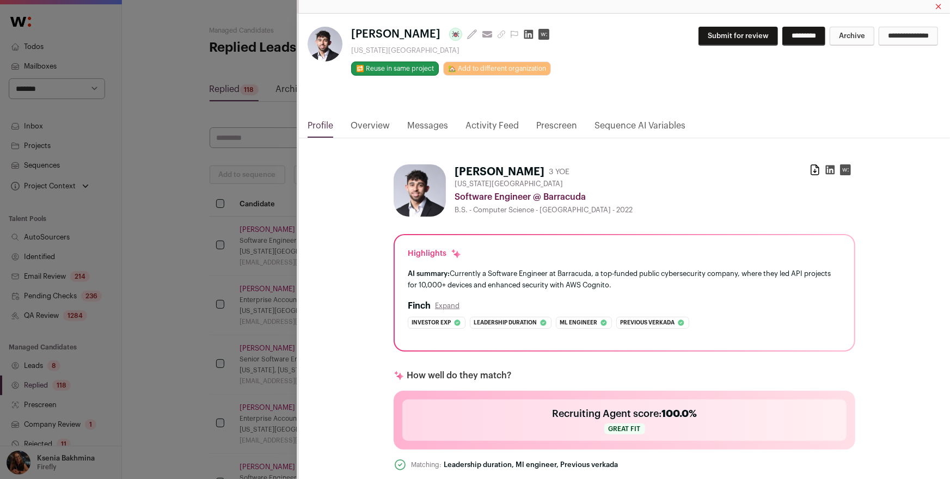
click at [699, 32] on button "Submit for review" at bounding box center [739, 36] width 80 height 19
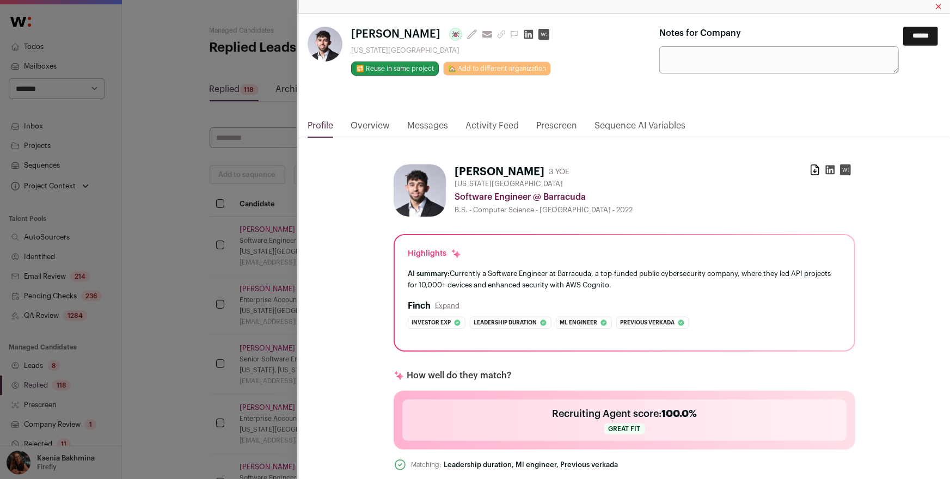
click at [921, 38] on input "******" at bounding box center [921, 36] width 35 height 19
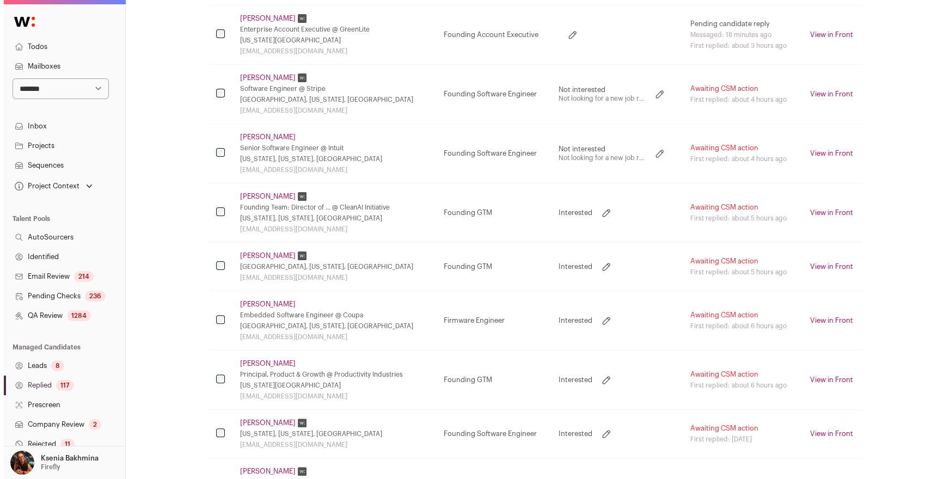
scroll to position [371, 0]
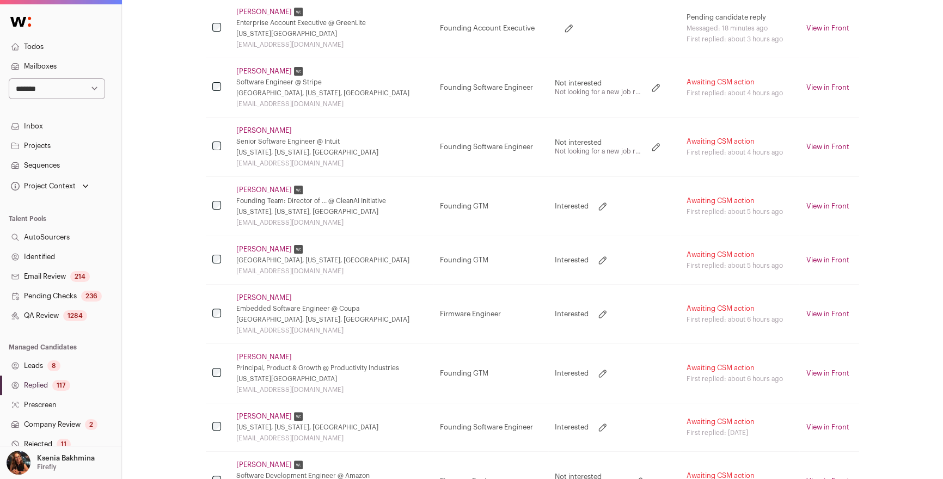
click at [257, 298] on link "[PERSON_NAME]" at bounding box center [264, 298] width 56 height 9
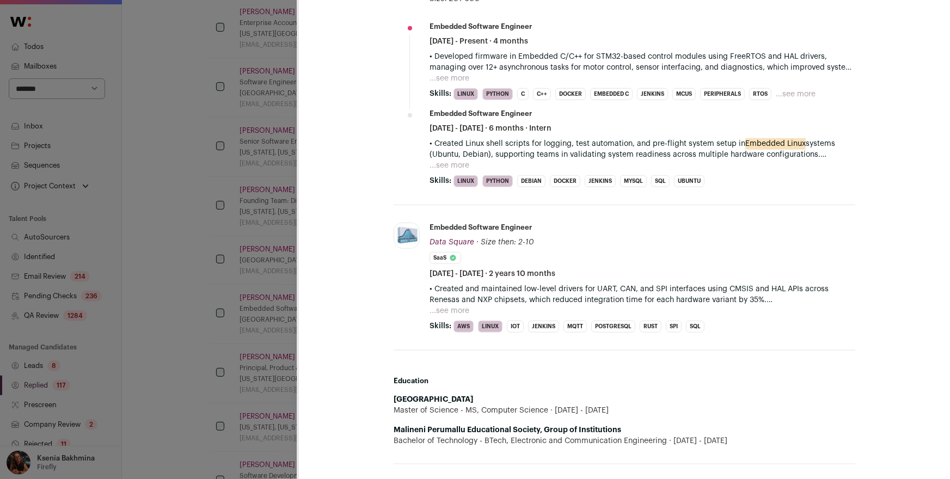
scroll to position [0, 0]
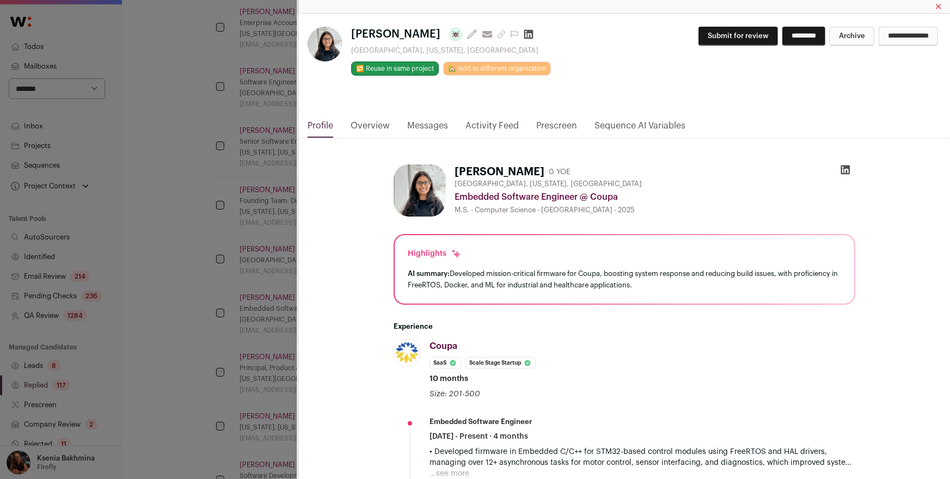
click at [419, 125] on link "Messages" at bounding box center [427, 128] width 41 height 19
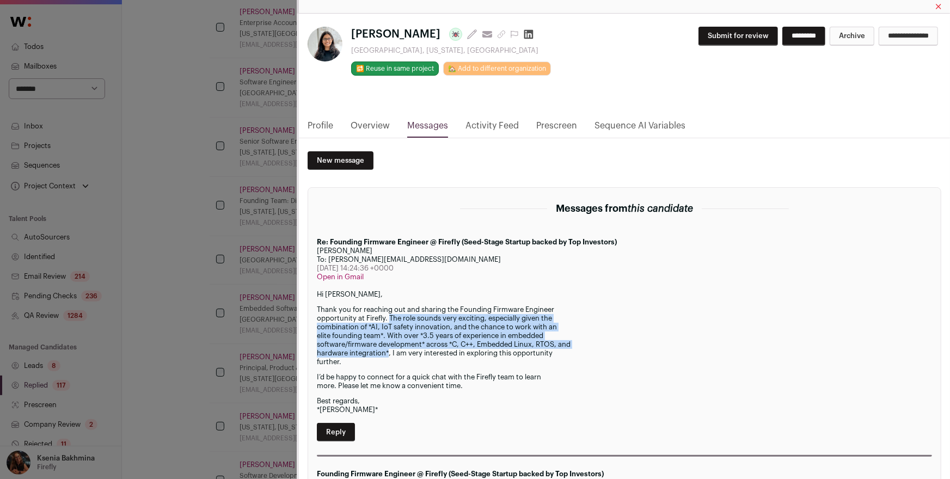
drag, startPoint x: 389, startPoint y: 319, endPoint x: 390, endPoint y: 351, distance: 32.7
click at [390, 351] on p "Thank you for reaching out and sharing the Founding Firmware Engineer opportuni…" at bounding box center [624, 336] width 615 height 61
copy p "The role sounds very exciting, especially given the combination of *AI, IoT saf…"
click at [701, 30] on button "Submit for review" at bounding box center [739, 36] width 80 height 19
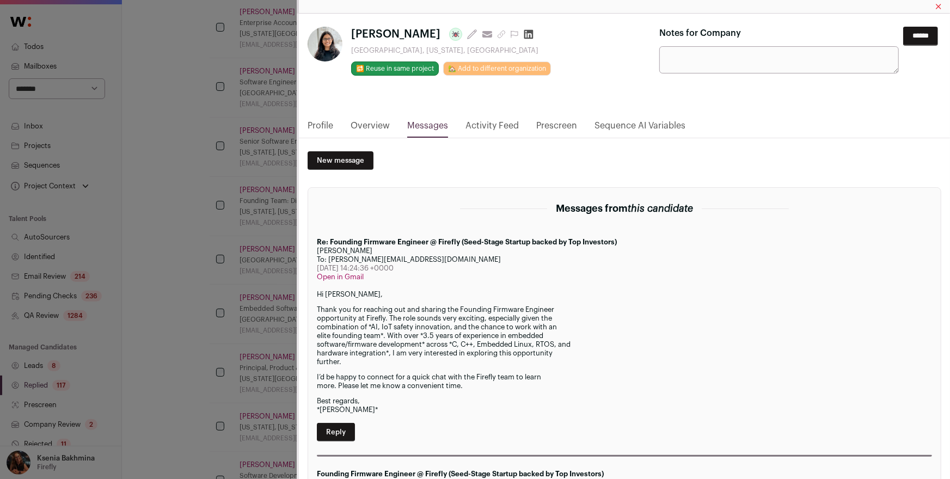
click at [711, 54] on textarea "Notes for Company" at bounding box center [780, 59] width 240 height 27
paste textarea "**********"
click at [717, 64] on textarea "**********" at bounding box center [775, 59] width 231 height 27
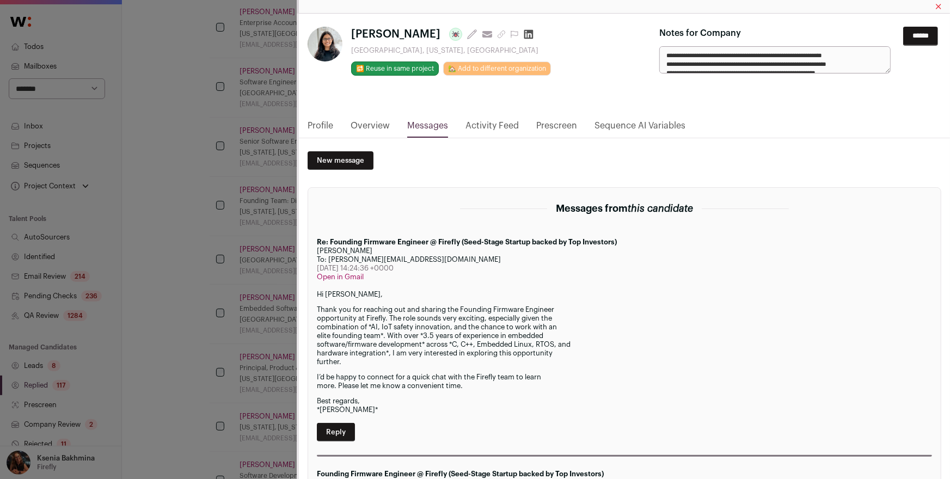
type textarea "**********"
click at [323, 126] on link "Profile" at bounding box center [321, 128] width 26 height 19
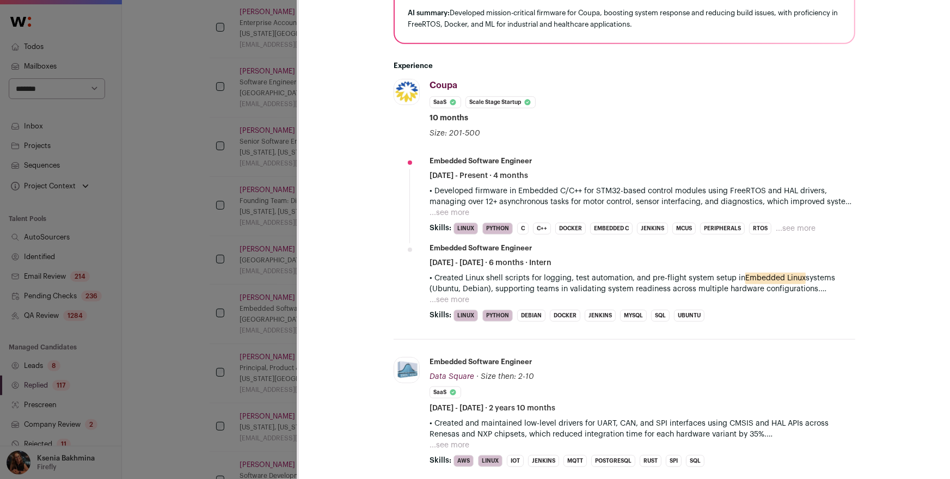
scroll to position [90, 0]
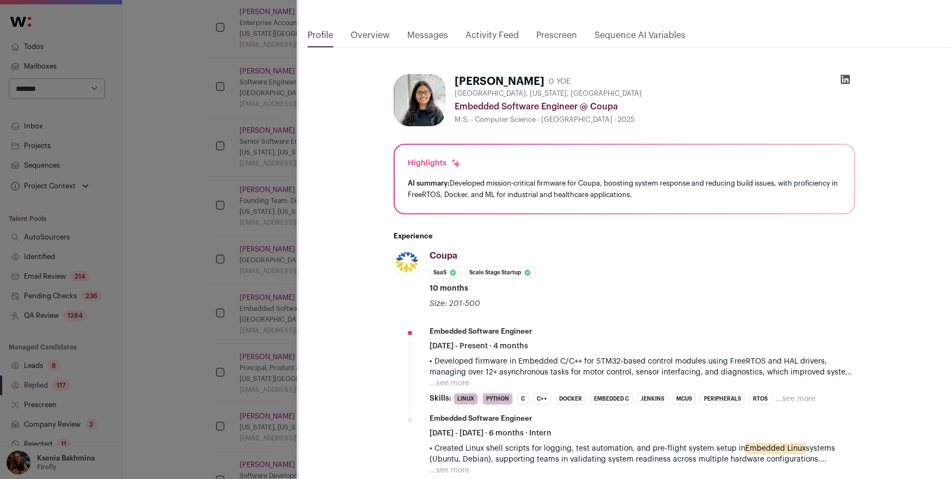
click at [843, 80] on icon "Close modal via background" at bounding box center [845, 79] width 9 height 9
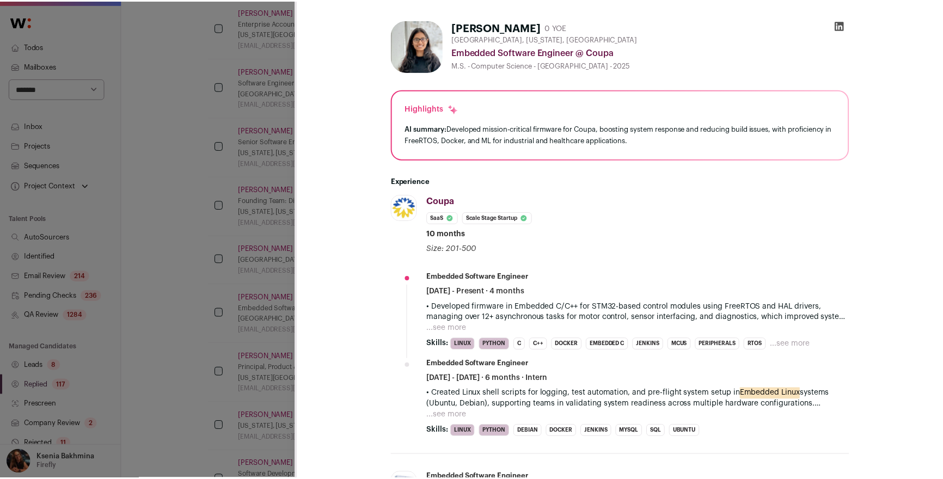
scroll to position [4, 0]
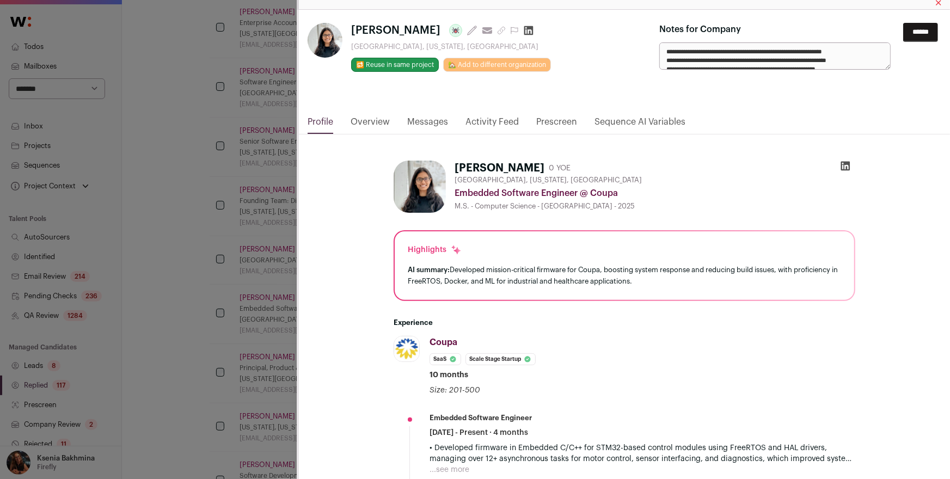
click at [918, 31] on input "******" at bounding box center [921, 32] width 35 height 19
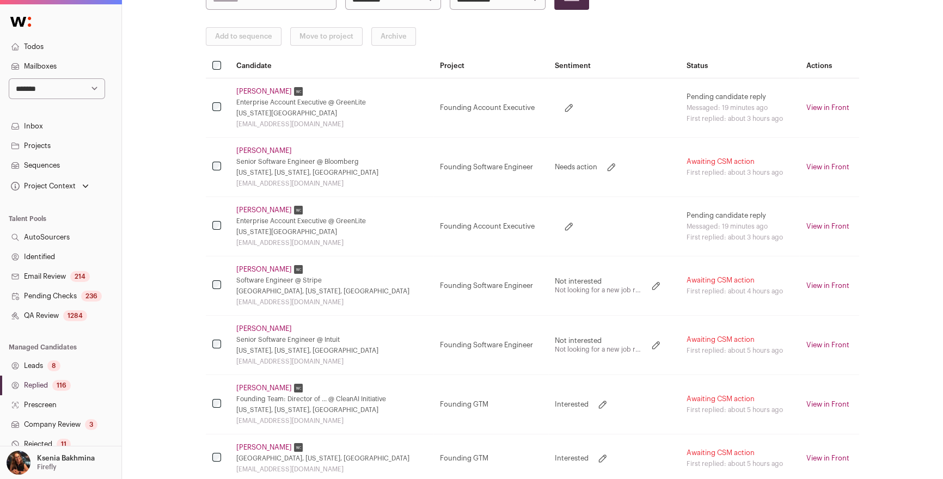
scroll to position [0, 0]
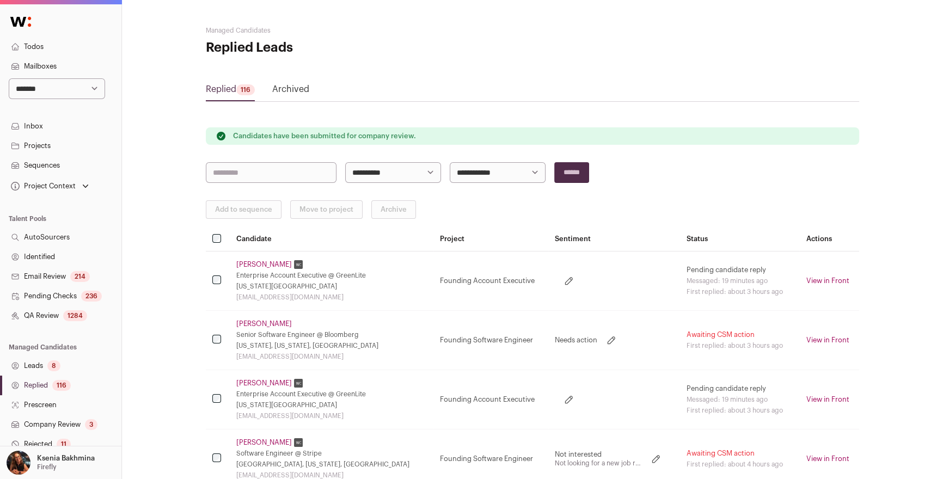
click at [23, 86] on select "**********" at bounding box center [57, 88] width 96 height 21
select select "*****"
click at [9, 78] on select "**********" at bounding box center [57, 88] width 96 height 21
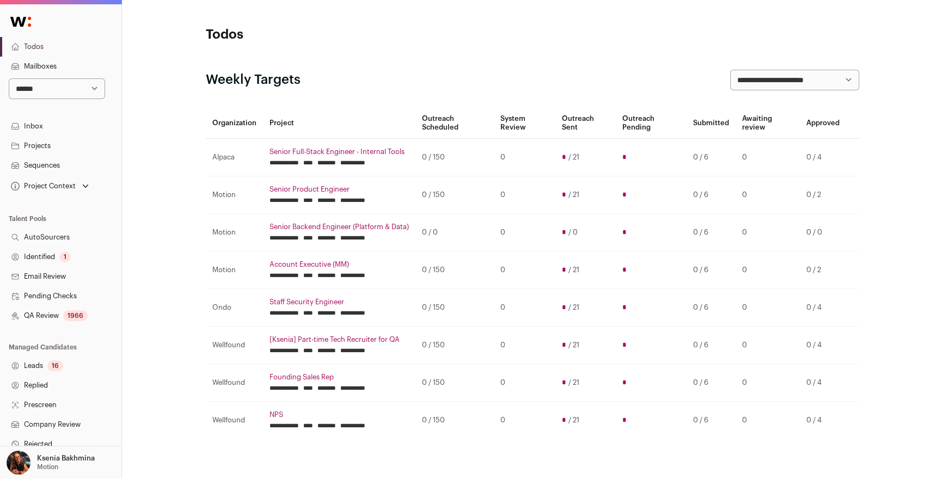
click at [41, 143] on link "Projects" at bounding box center [60, 146] width 121 height 20
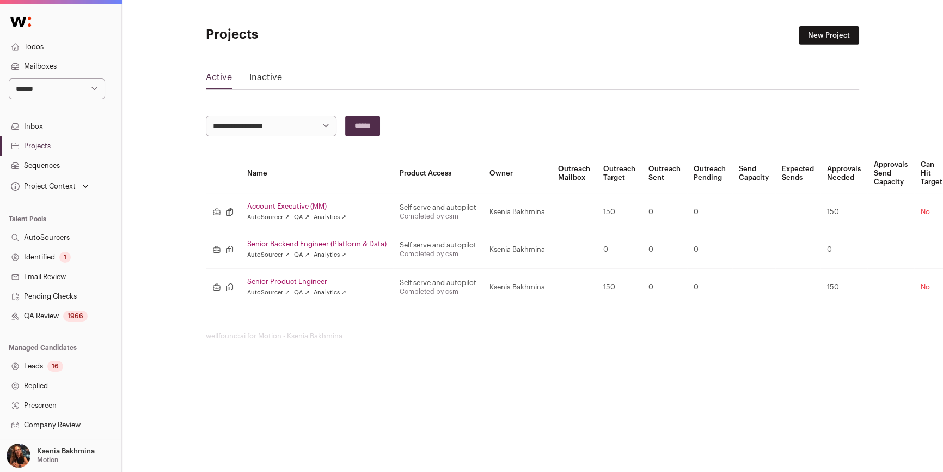
click at [294, 203] on link "Account Executive (MM)" at bounding box center [316, 206] width 139 height 9
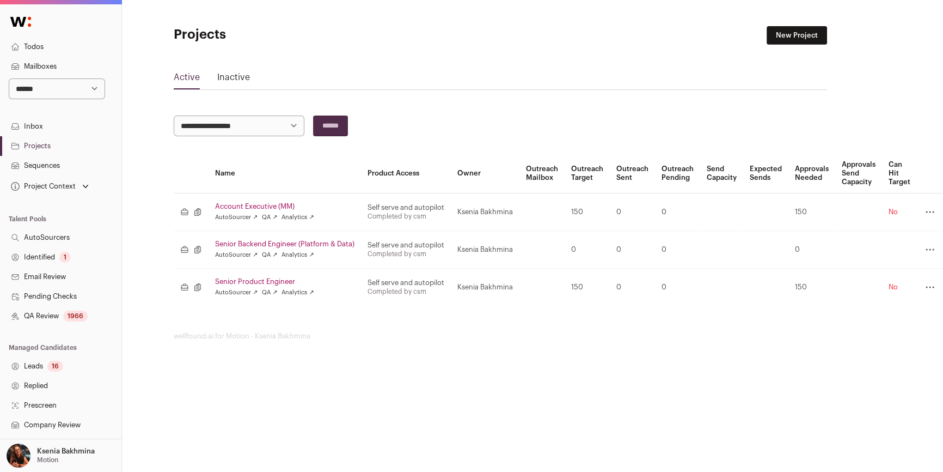
click at [935, 210] on icon at bounding box center [930, 211] width 13 height 13
click at [888, 279] on link "Archive" at bounding box center [884, 282] width 103 height 22
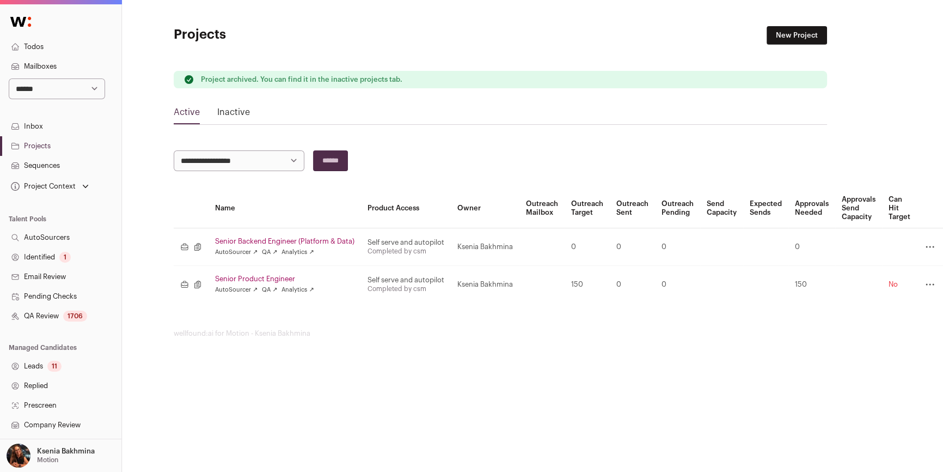
click at [932, 244] on icon at bounding box center [930, 246] width 13 height 13
click at [865, 318] on link "Archive" at bounding box center [884, 317] width 103 height 22
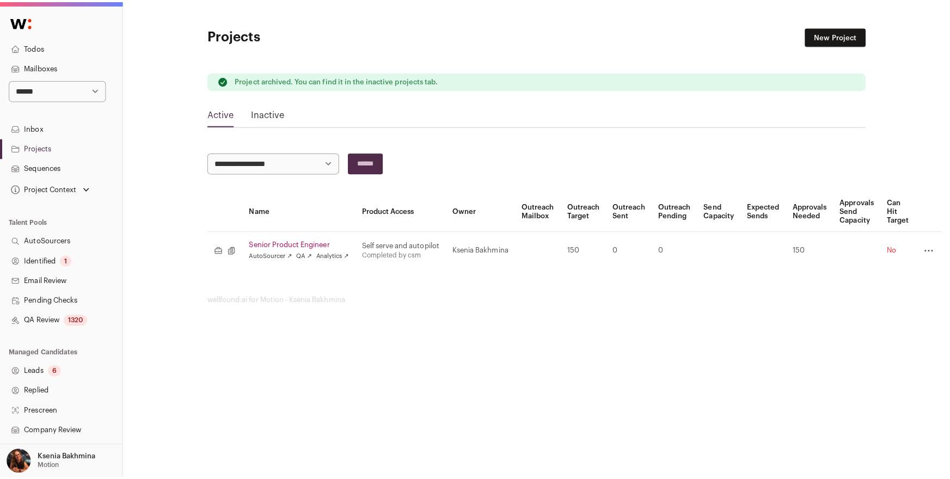
scroll to position [0, 0]
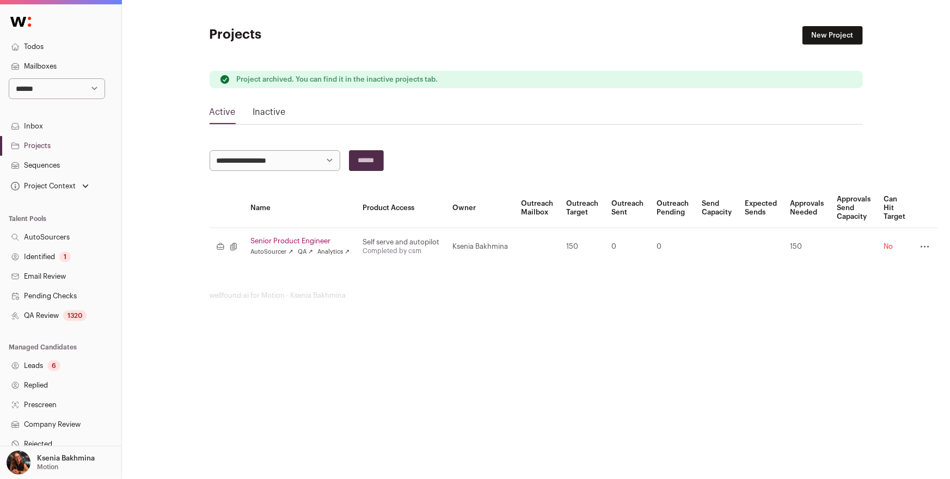
click at [924, 245] on icon at bounding box center [925, 246] width 13 height 13
click at [877, 311] on link "Archive" at bounding box center [879, 317] width 103 height 22
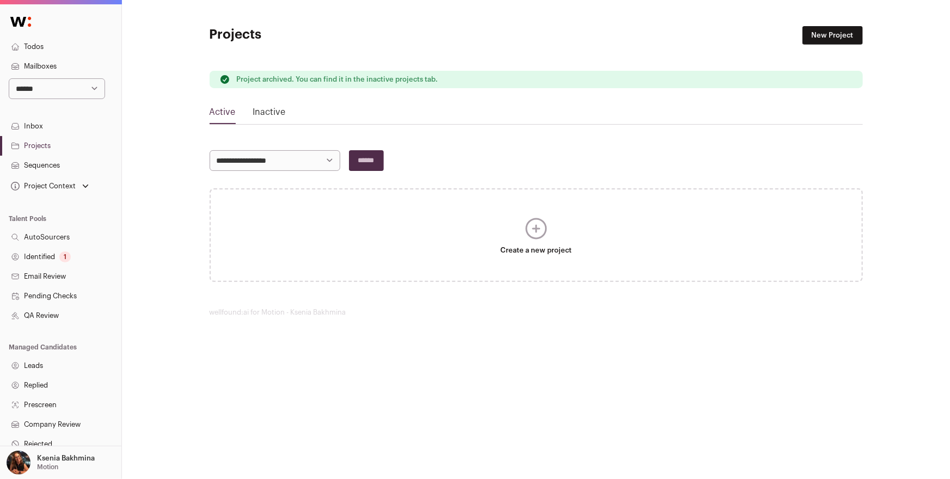
click at [55, 99] on nav "**********" at bounding box center [60, 300] width 121 height 587
click at [49, 85] on select "**********" at bounding box center [57, 88] width 96 height 21
select select "*****"
click at [9, 78] on select "**********" at bounding box center [57, 88] width 96 height 21
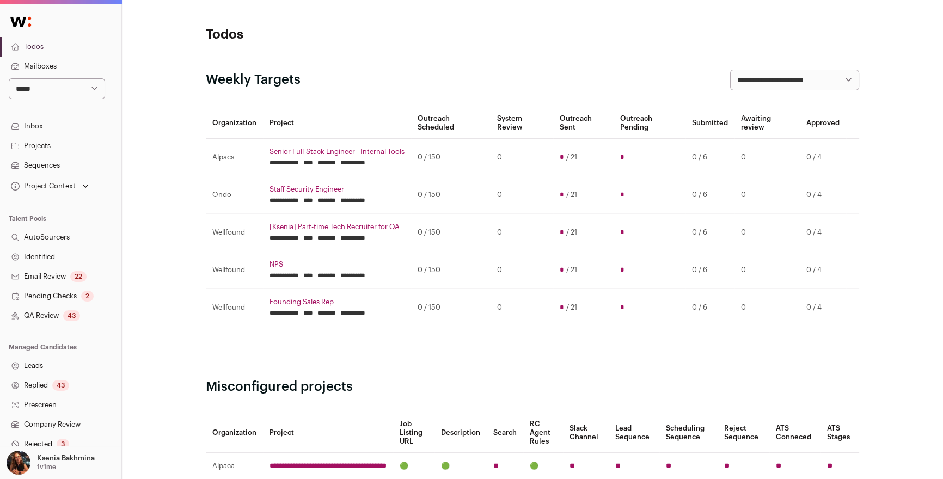
click at [48, 387] on link "Replied 43" at bounding box center [60, 386] width 121 height 20
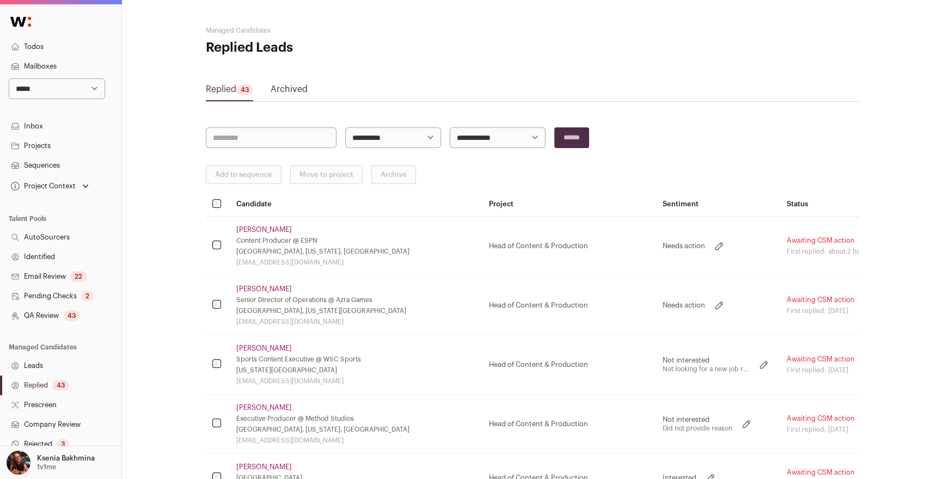
click at [262, 227] on link "[PERSON_NAME]" at bounding box center [264, 229] width 56 height 9
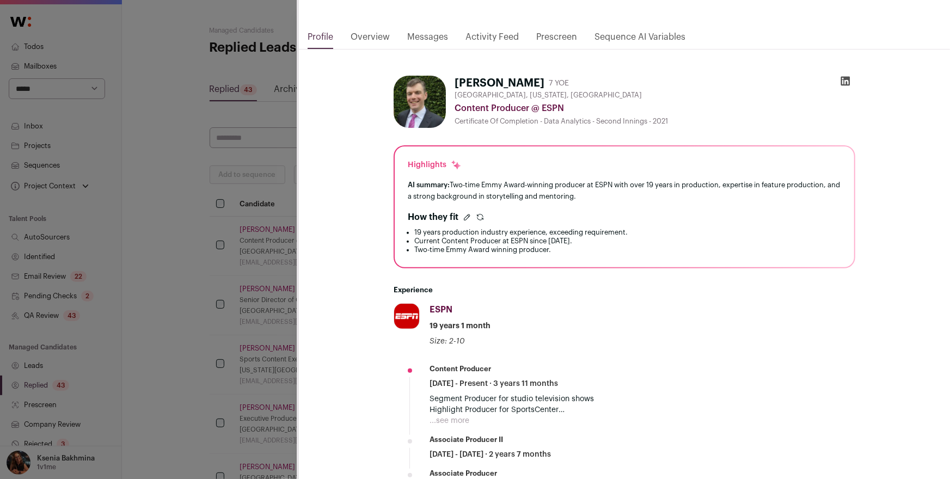
scroll to position [97, 0]
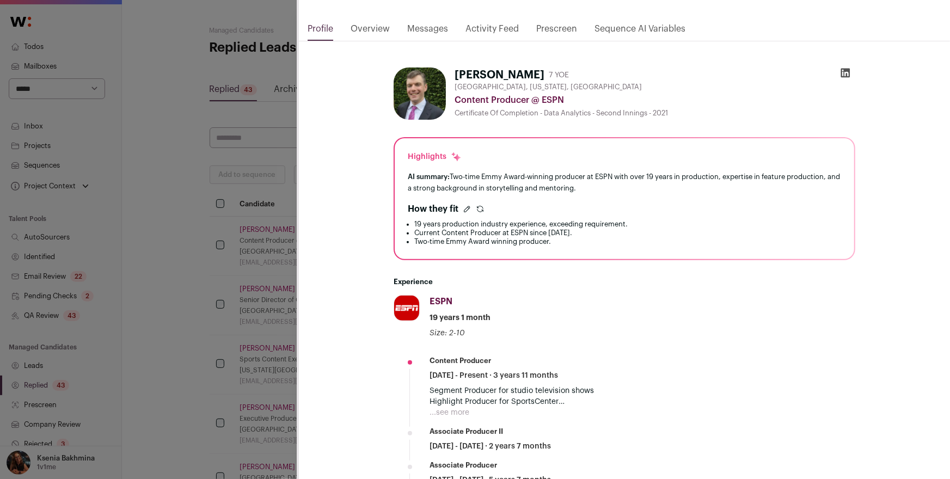
click at [457, 414] on button "...see more" at bounding box center [450, 412] width 40 height 11
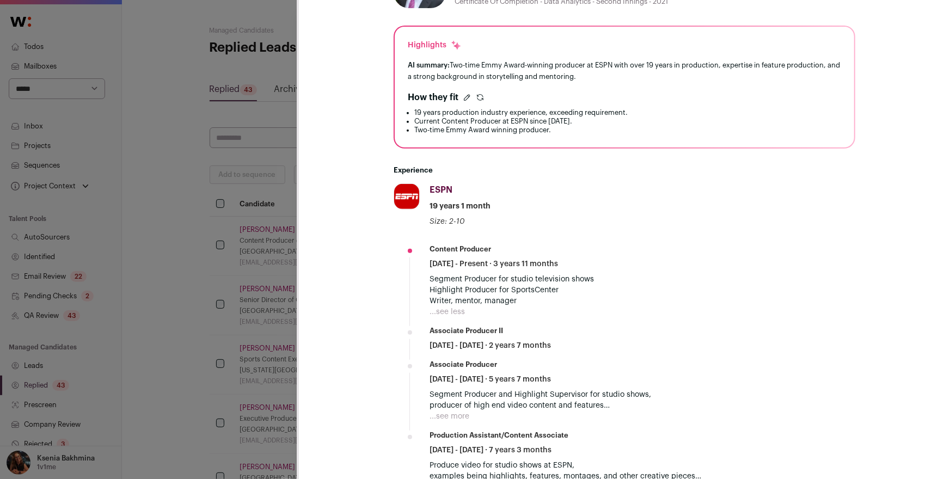
scroll to position [0, 0]
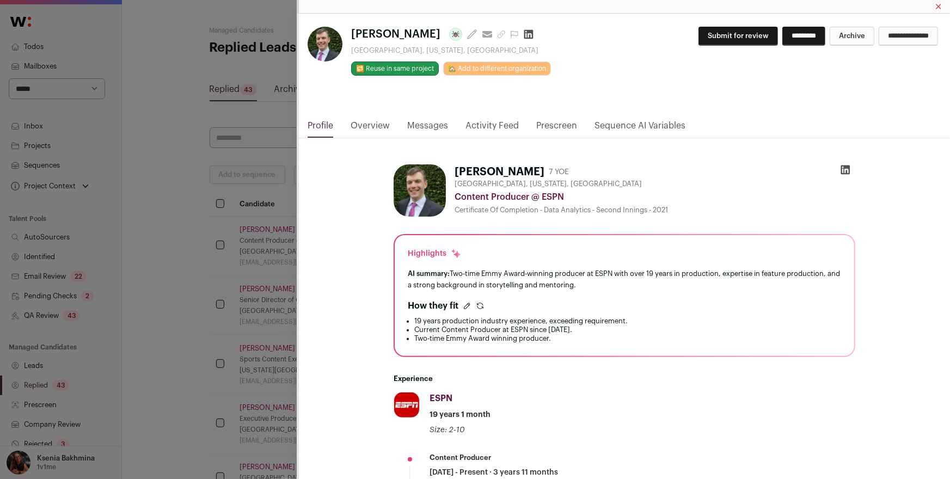
click at [421, 121] on link "Messages" at bounding box center [427, 128] width 41 height 19
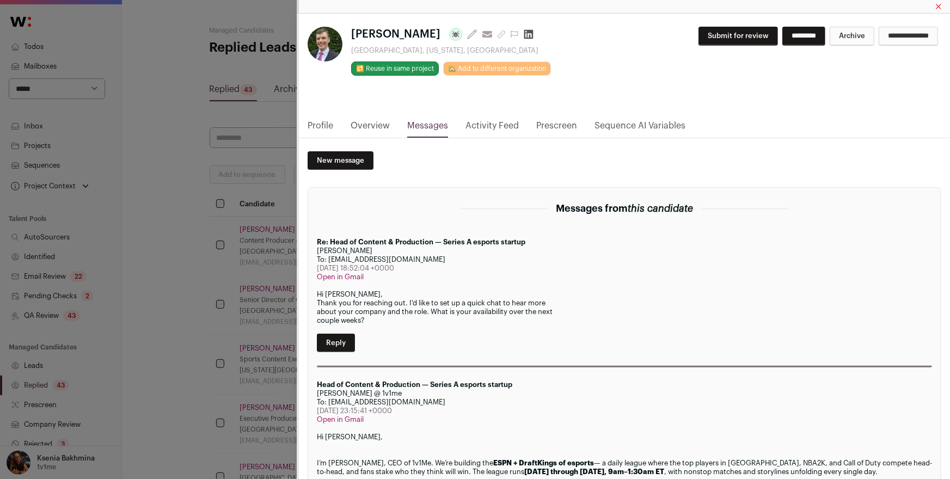
click at [326, 125] on link "Profile" at bounding box center [321, 128] width 26 height 19
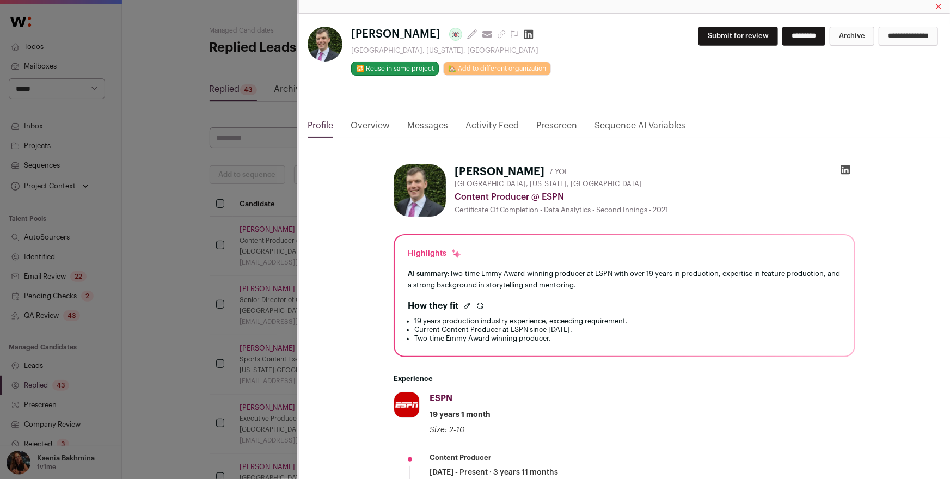
click at [240, 248] on div "**********" at bounding box center [475, 239] width 950 height 479
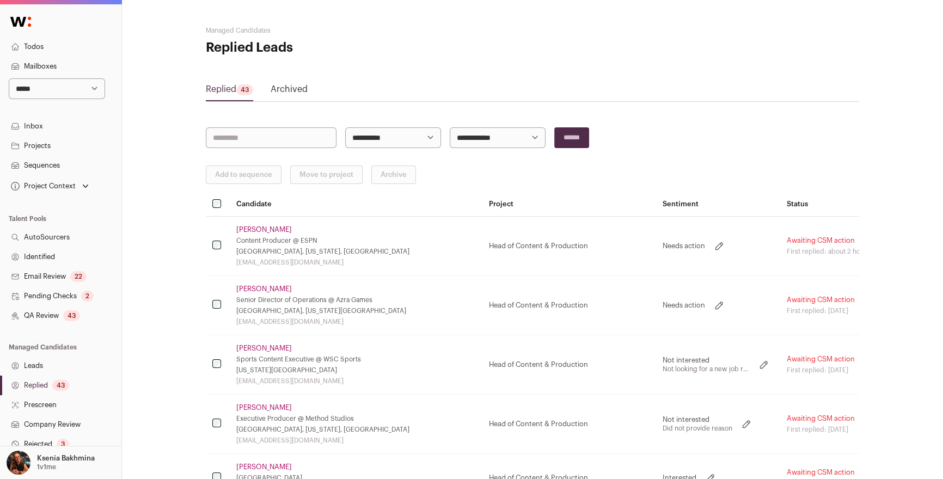
click at [716, 247] on icon at bounding box center [720, 246] width 8 height 8
click at [663, 241] on select "**********" at bounding box center [702, 246] width 78 height 13
select select "**********"
click at [663, 240] on select "**********" at bounding box center [702, 246] width 78 height 13
click at [271, 230] on link "[PERSON_NAME]" at bounding box center [264, 229] width 56 height 9
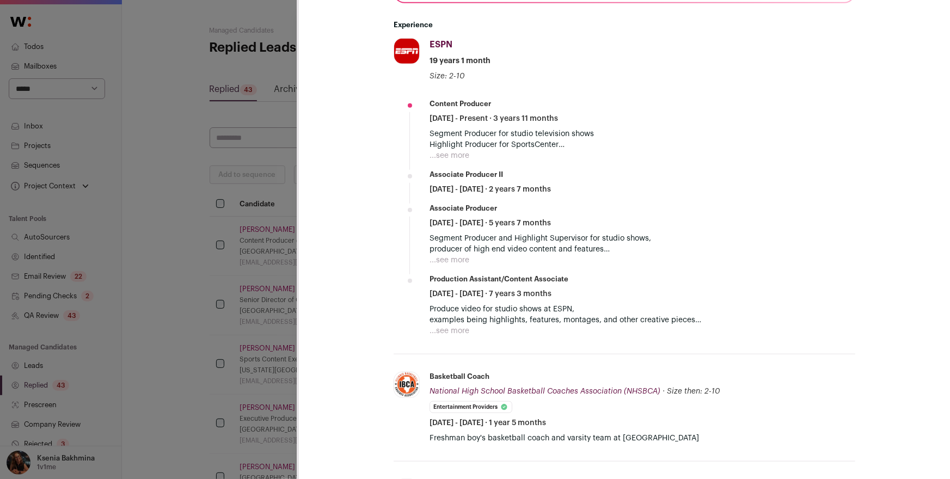
scroll to position [349, 0]
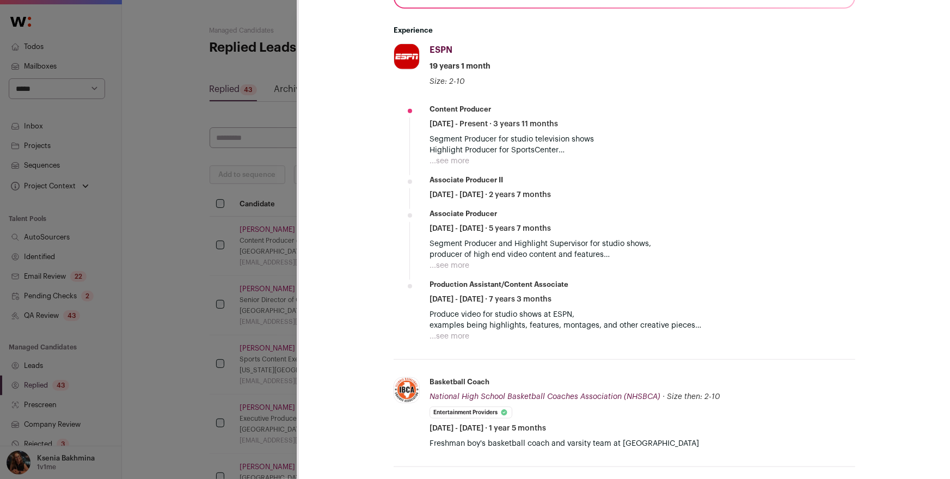
click at [444, 338] on button "...see more" at bounding box center [450, 336] width 40 height 11
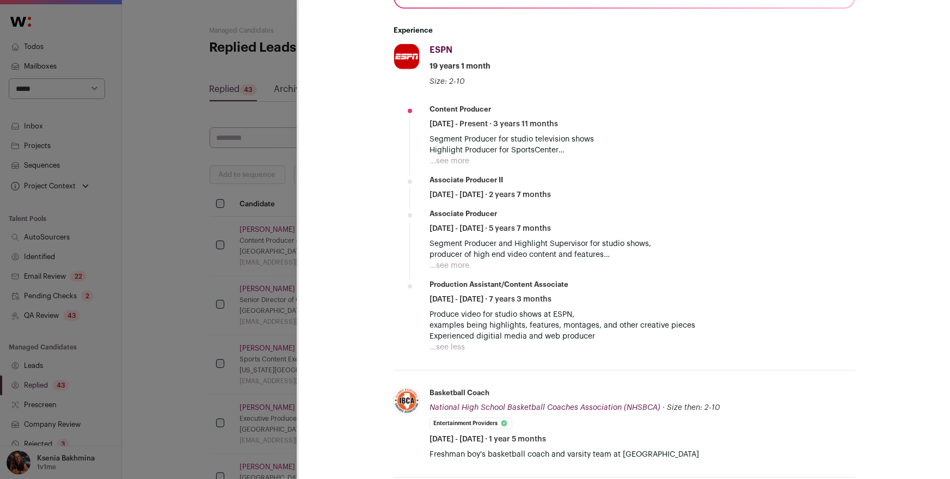
click at [483, 154] on p "Segment Producer for studio television shows Highlight Producer for SportsCente…" at bounding box center [643, 145] width 426 height 22
click at [476, 154] on p "Segment Producer for studio television shows Highlight Producer for SportsCente…" at bounding box center [643, 145] width 426 height 22
click at [466, 156] on div "Segment Producer for studio television shows Highlight Producer for SportsCente…" at bounding box center [643, 150] width 426 height 33
click at [457, 160] on button "...see more" at bounding box center [450, 161] width 40 height 11
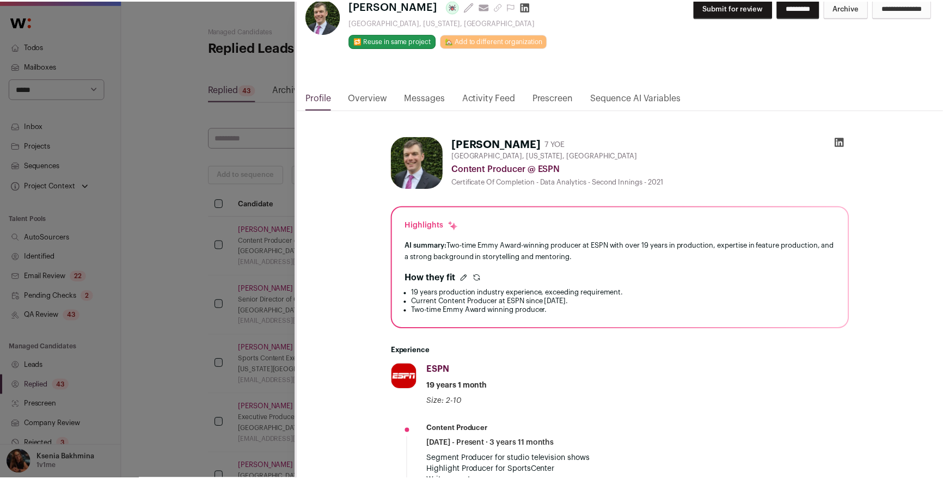
scroll to position [0, 0]
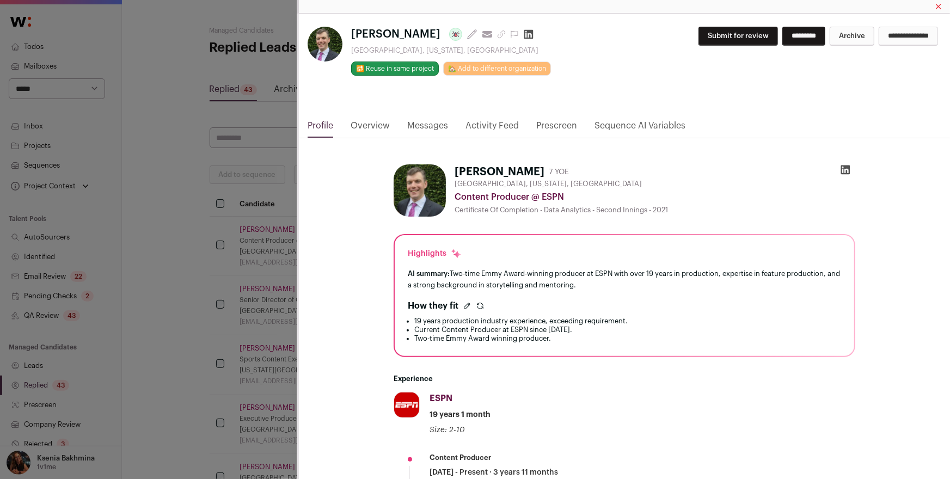
click at [844, 170] on icon "Close modal via background" at bounding box center [845, 170] width 9 height 9
click at [703, 39] on button "Submit for review" at bounding box center [739, 36] width 80 height 19
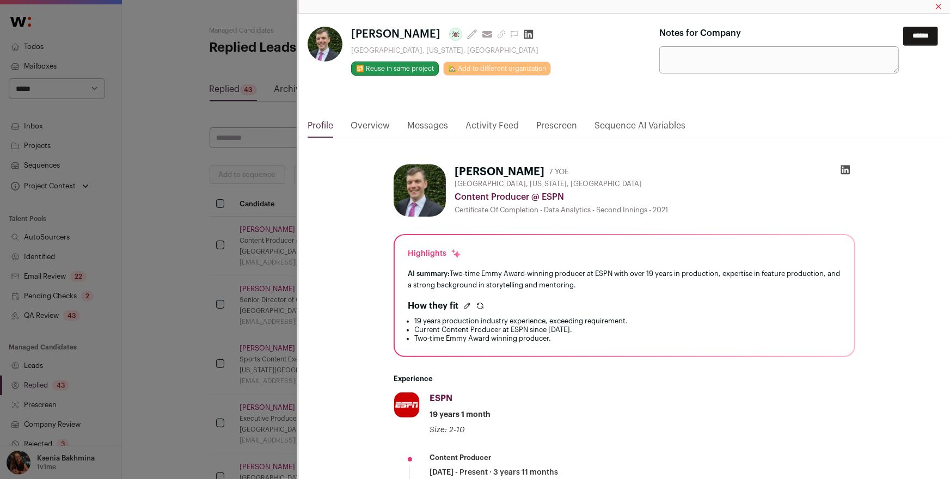
click at [904, 34] on input "******" at bounding box center [921, 36] width 35 height 19
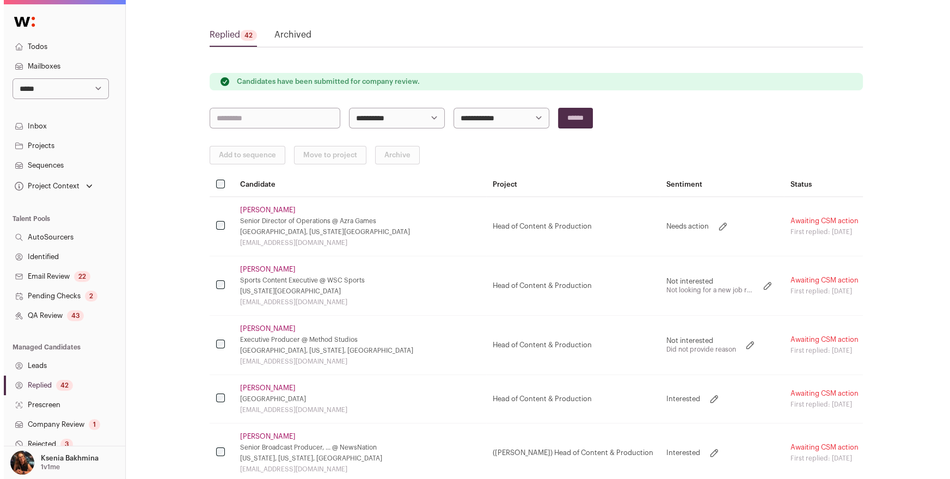
scroll to position [1, 0]
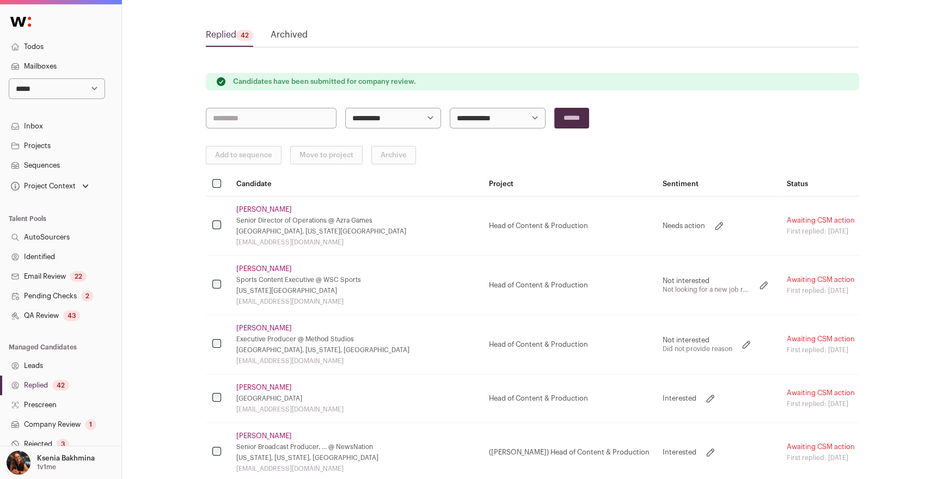
click at [258, 435] on link "[PERSON_NAME]" at bounding box center [264, 436] width 56 height 9
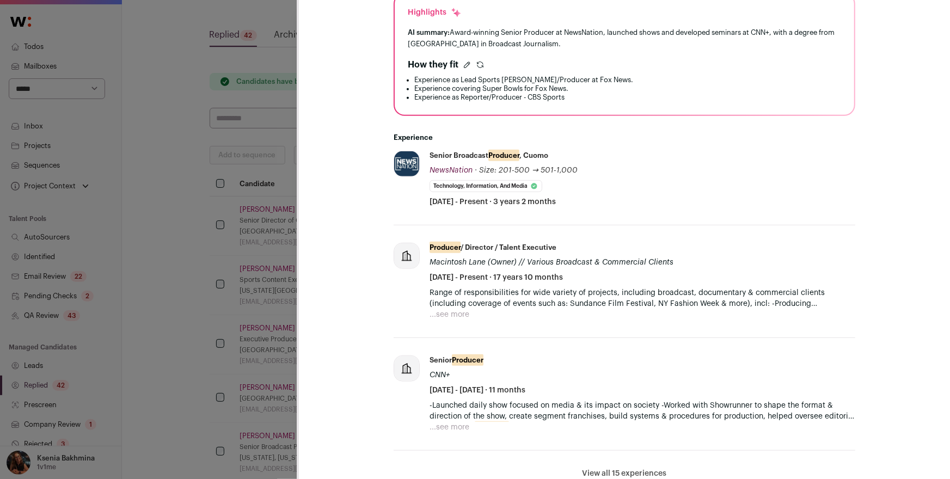
scroll to position [288, 0]
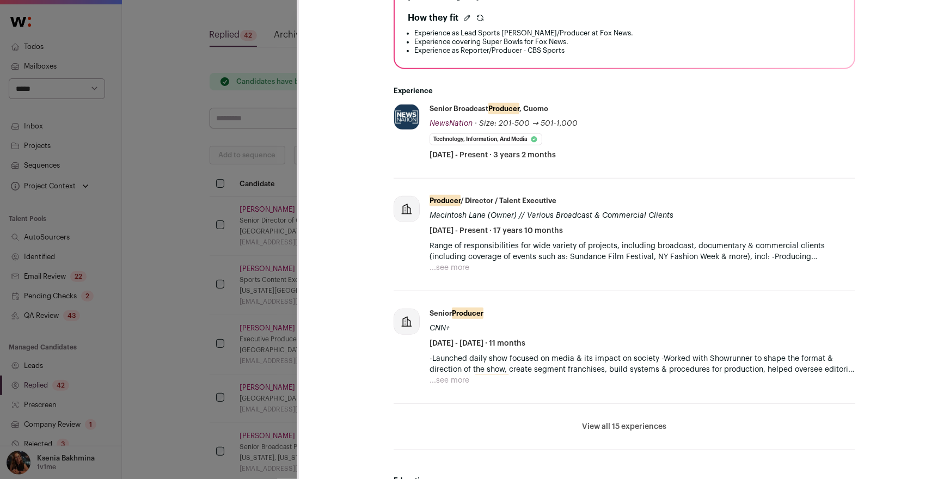
click at [443, 263] on button "...see more" at bounding box center [450, 268] width 40 height 11
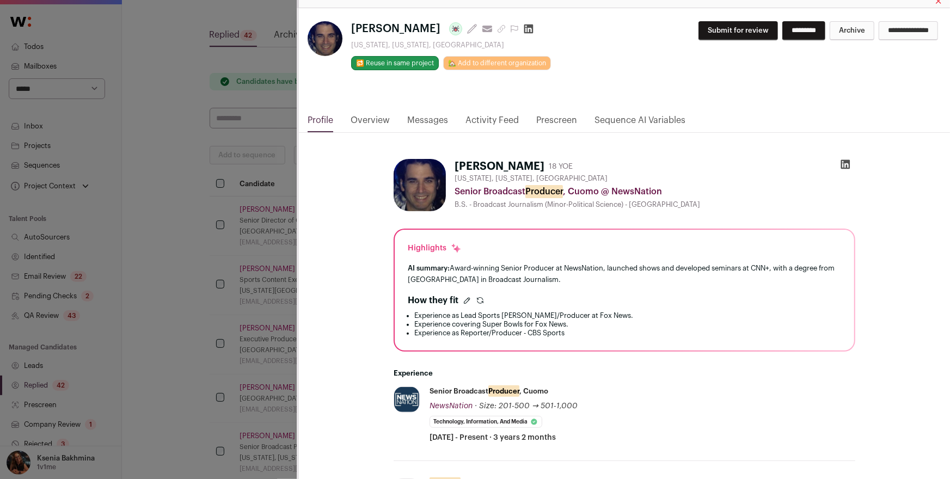
scroll to position [0, 0]
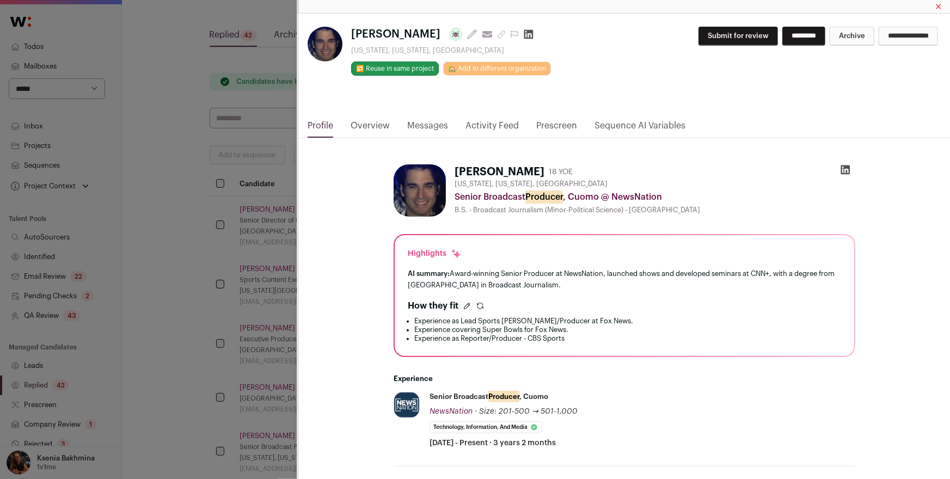
click at [438, 130] on link "Messages" at bounding box center [427, 128] width 41 height 19
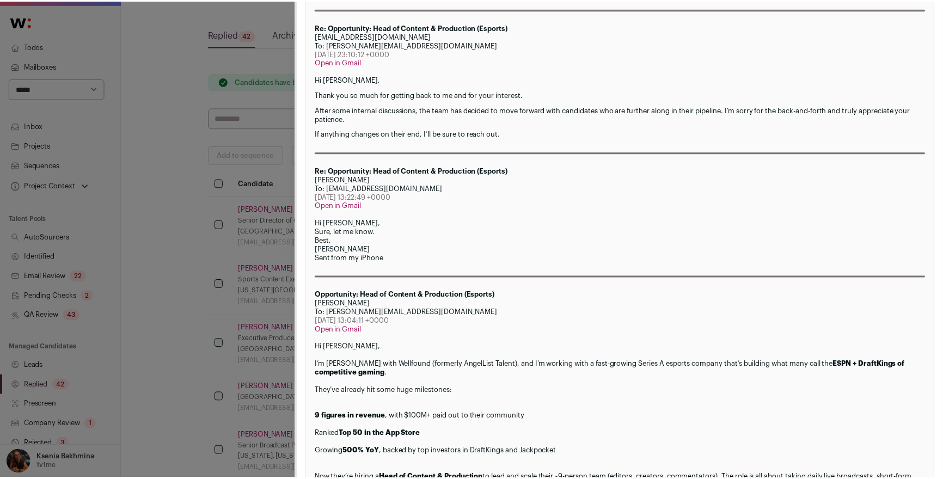
scroll to position [542, 0]
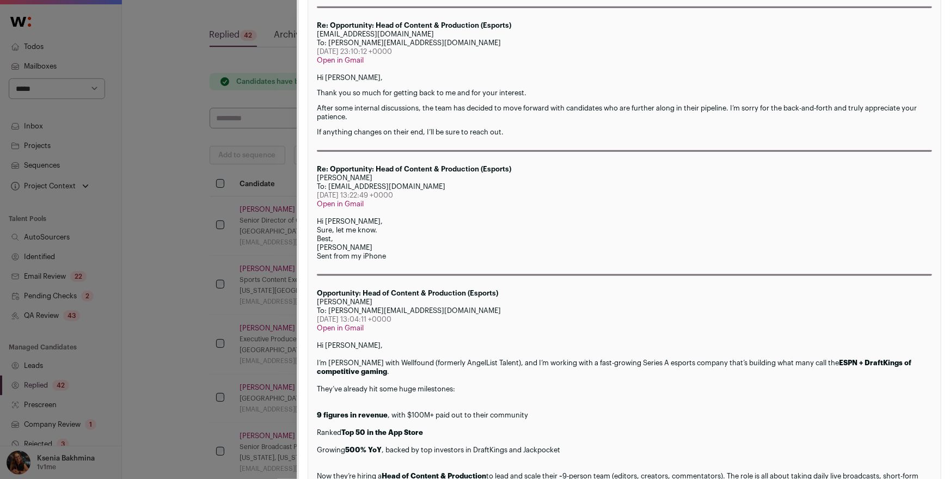
click at [185, 273] on div "**********" at bounding box center [475, 239] width 950 height 479
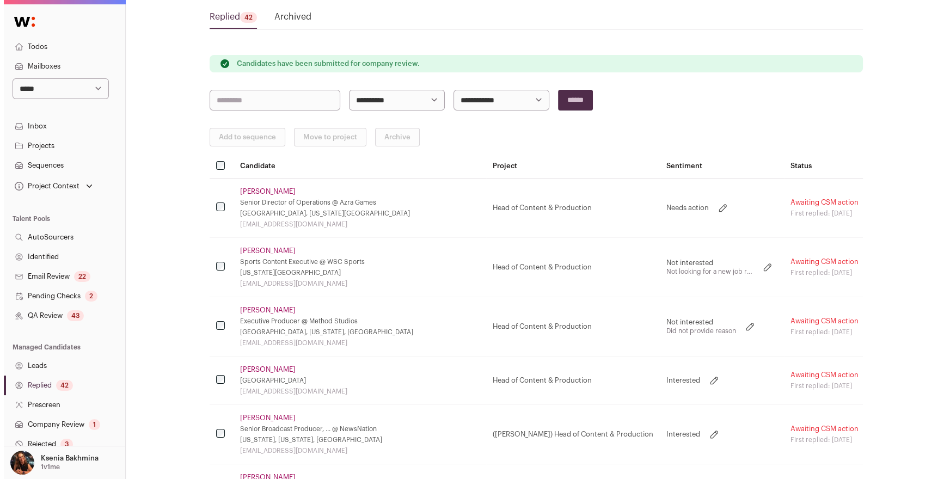
scroll to position [74, 0]
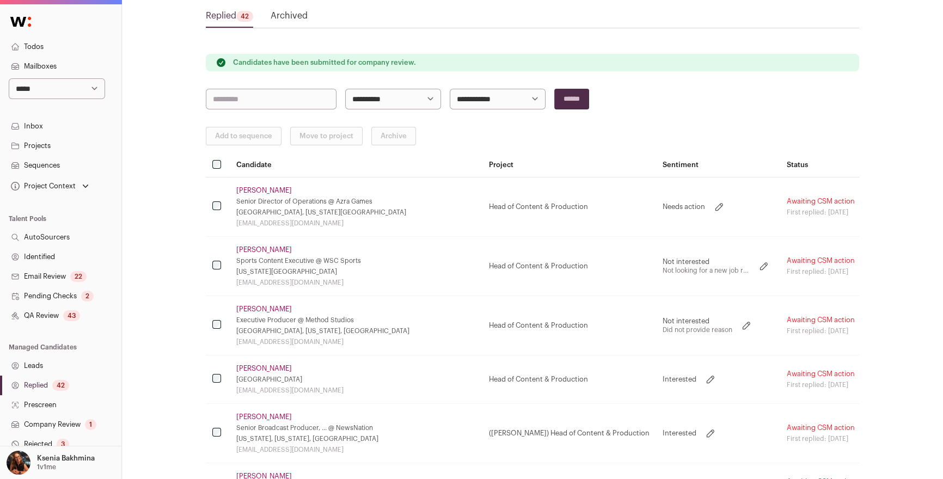
click at [266, 417] on link "[PERSON_NAME]" at bounding box center [264, 417] width 56 height 9
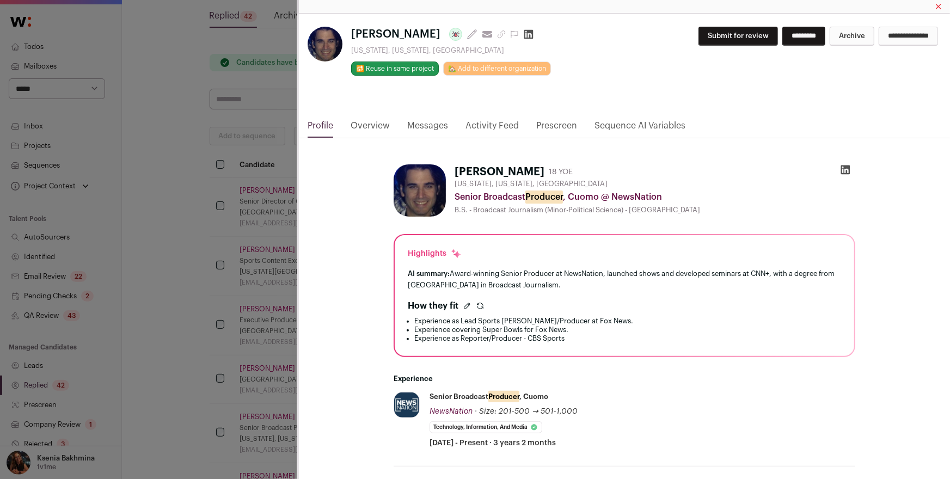
click at [434, 127] on link "Messages" at bounding box center [427, 128] width 41 height 19
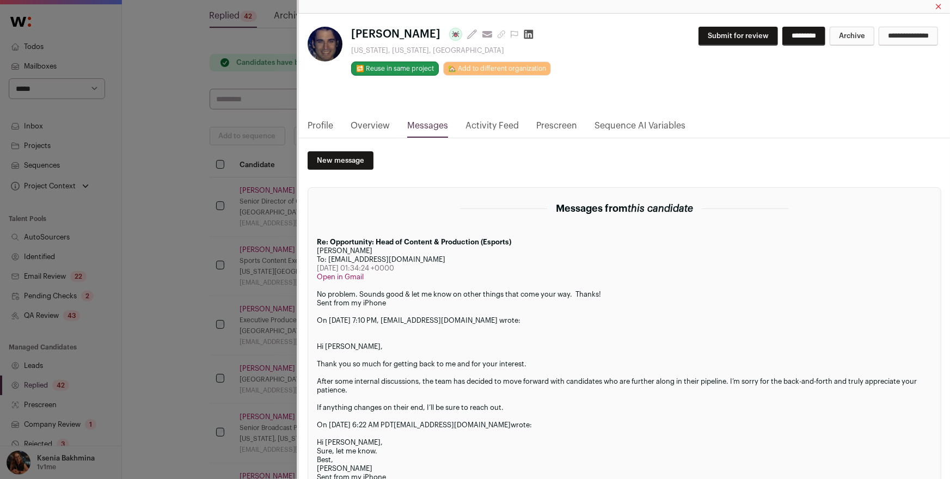
click at [491, 126] on link "Activity Feed" at bounding box center [492, 128] width 53 height 19
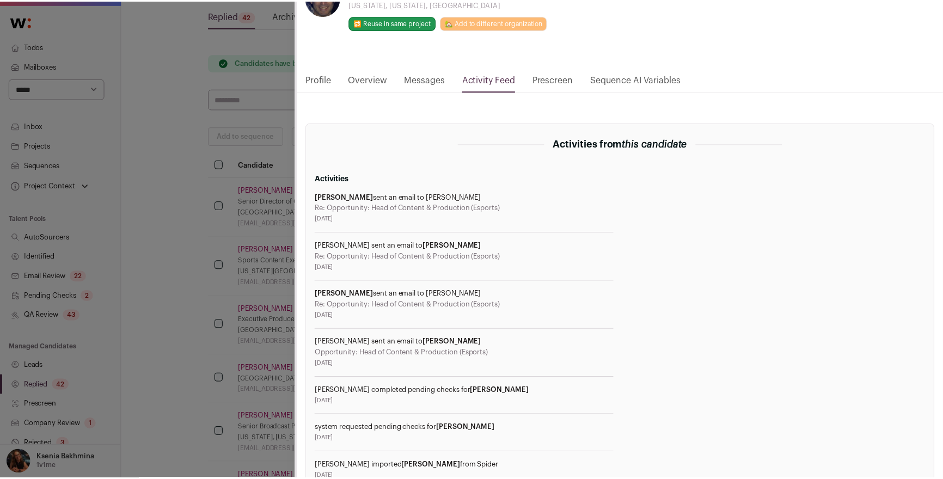
scroll to position [36, 0]
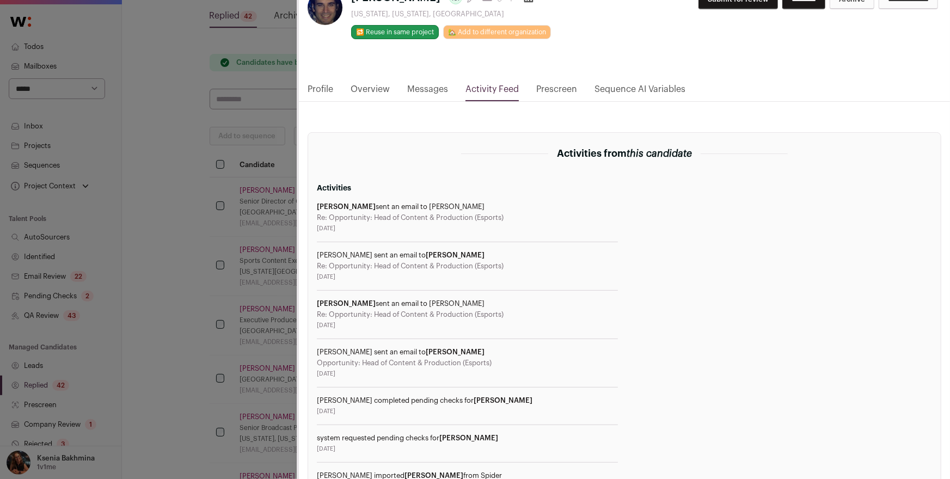
click at [229, 176] on div "**********" at bounding box center [475, 239] width 950 height 479
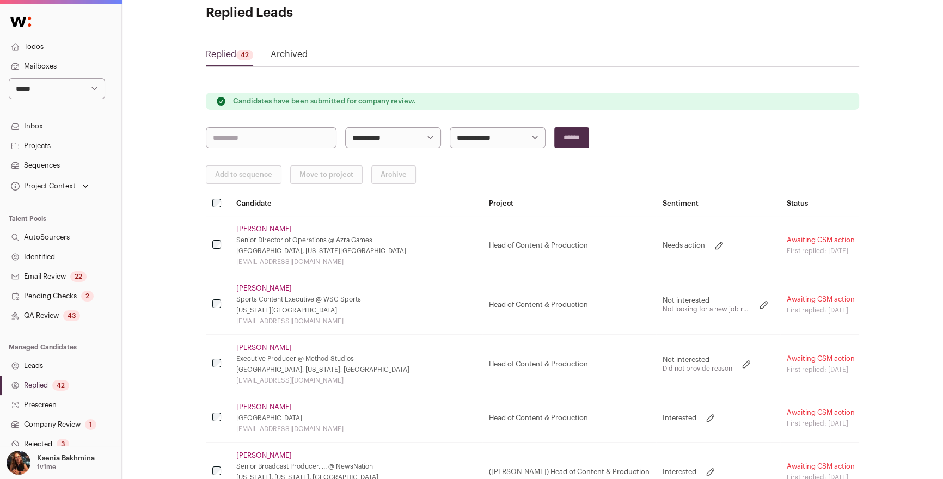
scroll to position [0, 0]
